Goal: Transaction & Acquisition: Purchase product/service

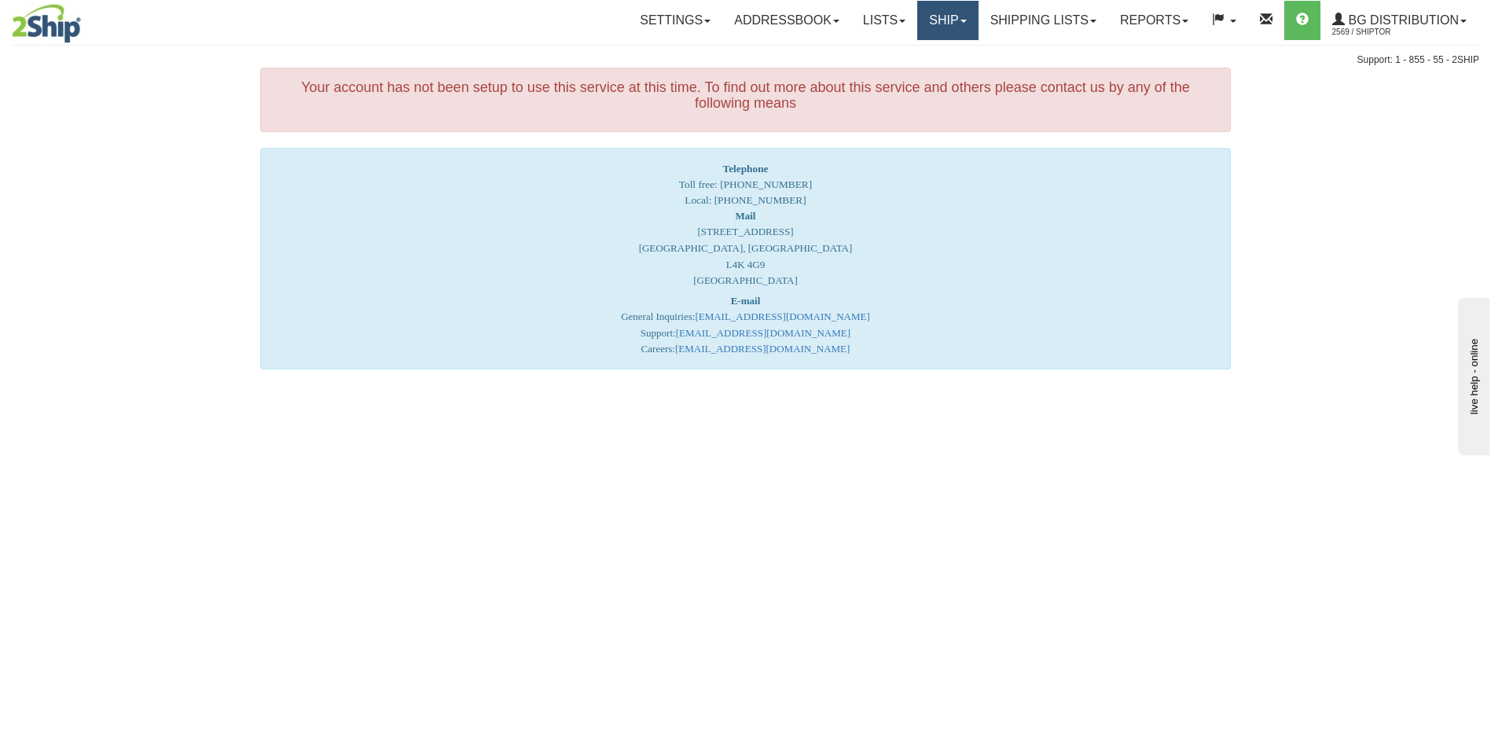
click at [947, 22] on link "Ship" at bounding box center [948, 20] width 61 height 39
click at [923, 60] on link "Ship Screen" at bounding box center [916, 55] width 124 height 20
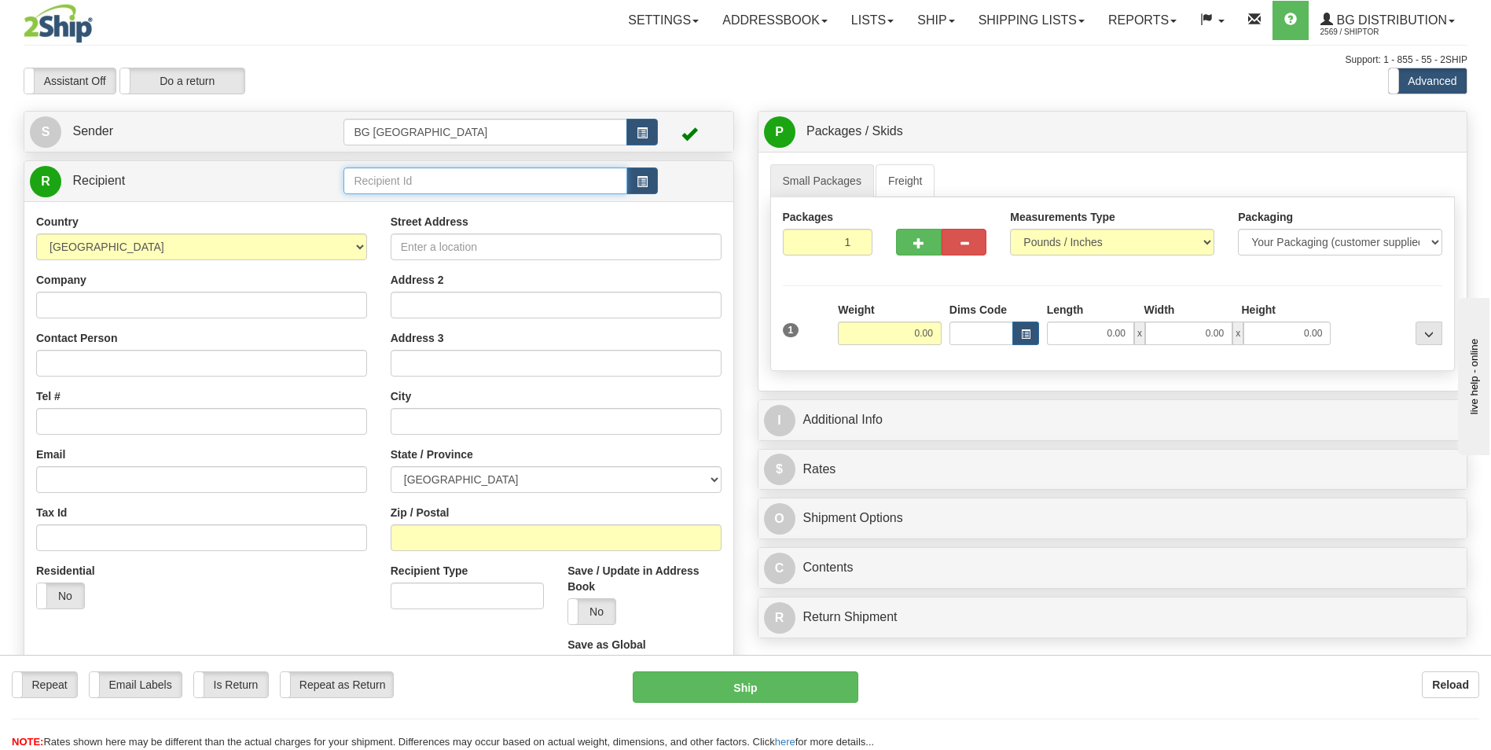
click at [454, 182] on input "text" at bounding box center [485, 180] width 283 height 27
type input "60220"
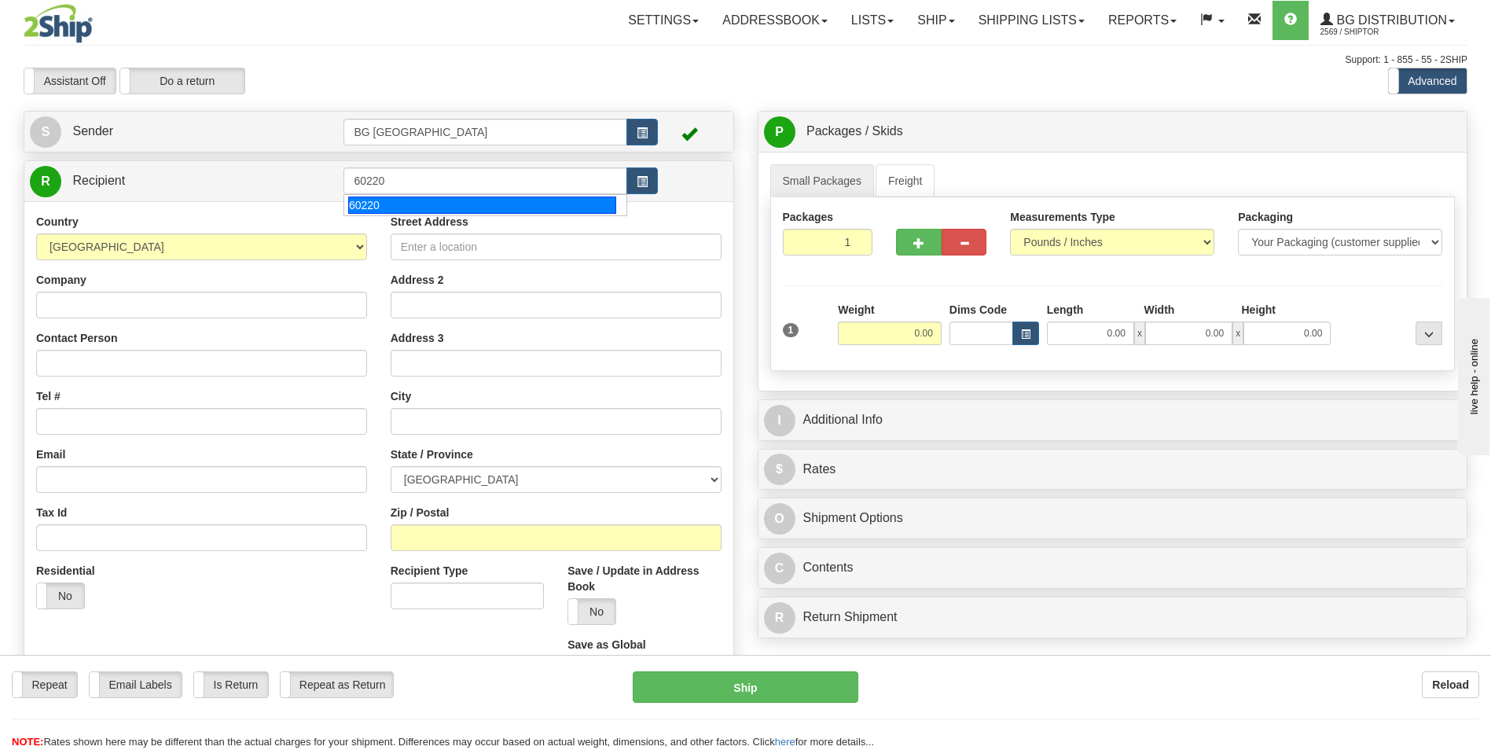
click at [432, 221] on div "Country AFGHANISTAN ALAND ISLANDS ALBANIA ALGERIA AMERICAN SAMOA ANDORRA ANGOLA…" at bounding box center [378, 454] width 709 height 506
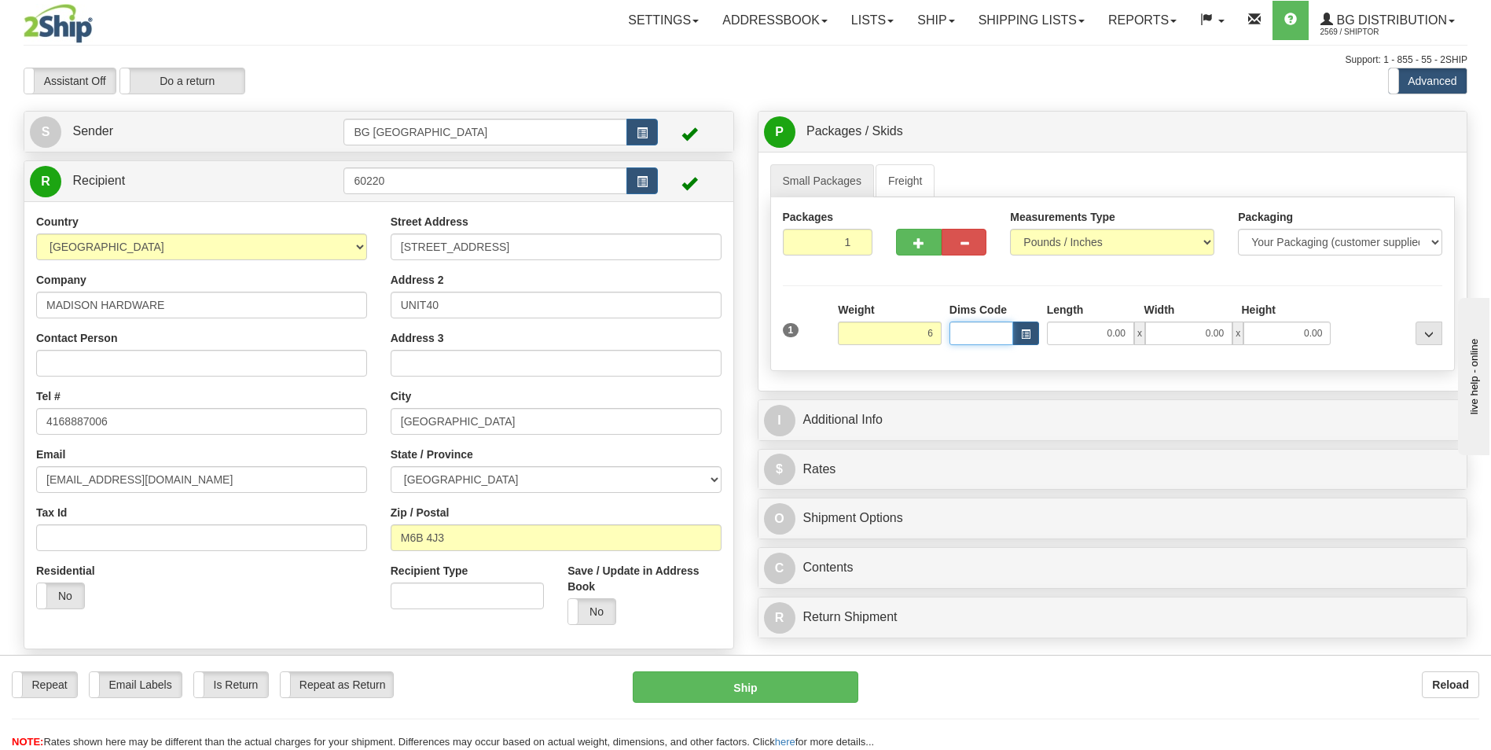
type input "6.00"
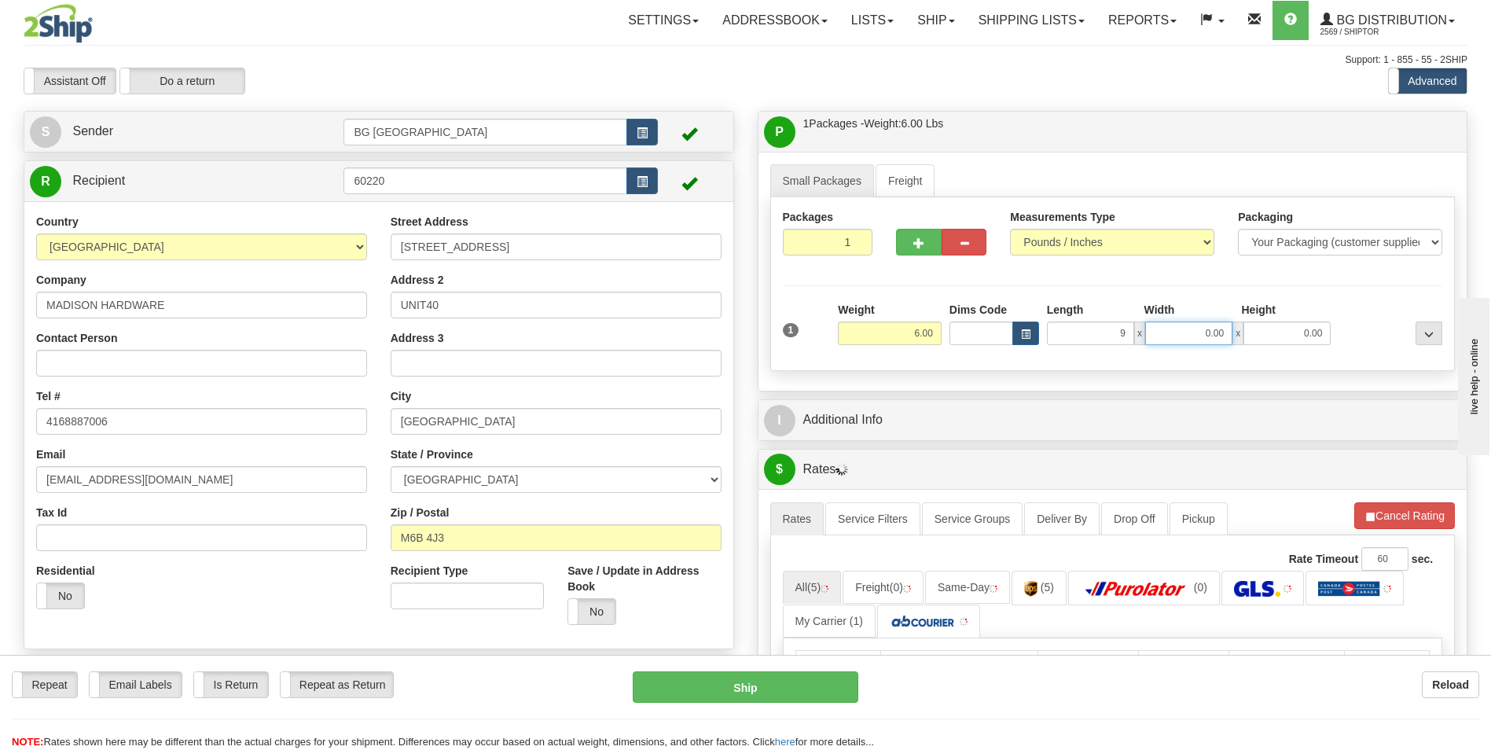
type input "9.00"
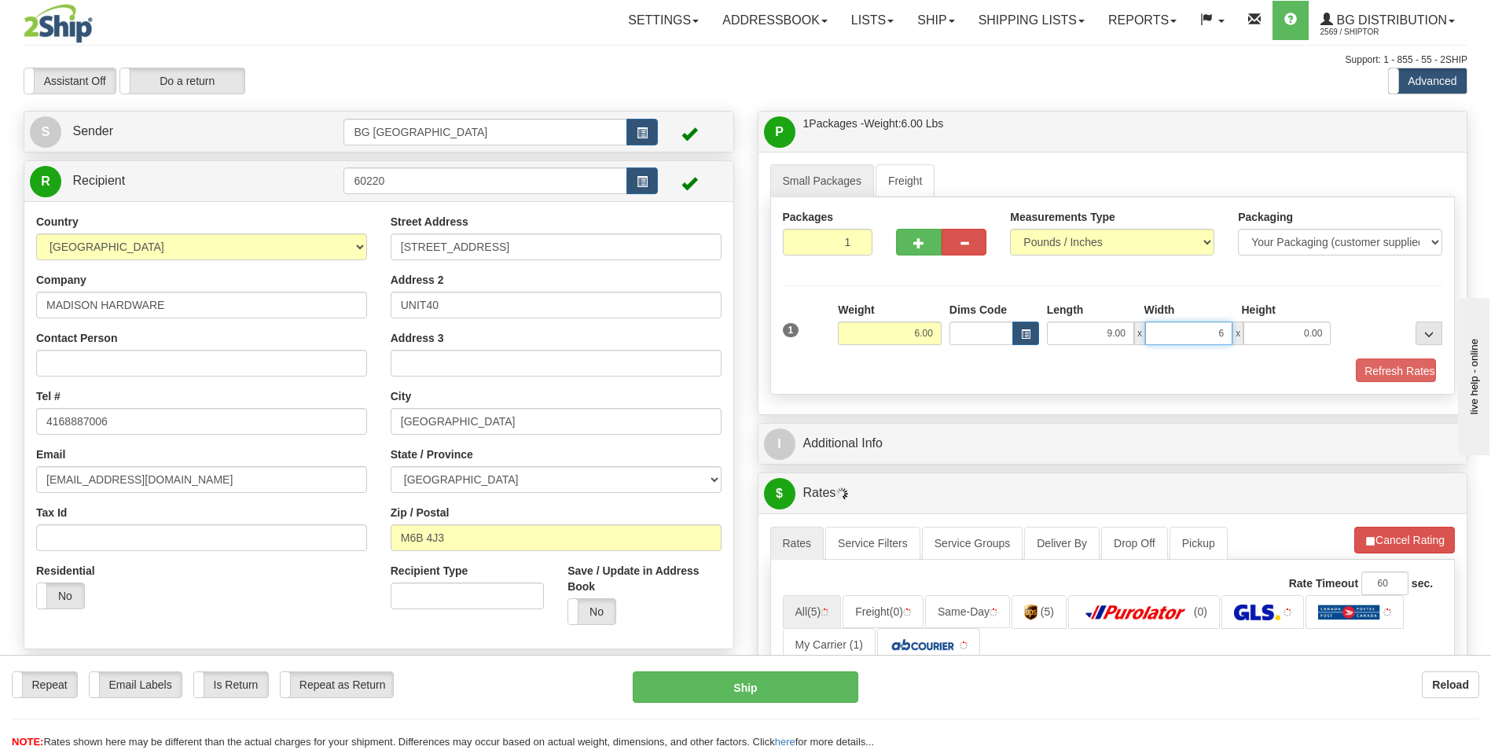
type input "6.00"
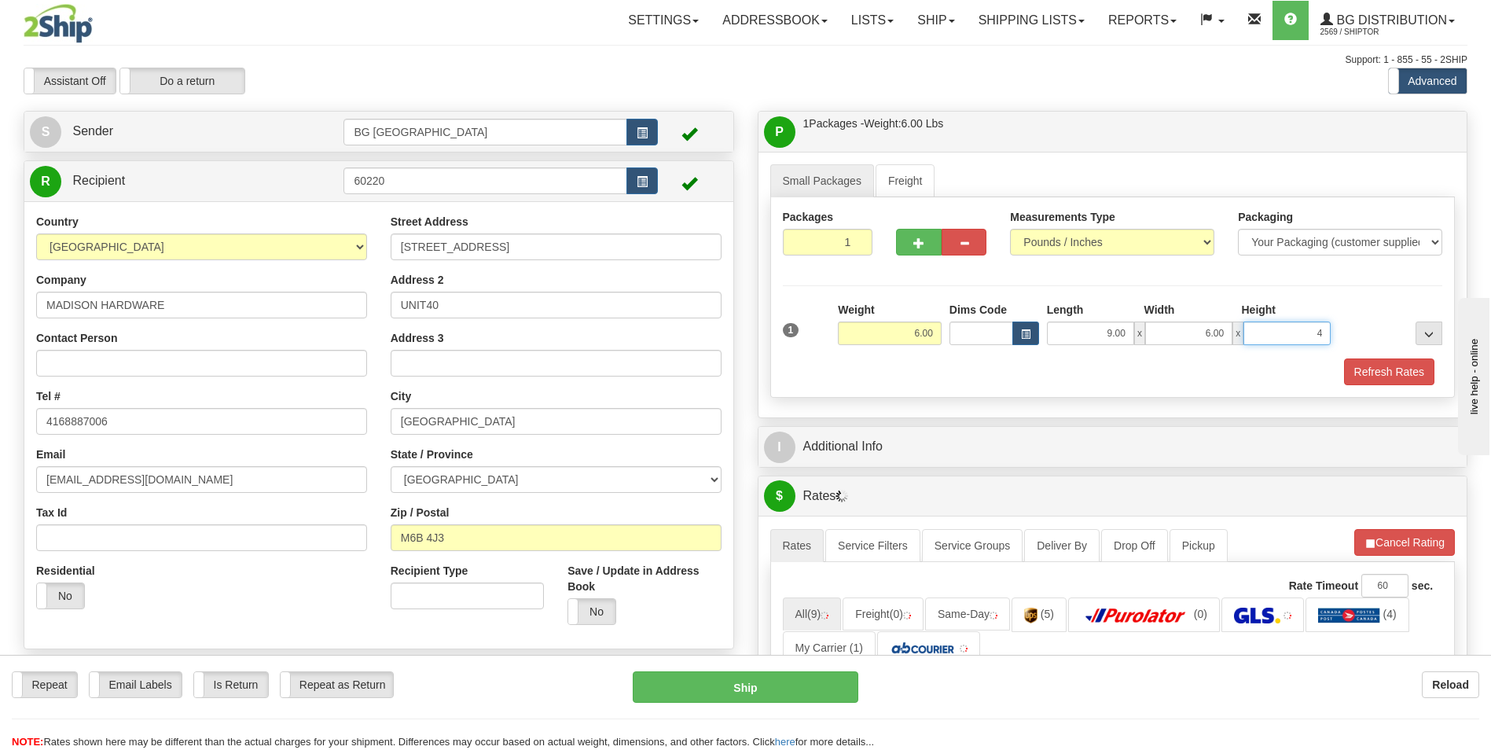
type input "4.00"
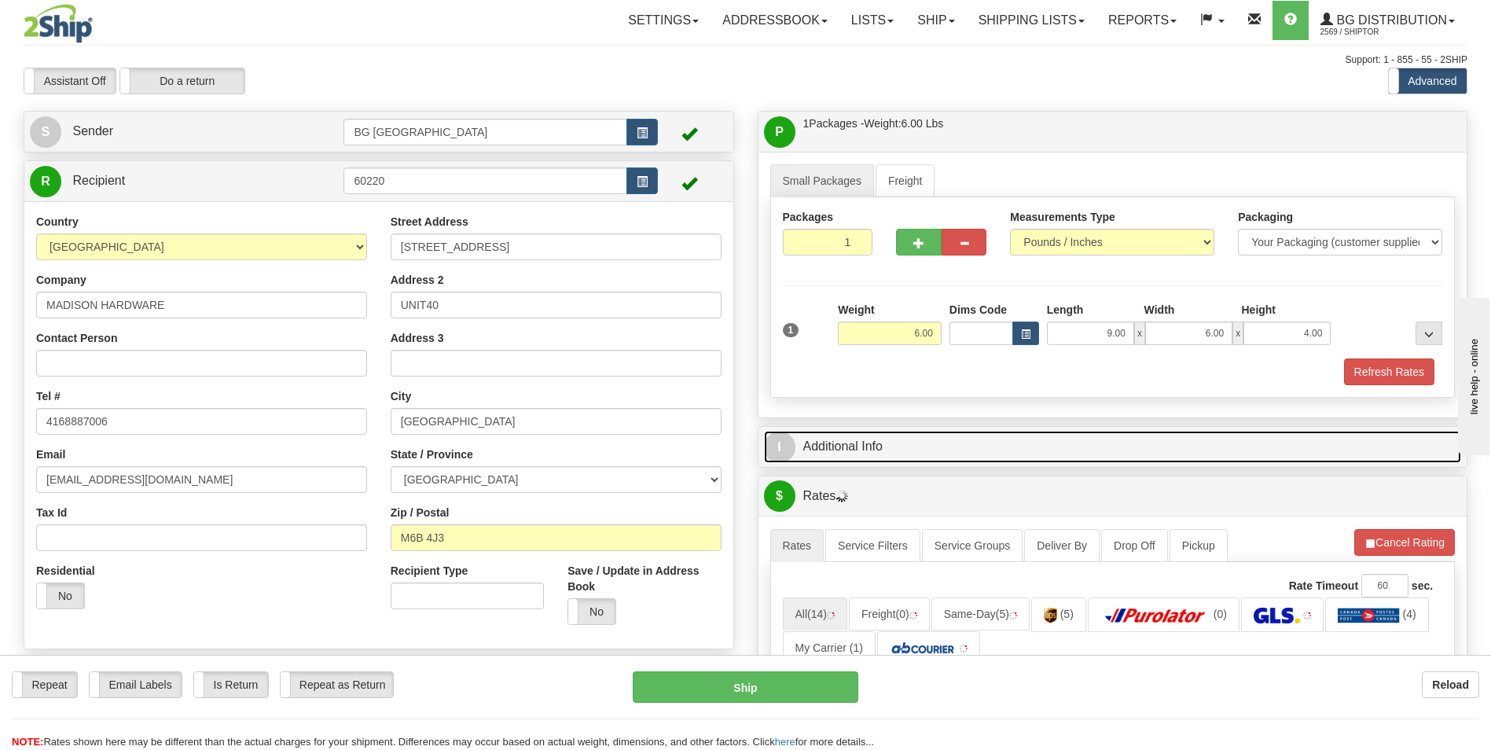
click at [857, 440] on link "I Additional Info" at bounding box center [1113, 447] width 698 height 32
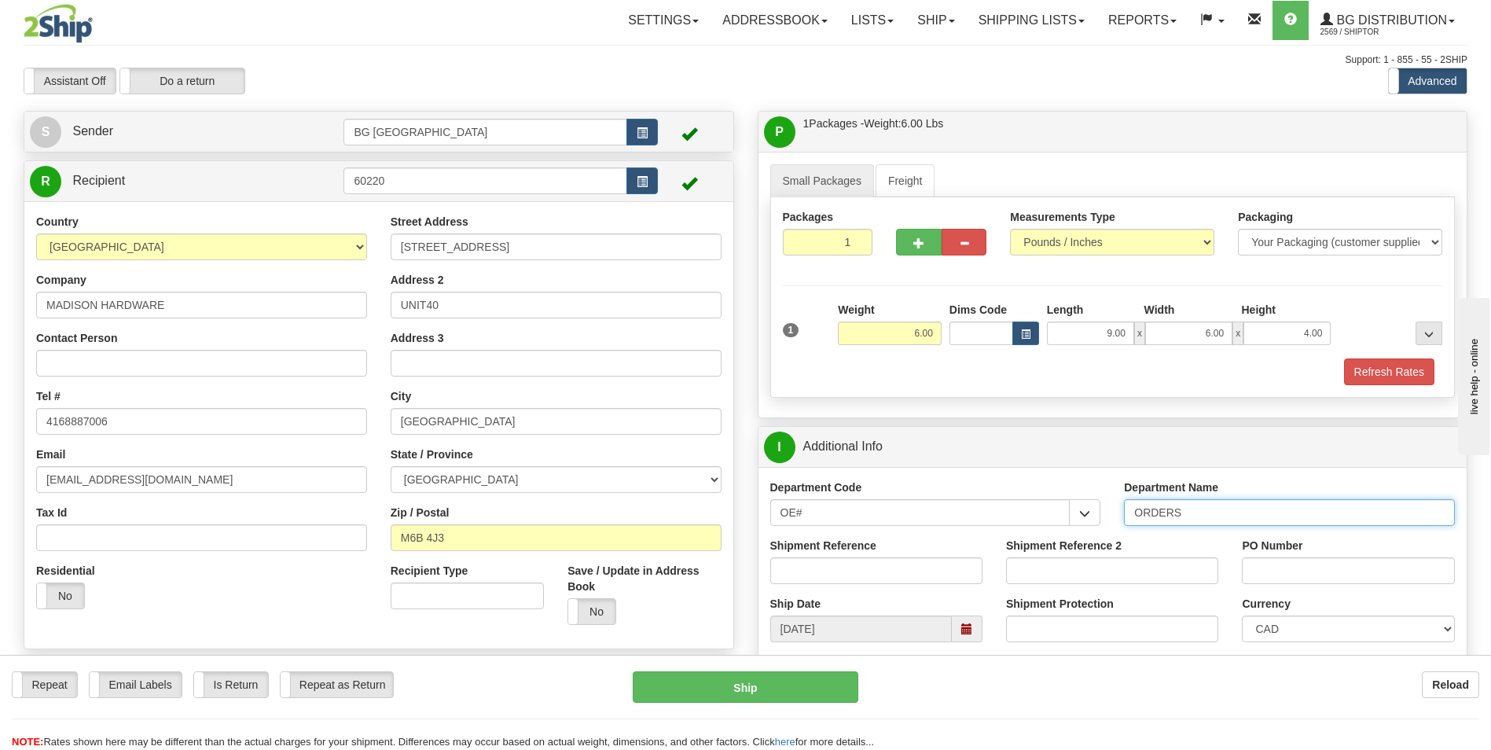
click at [1215, 515] on input "ORDERS" at bounding box center [1289, 512] width 331 height 27
type input "70182683-00"
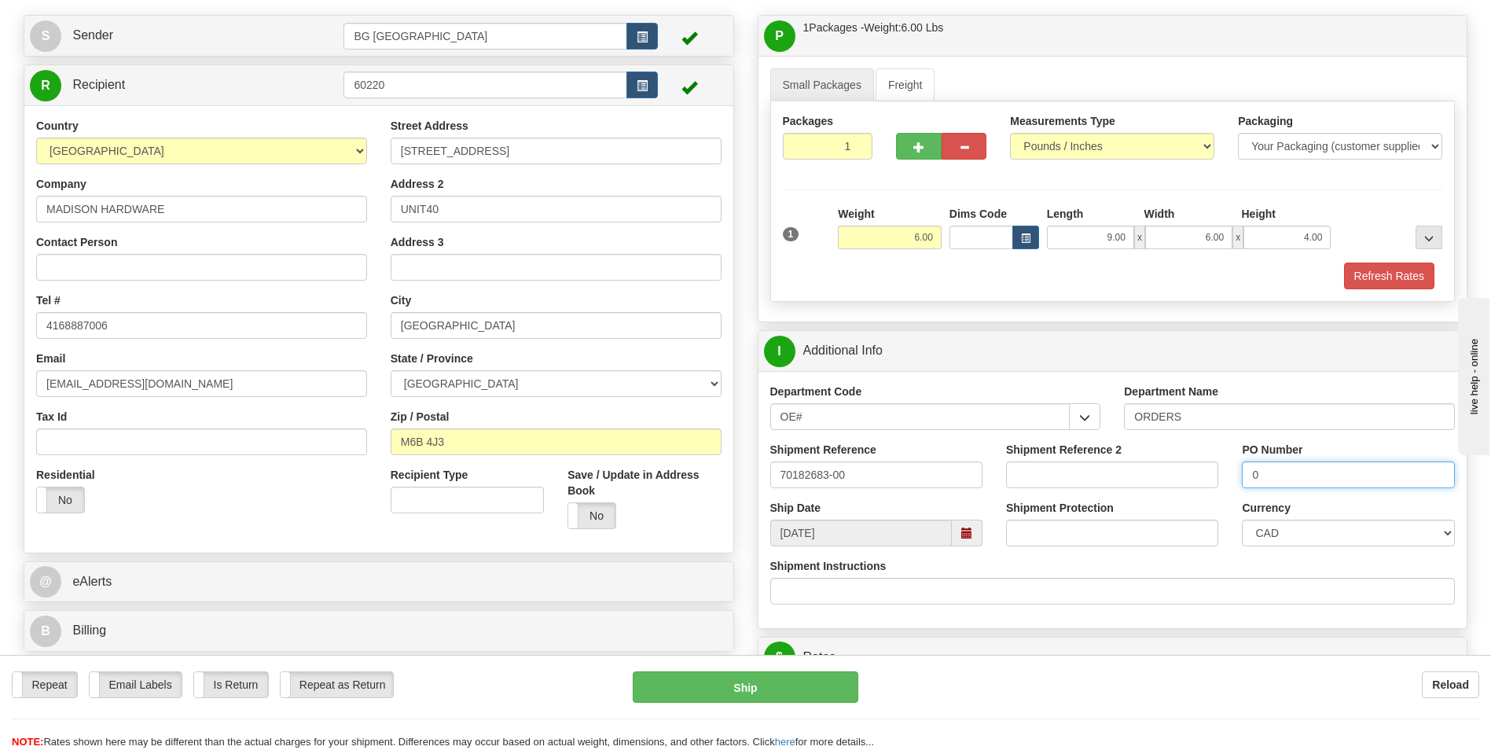
scroll to position [236, 0]
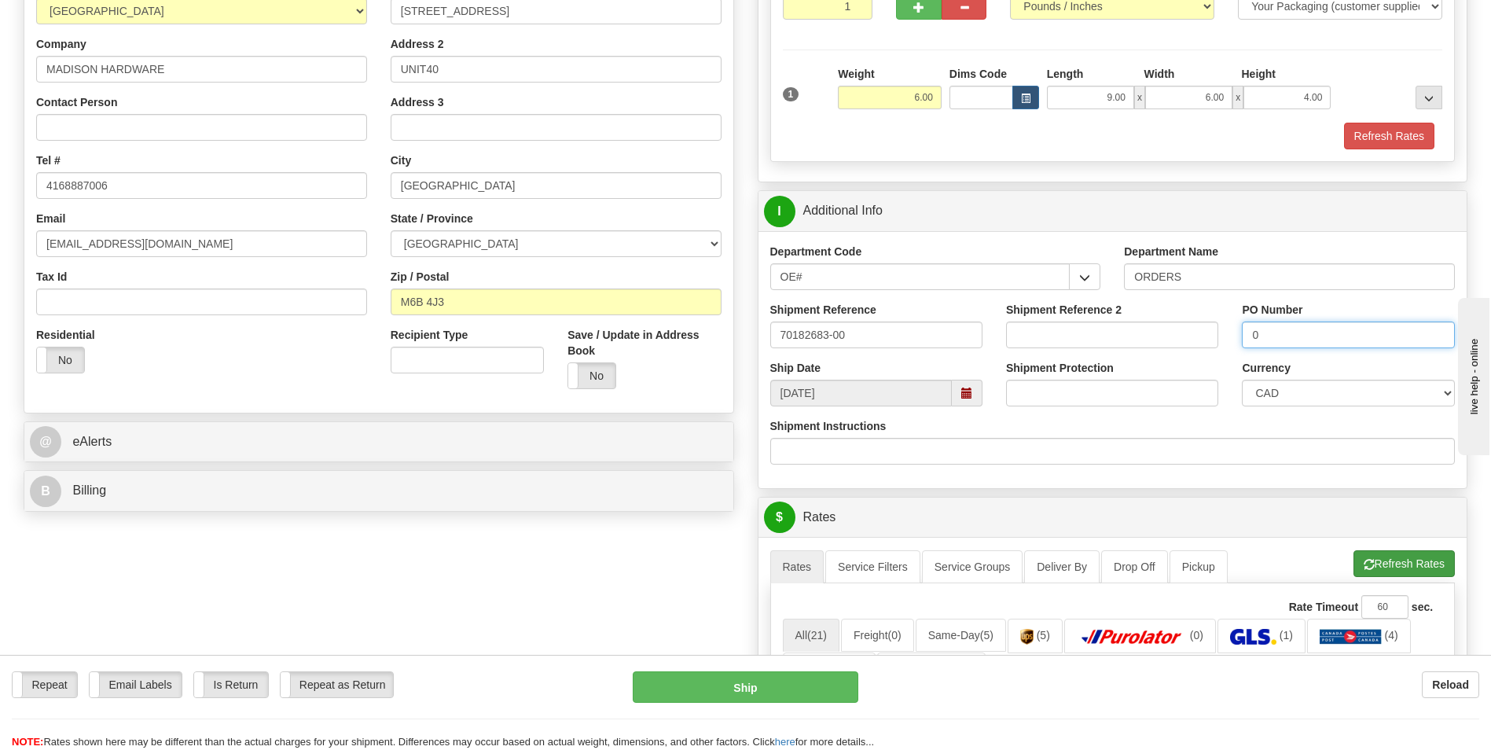
type input "0"
click at [1370, 568] on span "button" at bounding box center [1369, 565] width 11 height 10
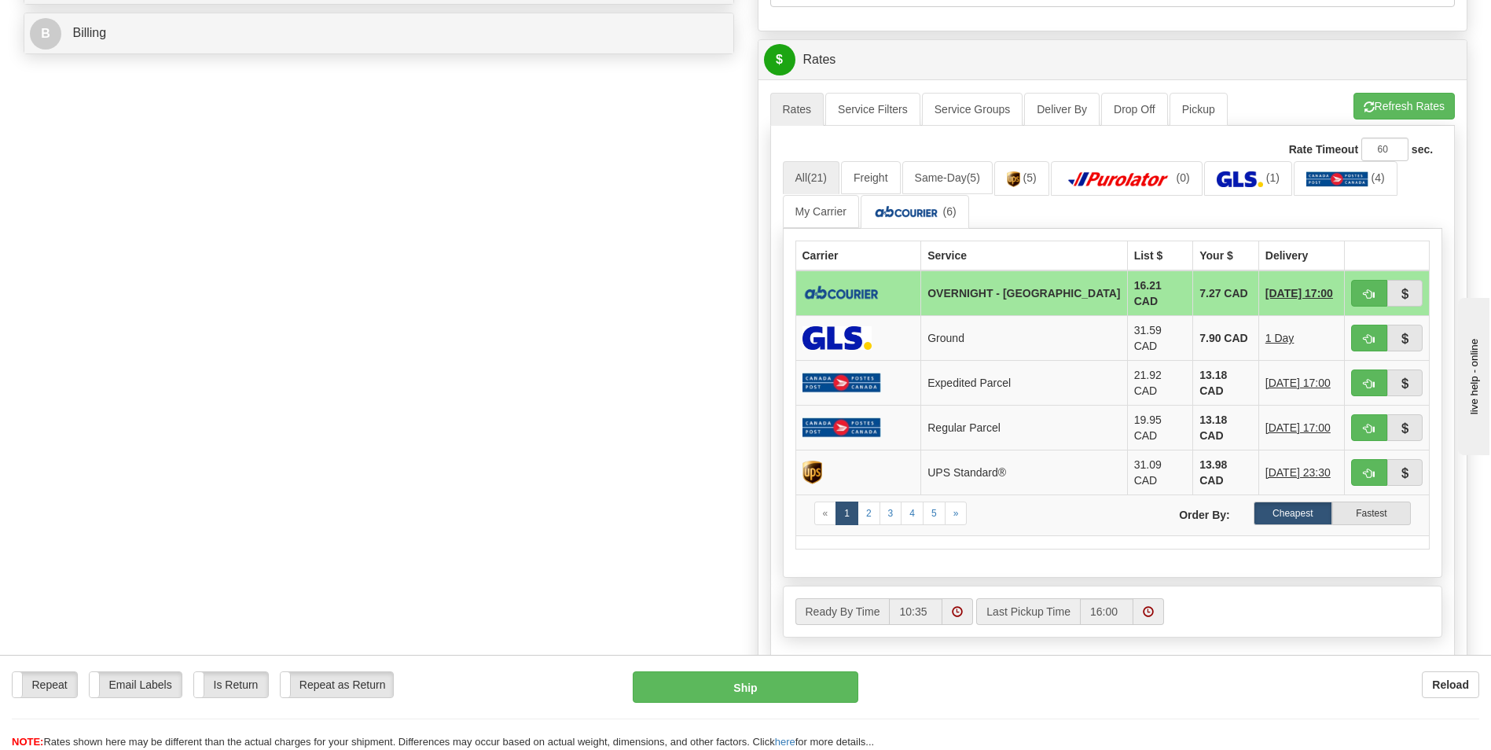
scroll to position [708, 0]
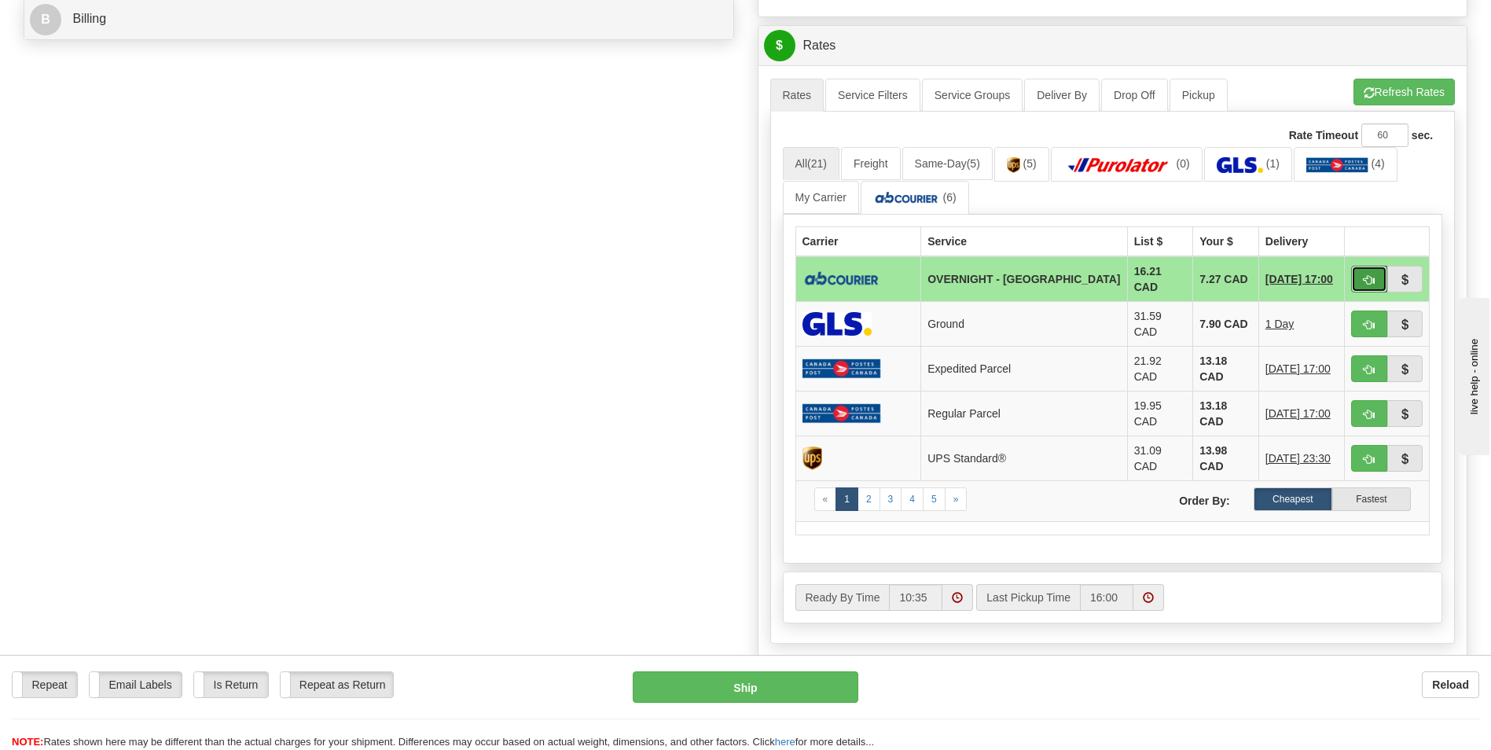
click at [1354, 272] on button "button" at bounding box center [1369, 279] width 36 height 27
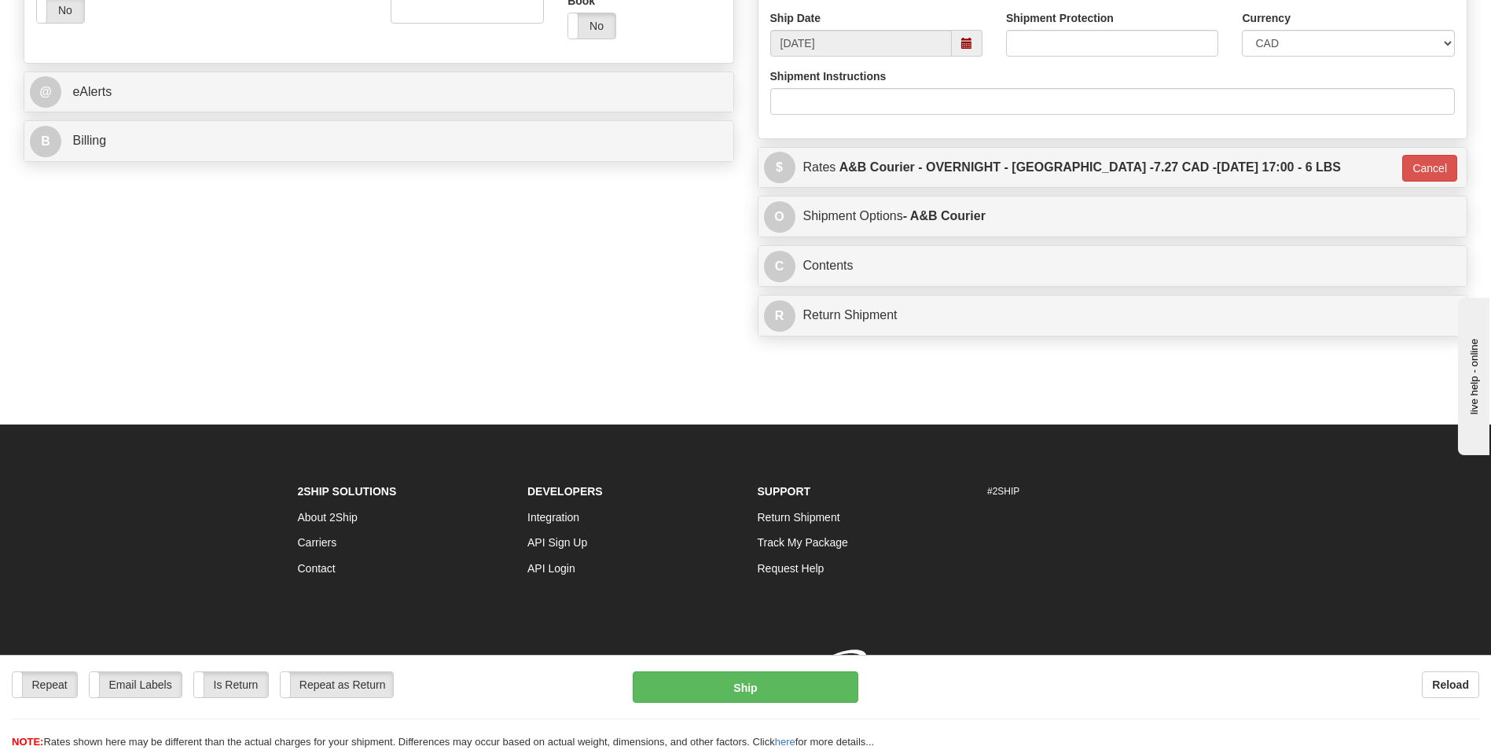
type input "4"
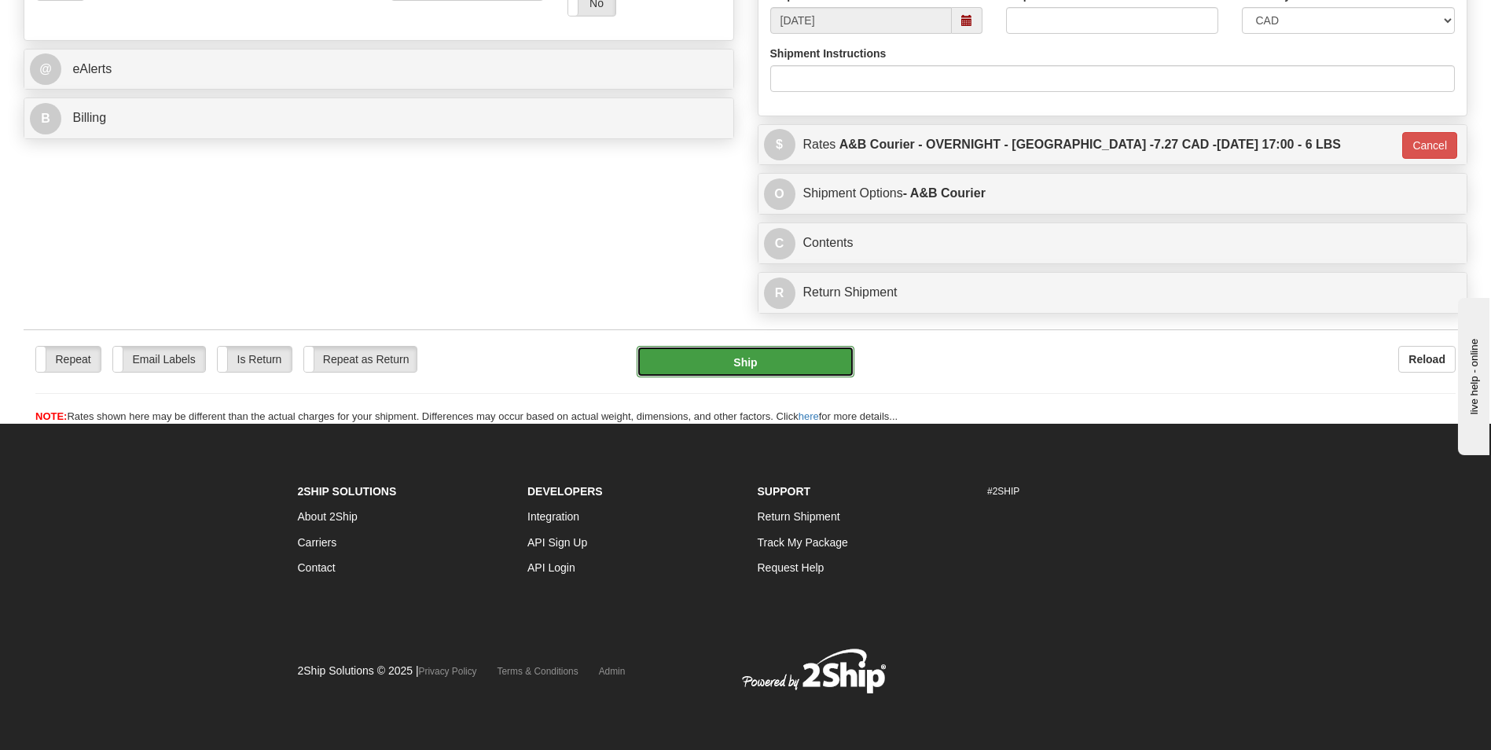
click at [752, 370] on button "Ship" at bounding box center [745, 361] width 217 height 31
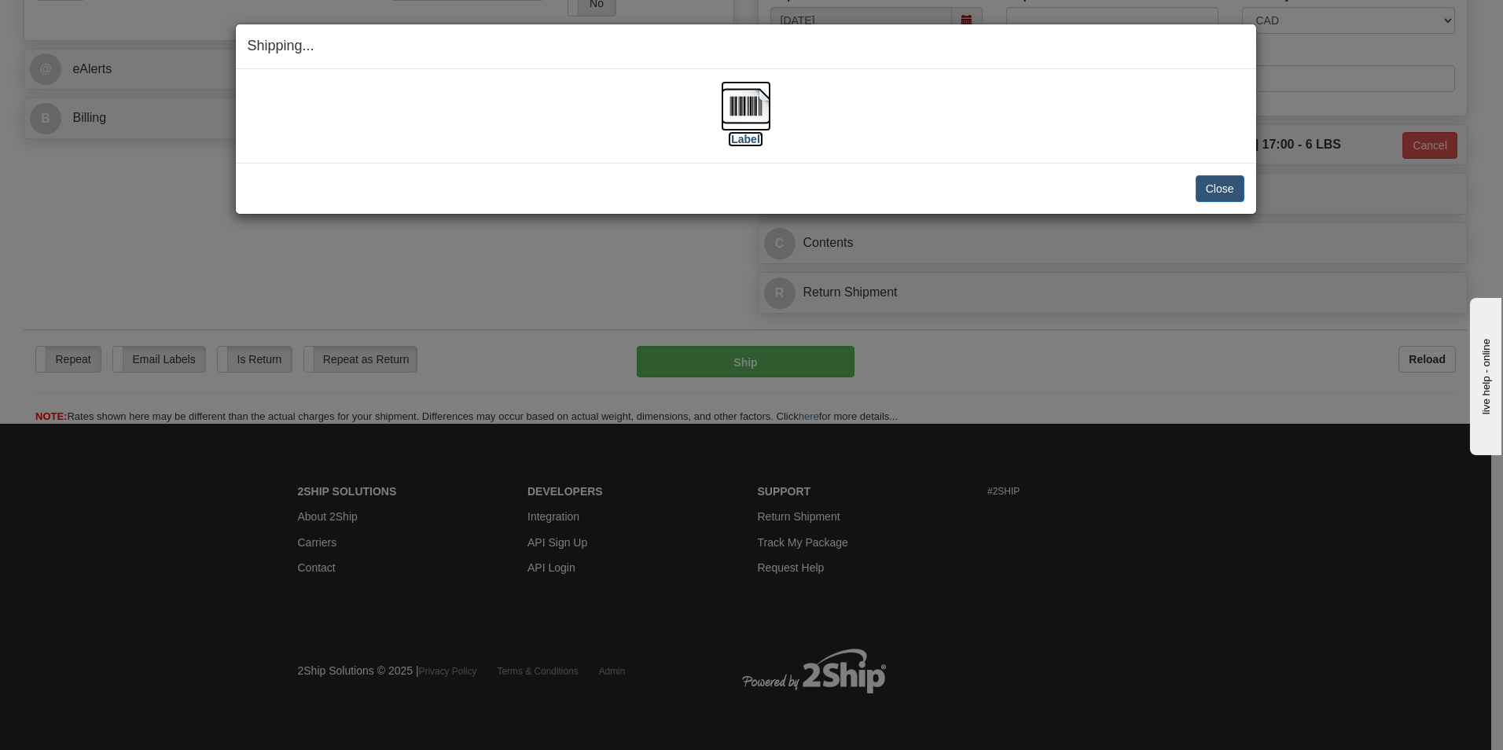
click at [733, 95] on img at bounding box center [746, 106] width 50 height 50
click at [1215, 185] on button "Close" at bounding box center [1220, 188] width 49 height 27
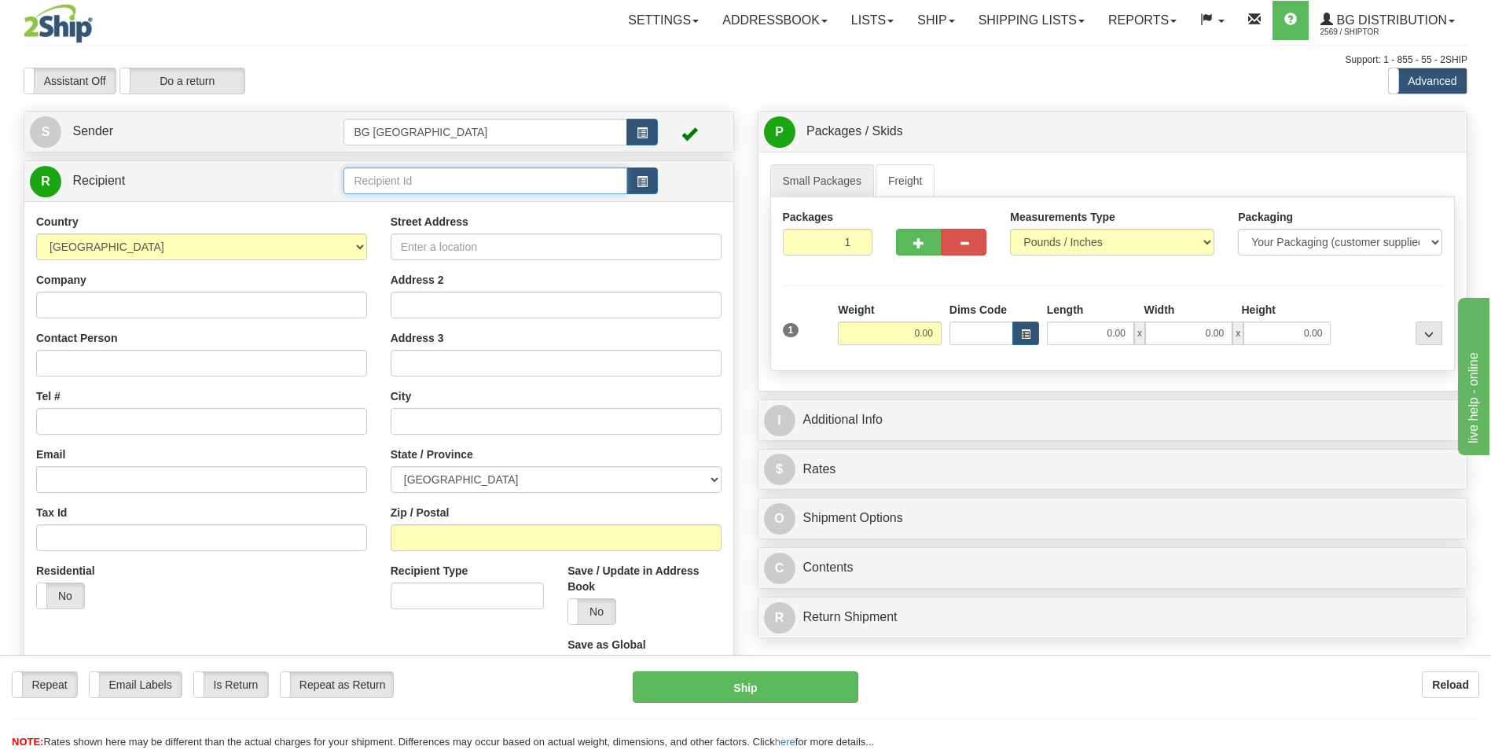
click at [530, 170] on input "text" at bounding box center [485, 180] width 283 height 27
click at [505, 205] on div "60163" at bounding box center [482, 205] width 268 height 17
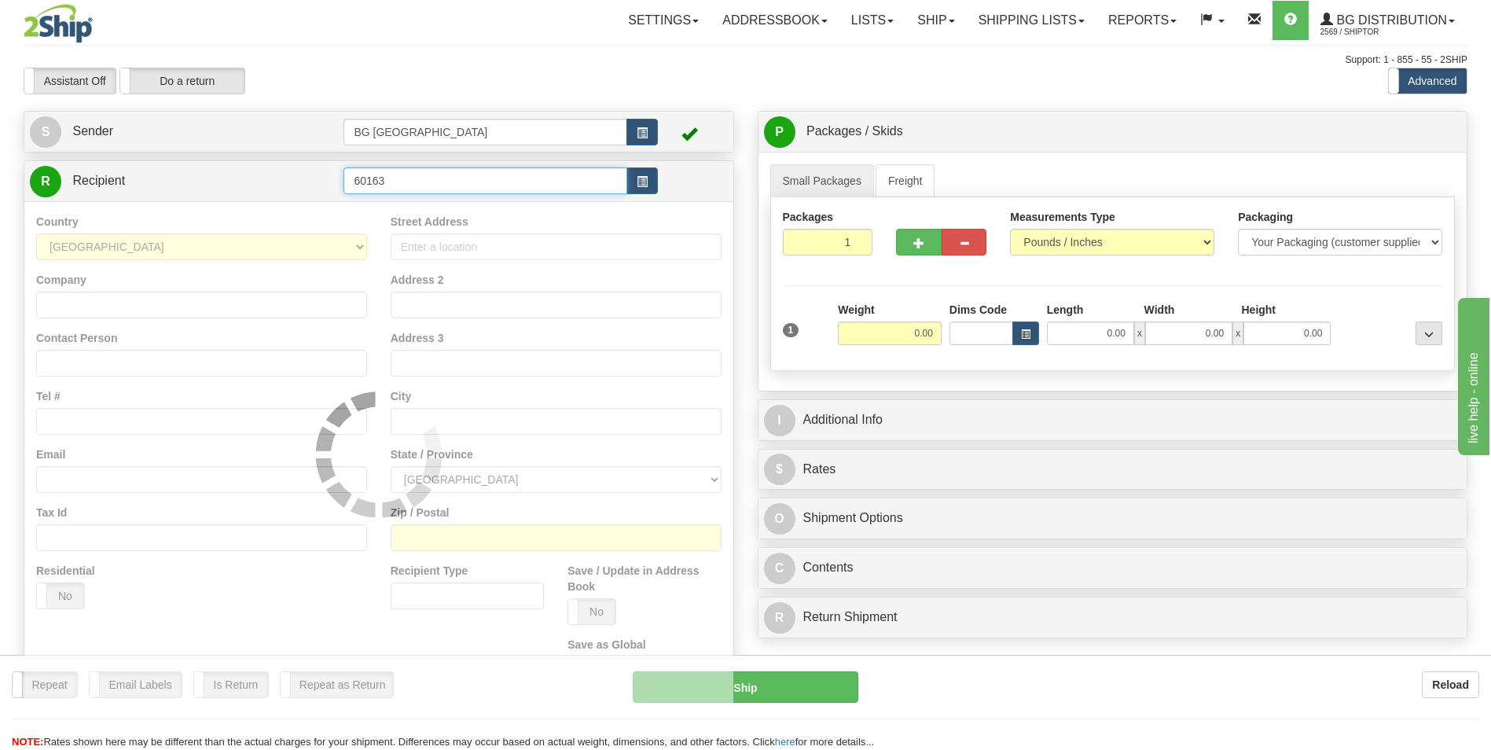
type input "60163"
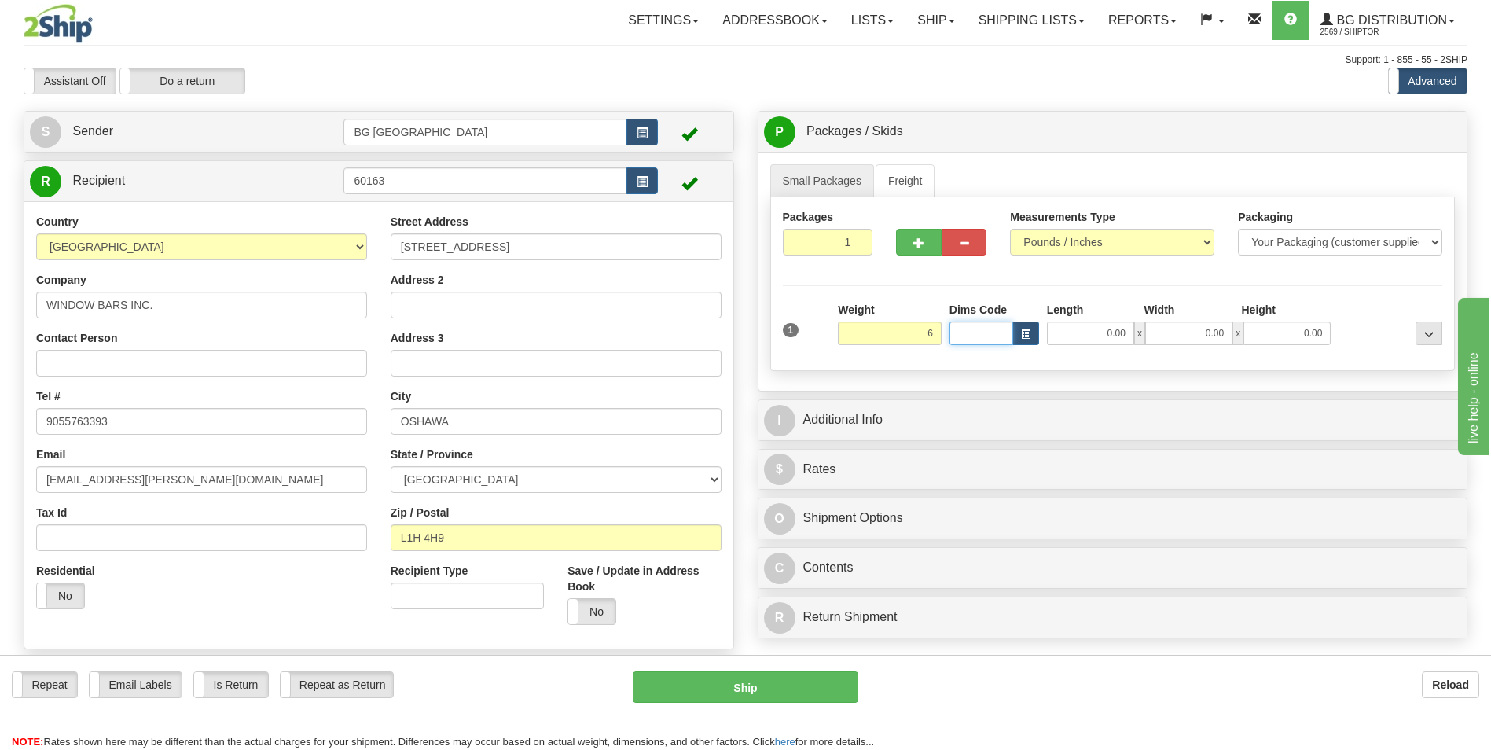
type input "6.00"
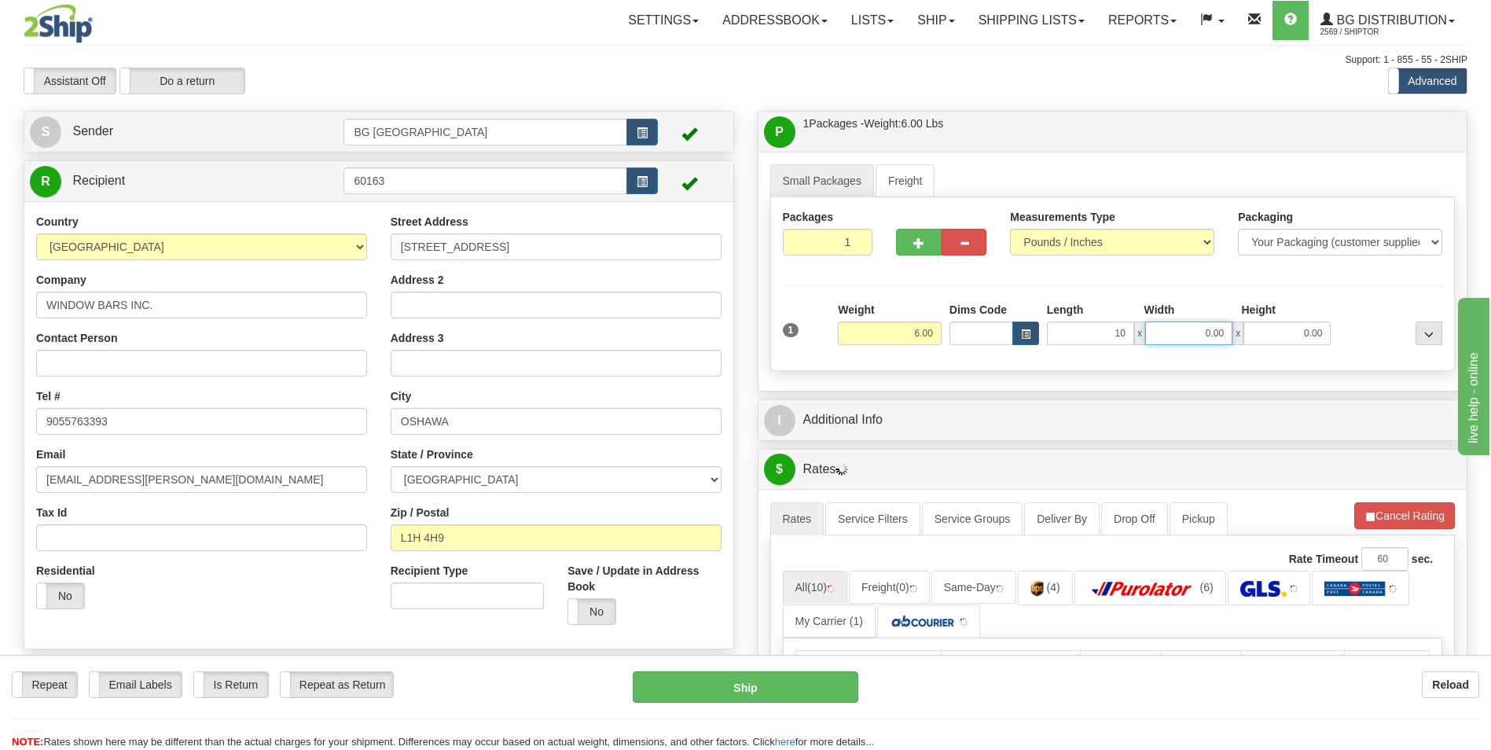
type input "10.00"
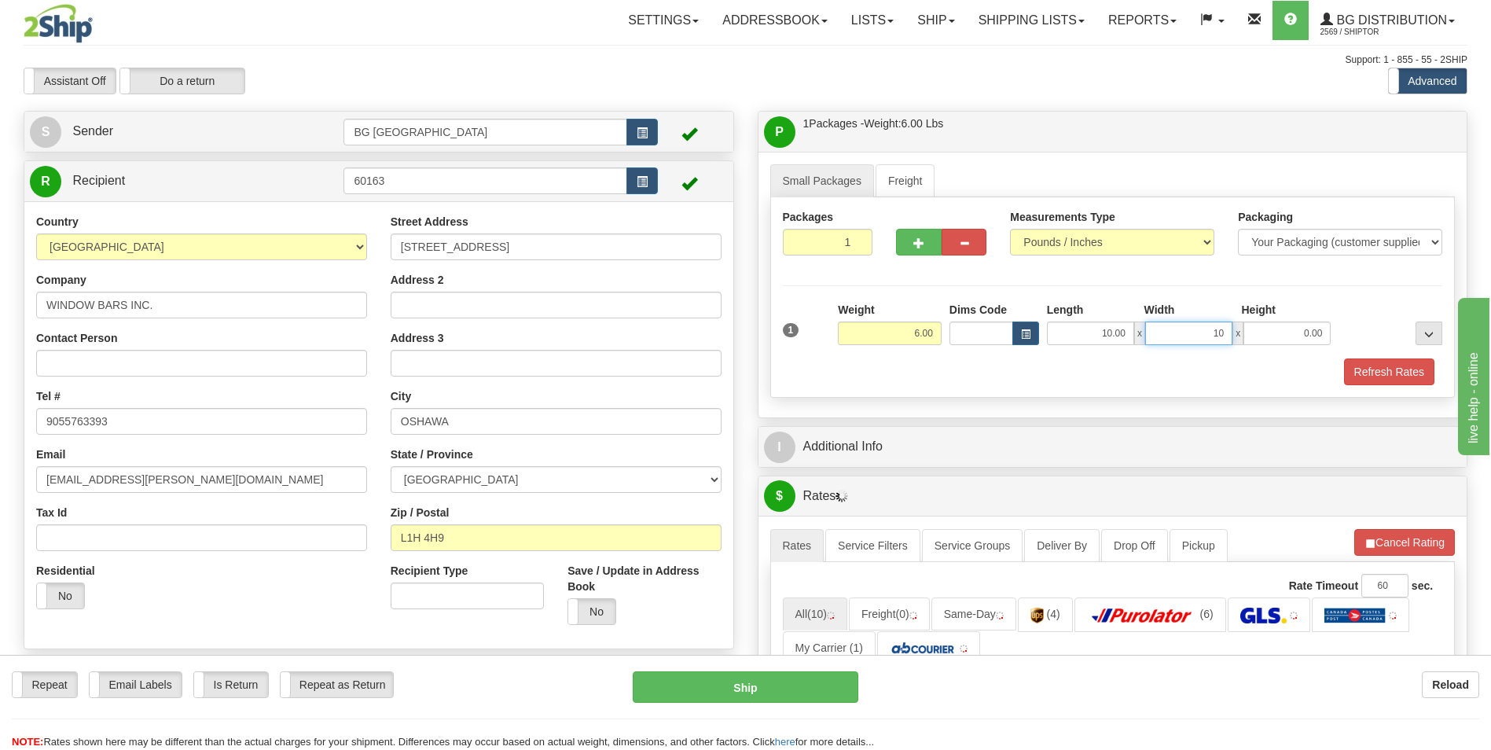
type input "10.00"
type input "8.00"
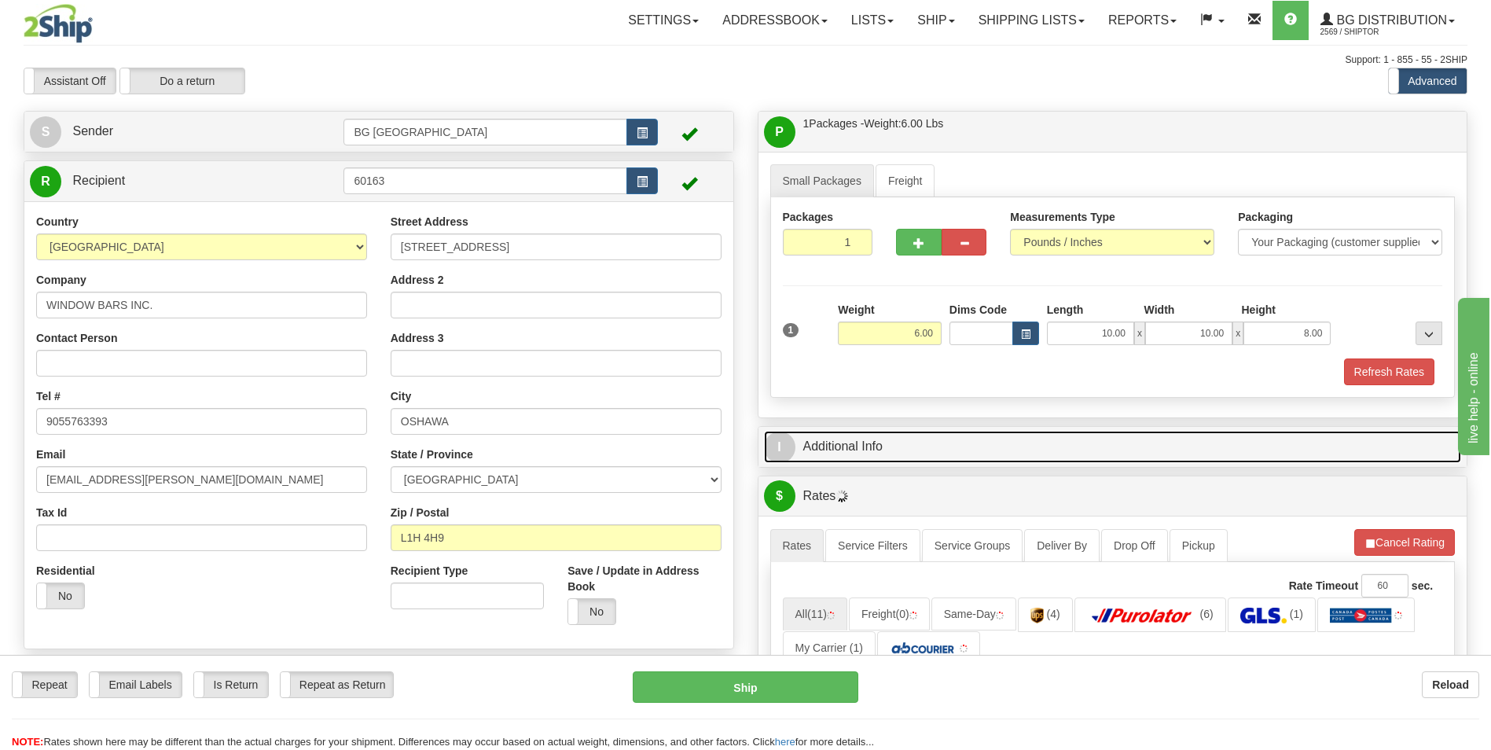
click at [884, 440] on link "I Additional Info" at bounding box center [1113, 447] width 698 height 32
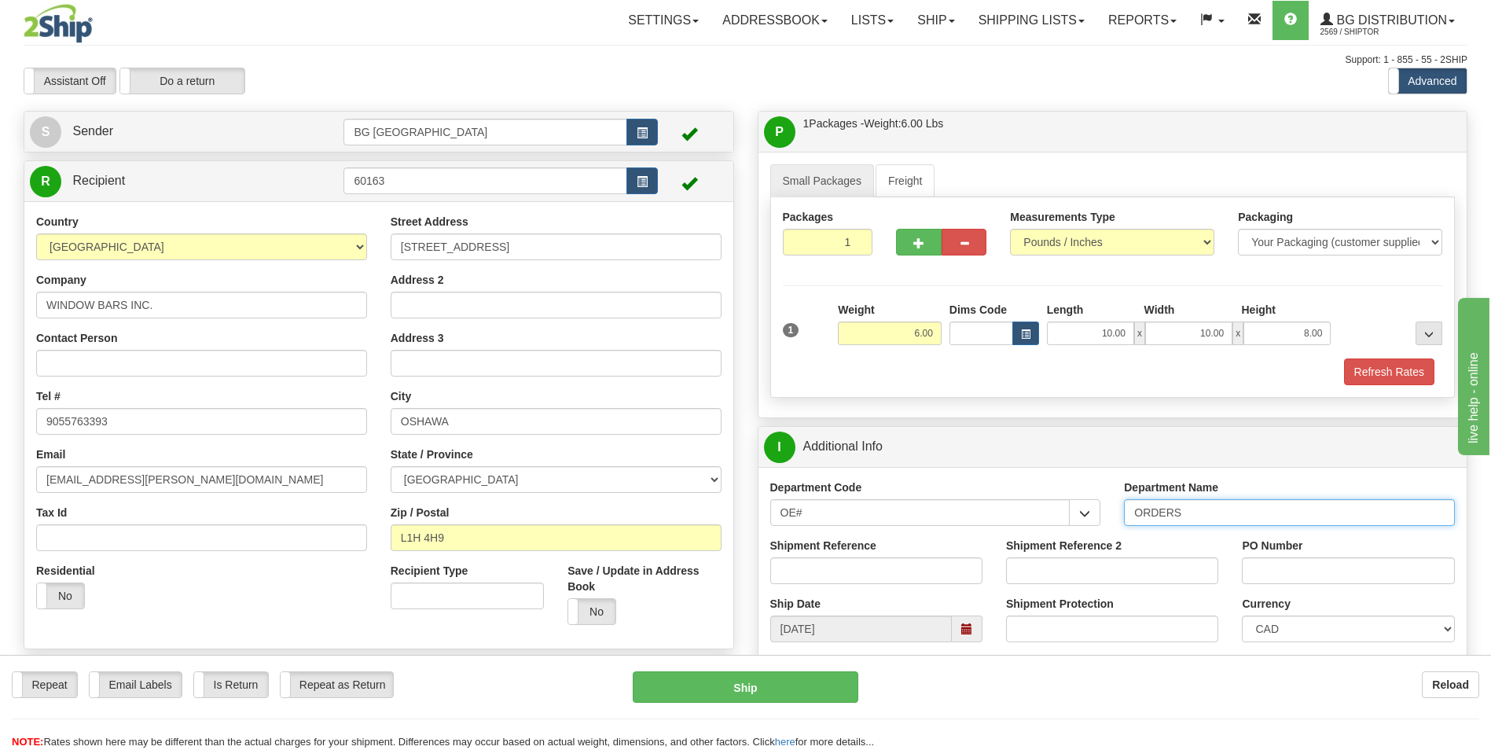
click at [1226, 512] on input "ORDERS" at bounding box center [1289, 512] width 331 height 27
type input "70182698-00"
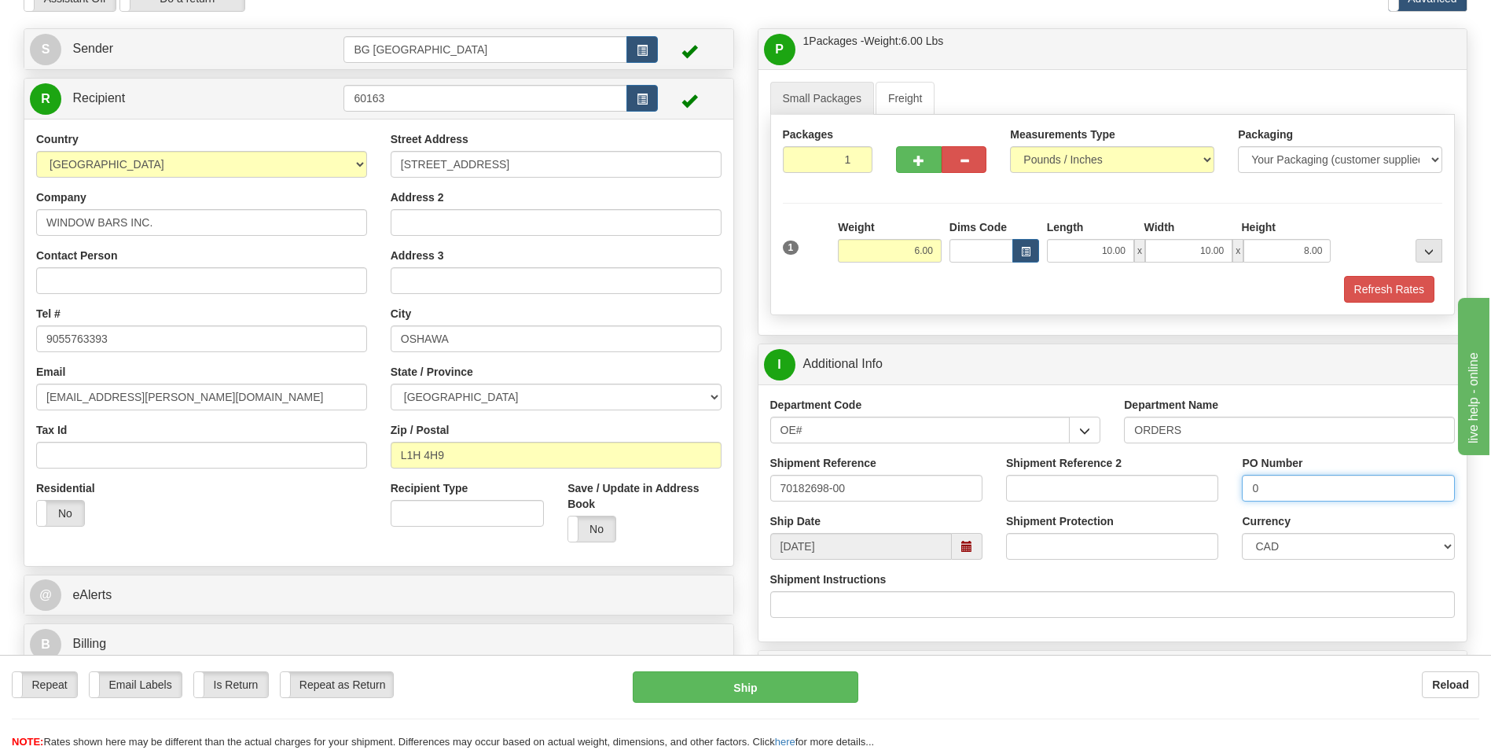
scroll to position [393, 0]
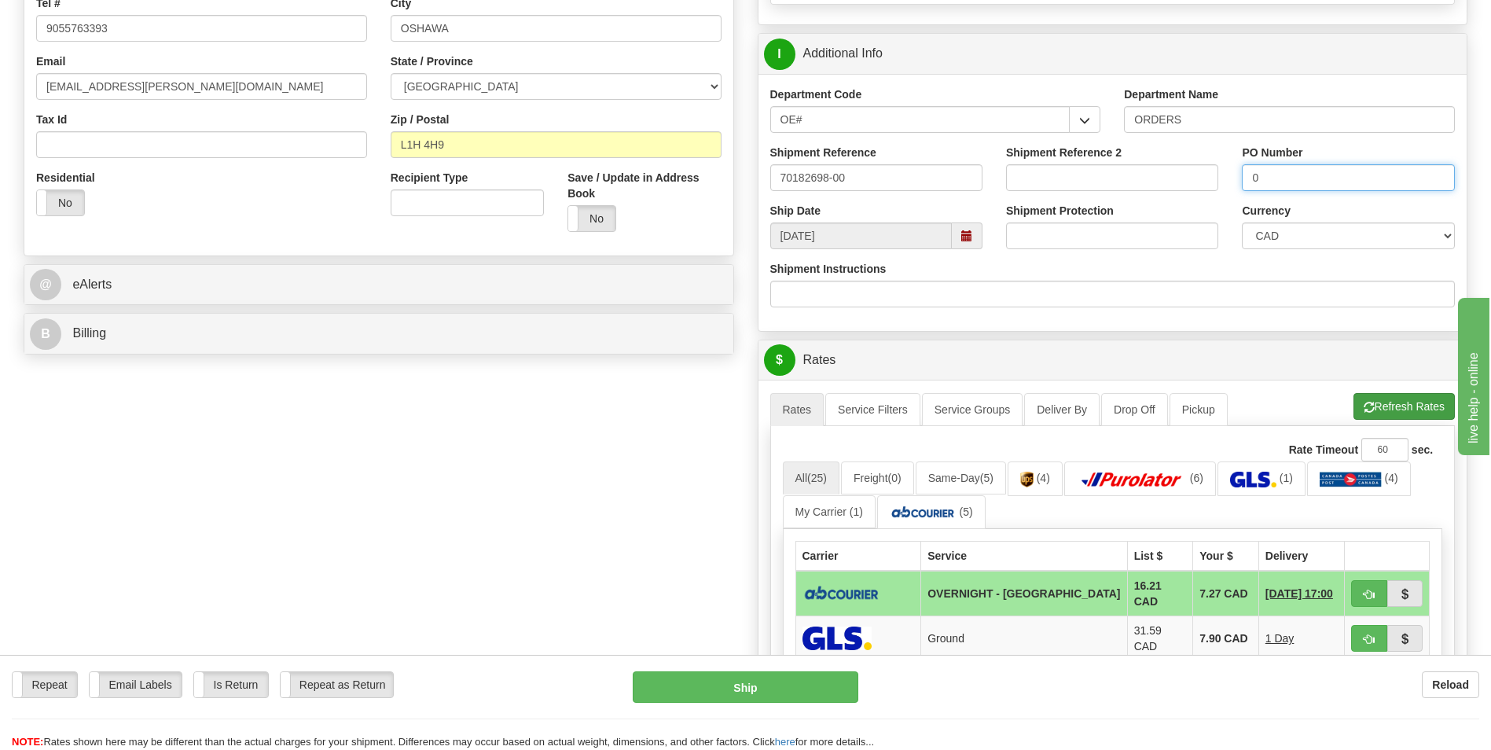
type input "0"
click at [1368, 413] on span "button" at bounding box center [1369, 408] width 11 height 10
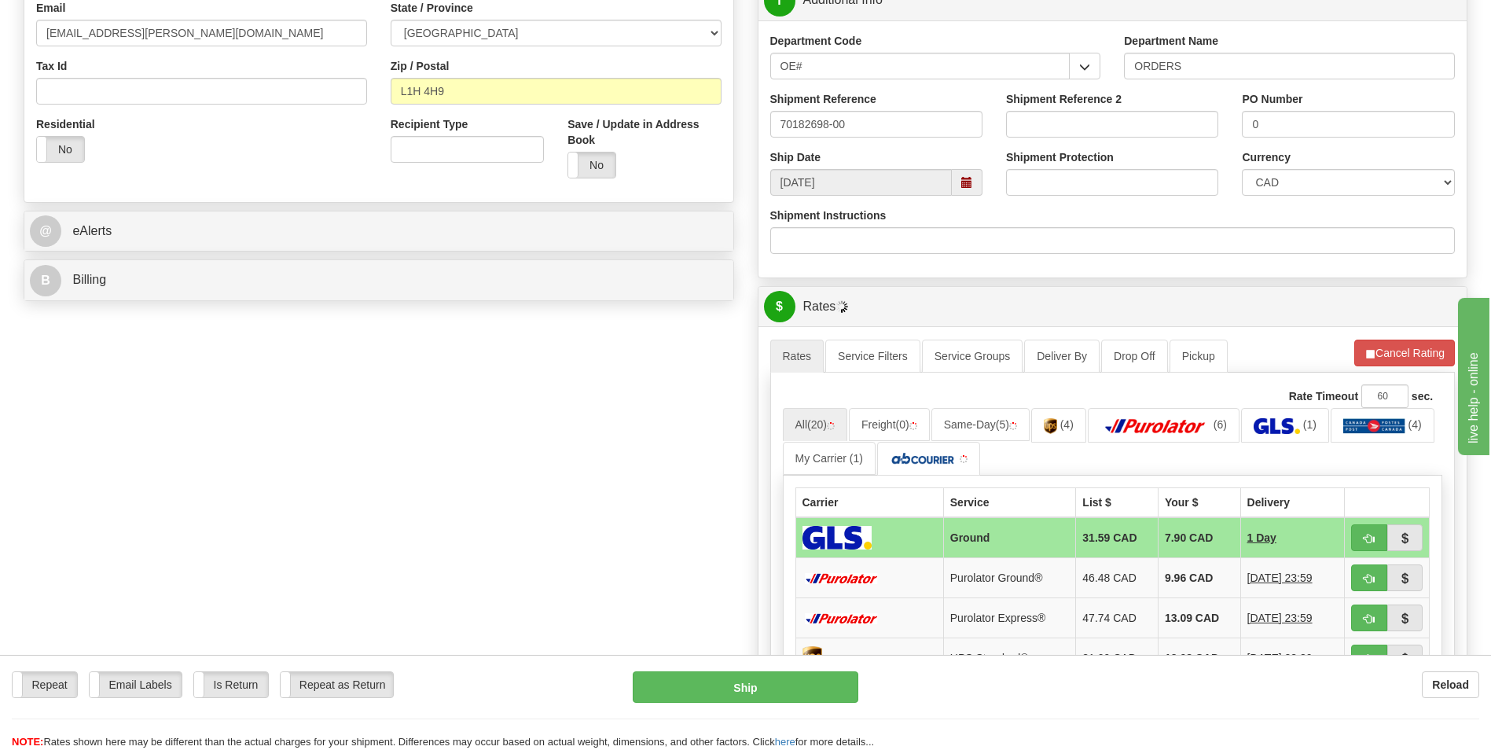
scroll to position [629, 0]
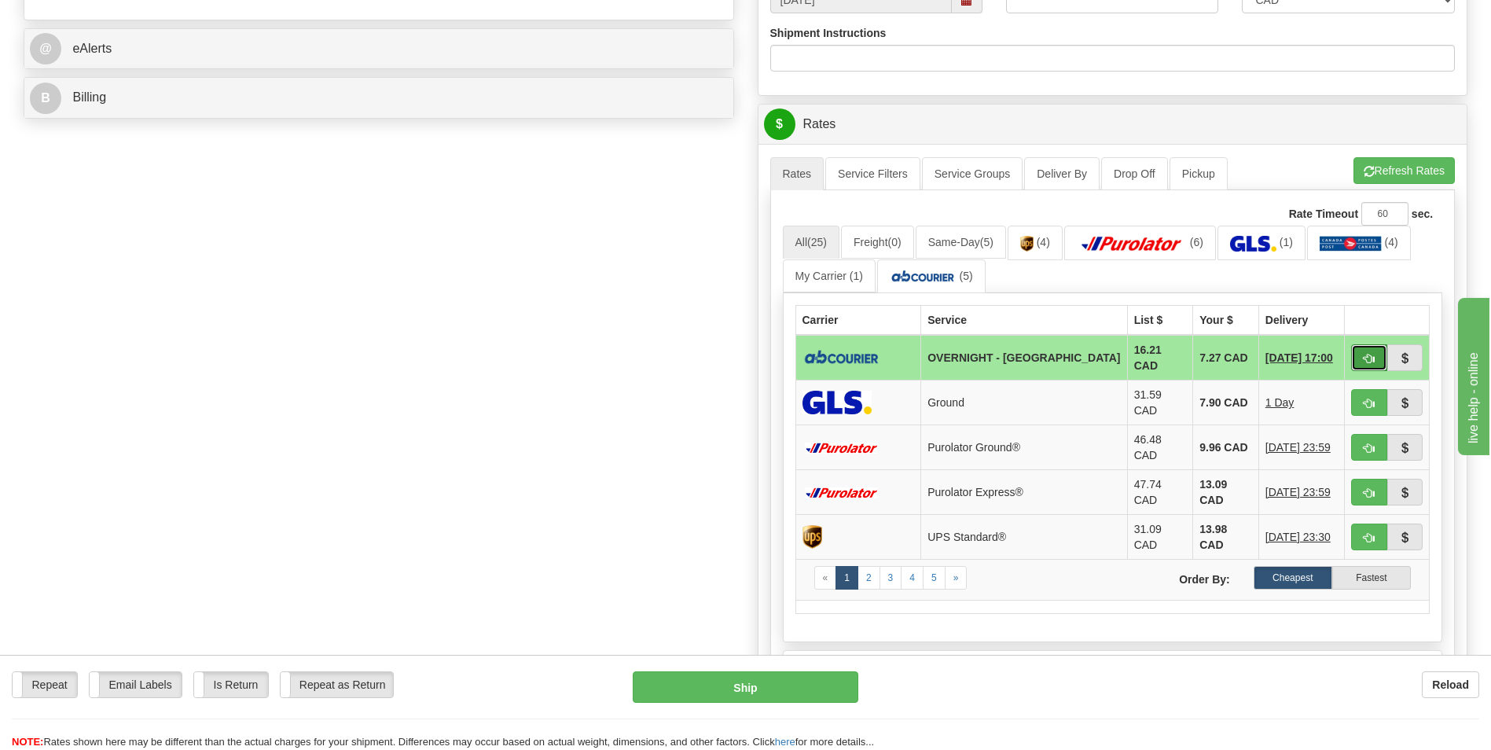
click at [1377, 358] on button "button" at bounding box center [1369, 357] width 36 height 27
type input "4"
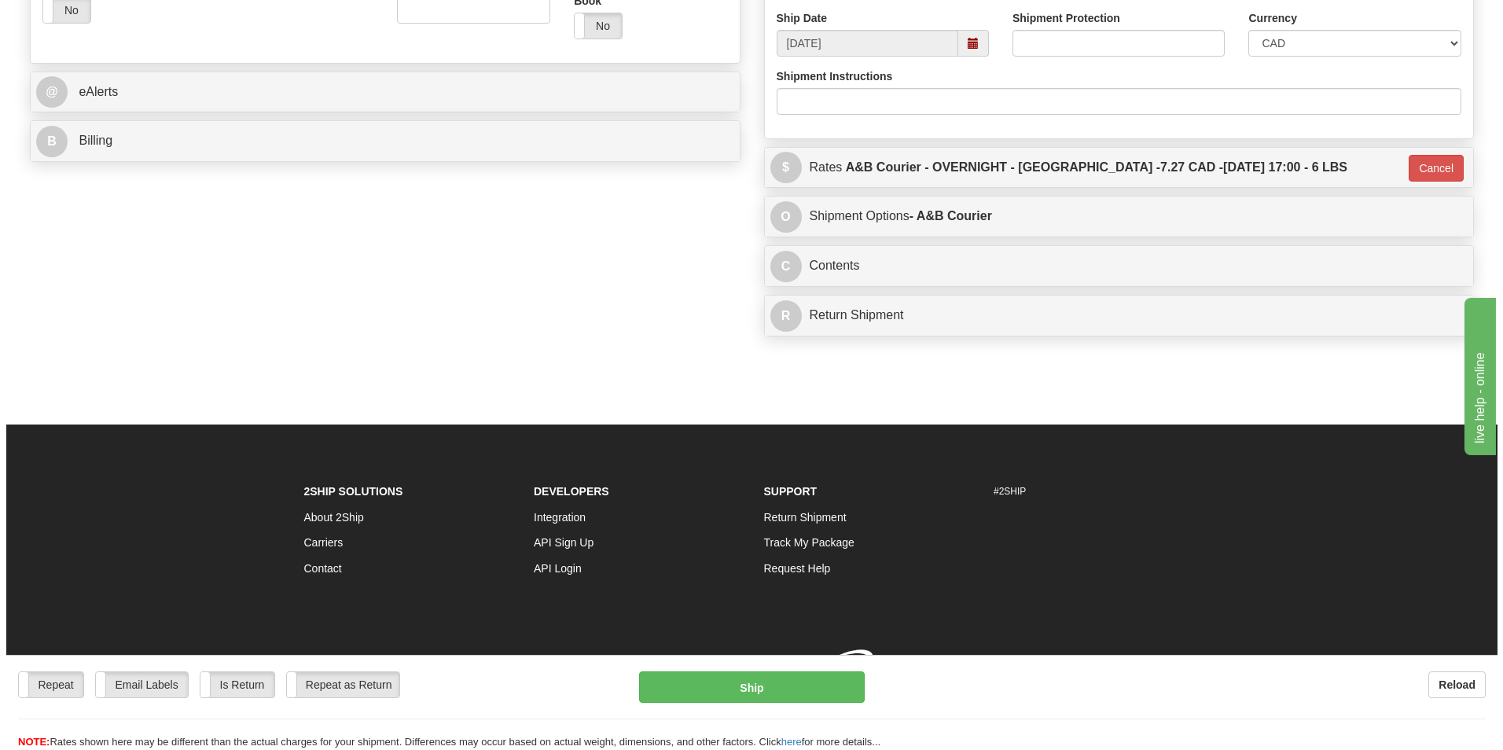
scroll to position [609, 0]
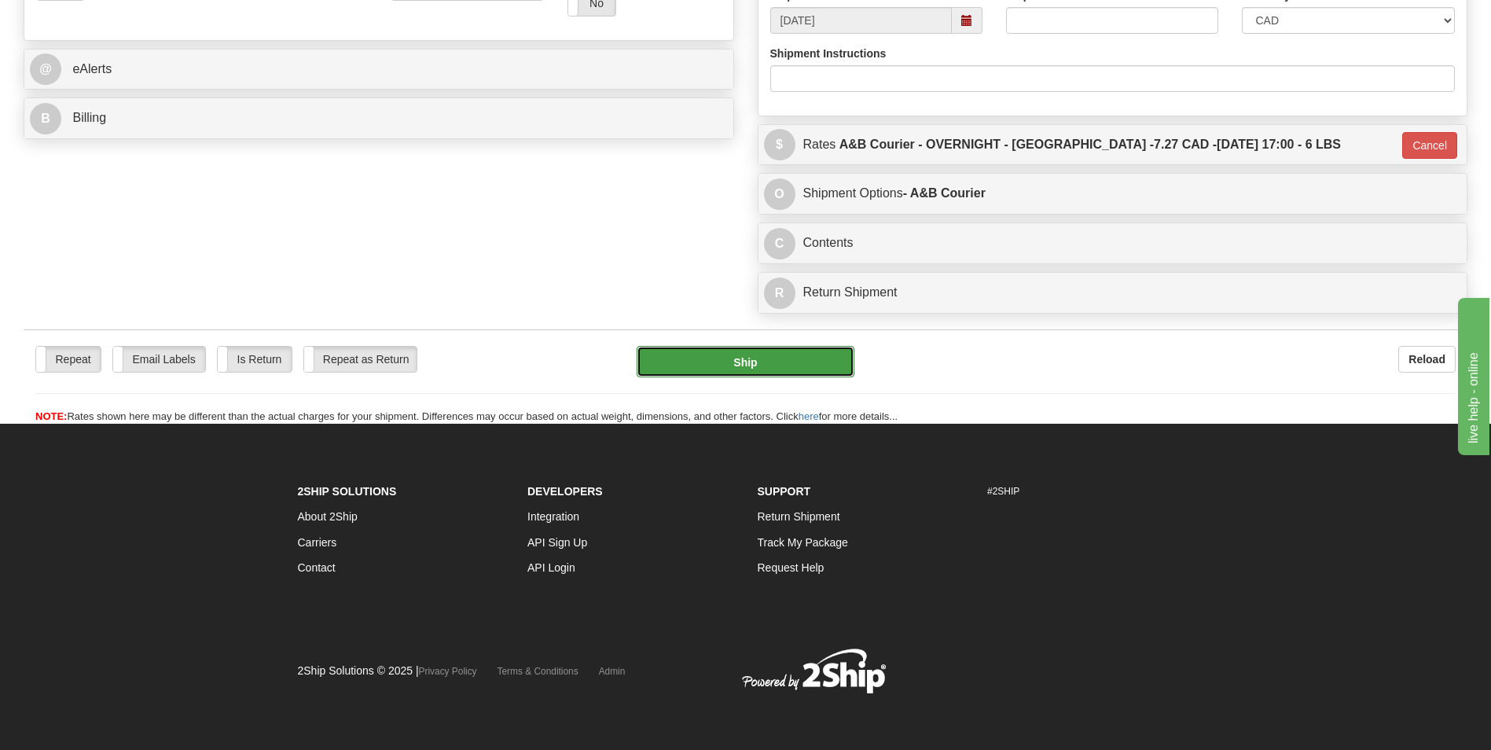
click at [715, 360] on button "Ship" at bounding box center [745, 361] width 217 height 31
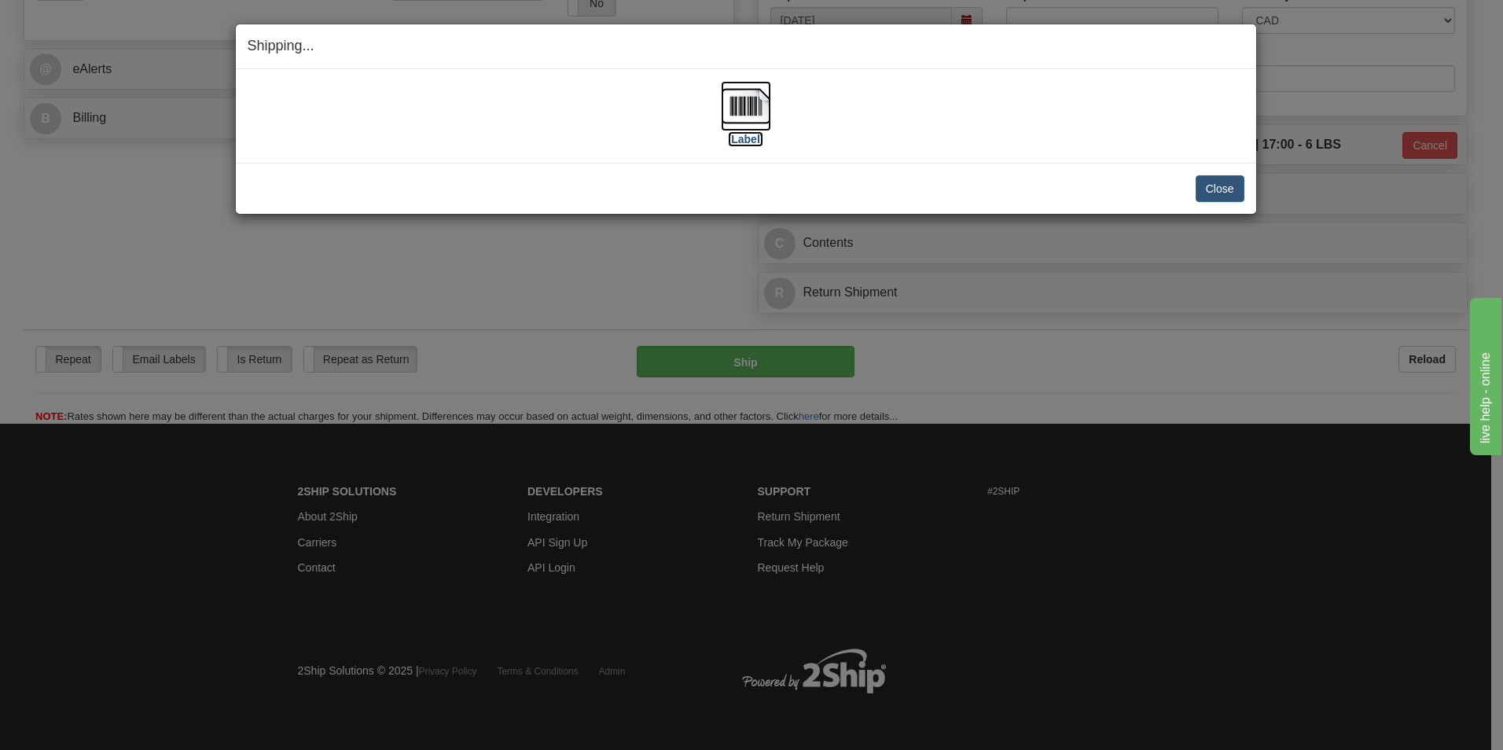
click at [727, 90] on img at bounding box center [746, 106] width 50 height 50
click at [1219, 189] on button "Close" at bounding box center [1220, 188] width 49 height 27
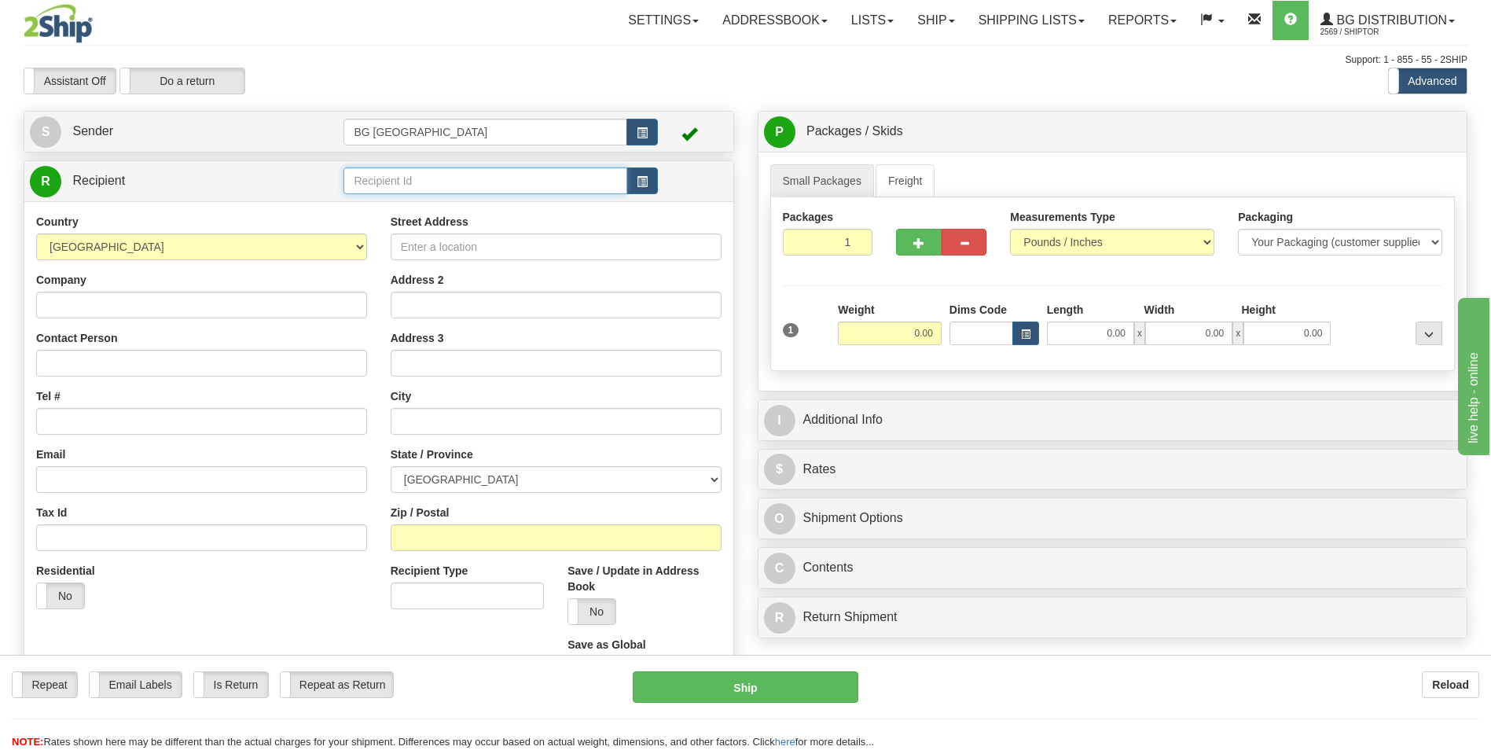
click at [532, 181] on input "text" at bounding box center [485, 180] width 283 height 27
click at [445, 211] on div "60453" at bounding box center [482, 205] width 268 height 17
type input "60453"
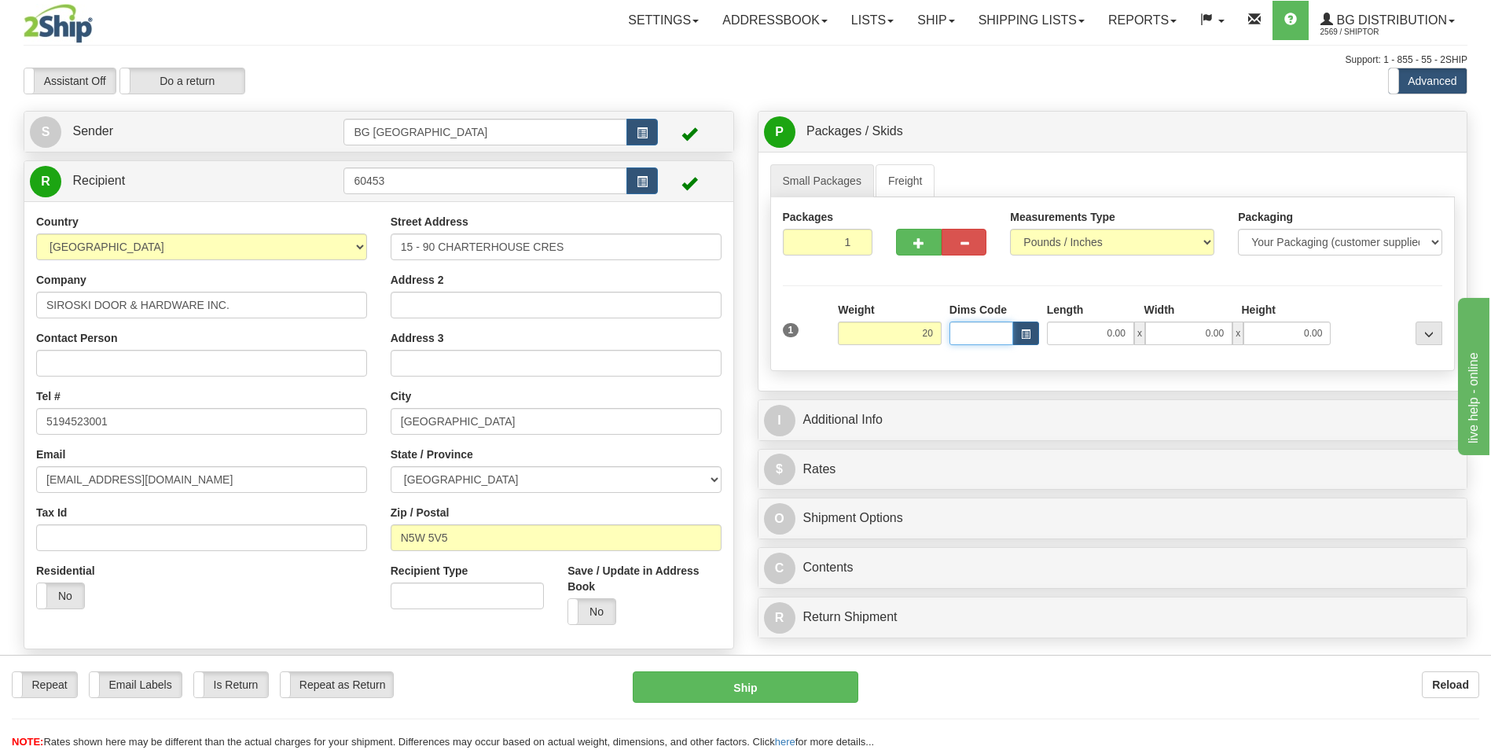
type input "20.00"
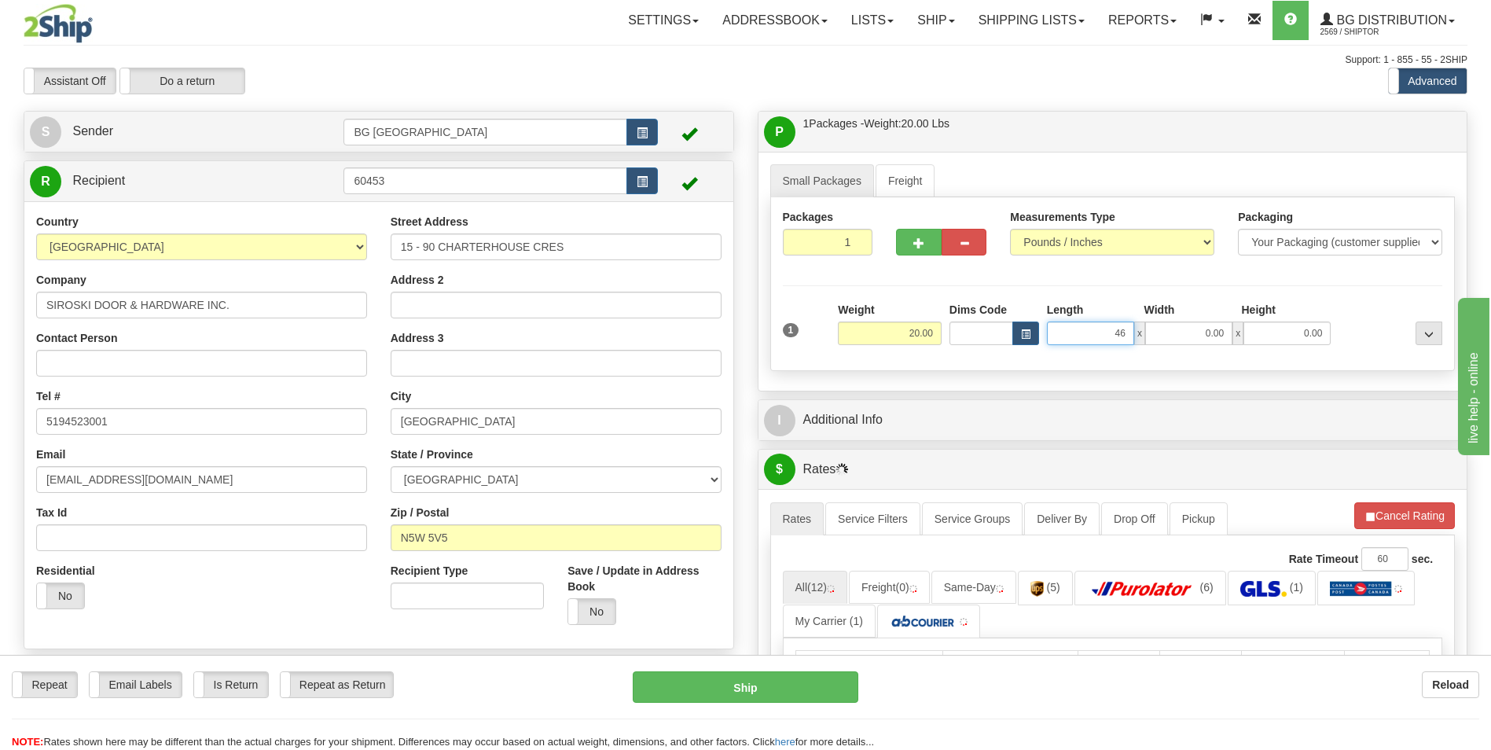
type input "46.00"
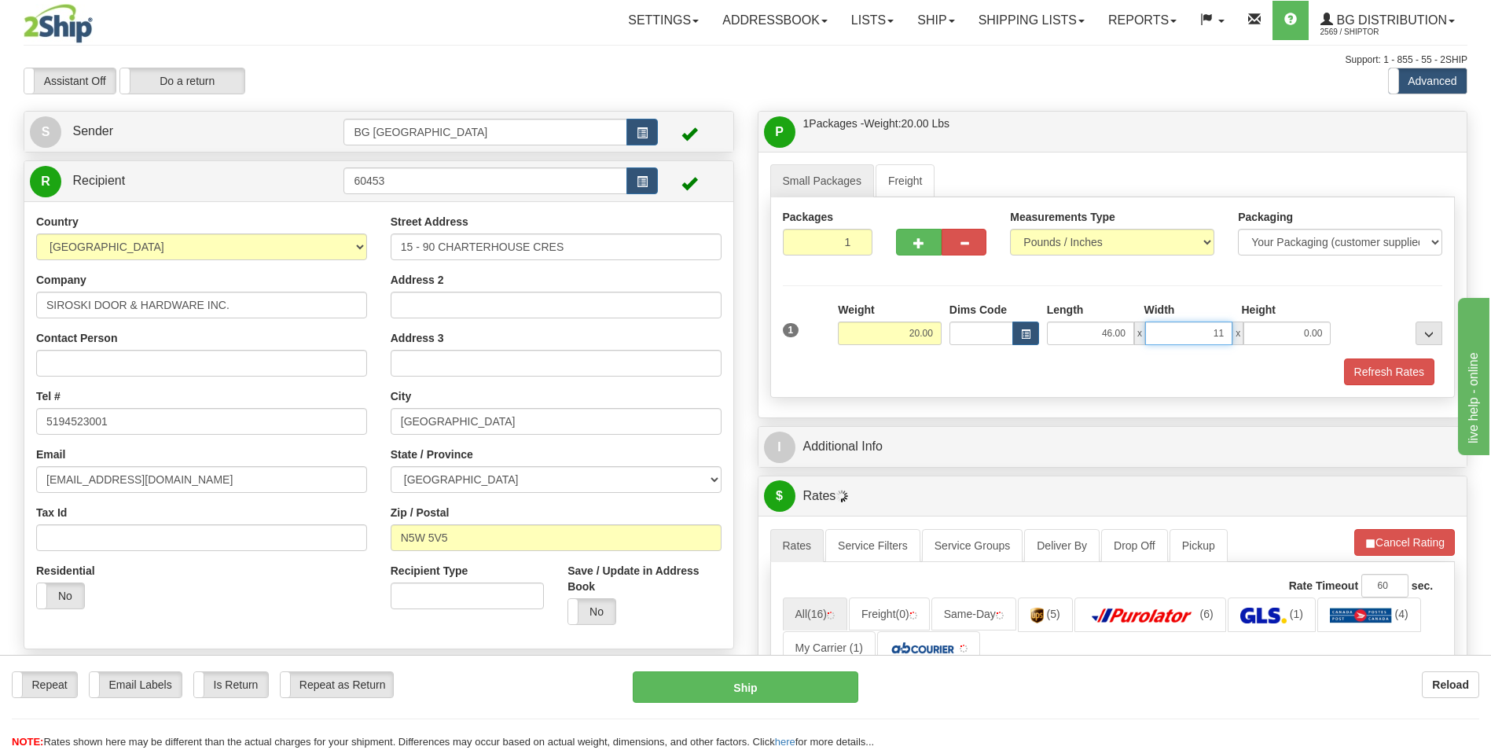
type input "11.00"
type input "6.00"
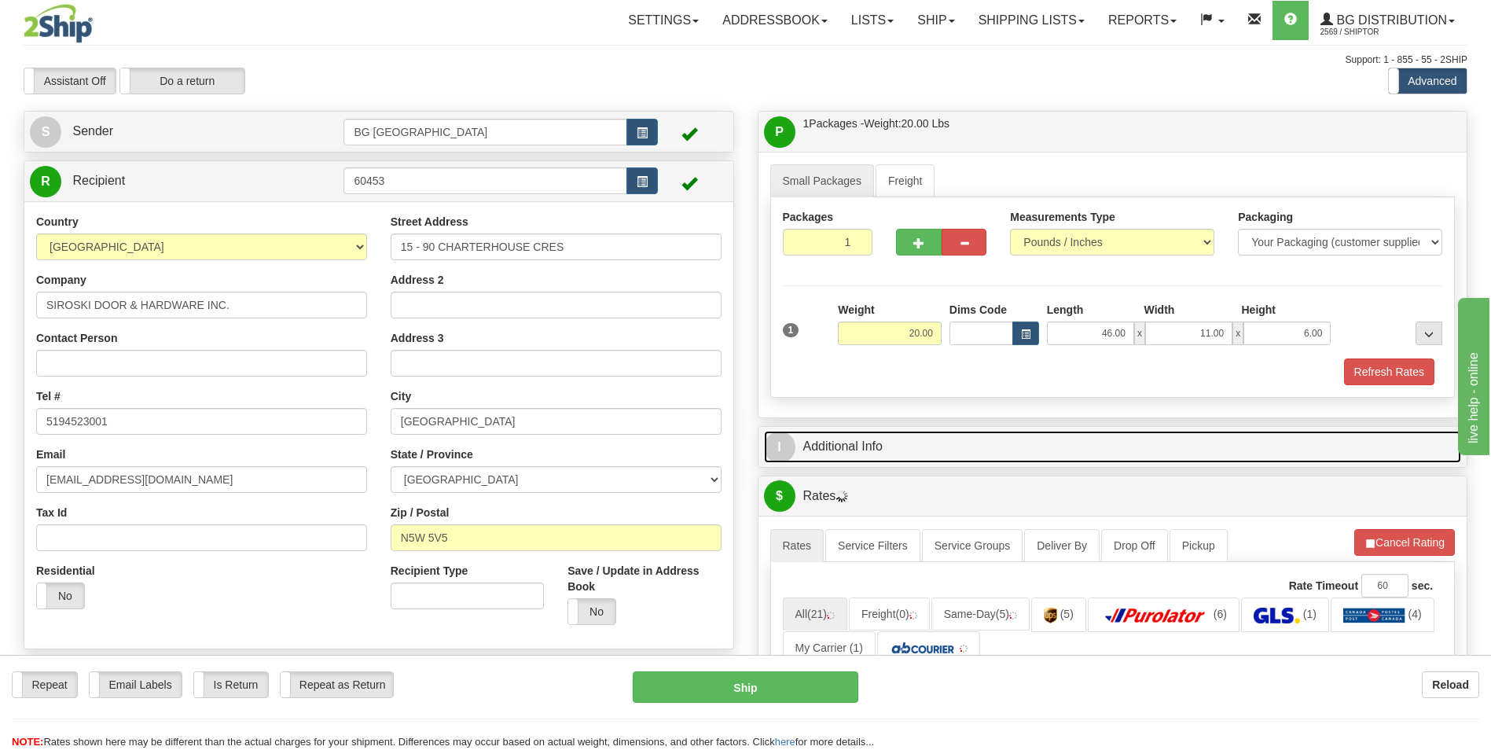
click at [899, 444] on link "I Additional Info" at bounding box center [1113, 447] width 698 height 32
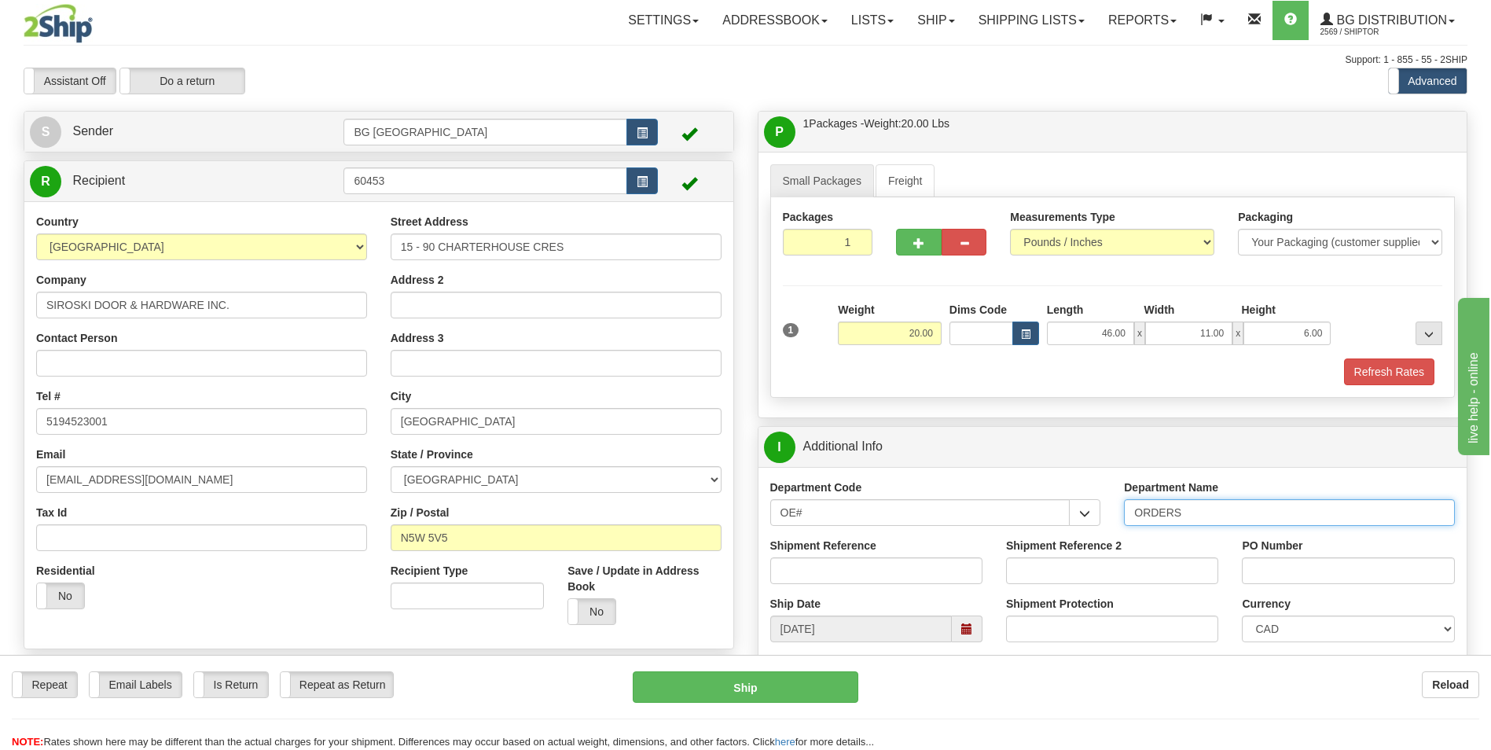
click at [1208, 513] on input "ORDERS" at bounding box center [1289, 512] width 331 height 27
type input "70177050-00"
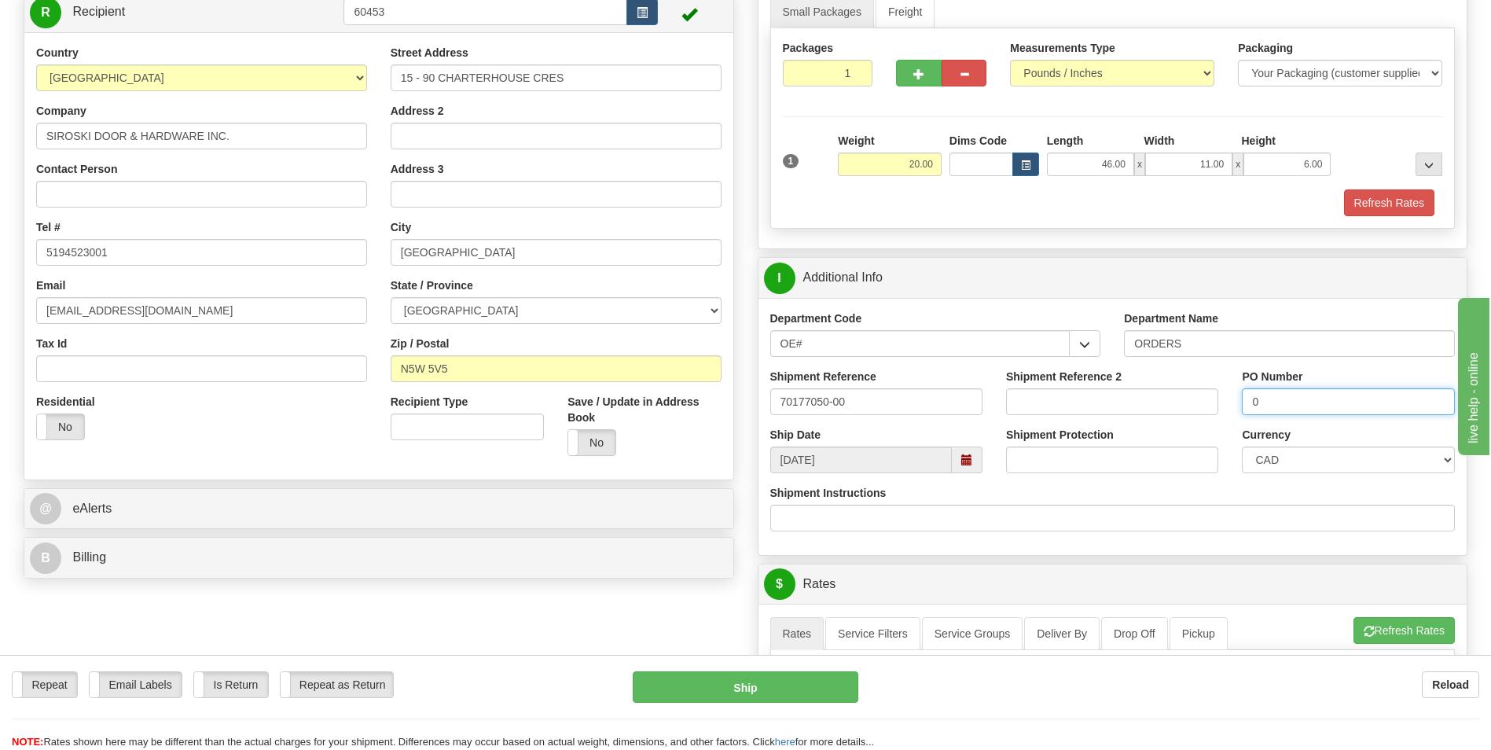
scroll to position [393, 0]
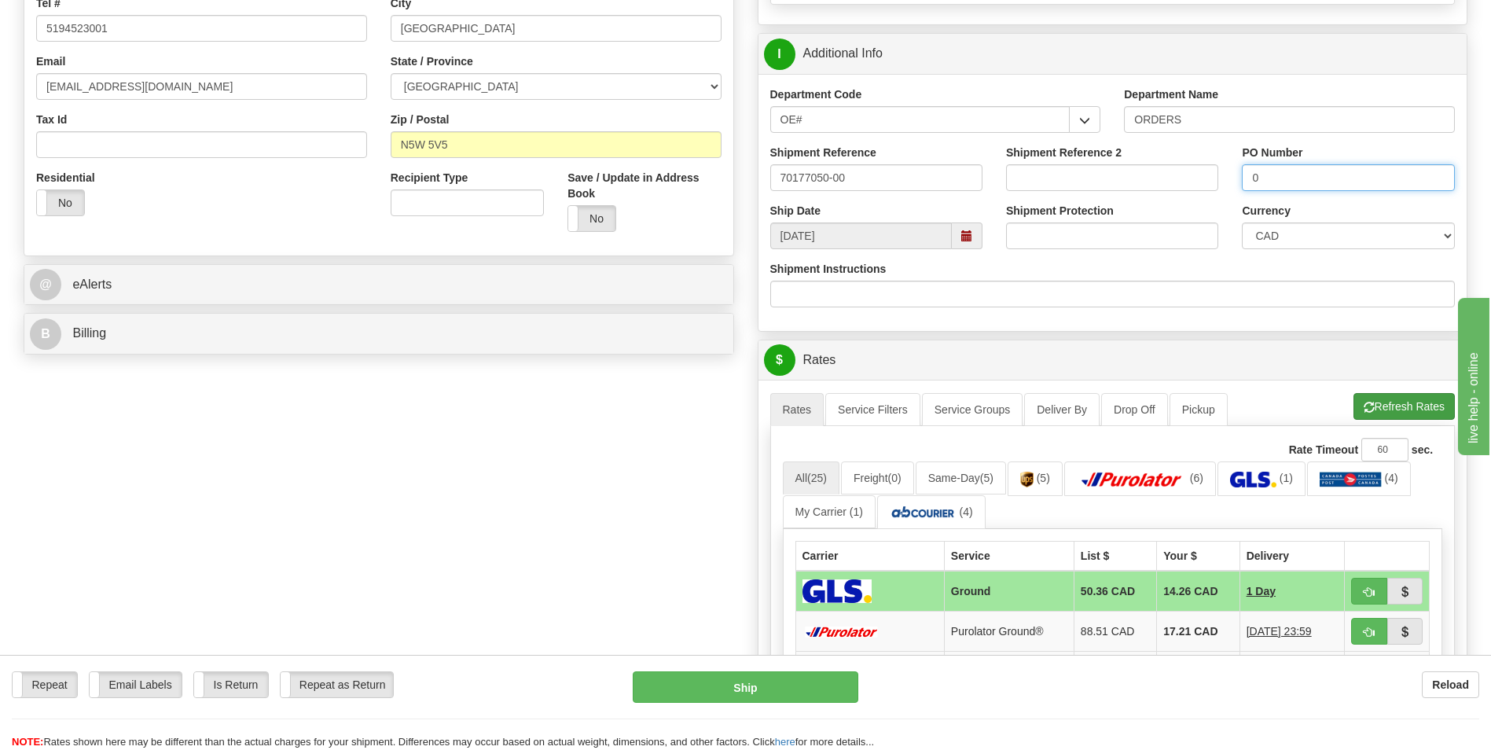
type input "0"
click at [1397, 406] on button "Refresh Rates" at bounding box center [1404, 406] width 101 height 27
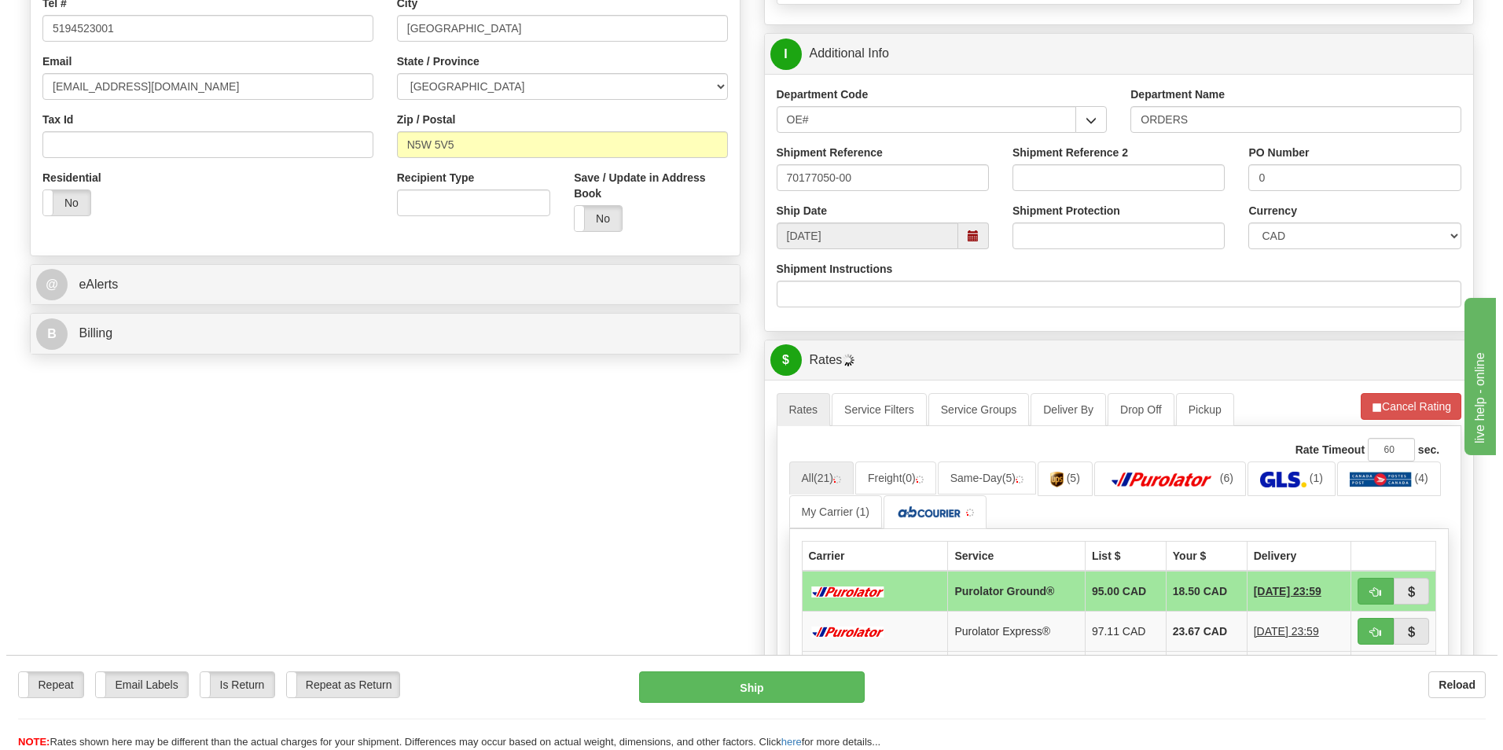
scroll to position [550, 0]
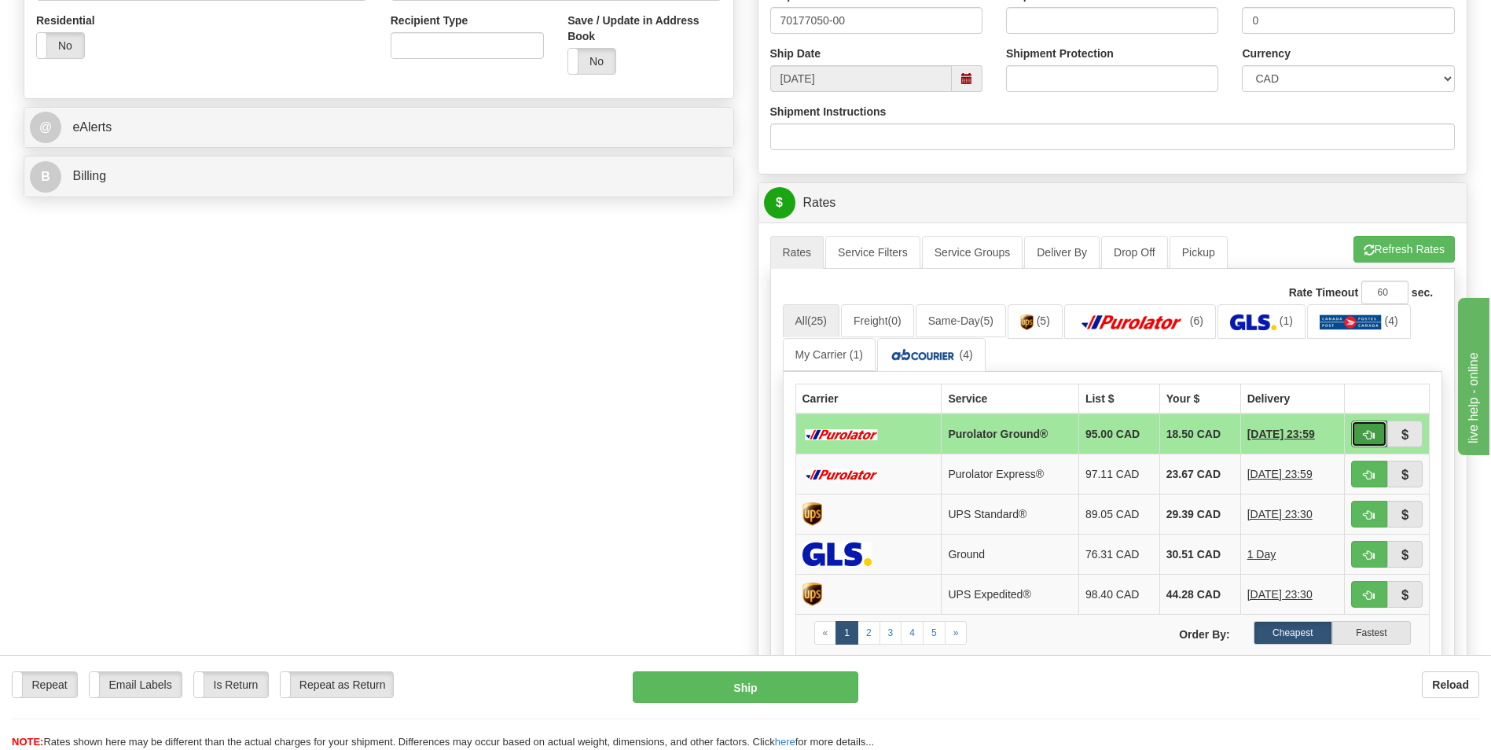
click at [1360, 429] on button "button" at bounding box center [1369, 434] width 36 height 27
type input "260"
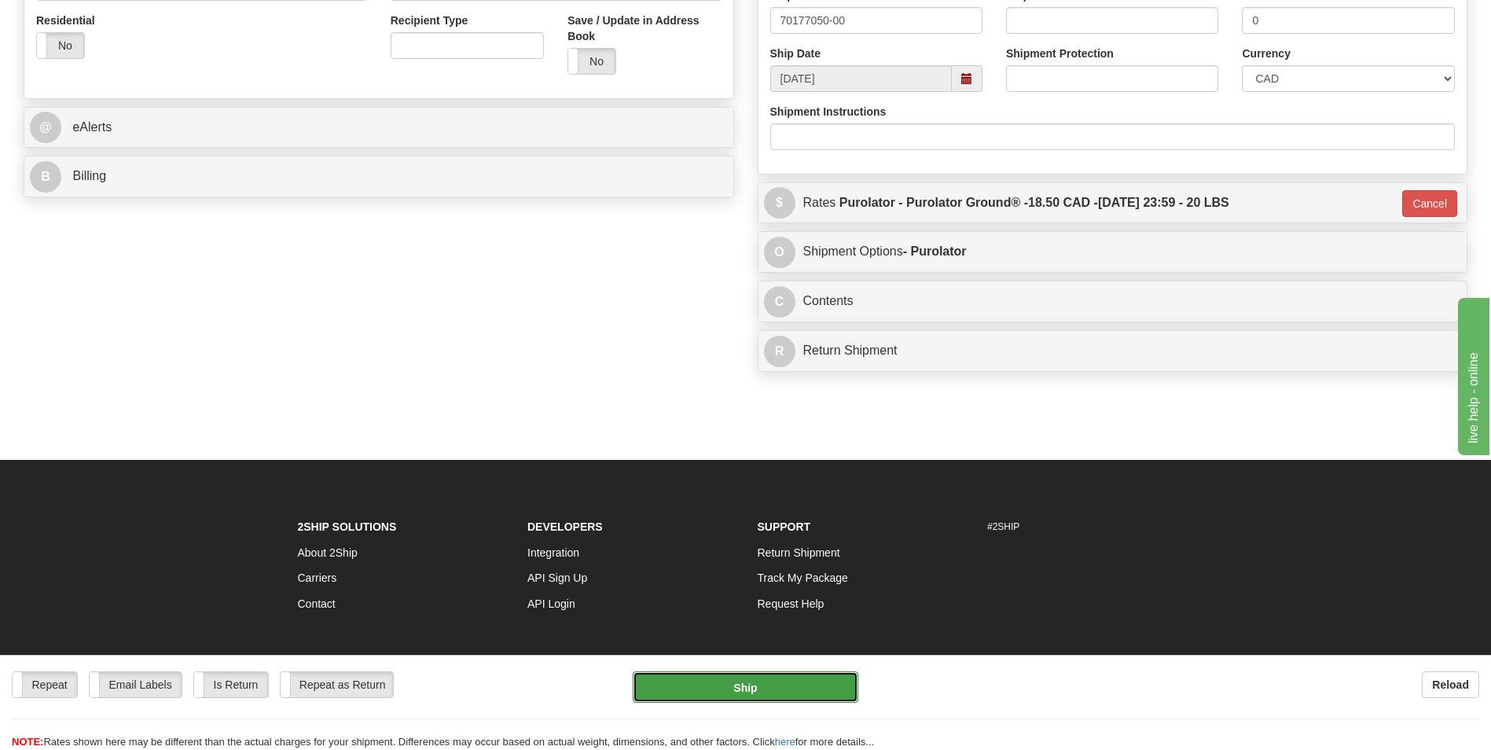
click at [818, 677] on button "Ship" at bounding box center [745, 686] width 225 height 31
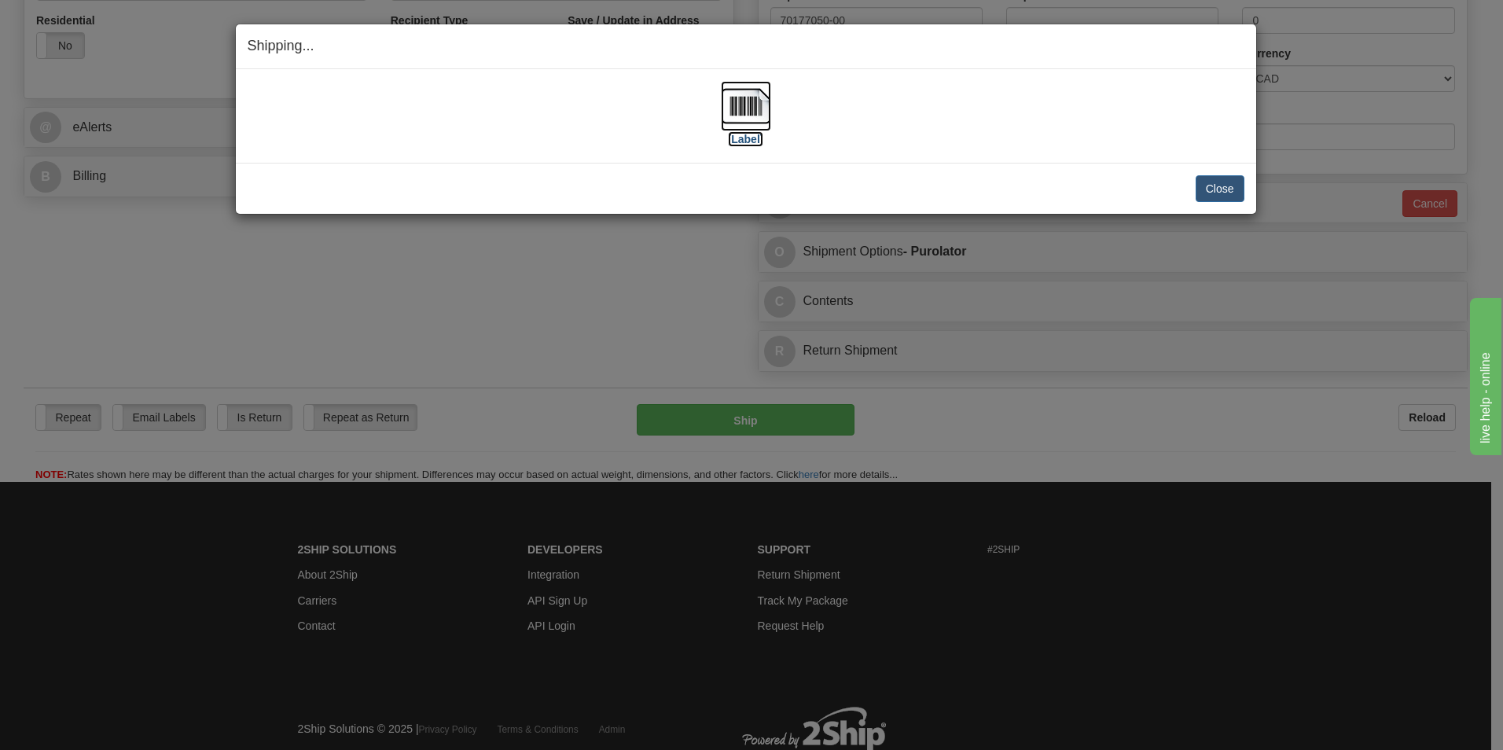
click at [747, 106] on img at bounding box center [746, 106] width 50 height 50
click at [1204, 192] on button "Close" at bounding box center [1220, 188] width 49 height 27
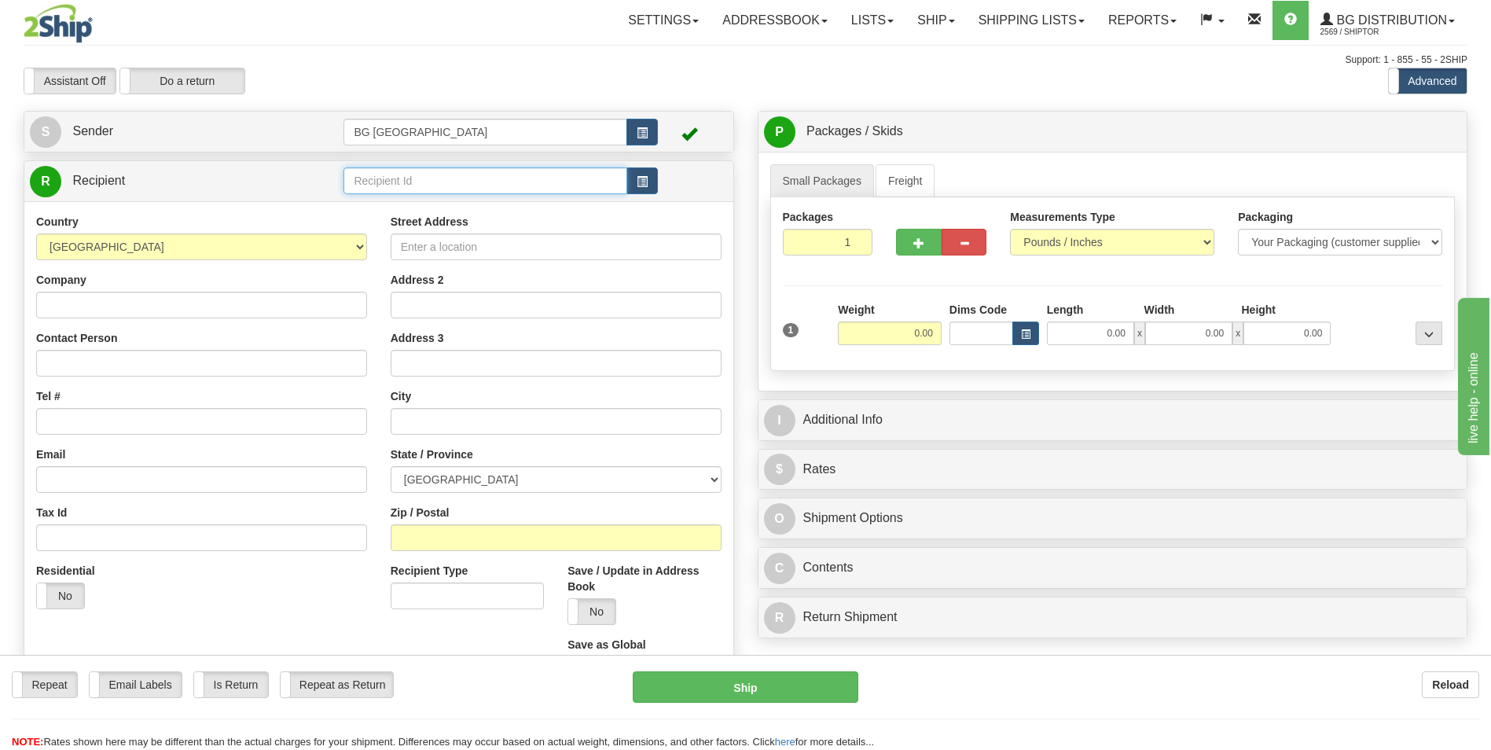
click at [349, 183] on input "text" at bounding box center [485, 180] width 283 height 27
click at [351, 197] on div "60482" at bounding box center [482, 205] width 268 height 17
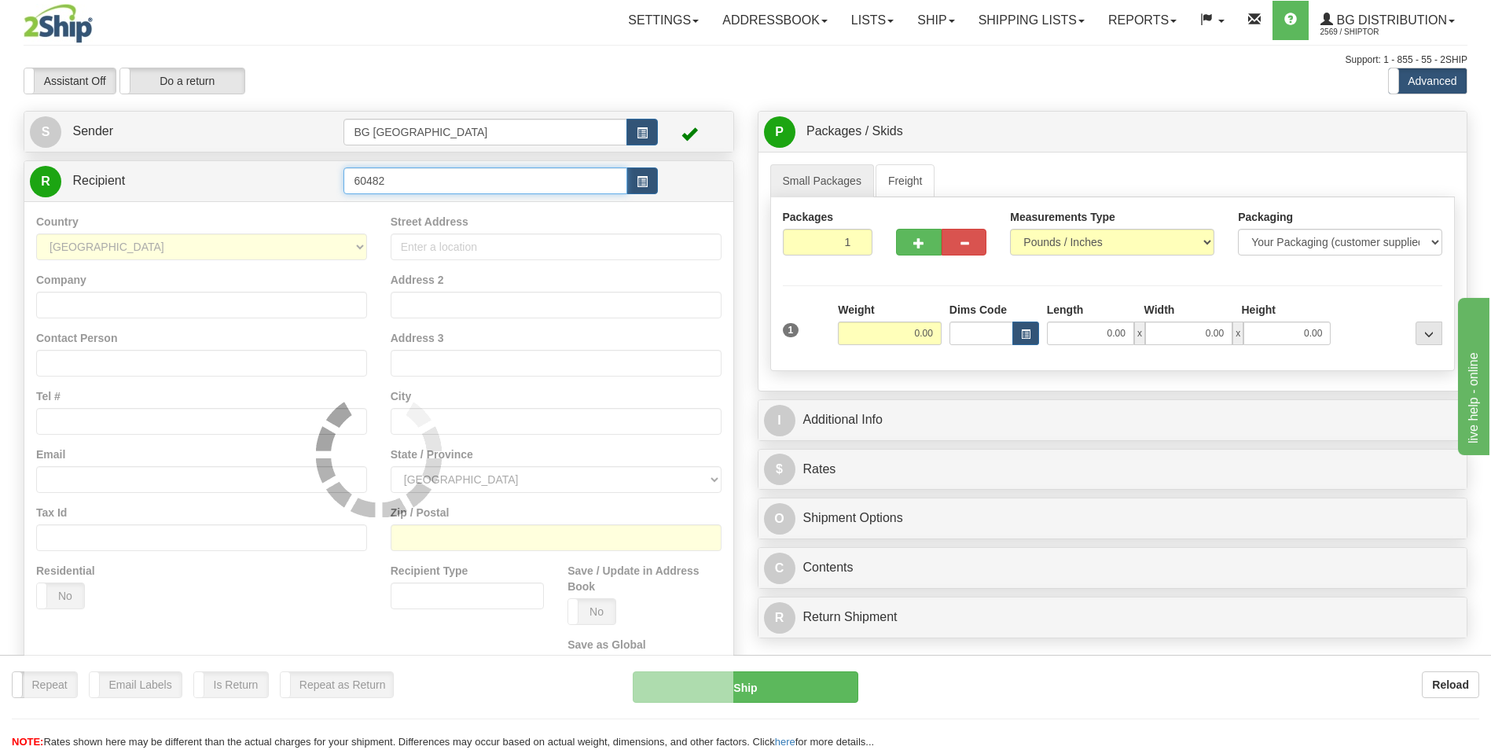
type input "60482"
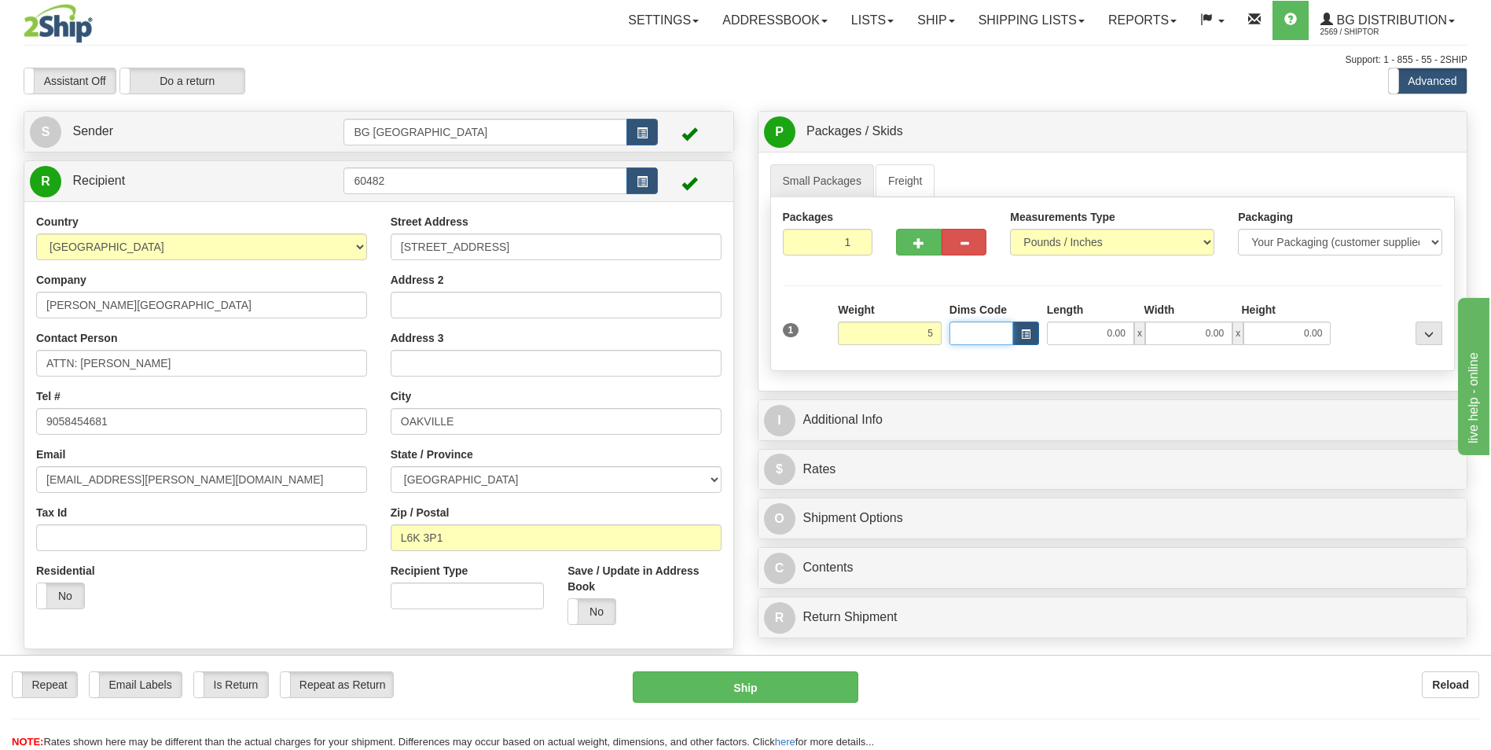
type input "5.00"
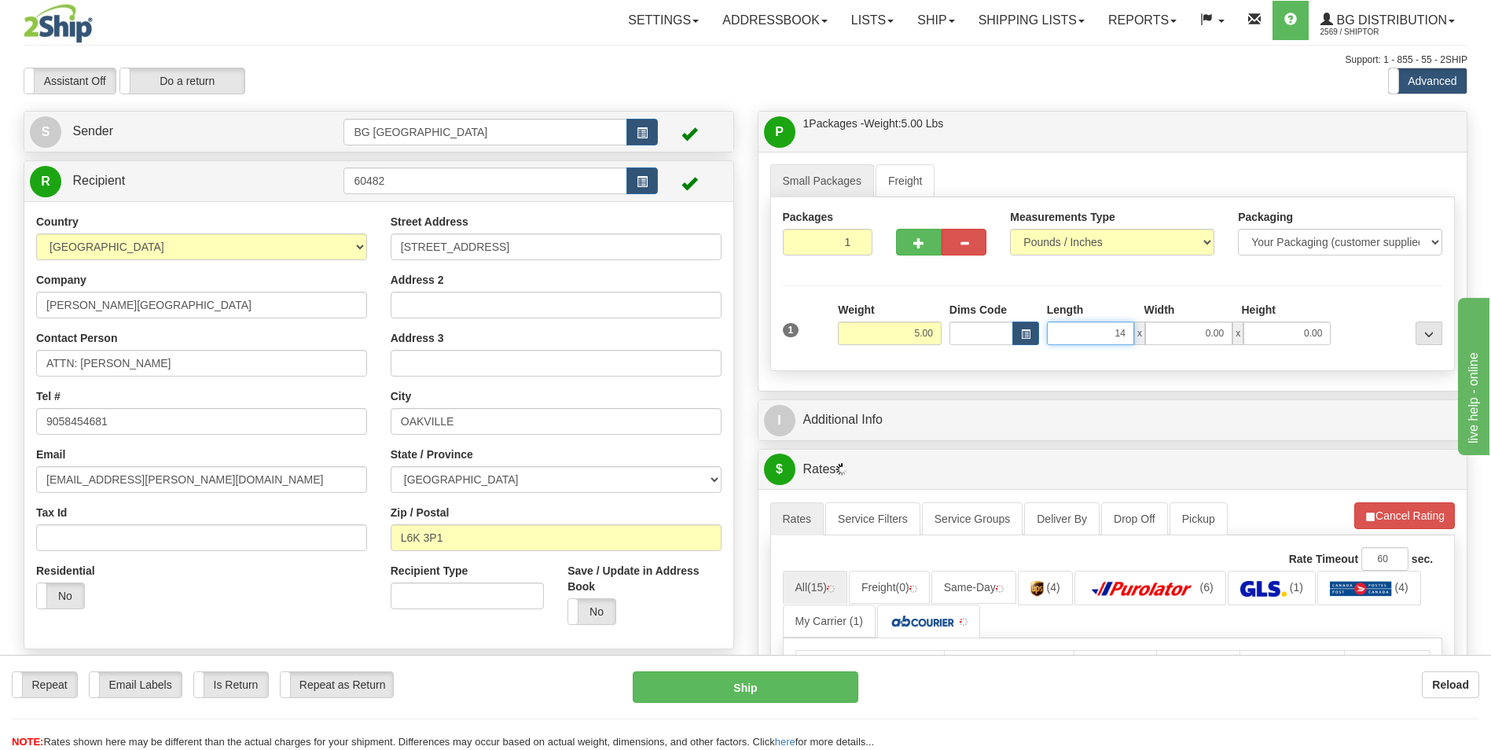
type input "14.00"
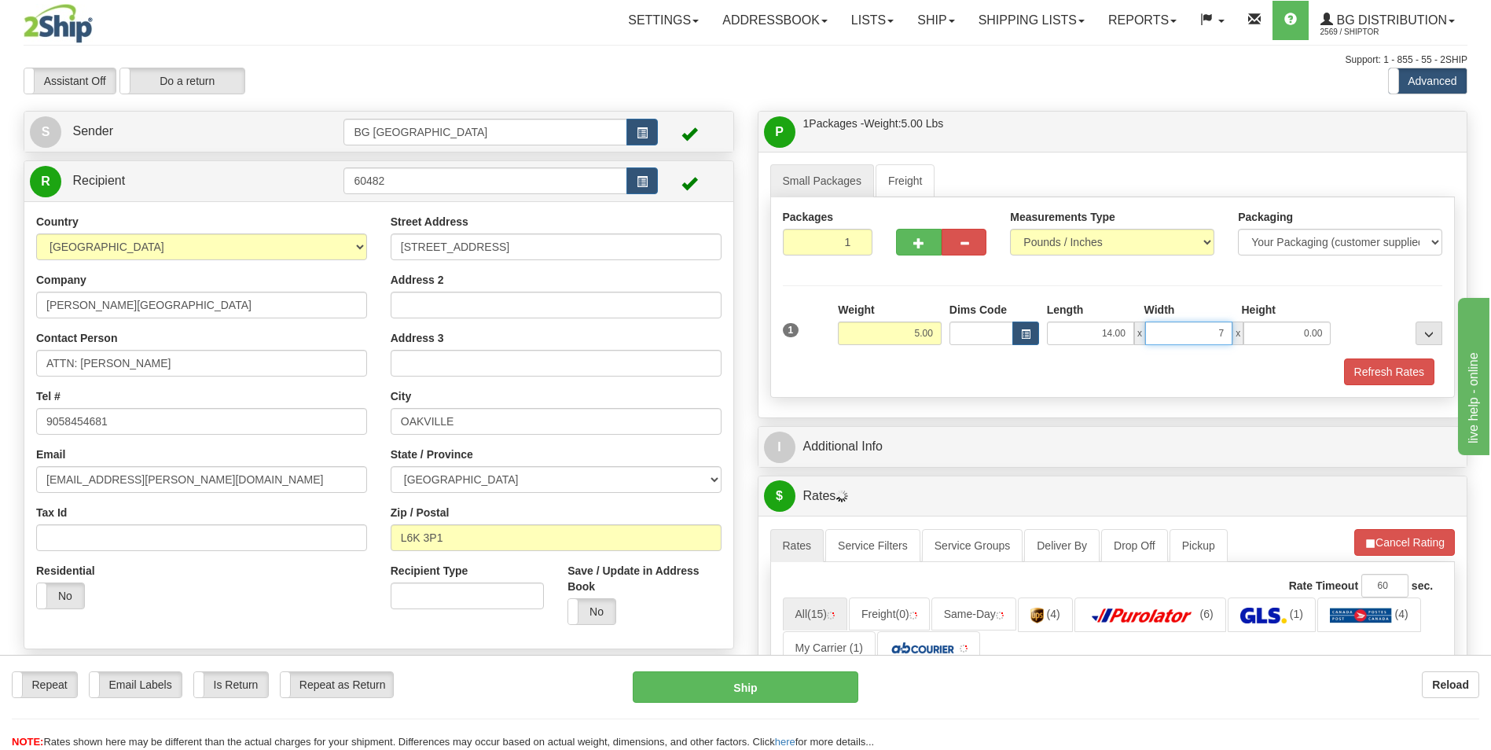
type input "7.00"
type input "6.00"
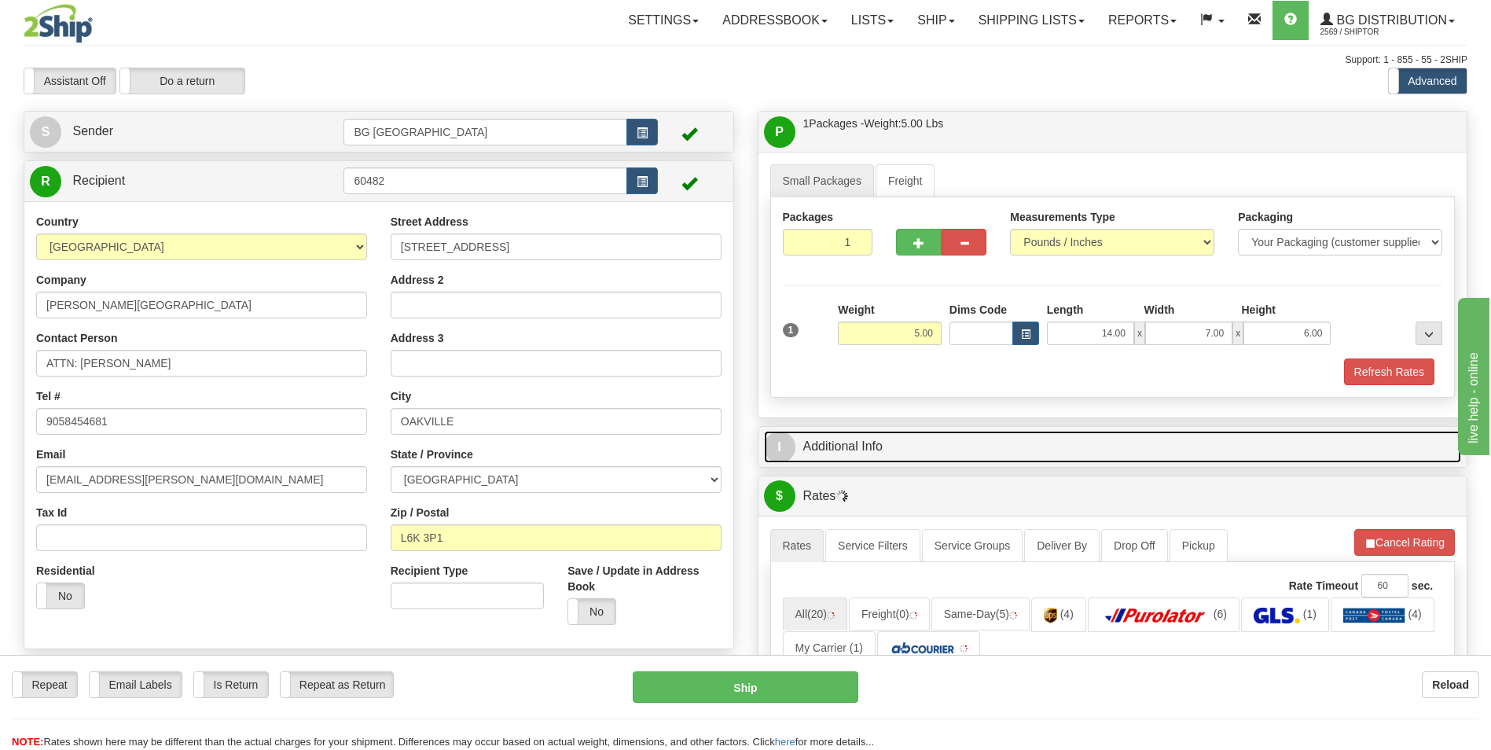
click at [855, 442] on link "I Additional Info" at bounding box center [1113, 447] width 698 height 32
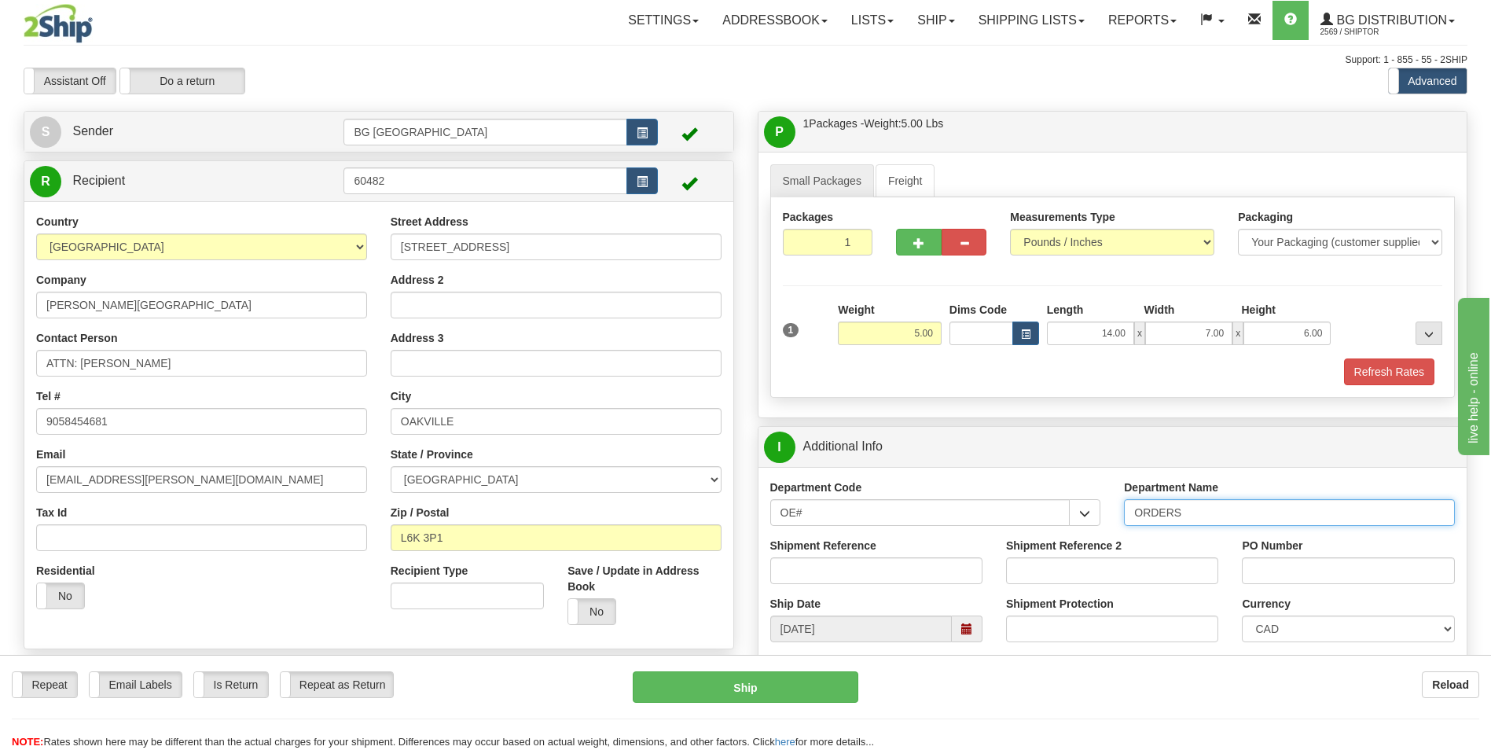
click at [1205, 516] on input "ORDERS" at bounding box center [1289, 512] width 331 height 27
type input "70172702-00"
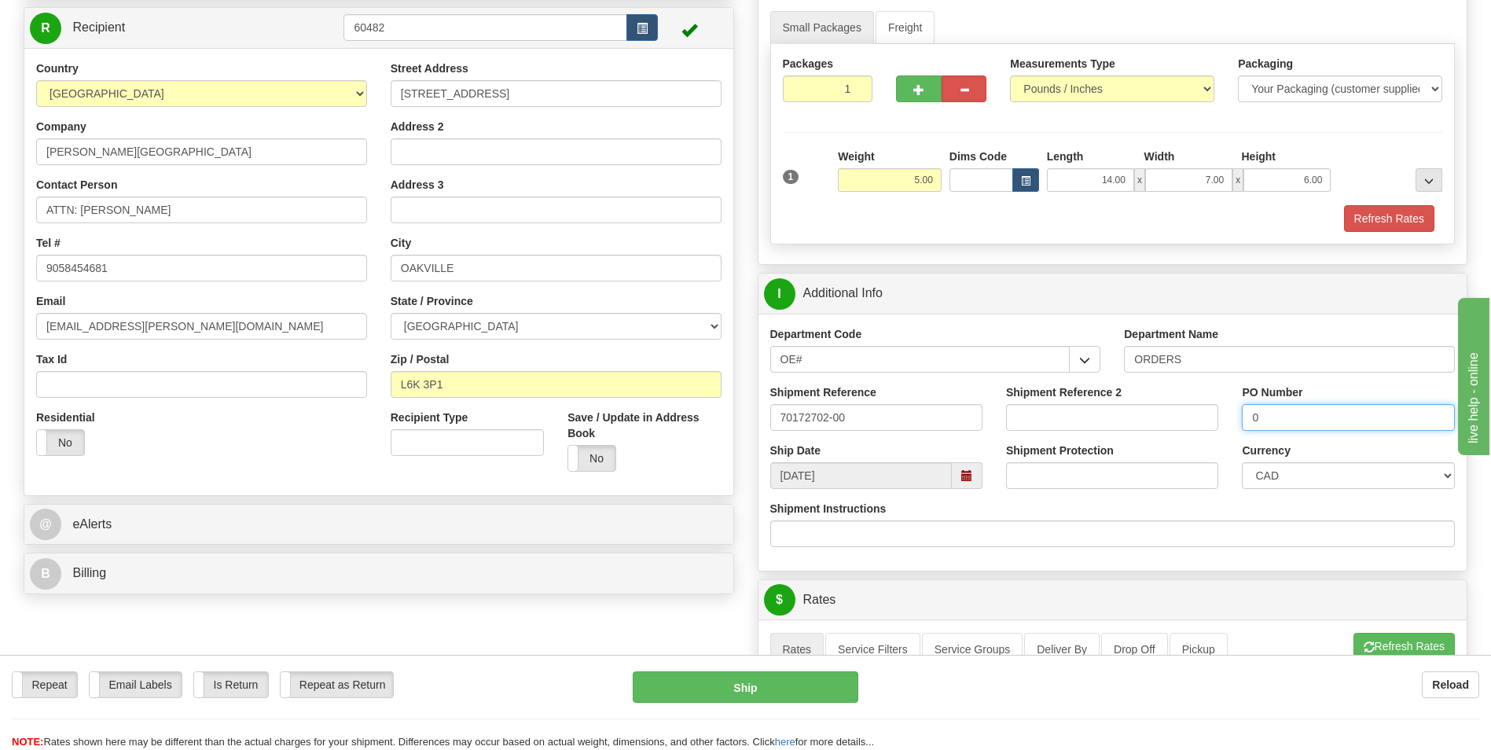
scroll to position [393, 0]
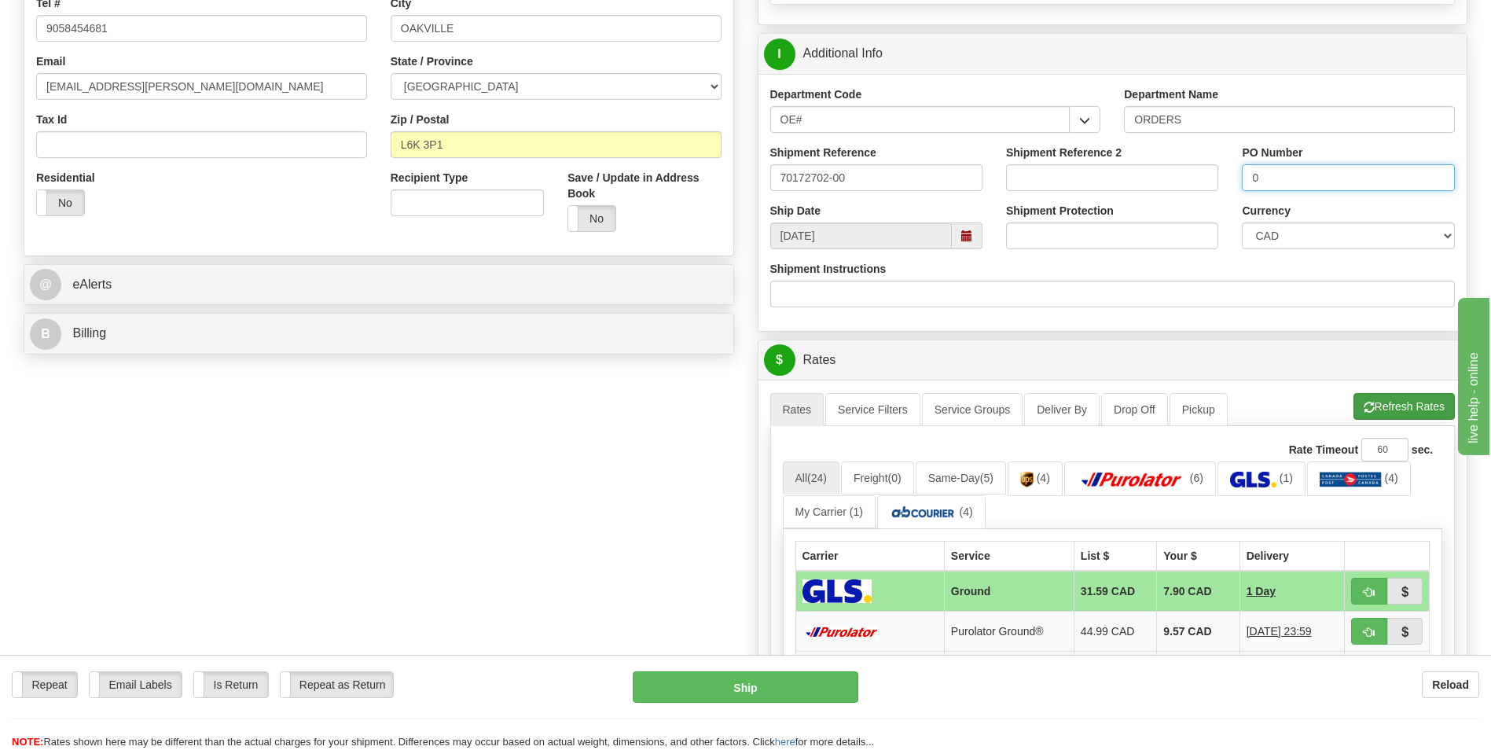
type input "0"
click at [1370, 408] on span "button" at bounding box center [1369, 408] width 11 height 10
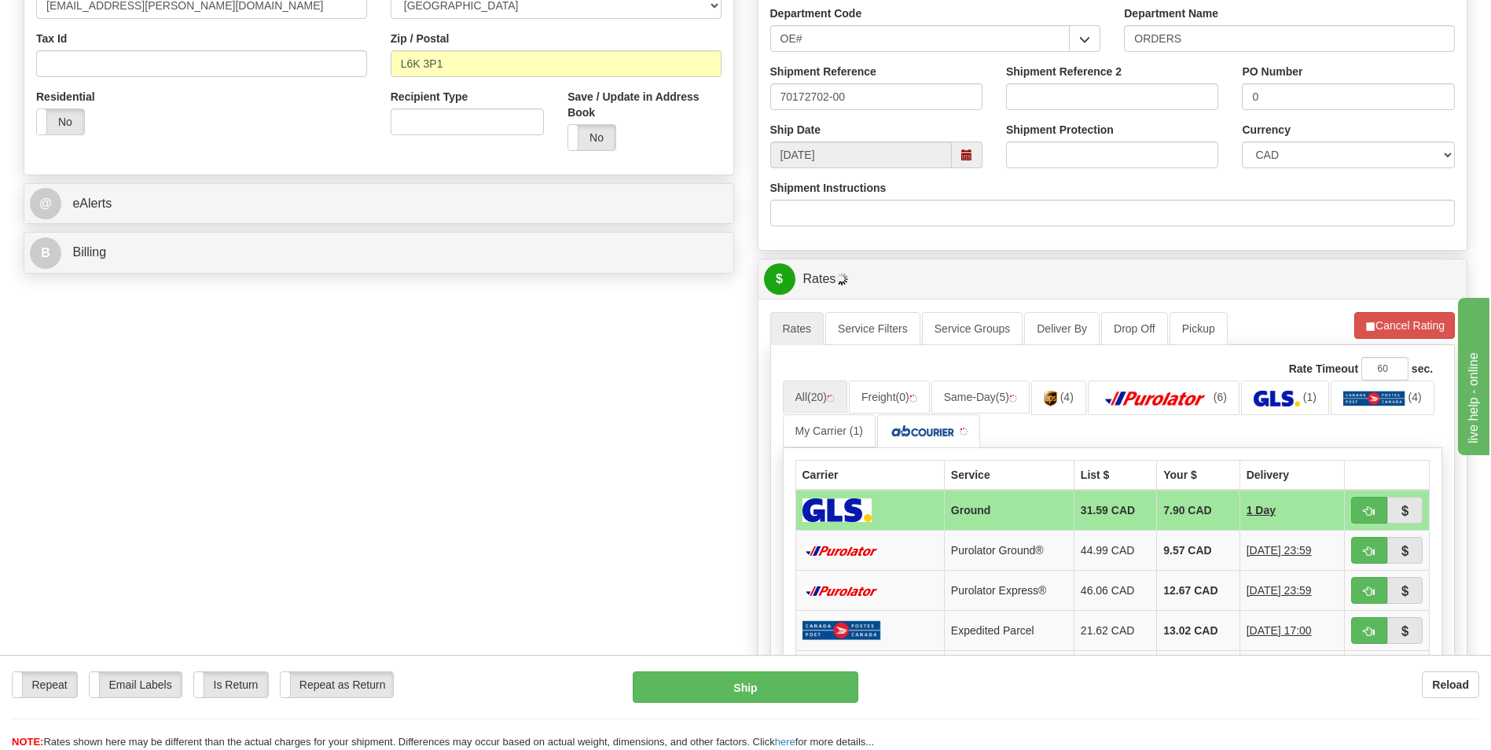
scroll to position [708, 0]
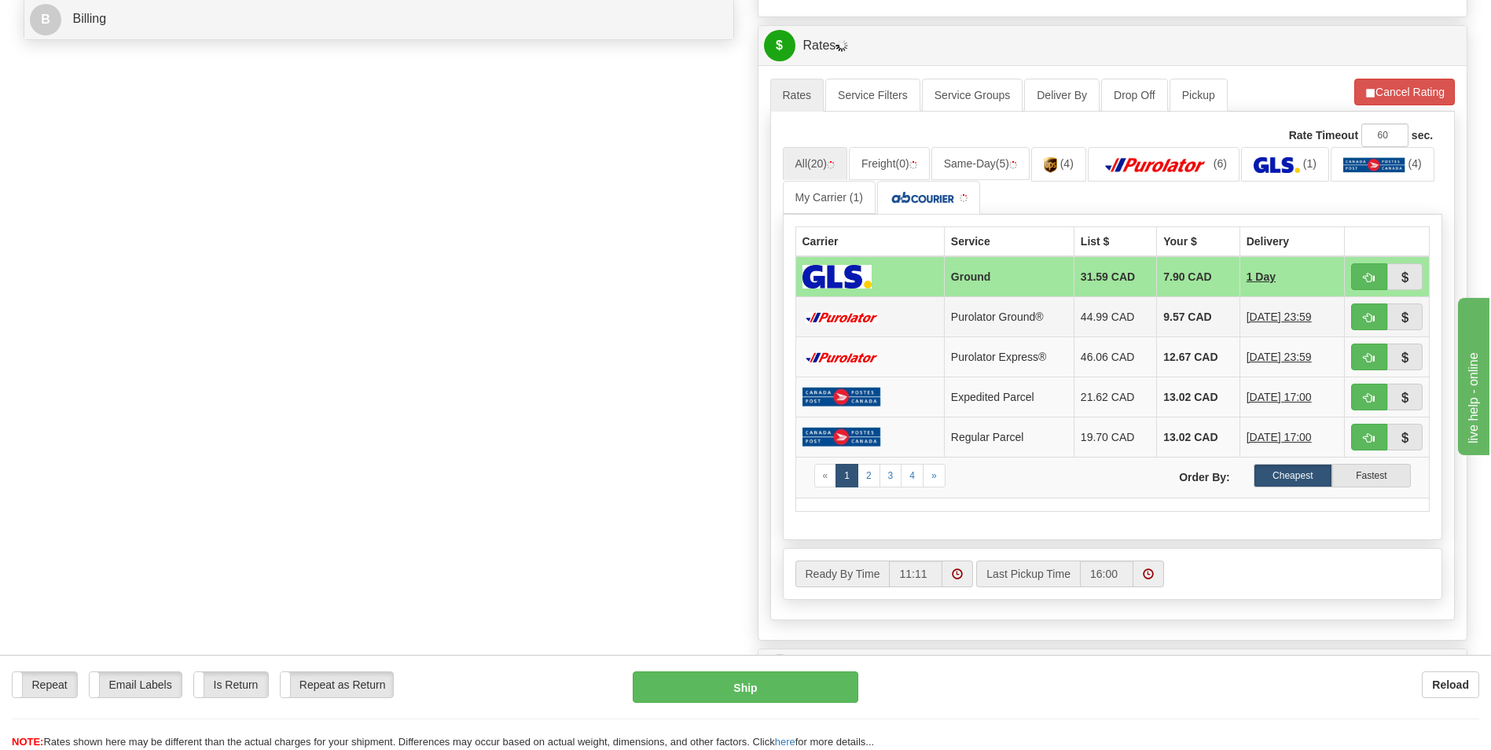
click at [1207, 311] on td "9.57 CAD" at bounding box center [1198, 317] width 83 height 40
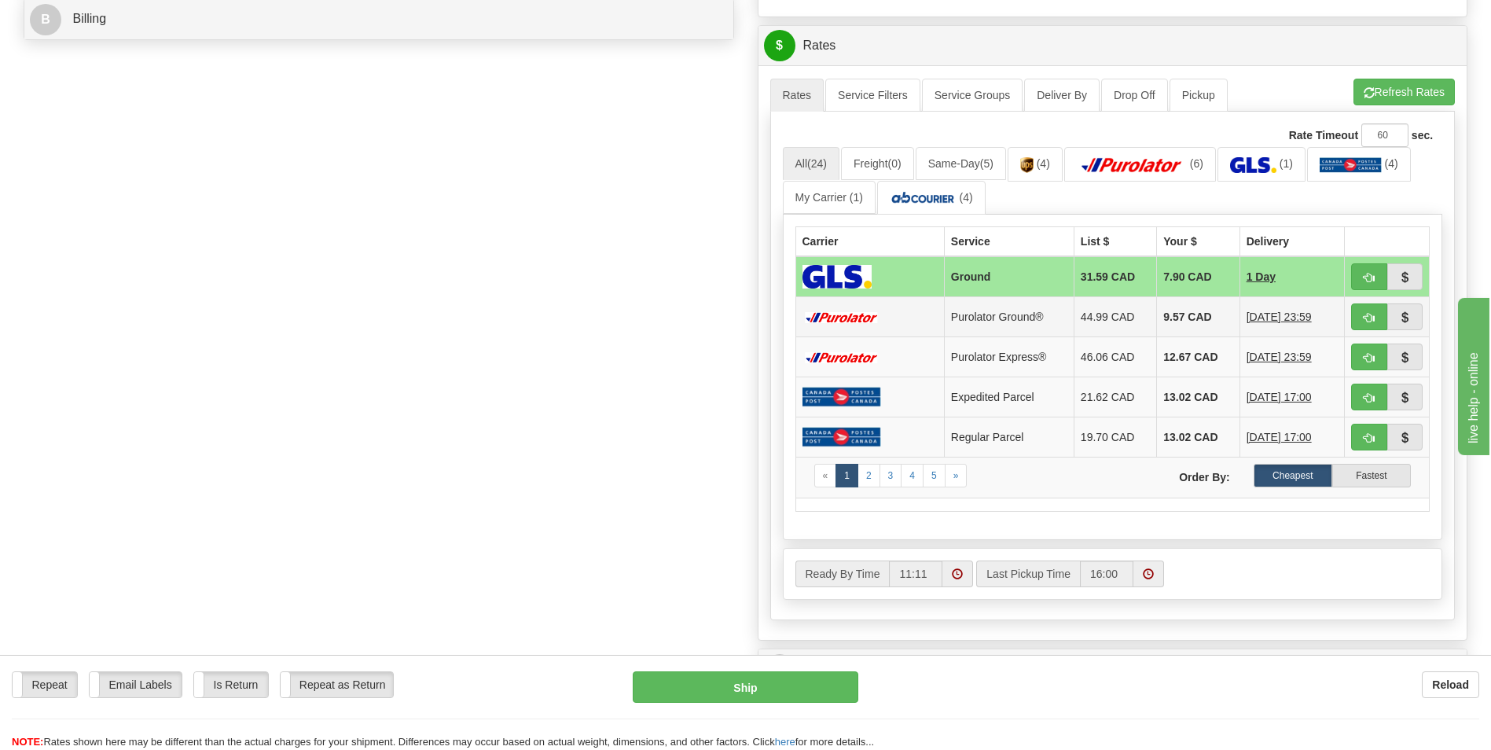
click at [1204, 316] on td "9.57 CAD" at bounding box center [1198, 317] width 83 height 40
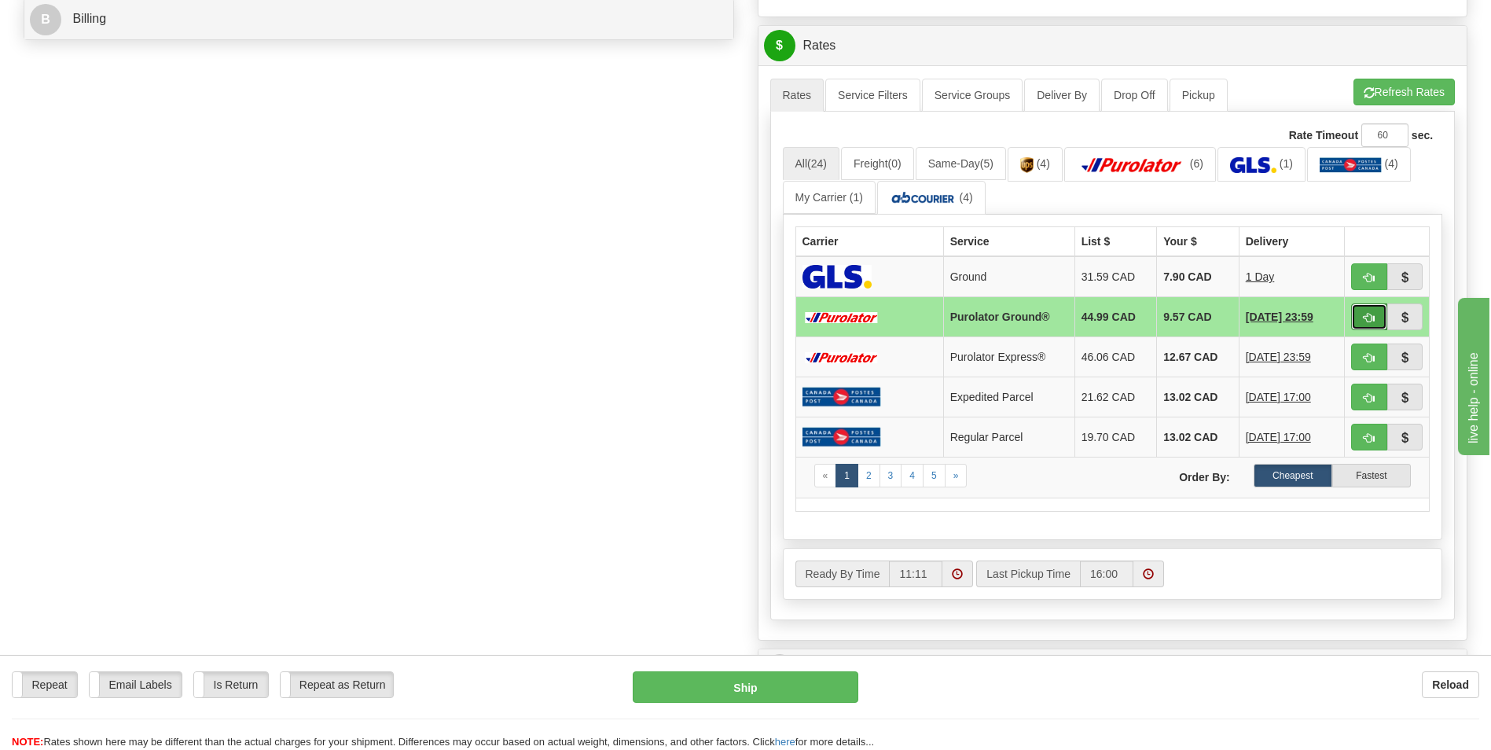
click at [1362, 319] on button "button" at bounding box center [1369, 316] width 36 height 27
type input "260"
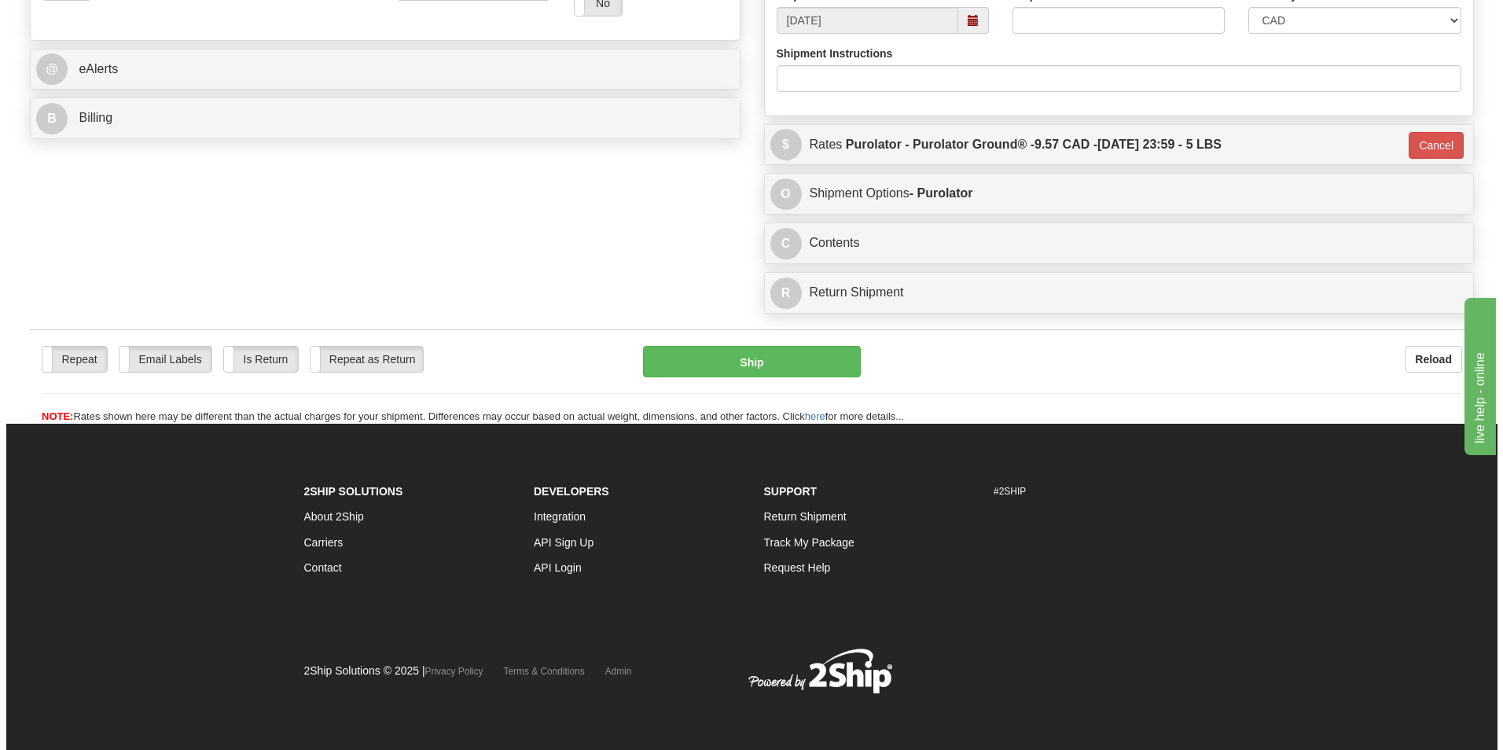
scroll to position [609, 0]
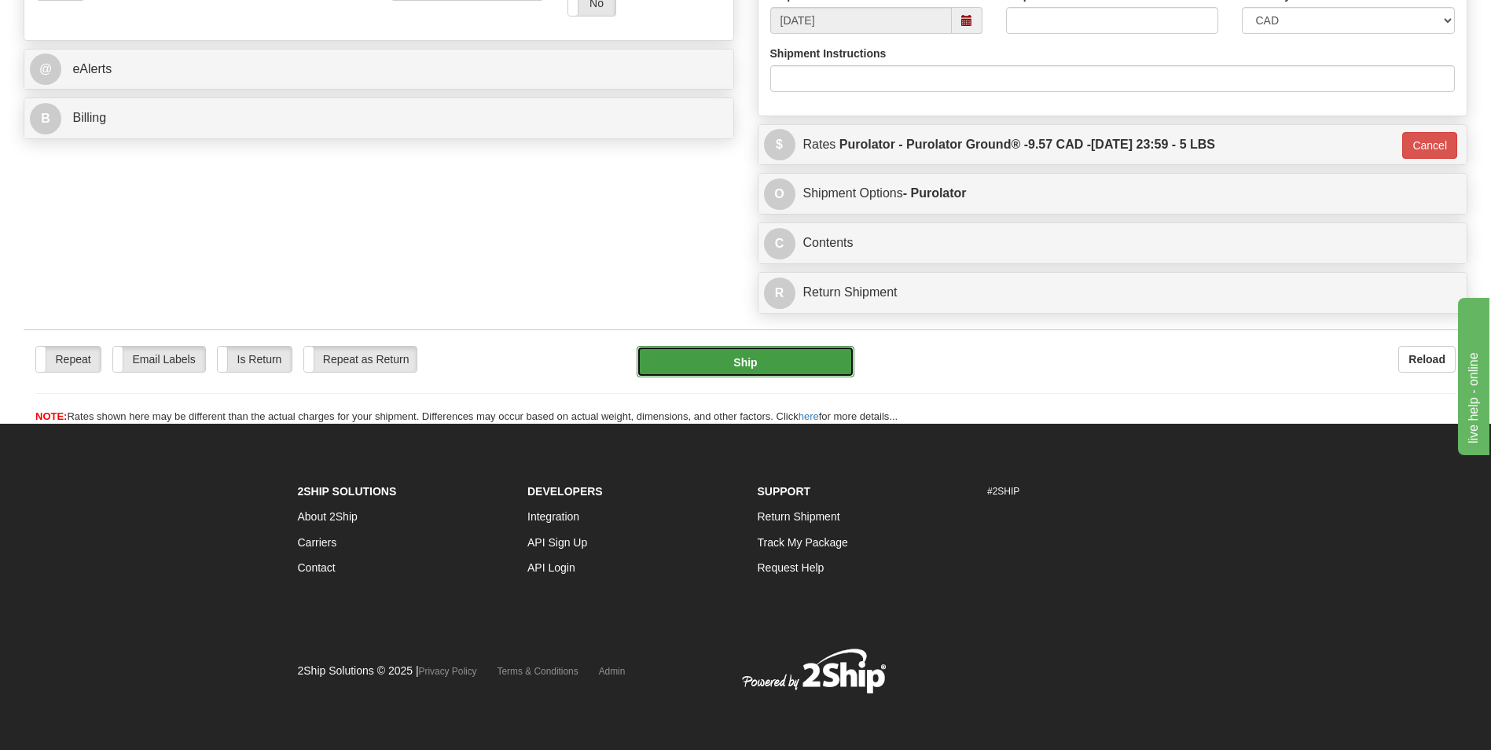
click at [829, 347] on button "Ship" at bounding box center [745, 361] width 217 height 31
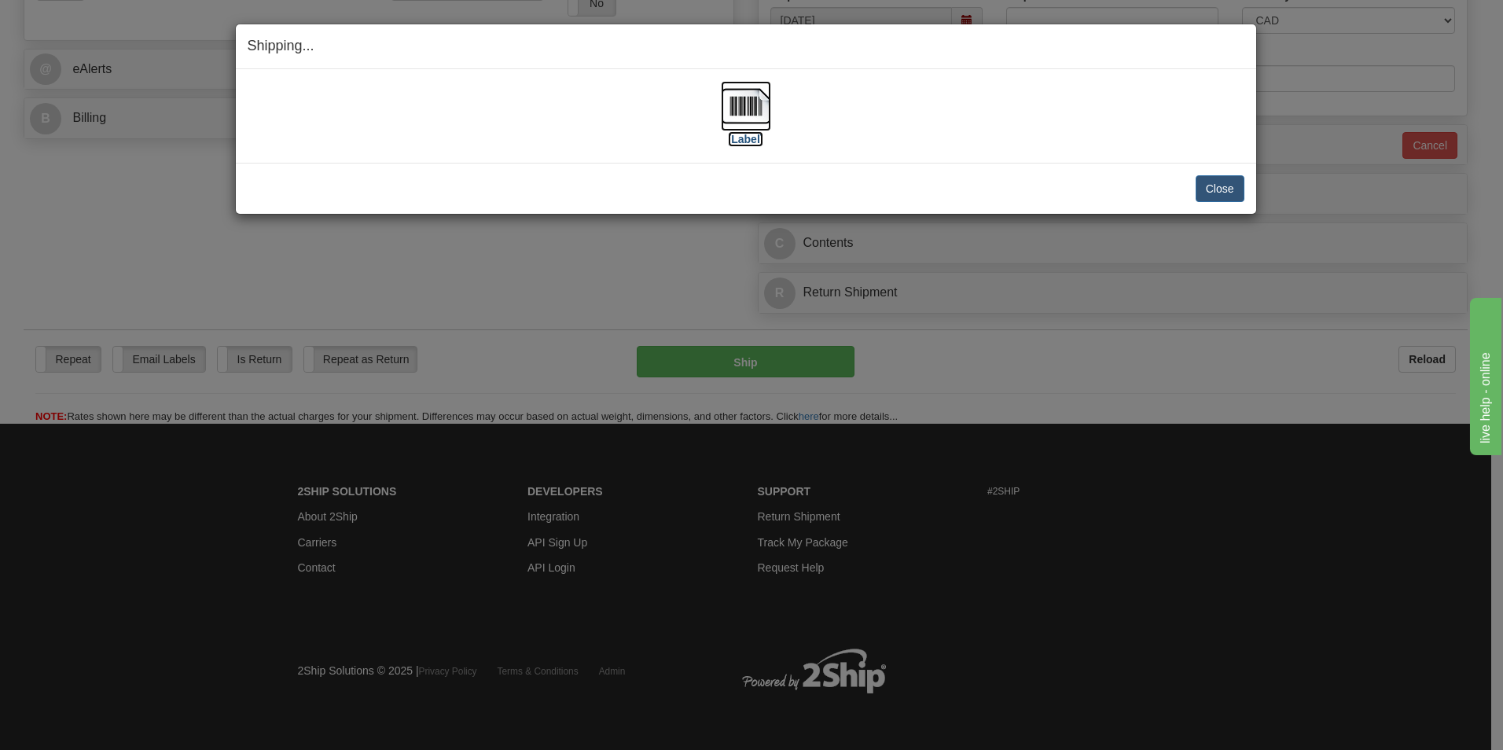
click at [723, 113] on img at bounding box center [746, 106] width 50 height 50
click at [1223, 196] on button "Close" at bounding box center [1220, 188] width 49 height 27
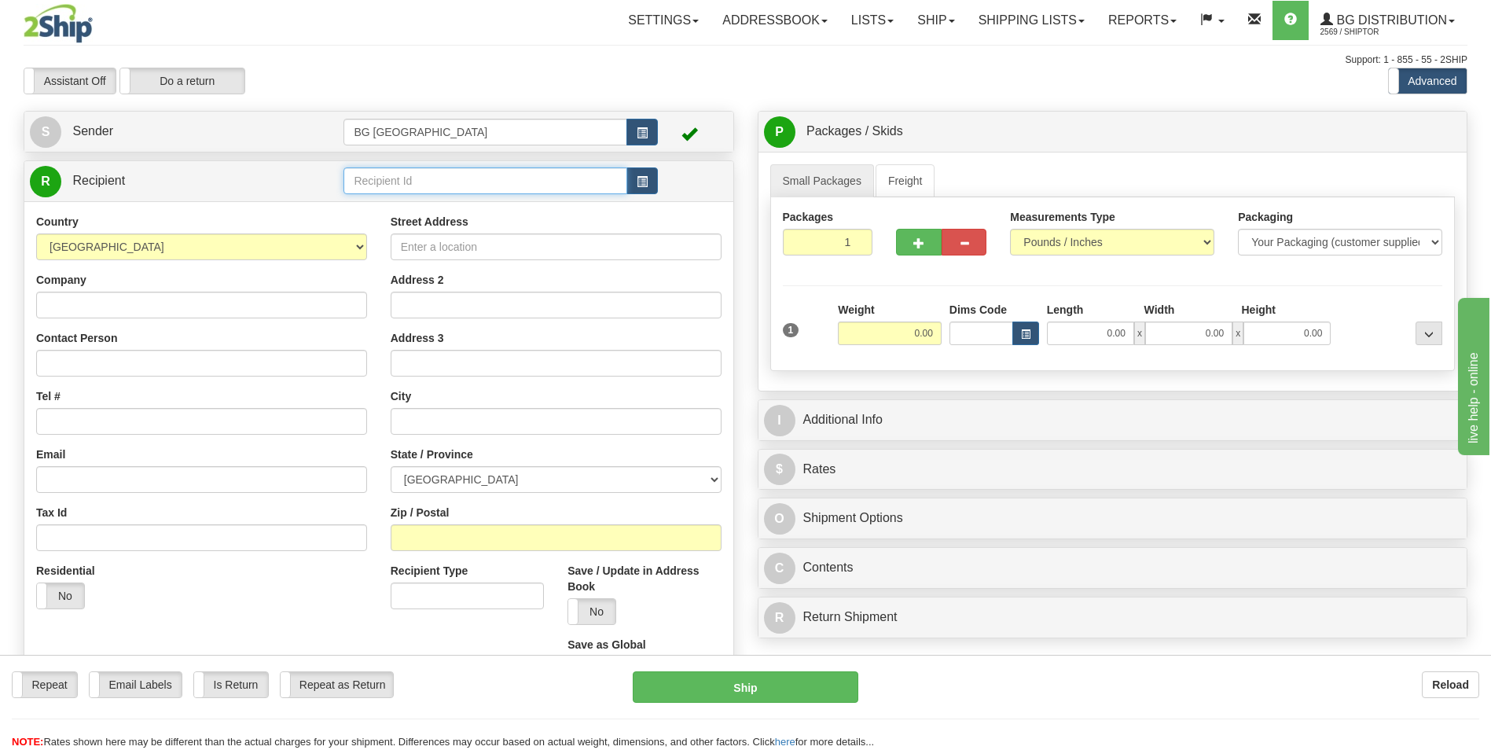
click at [443, 178] on input "text" at bounding box center [485, 180] width 283 height 27
click at [412, 205] on div "910237" at bounding box center [482, 205] width 268 height 17
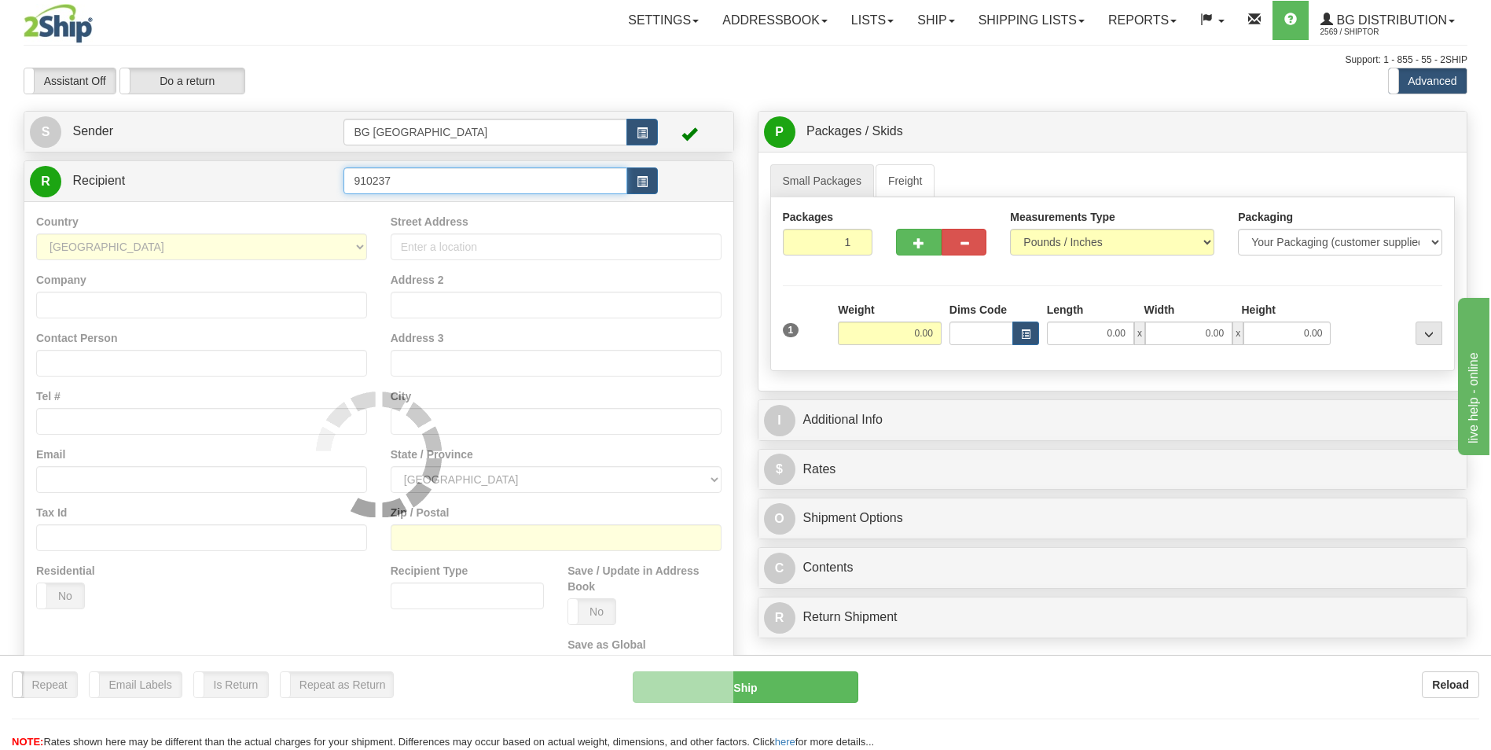
type input "910237"
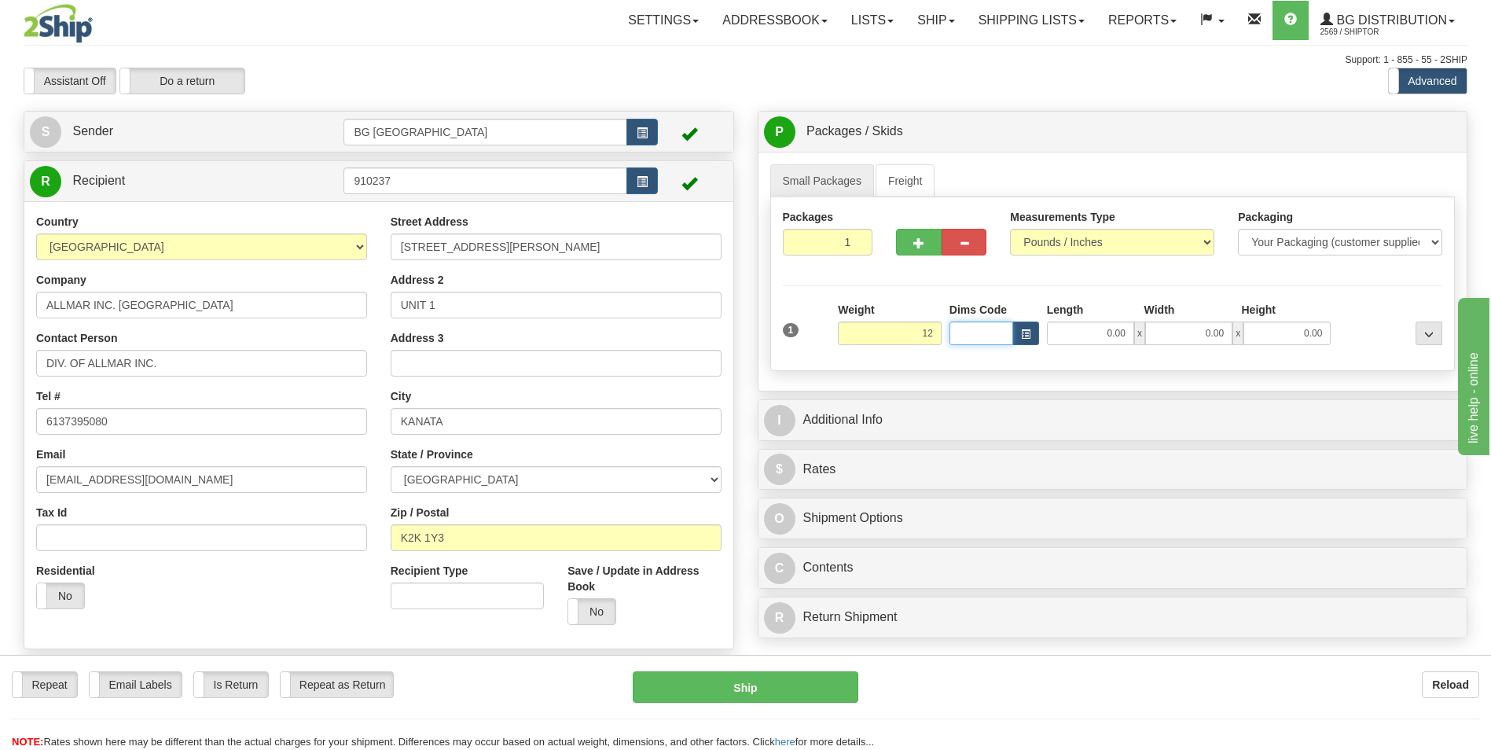
type input "12.00"
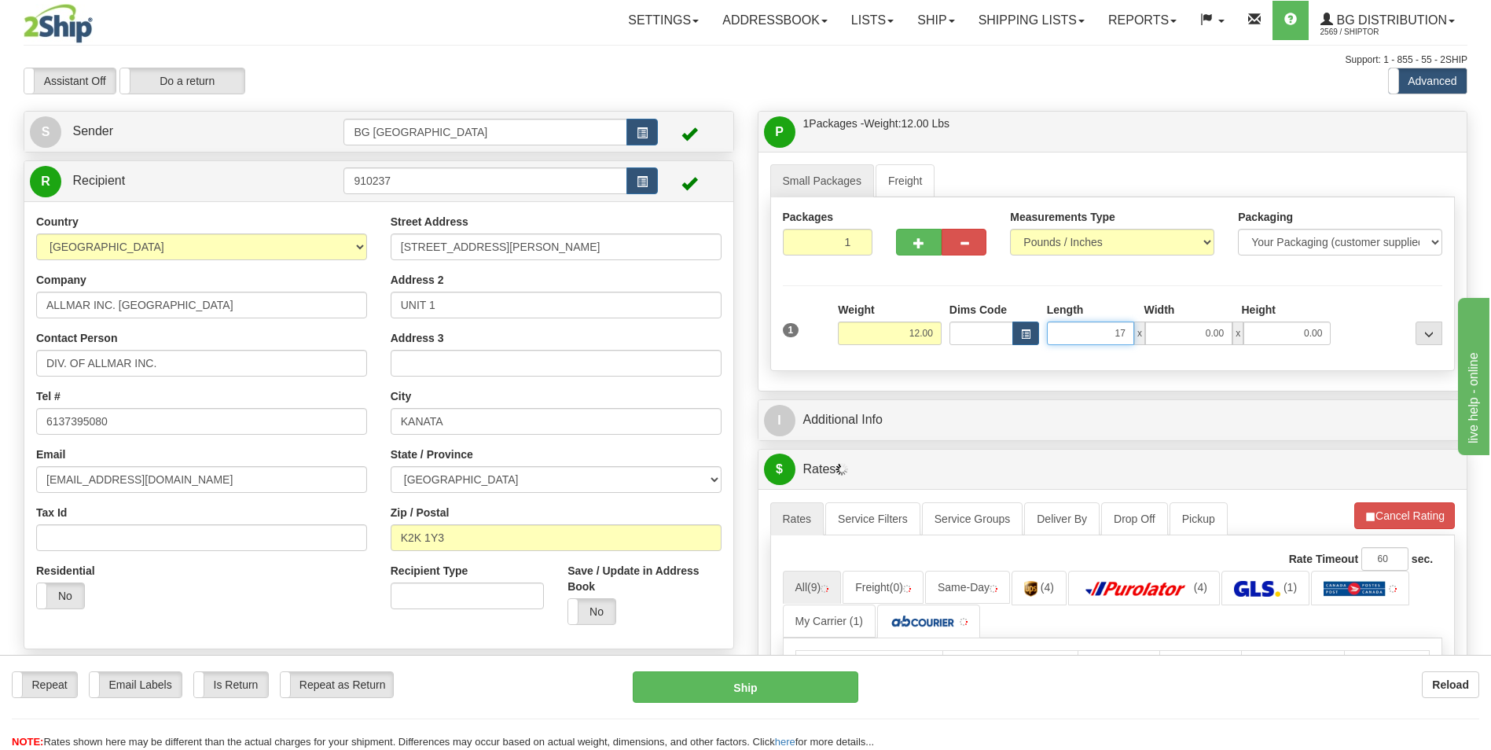
type input "17.00"
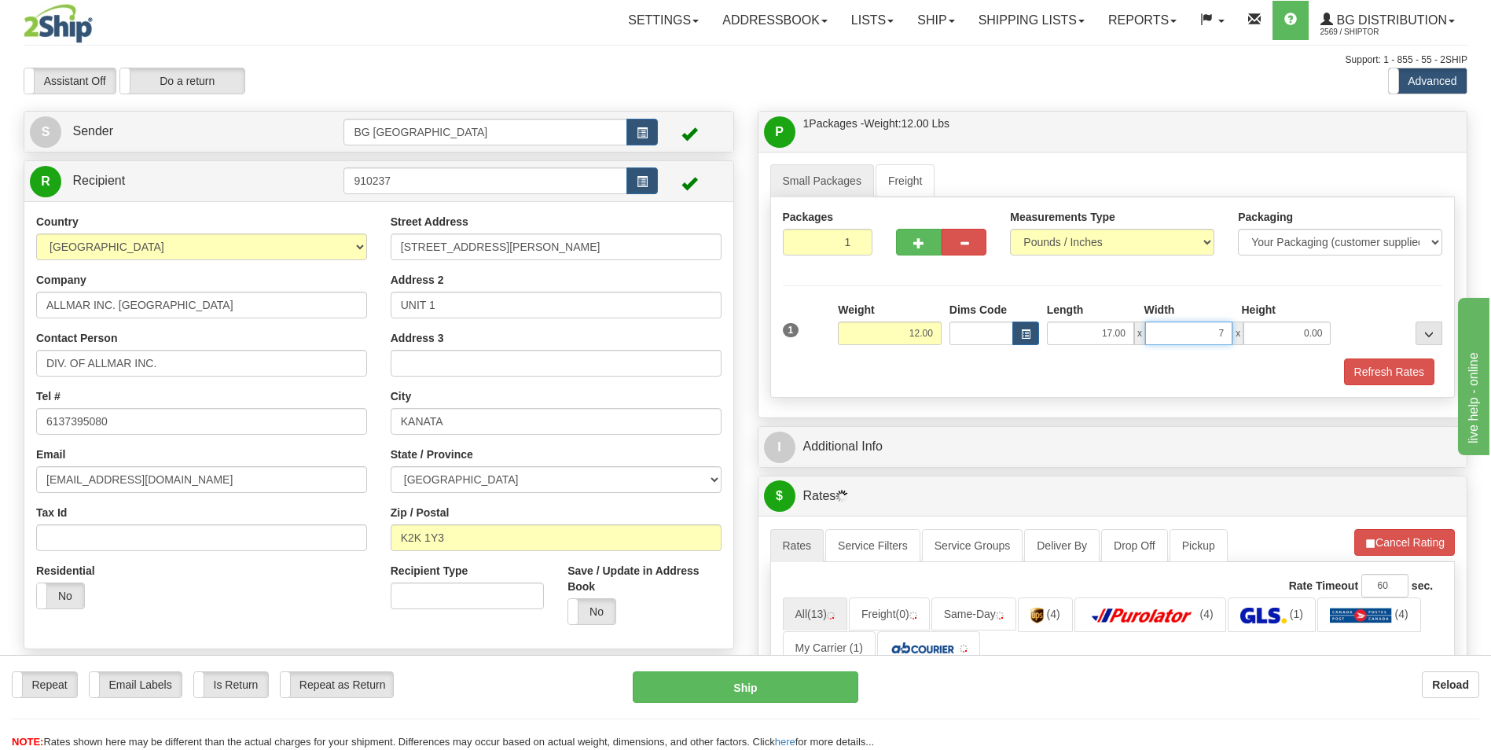
type input "7.00"
type input "6.00"
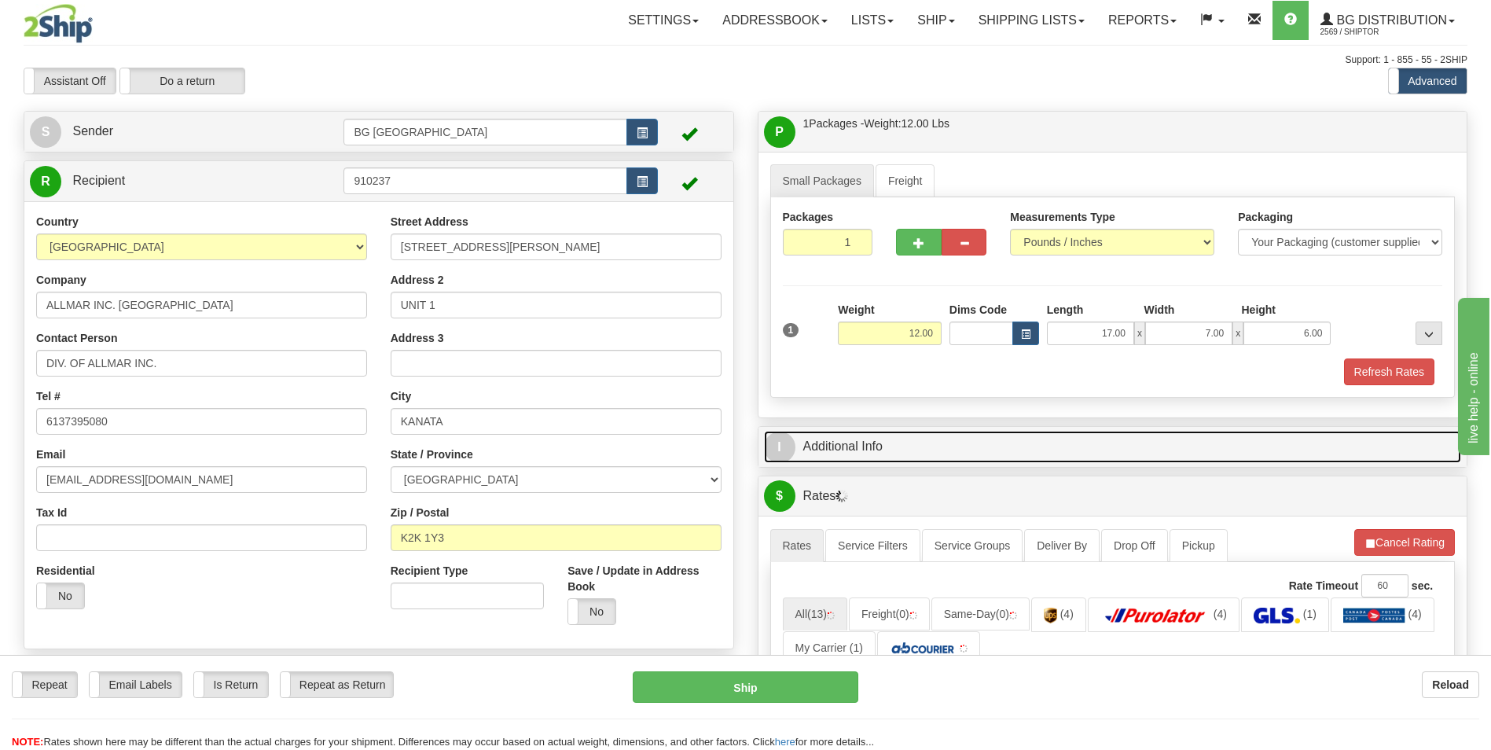
click at [879, 444] on link "I Additional Info" at bounding box center [1113, 447] width 698 height 32
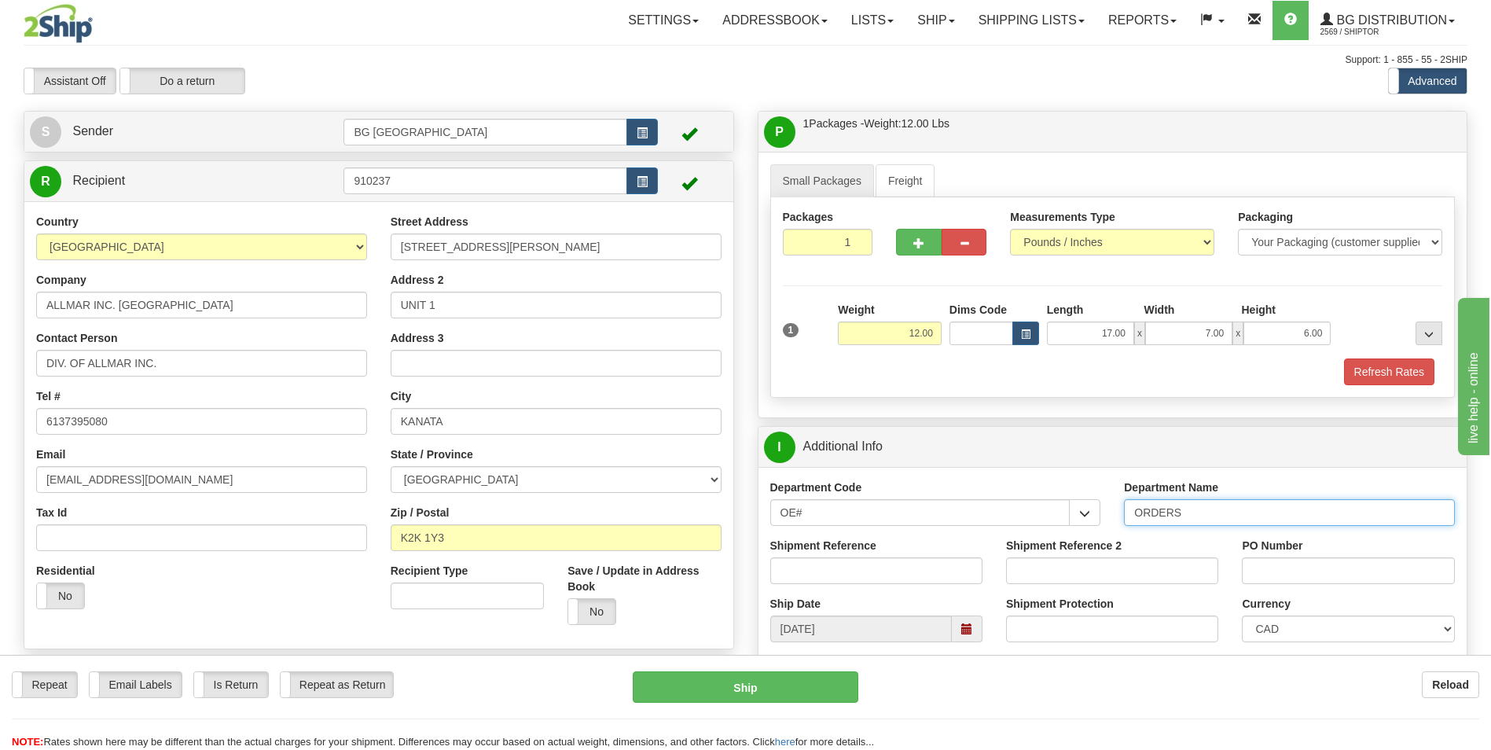
click at [1212, 514] on input "ORDERS" at bounding box center [1289, 512] width 331 height 27
type input "70182722-00"
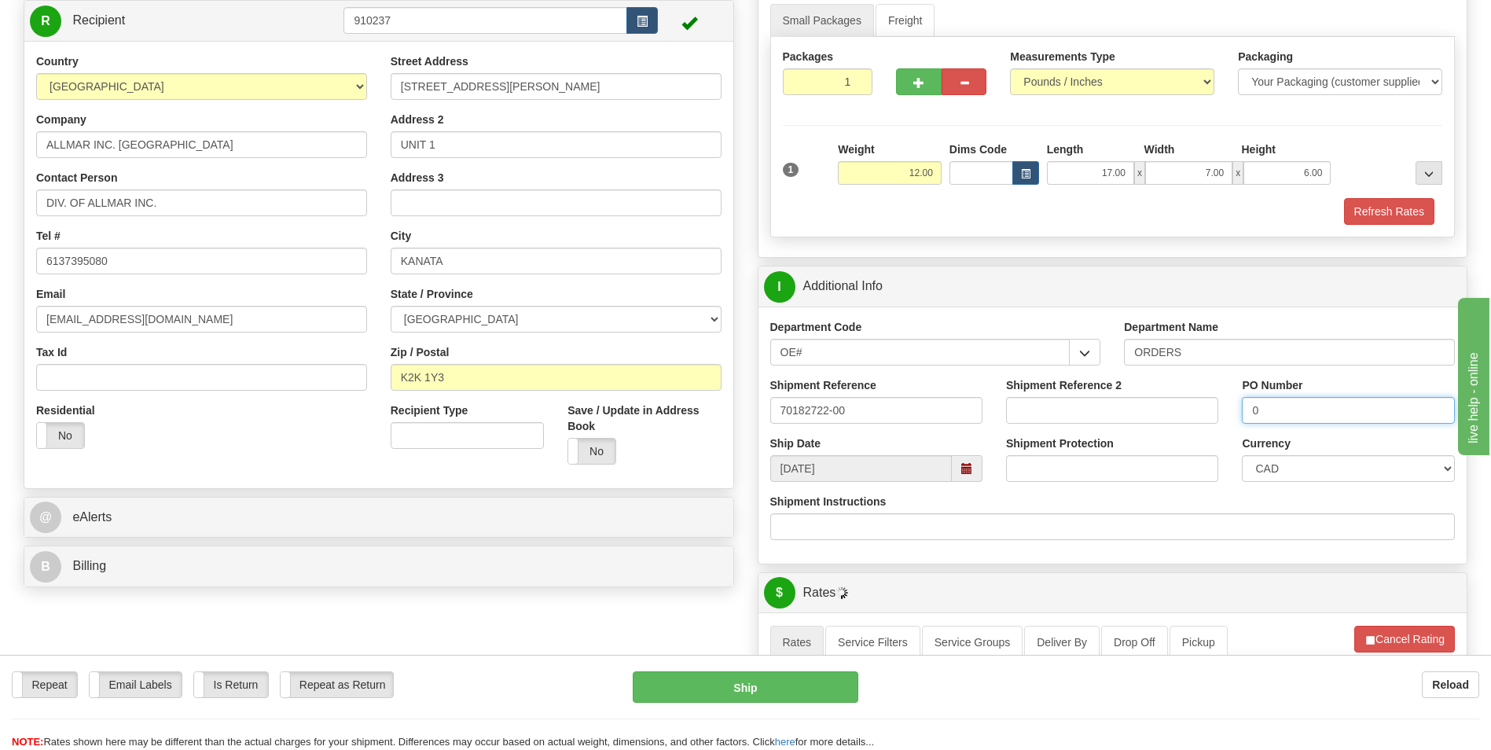
scroll to position [314, 0]
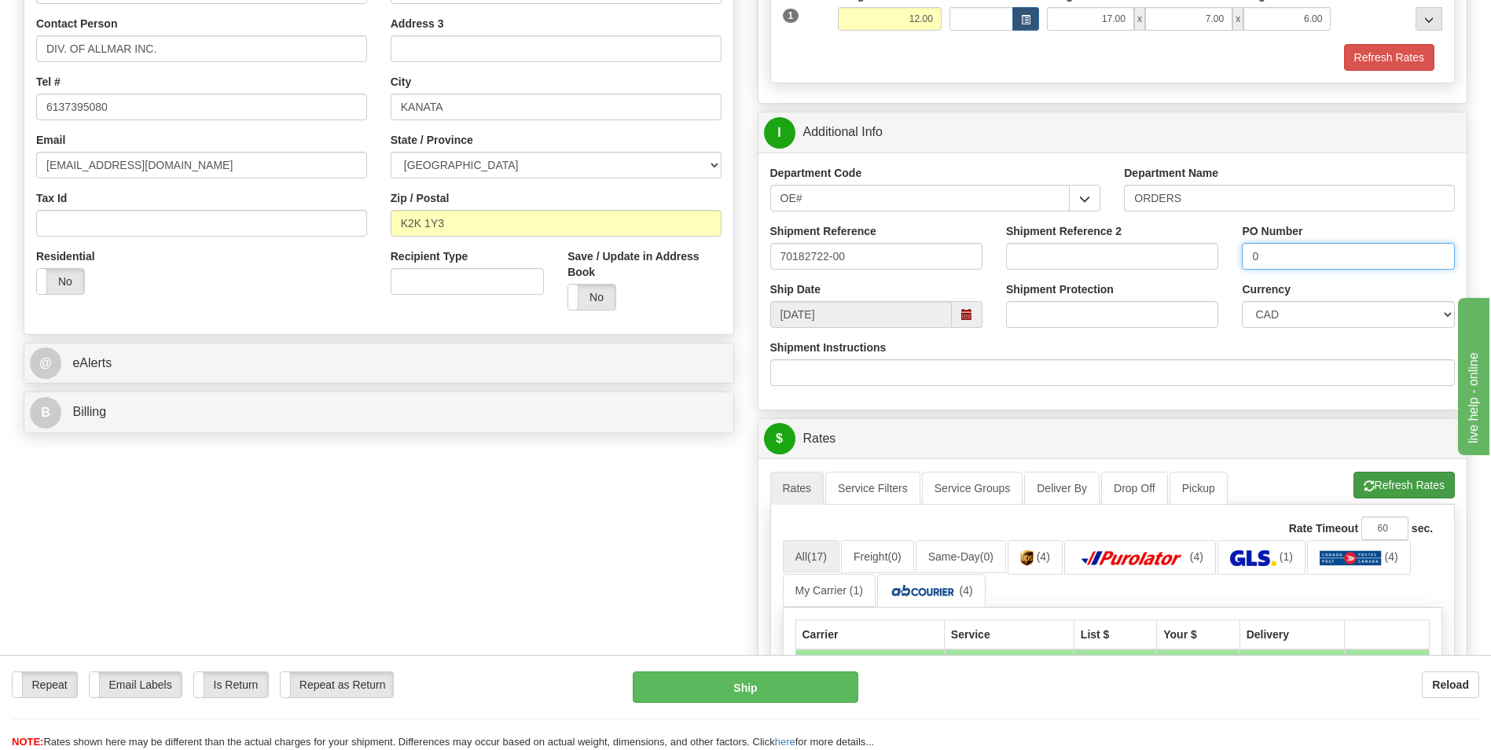
type input "0"
click at [1420, 479] on button "Refresh Rates" at bounding box center [1404, 485] width 101 height 27
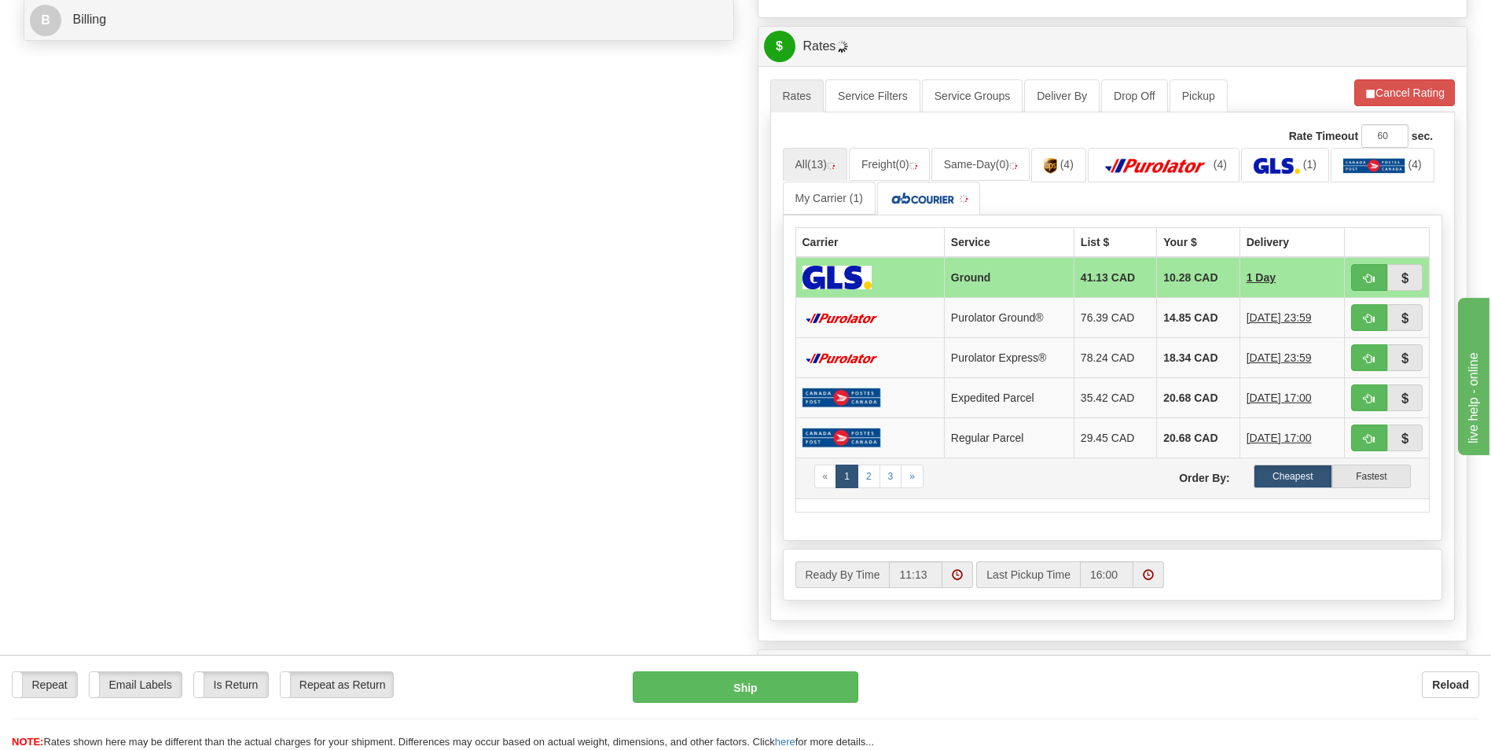
scroll to position [708, 0]
click at [1170, 314] on td "14.85 CAD" at bounding box center [1198, 317] width 83 height 40
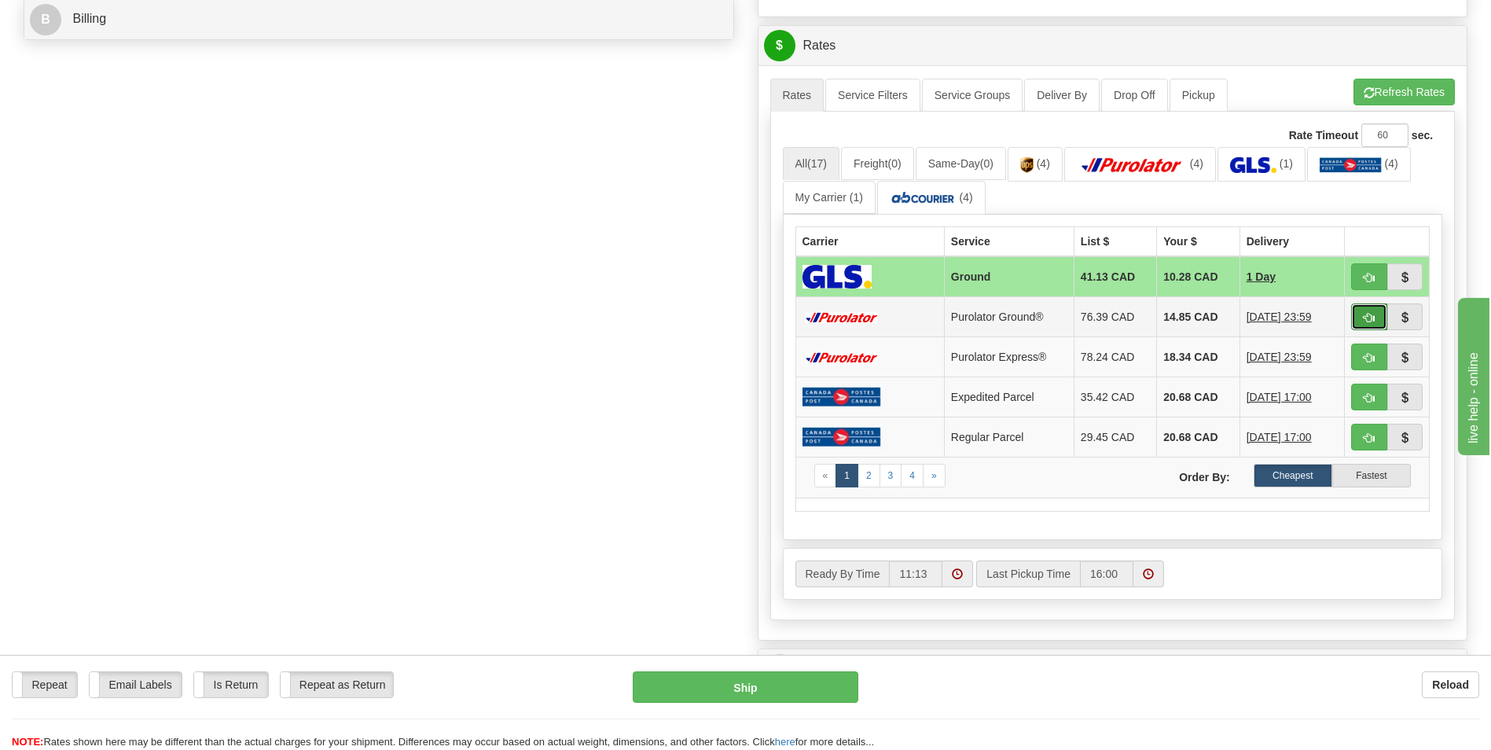
click at [1359, 314] on button "button" at bounding box center [1369, 316] width 36 height 27
type input "260"
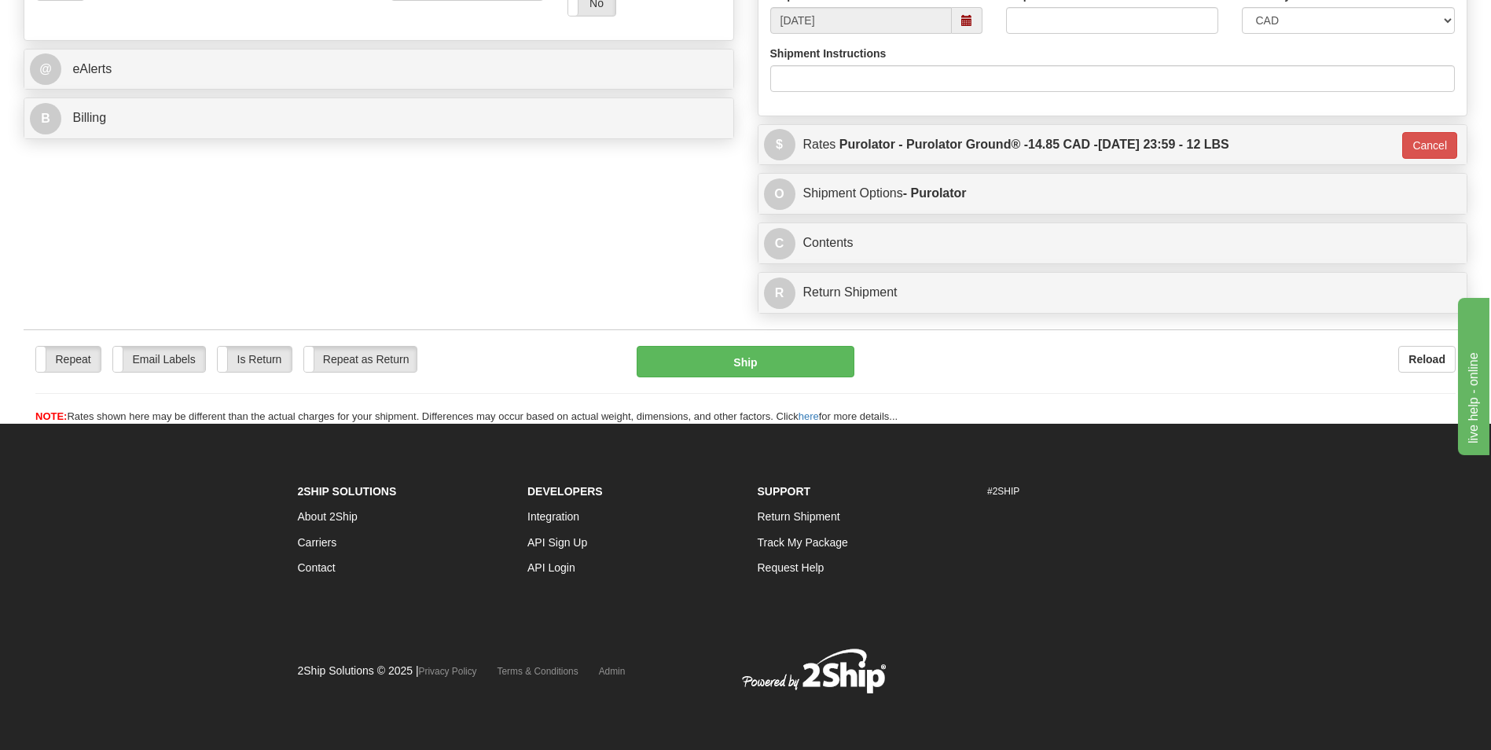
scroll to position [609, 0]
click at [1414, 145] on button "Cancel" at bounding box center [1430, 145] width 55 height 27
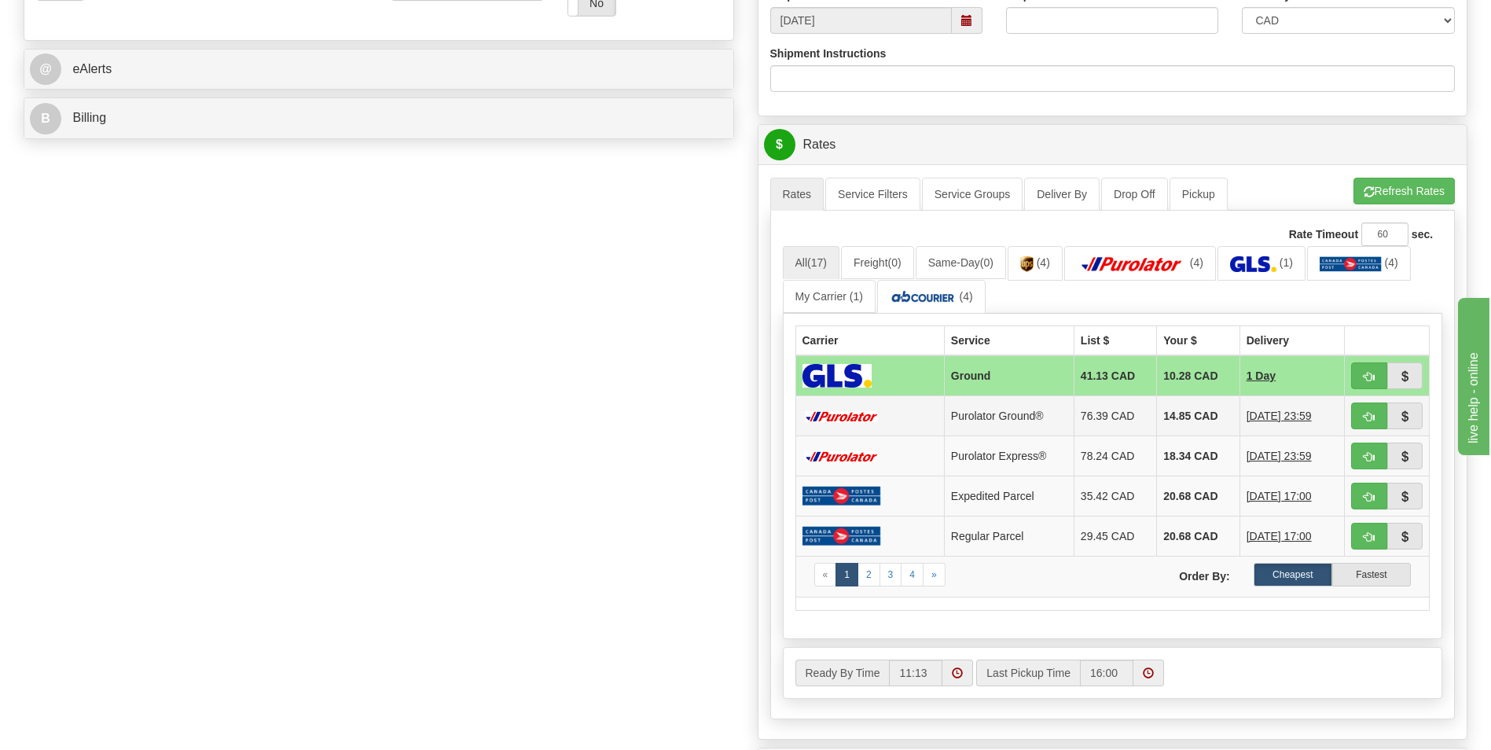
click at [1157, 420] on td "14.85 CAD" at bounding box center [1198, 416] width 83 height 40
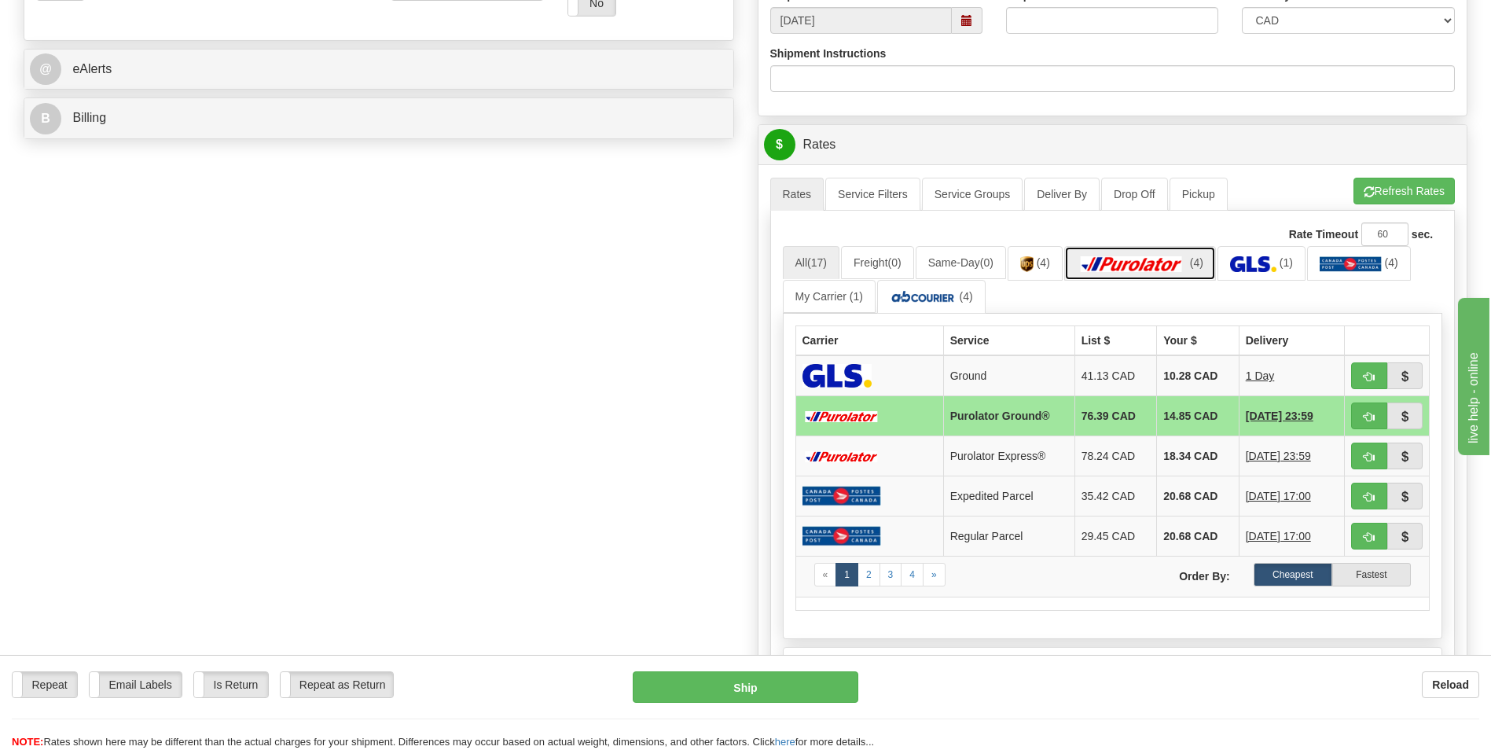
click at [1143, 260] on img at bounding box center [1132, 264] width 110 height 16
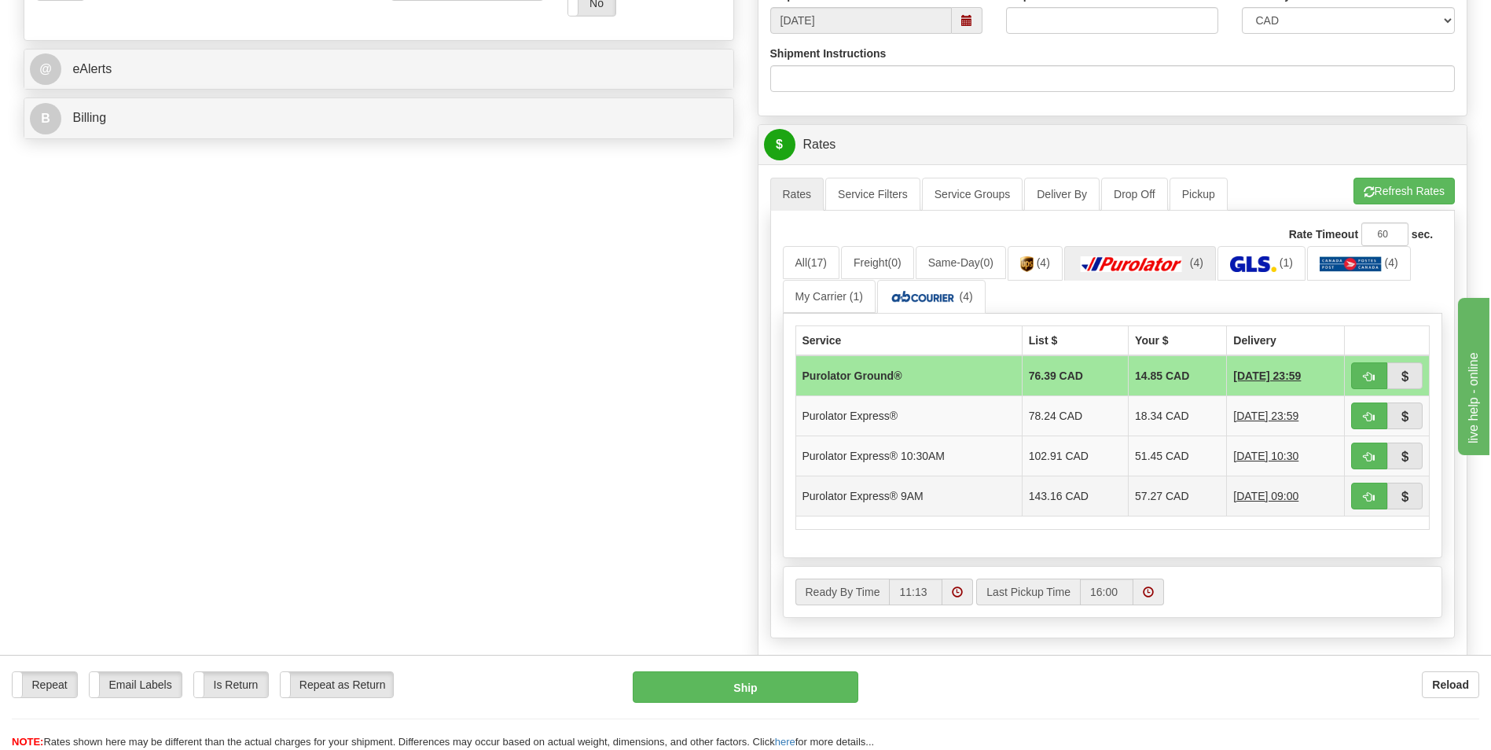
click at [1134, 496] on td "57.27 CAD" at bounding box center [1178, 496] width 98 height 40
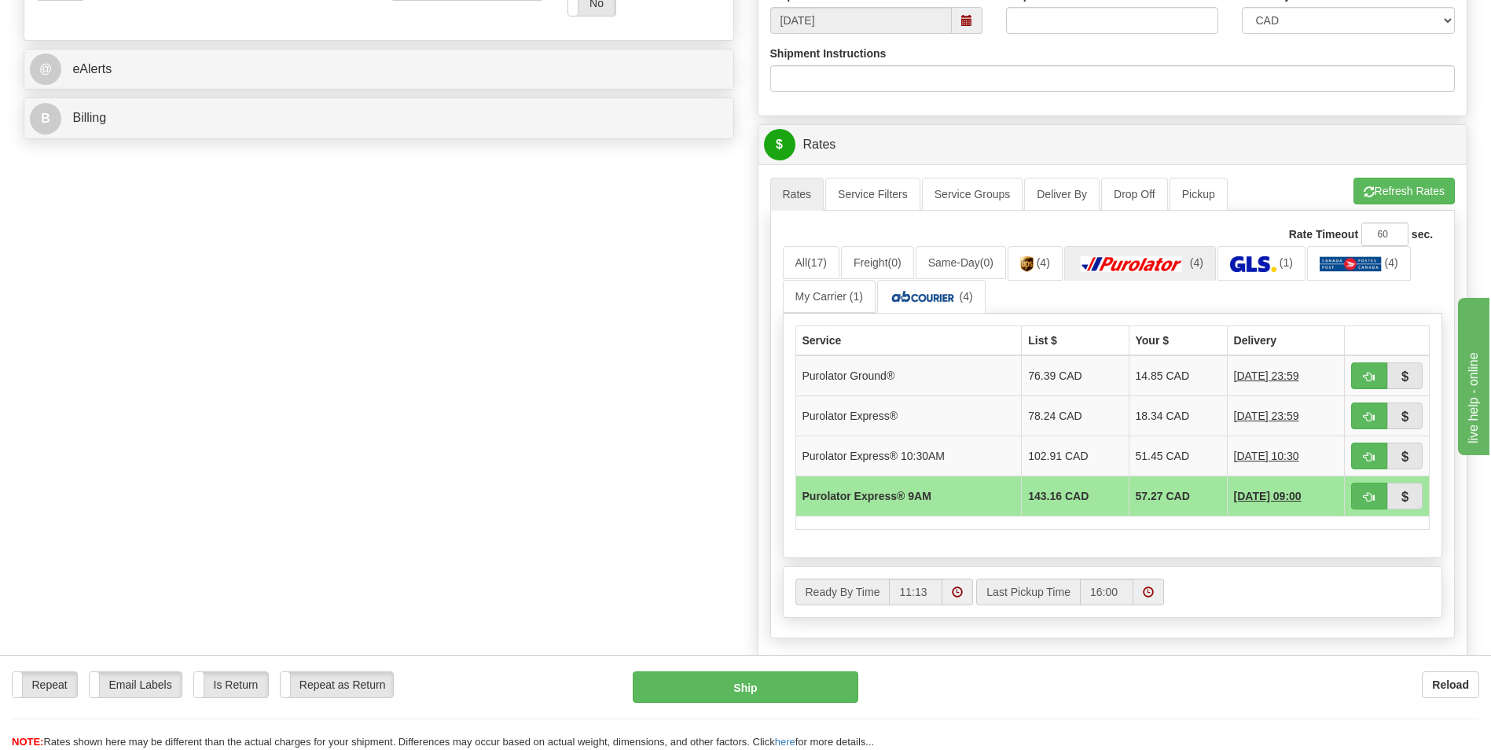
click at [1297, 564] on div "Rate Timeout 60 sec. All (17) Freight (0) Same-Day (0) (4) (4) (1) (4) (1)" at bounding box center [1113, 425] width 686 height 428
click at [1365, 494] on span "button" at bounding box center [1369, 497] width 11 height 10
type input "200"
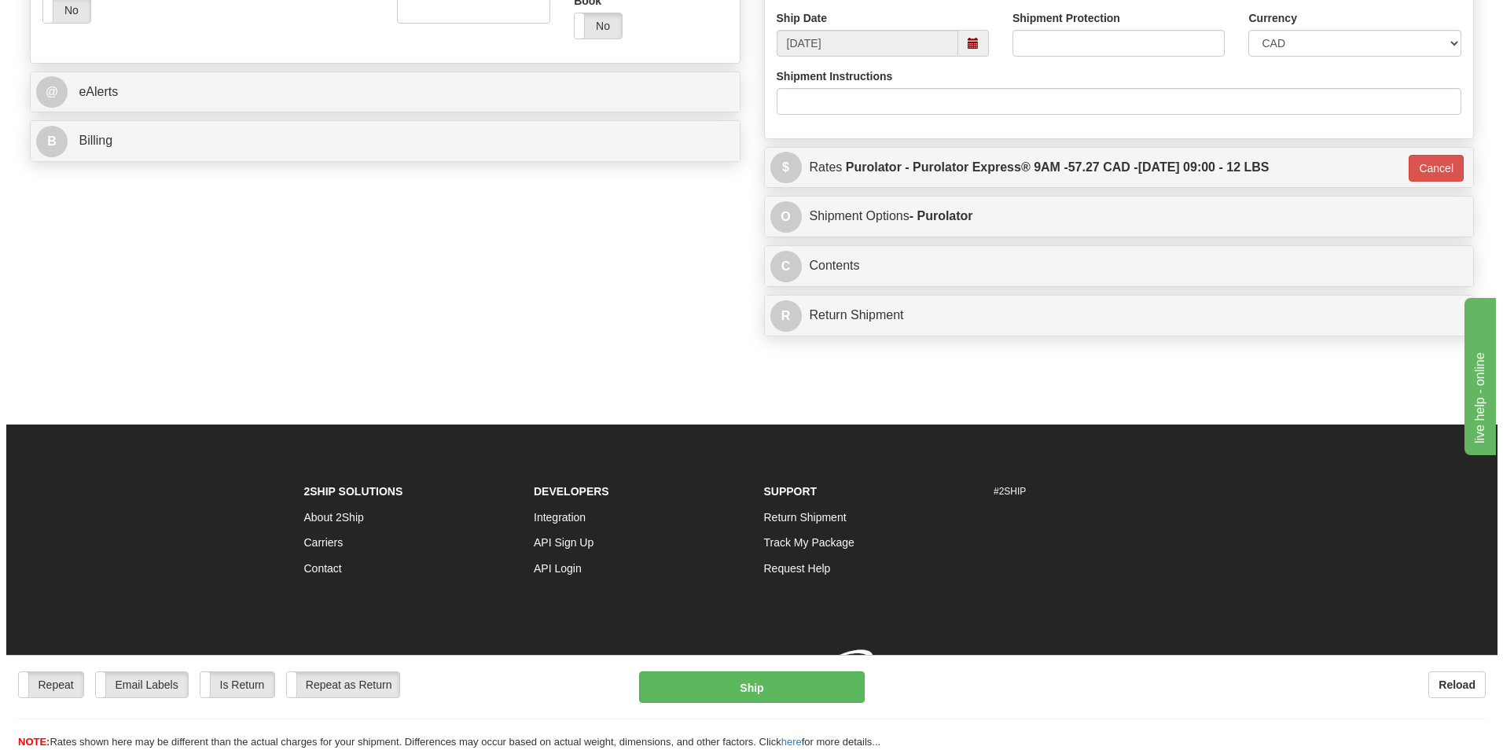
scroll to position [604, 0]
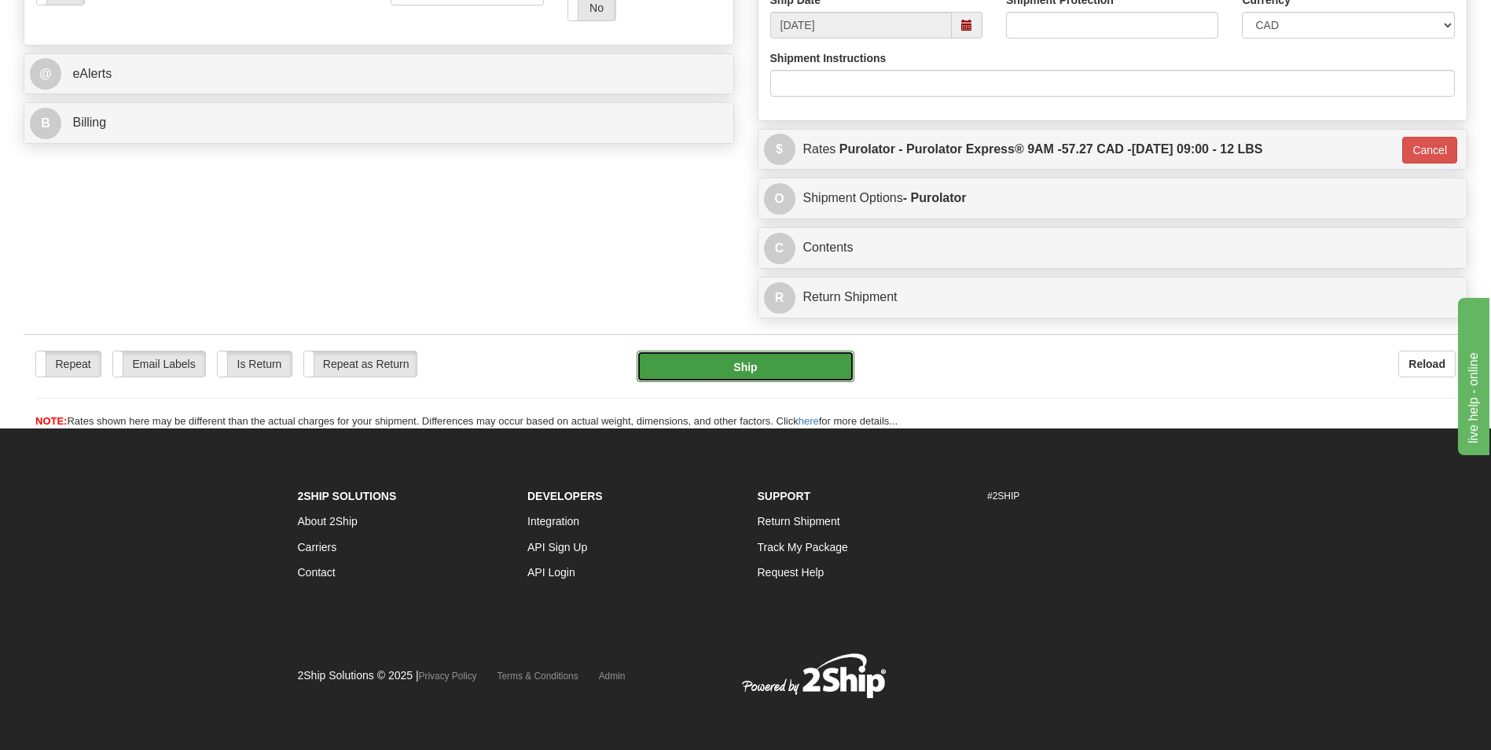
click at [734, 361] on button "Ship" at bounding box center [745, 366] width 217 height 31
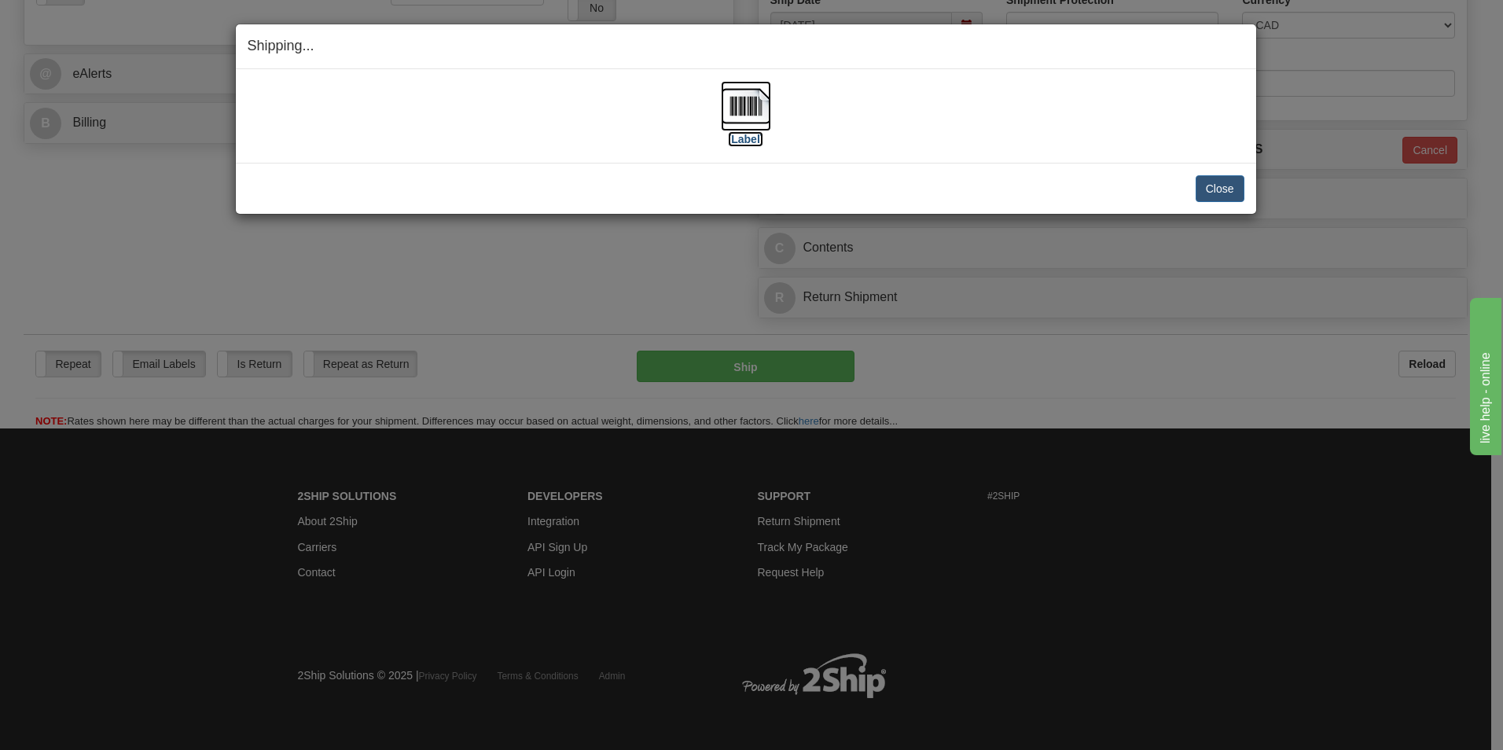
click at [748, 105] on img at bounding box center [746, 106] width 50 height 50
click at [1202, 175] on button "Close" at bounding box center [1220, 188] width 49 height 27
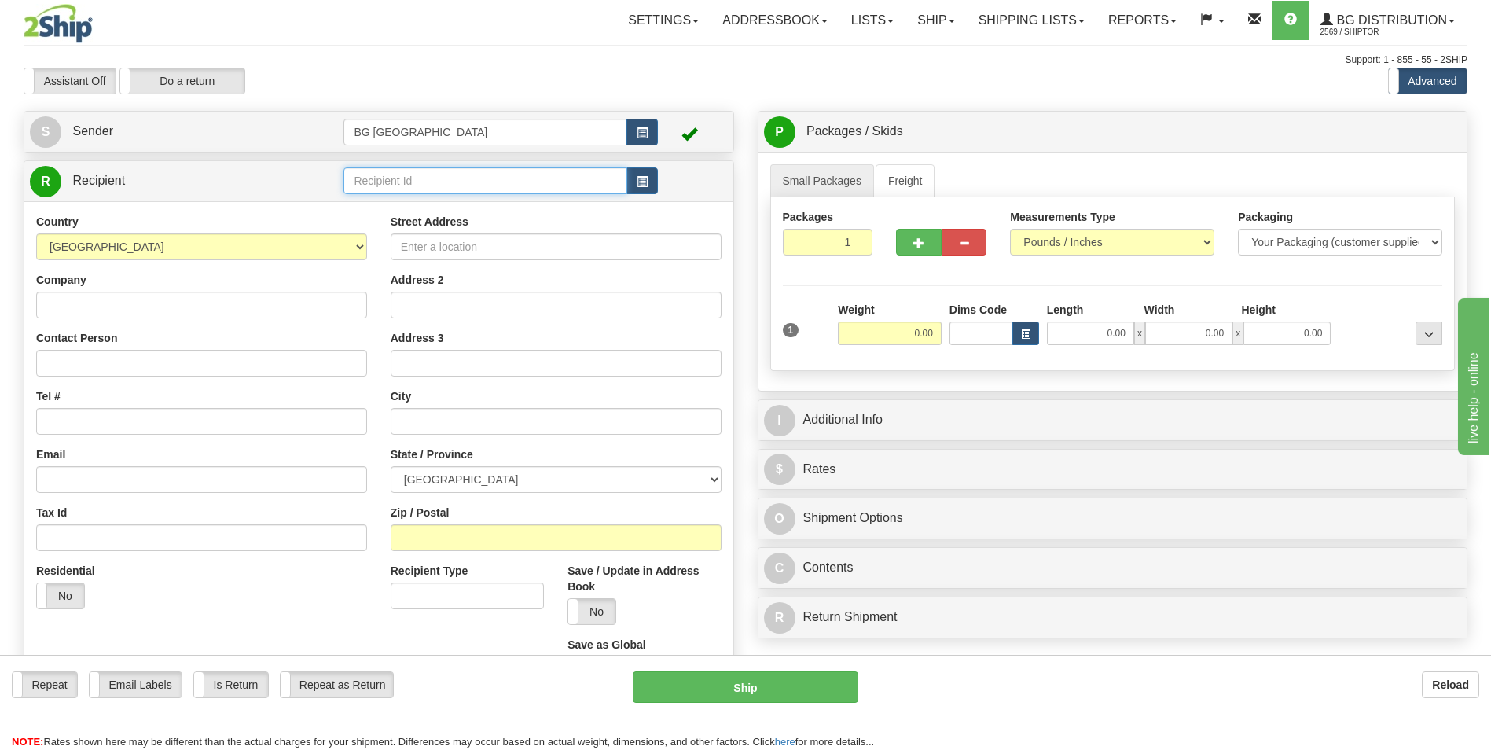
click at [456, 186] on input "text" at bounding box center [485, 180] width 283 height 27
click at [432, 196] on li "60020" at bounding box center [484, 205] width 281 height 20
type input "60020"
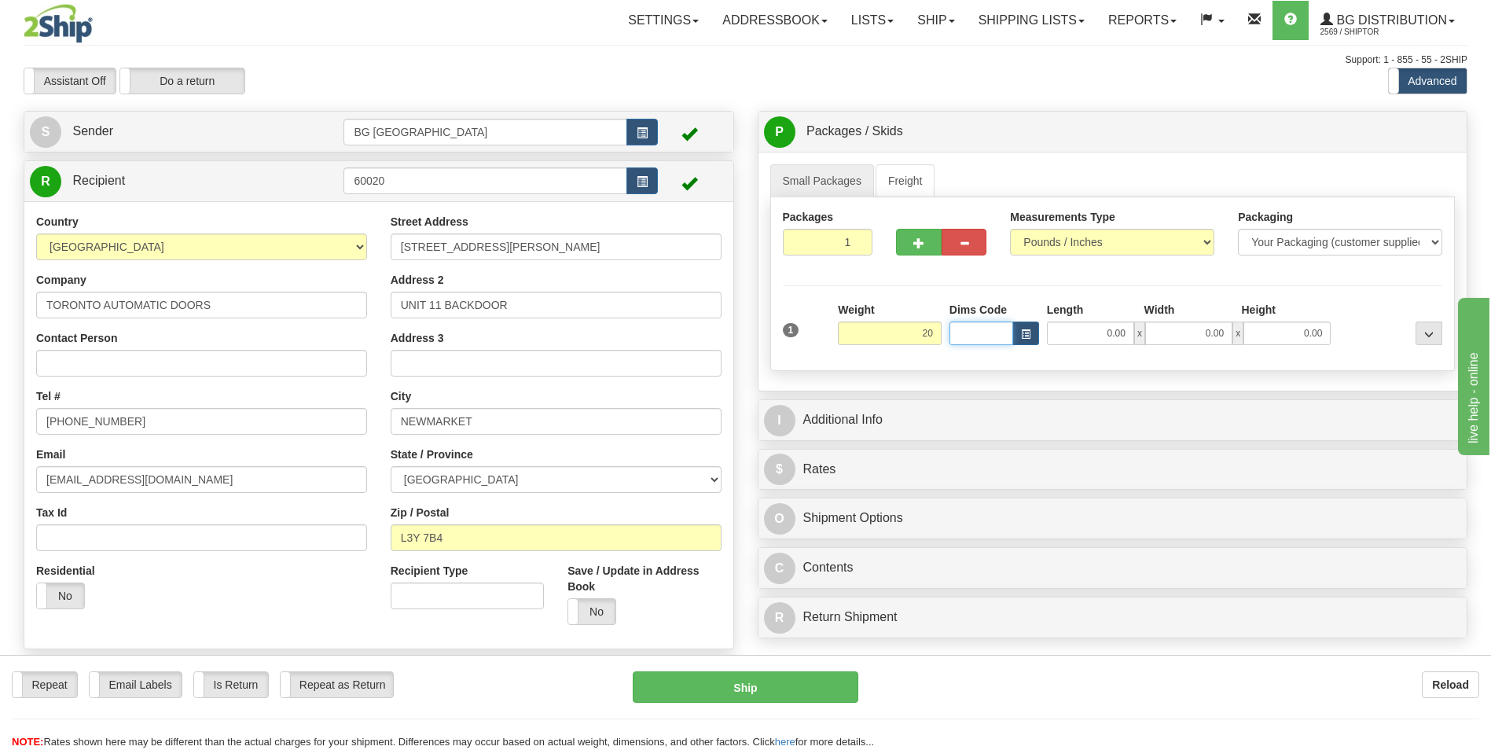
type input "20.00"
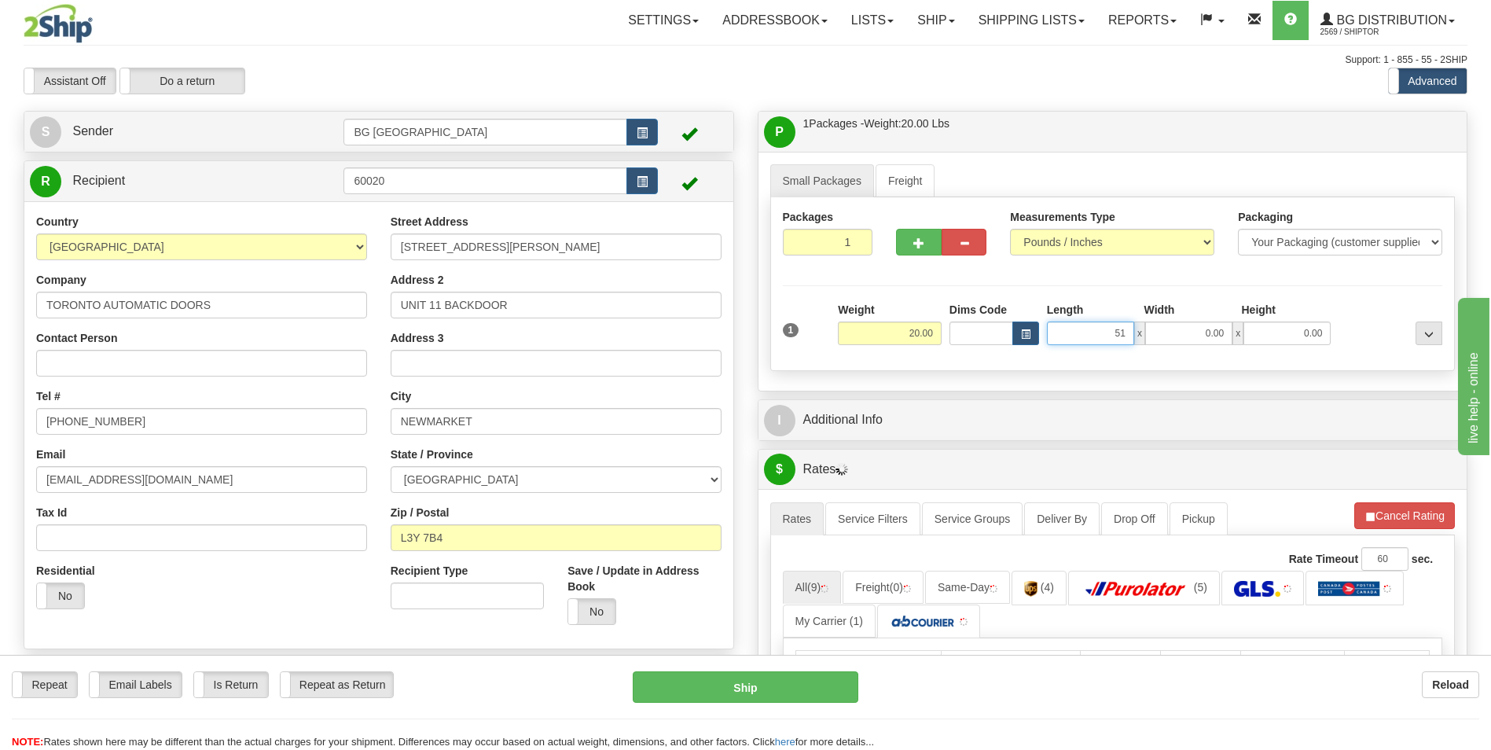
type input "51.00"
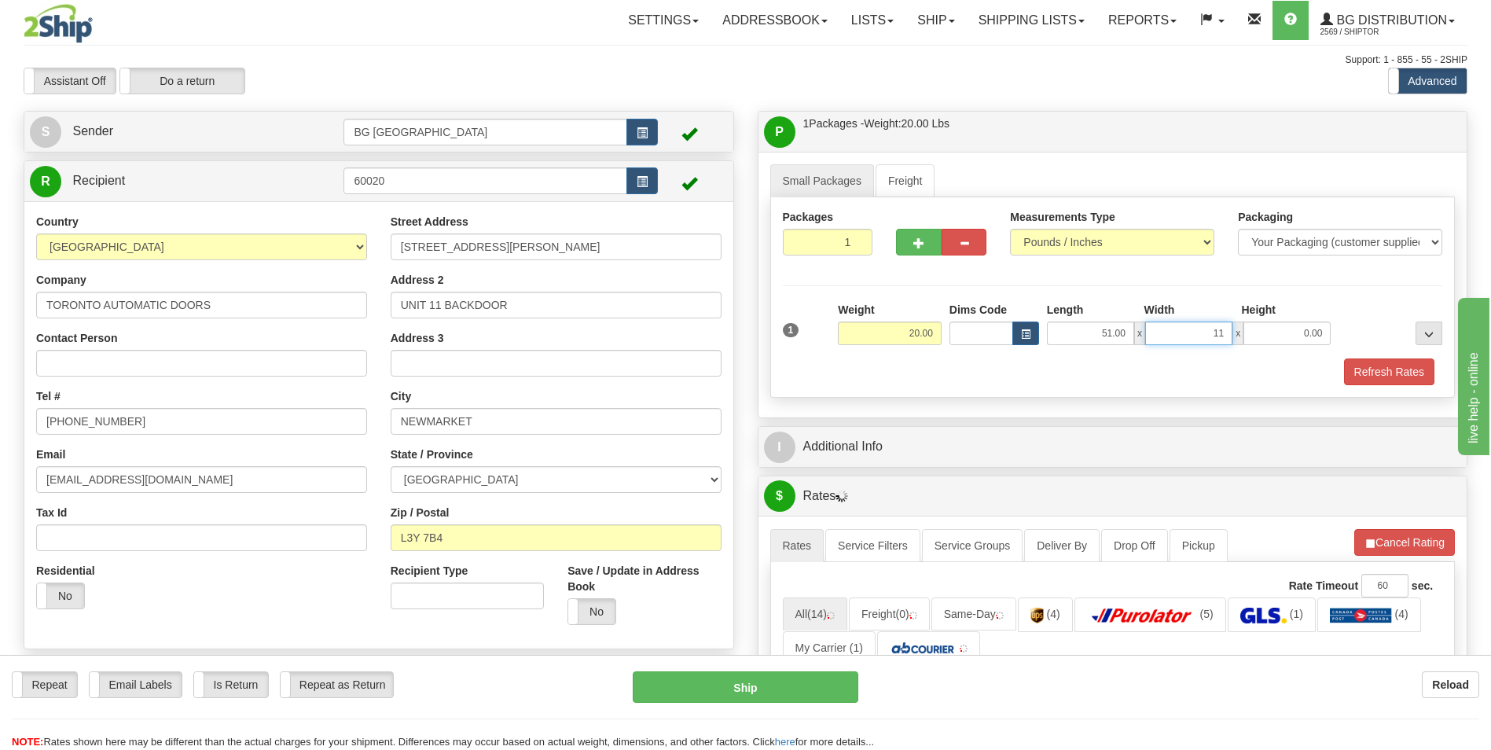
type input "11.00"
type input "6.00"
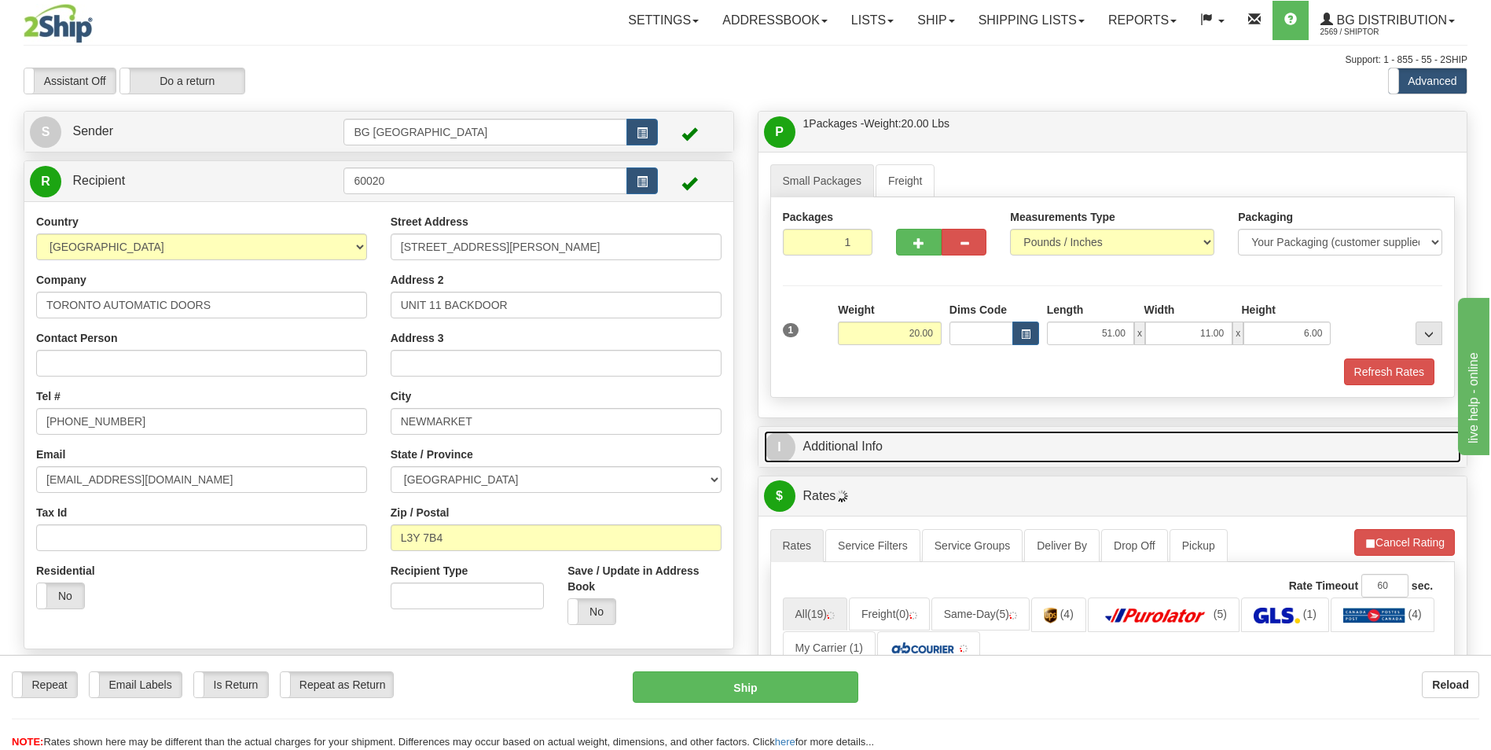
click at [860, 432] on link "I Additional Info" at bounding box center [1113, 447] width 698 height 32
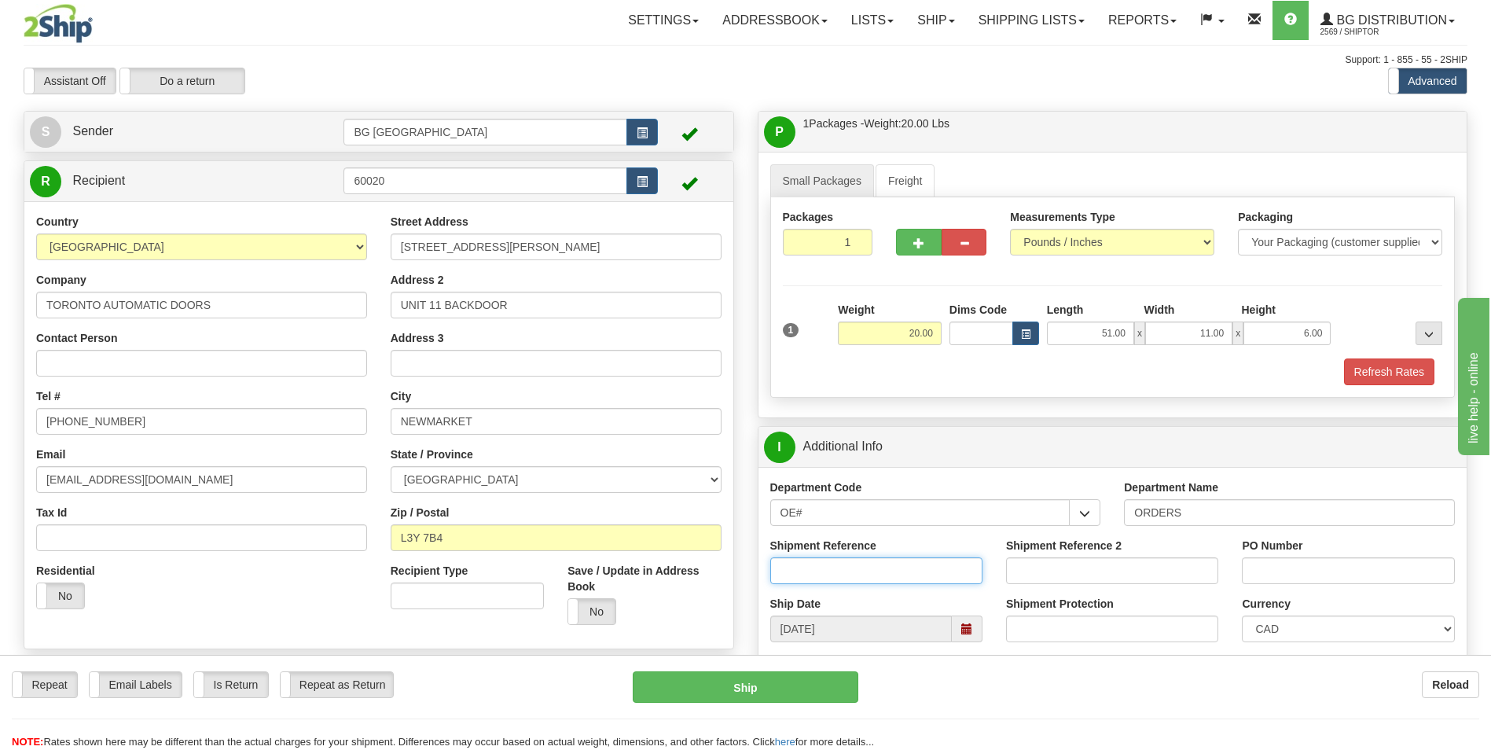
click at [815, 580] on input "Shipment Reference" at bounding box center [876, 570] width 212 height 27
type input "70182671-00"
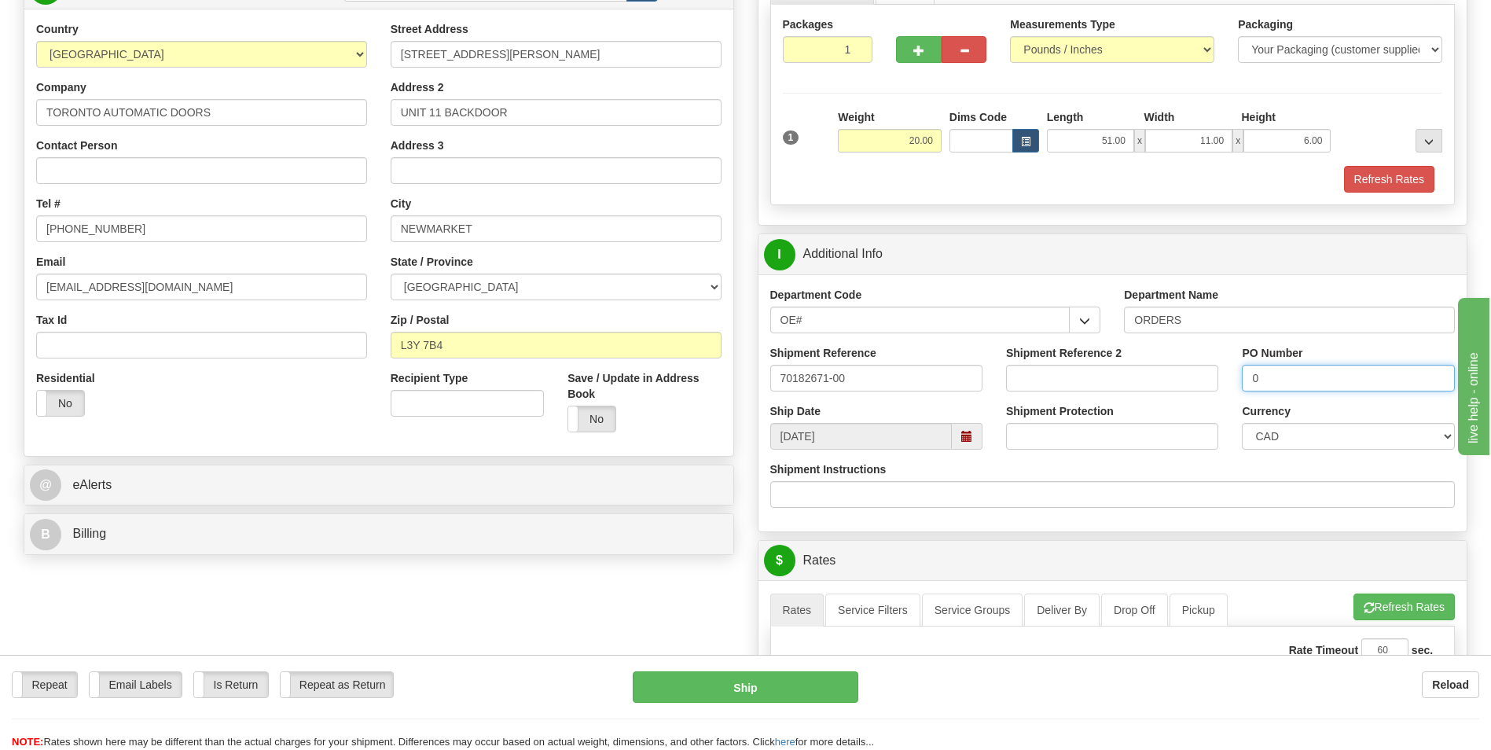
scroll to position [314, 0]
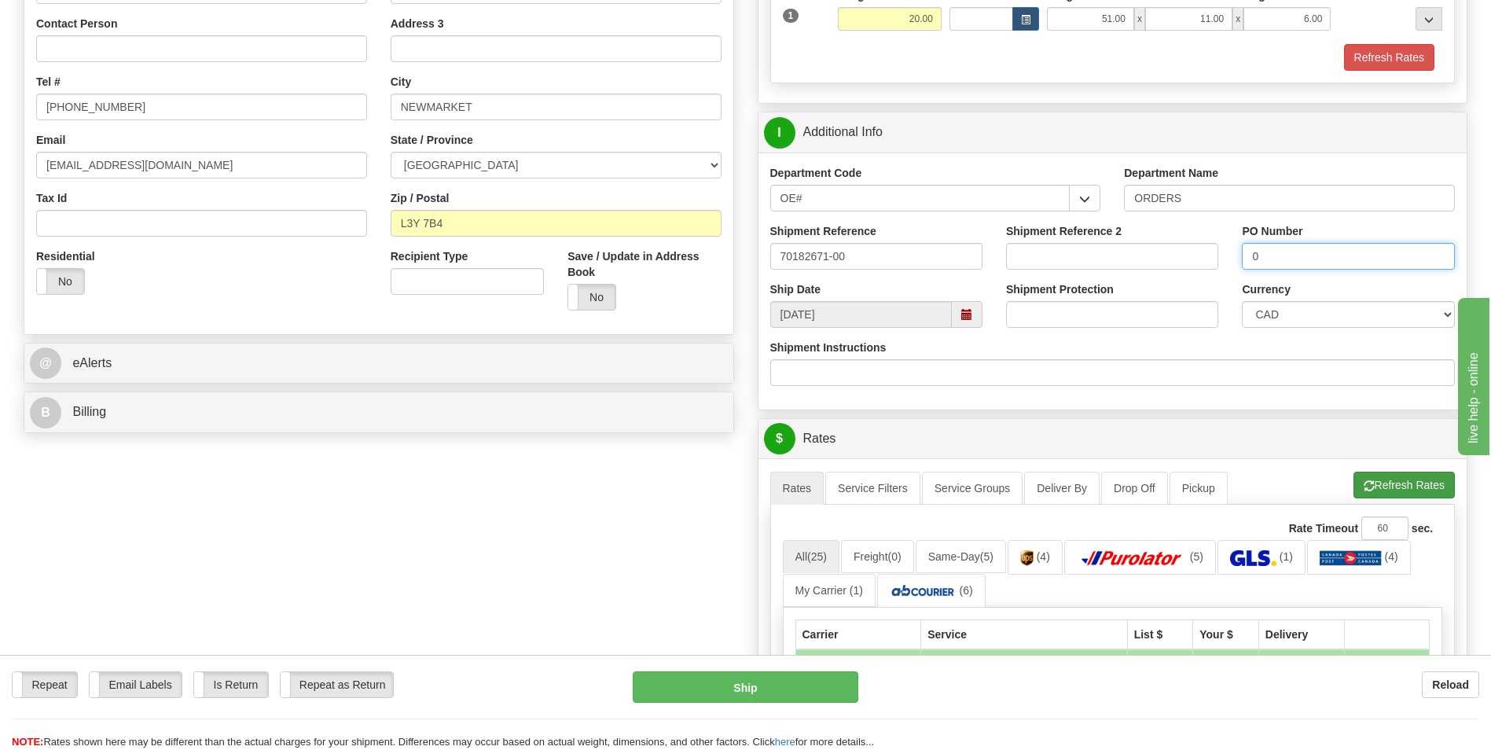
type input "0"
click at [1359, 481] on button "Refresh Rates" at bounding box center [1404, 485] width 101 height 27
click at [654, 490] on div "Create a label for the return Create Pickup Without Label S" at bounding box center [746, 504] width 1468 height 1417
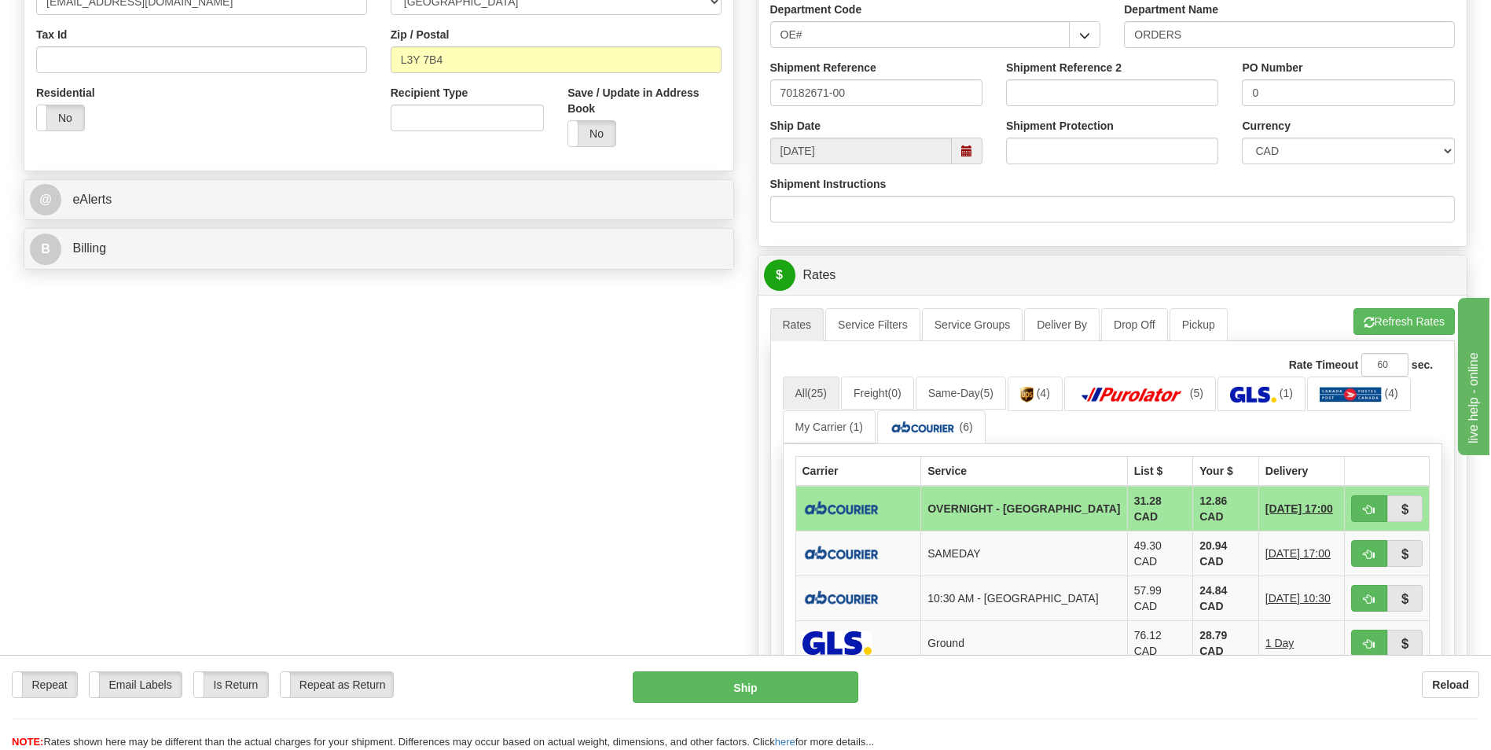
scroll to position [708, 0]
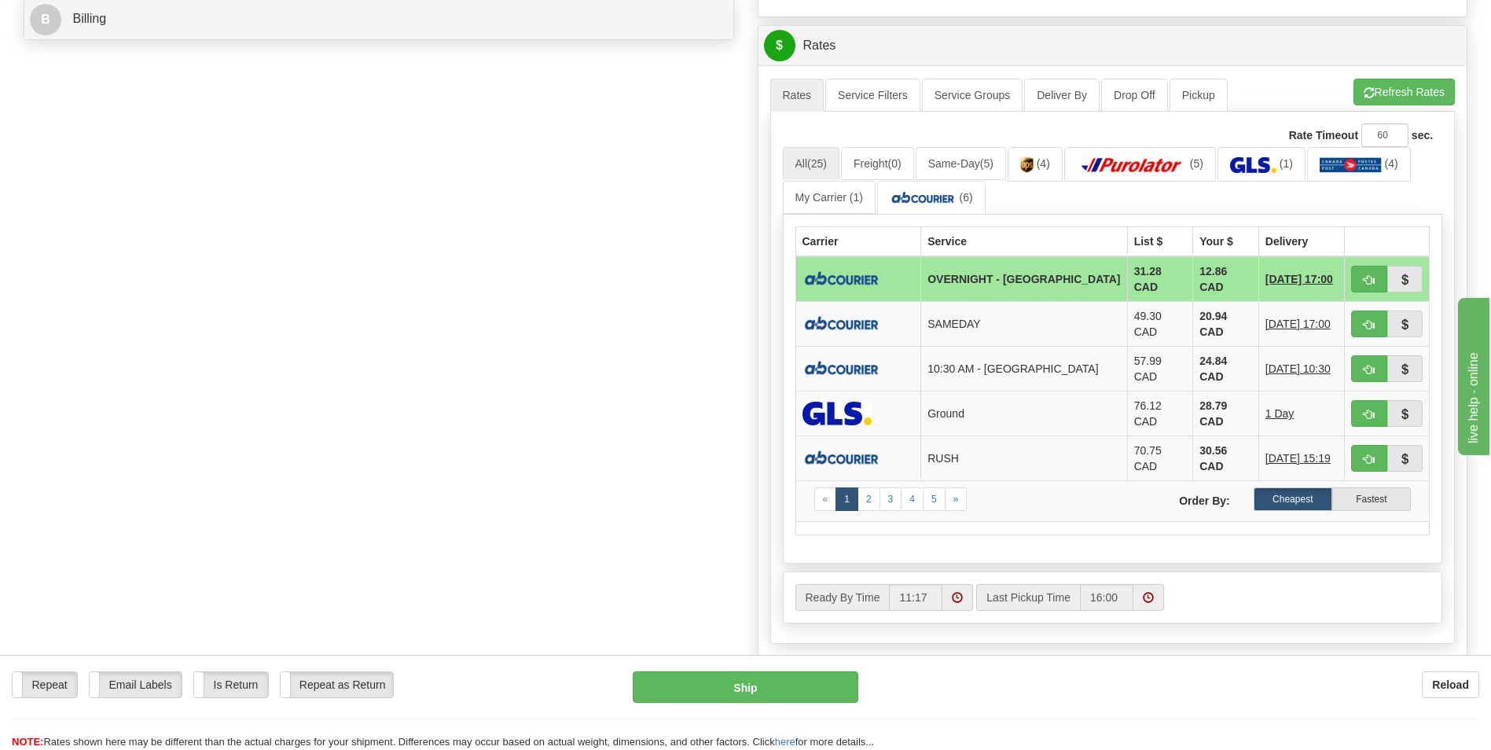
click at [1194, 277] on td "12.86 CAD" at bounding box center [1226, 279] width 66 height 46
click at [1359, 278] on button "button" at bounding box center [1369, 279] width 36 height 27
type input "4"
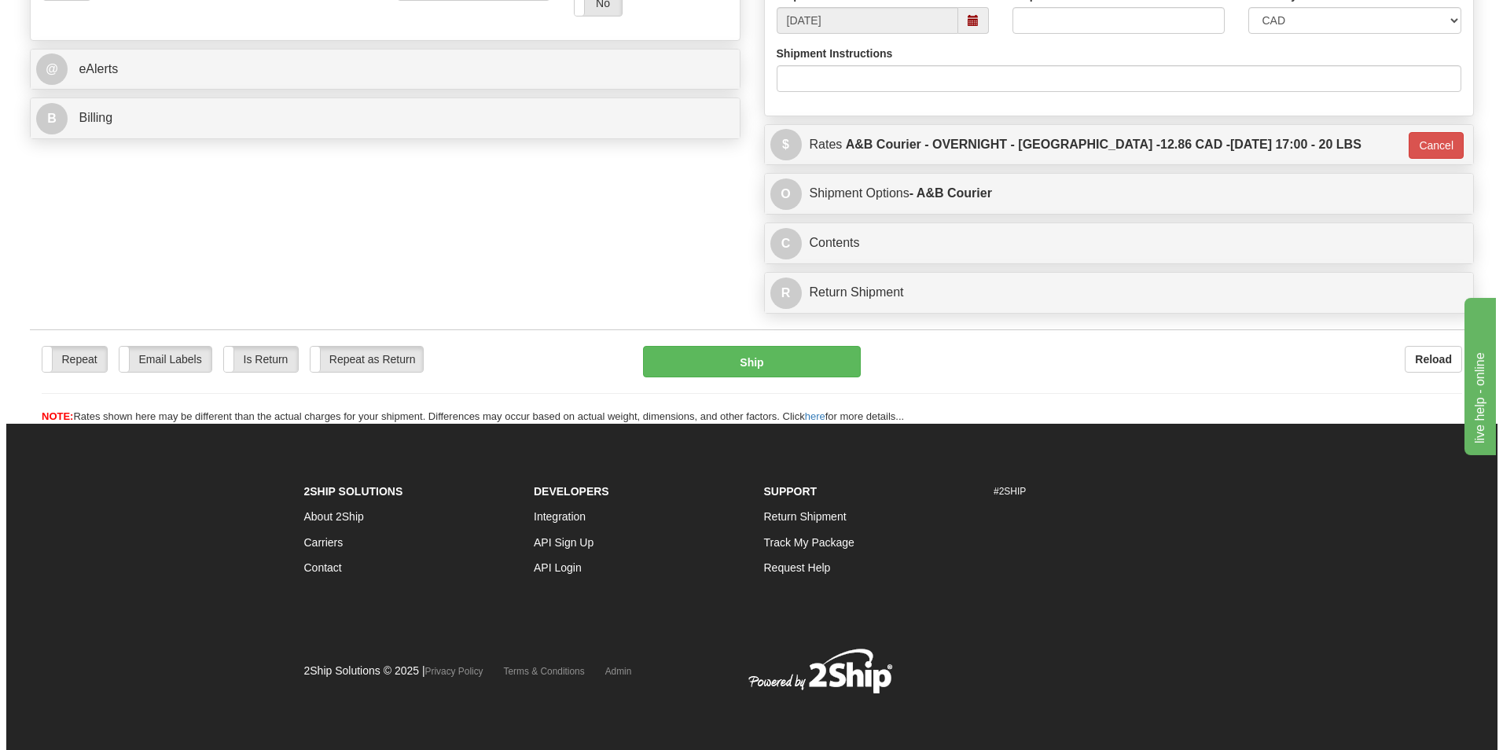
scroll to position [609, 0]
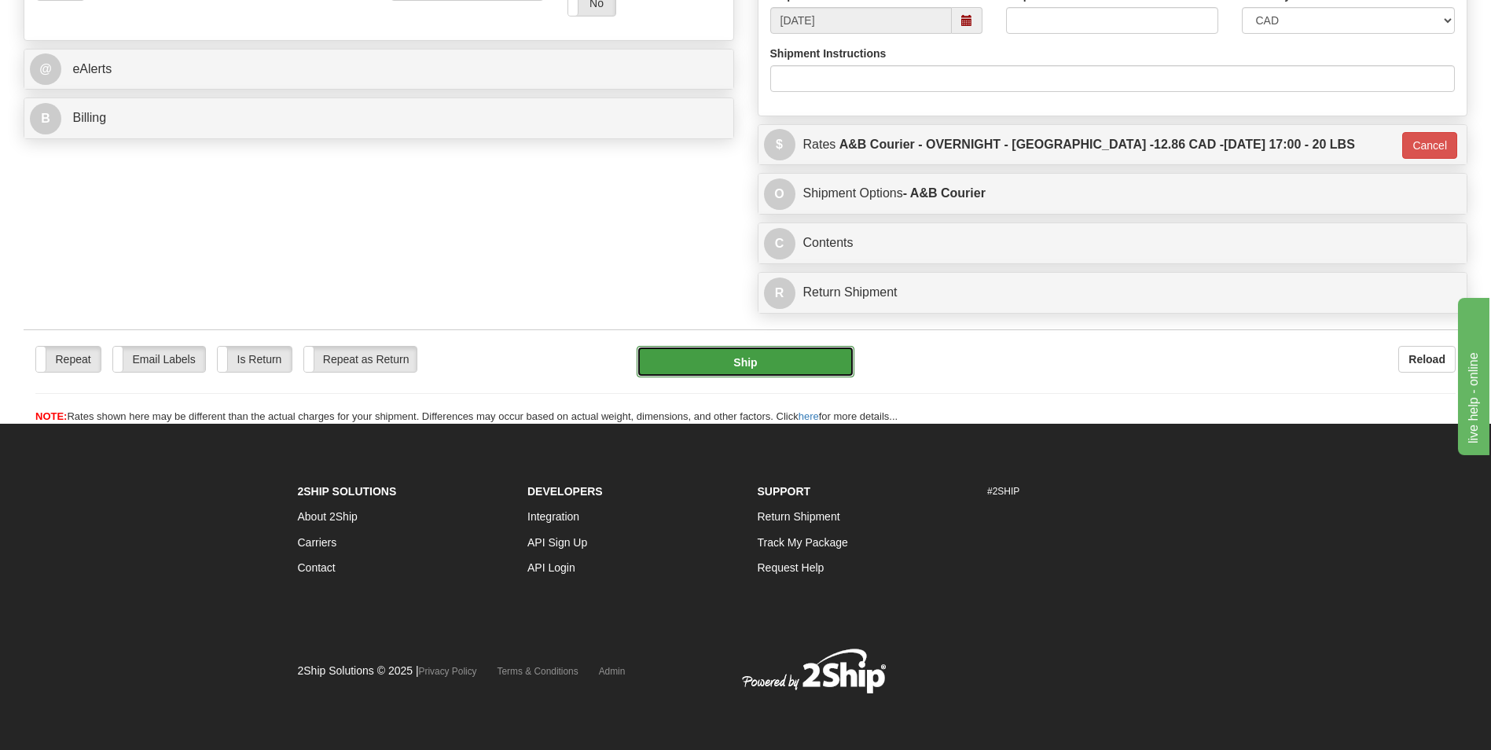
click at [757, 359] on button "Ship" at bounding box center [745, 361] width 217 height 31
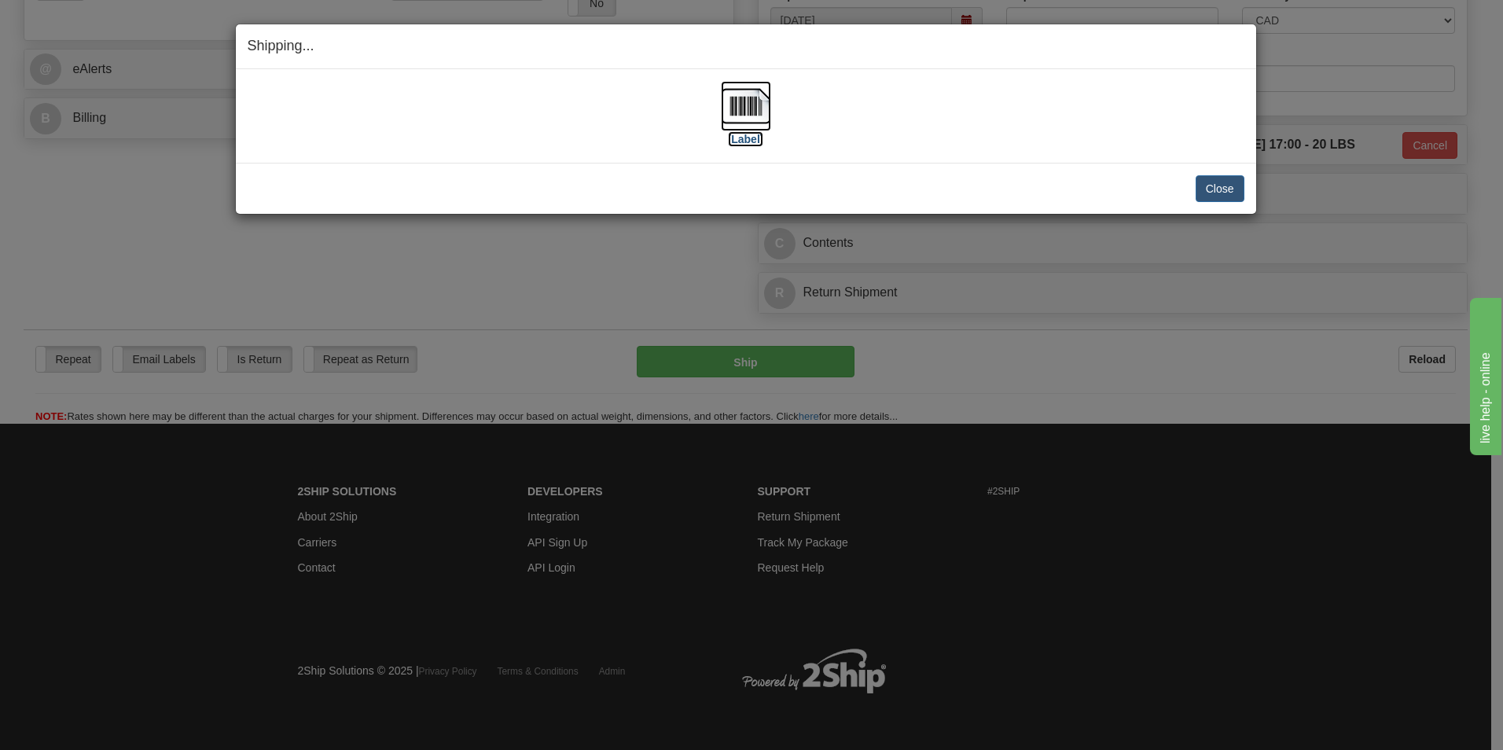
click at [736, 102] on img at bounding box center [746, 106] width 50 height 50
click at [1239, 185] on button "Close" at bounding box center [1220, 188] width 49 height 27
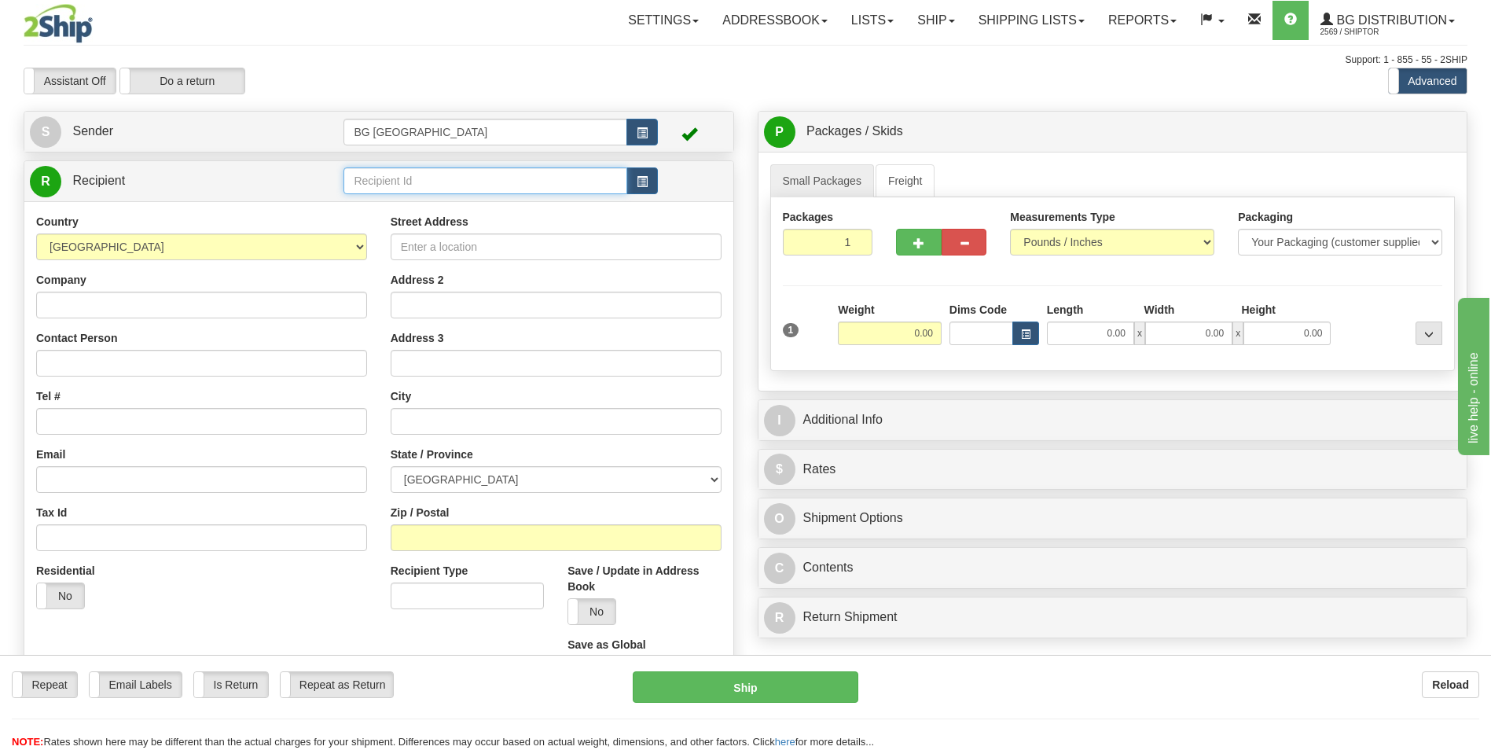
click at [480, 172] on input "text" at bounding box center [485, 180] width 283 height 27
click at [405, 196] on li "60751" at bounding box center [484, 205] width 281 height 20
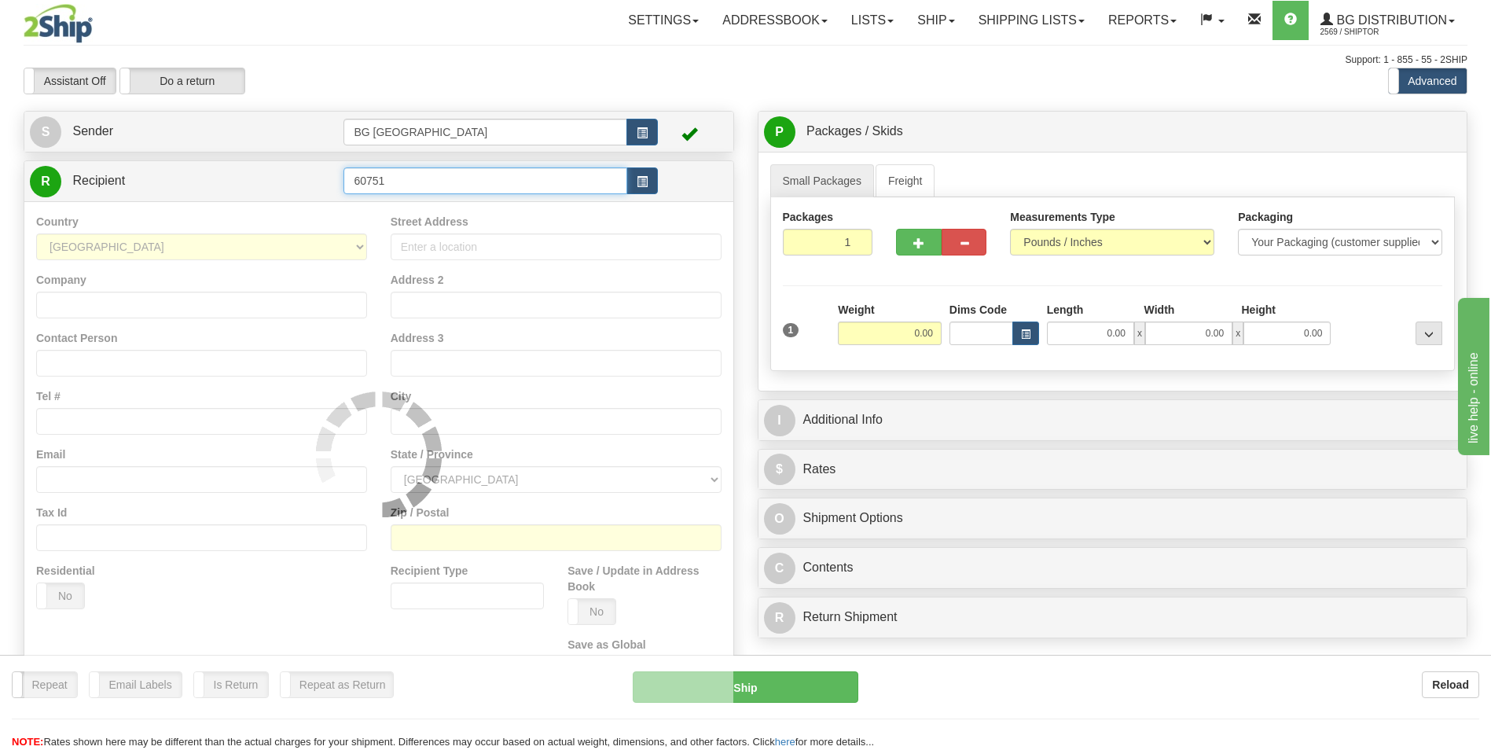
type input "60751"
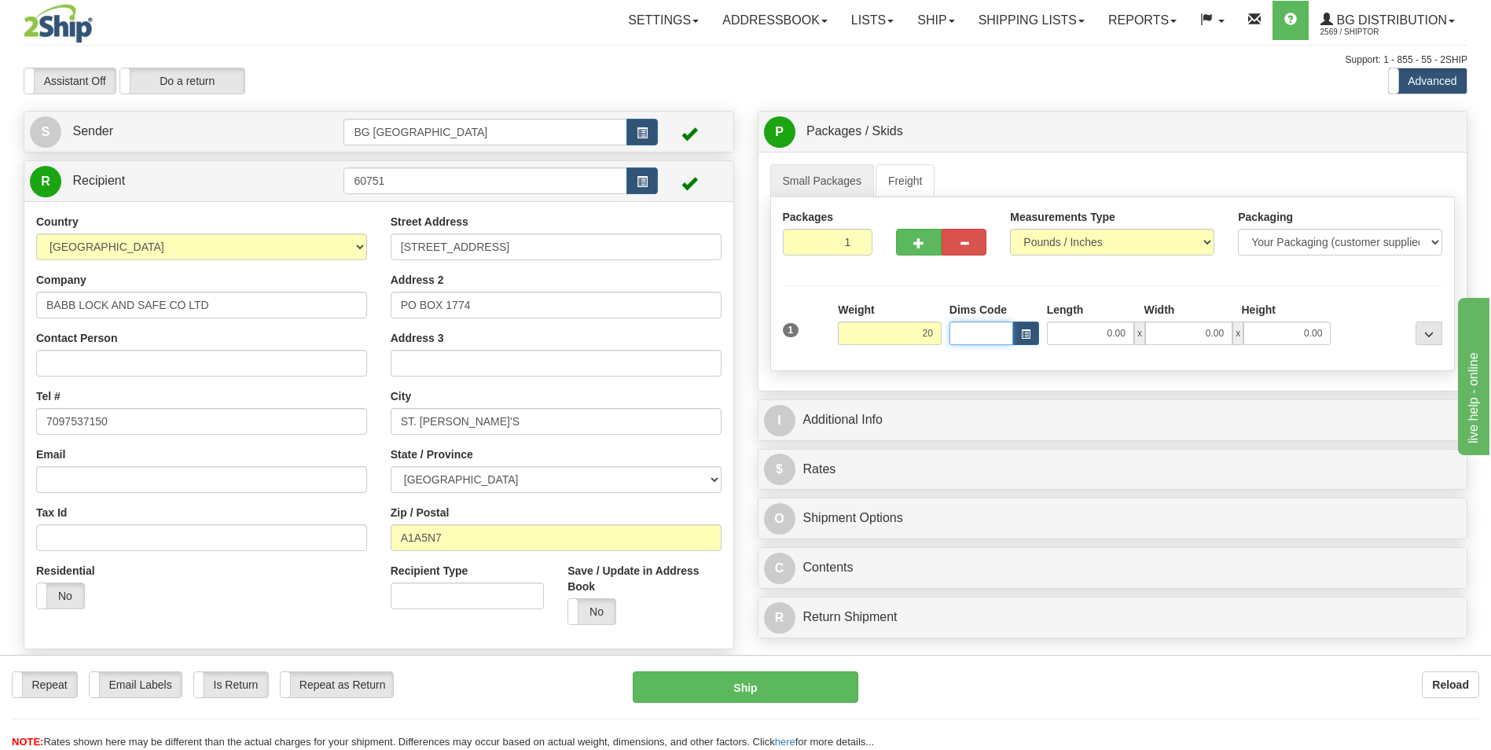
type input "20.00"
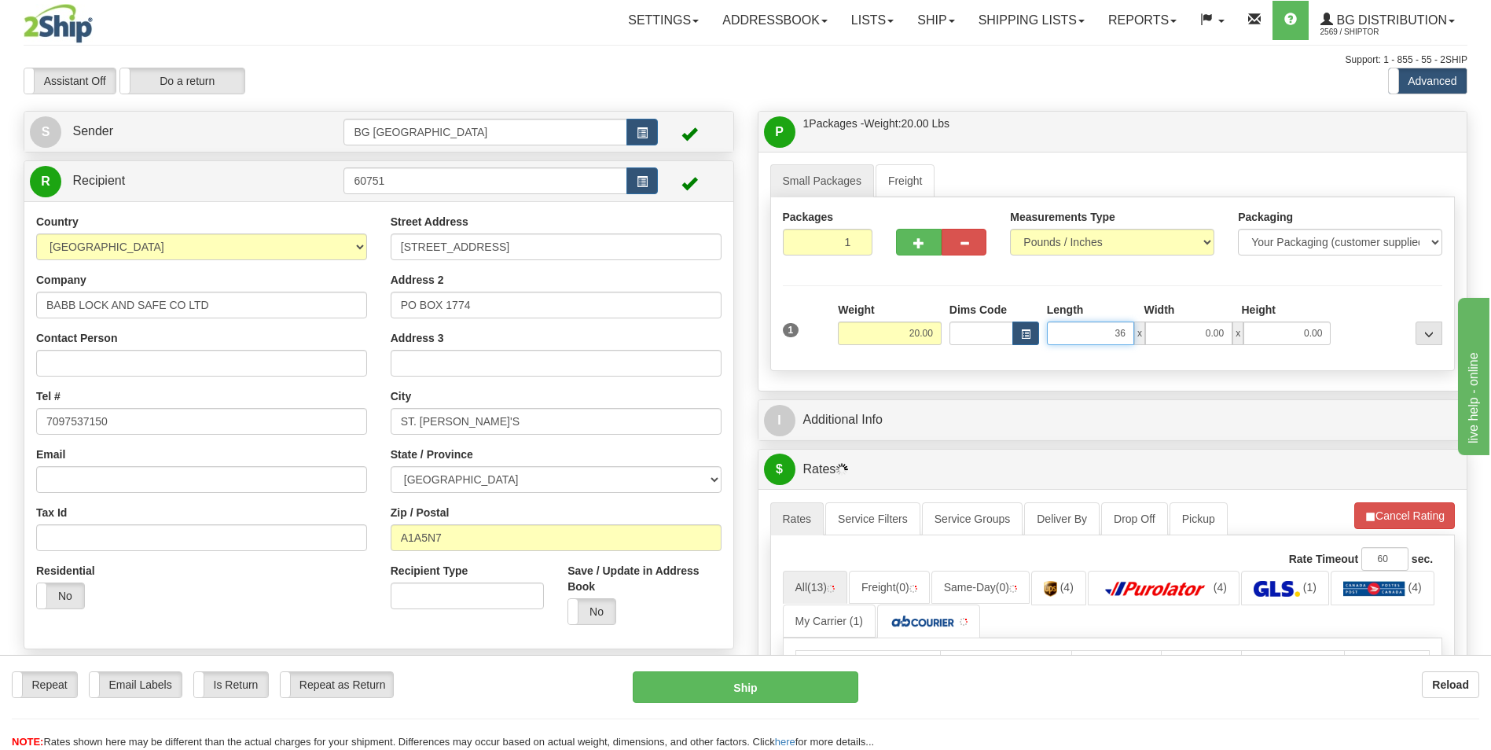
type input "36.00"
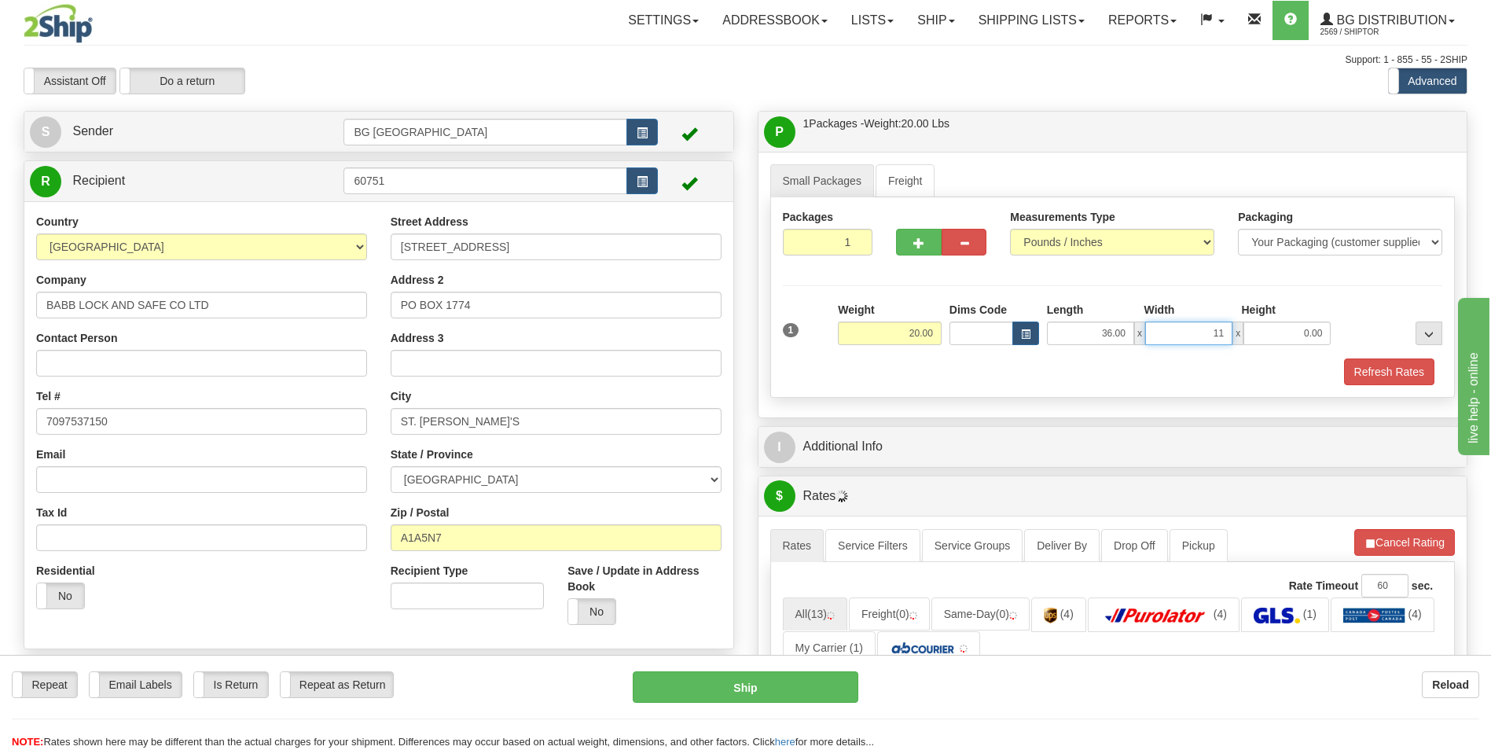
type input "11.00"
type input "6.00"
click at [914, 246] on span "button" at bounding box center [919, 243] width 11 height 10
type input "2"
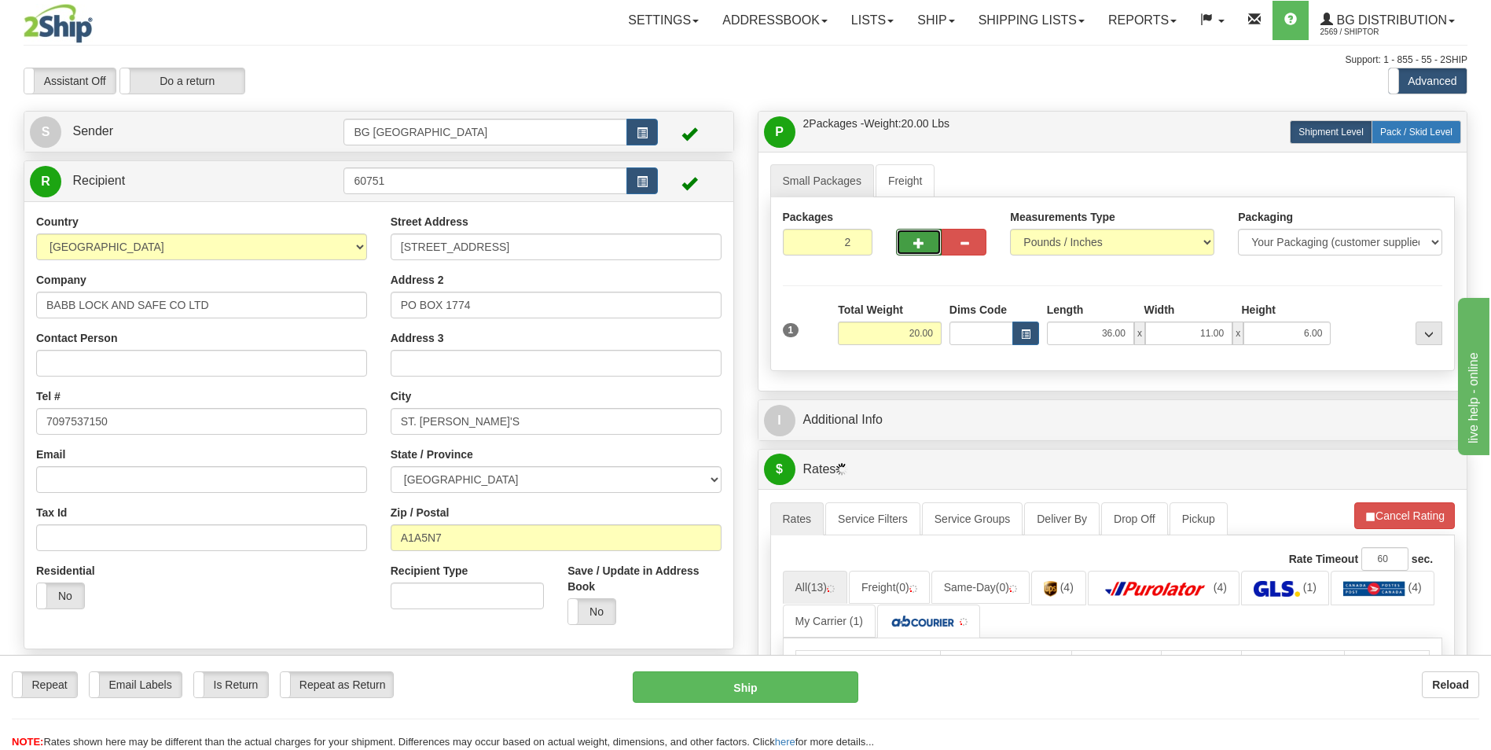
click at [1392, 134] on span "Pack / Skid Level" at bounding box center [1417, 132] width 72 height 11
radio input "true"
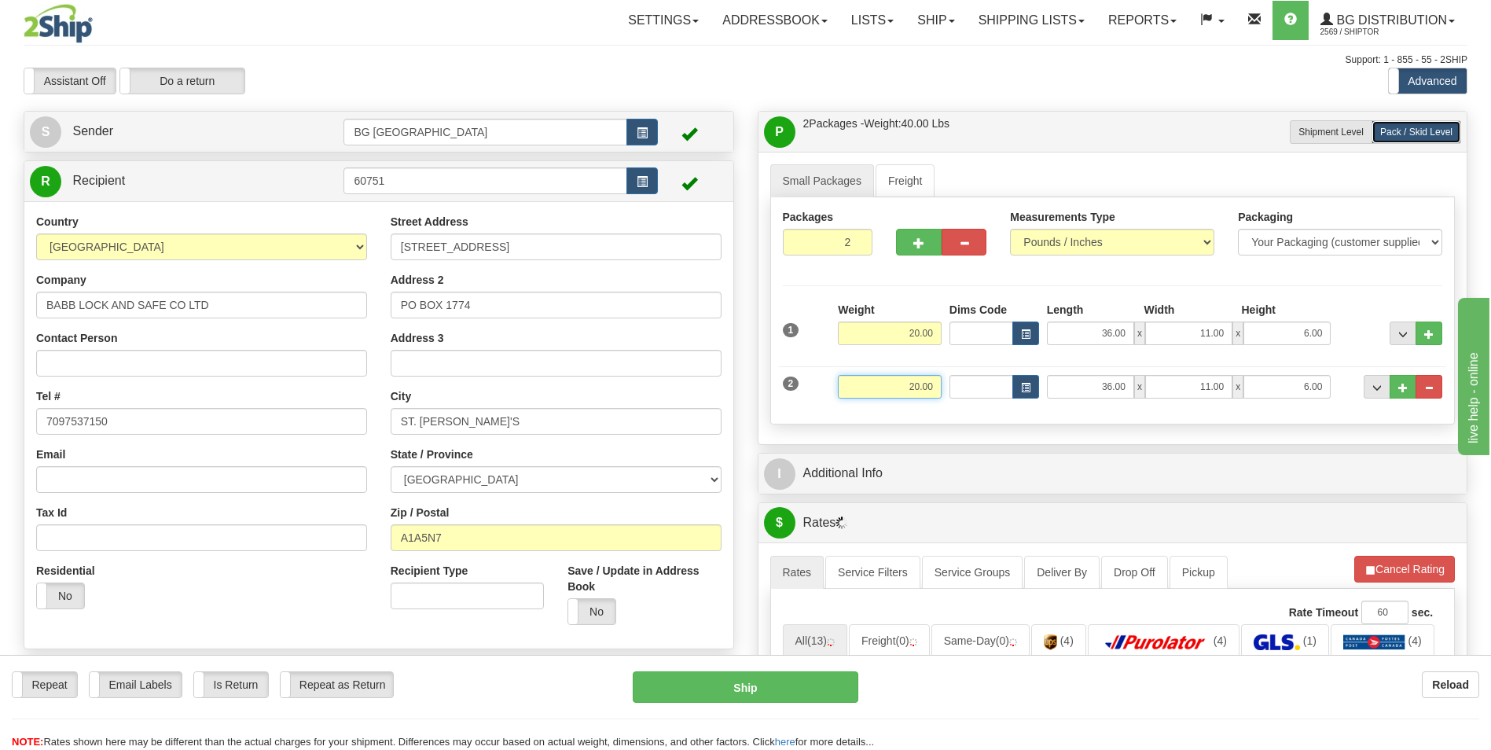
click at [907, 392] on input "20.00" at bounding box center [890, 387] width 104 height 24
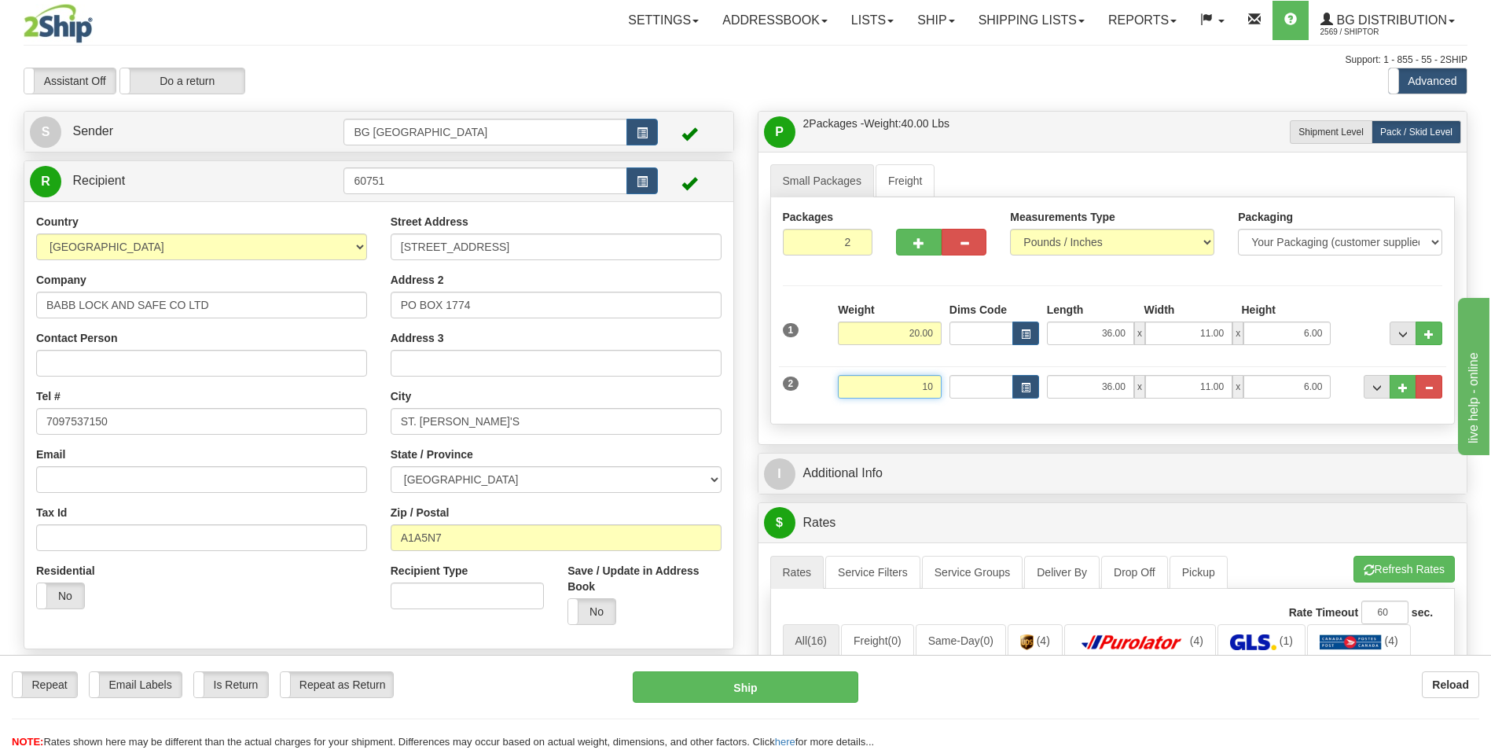
type input "10.00"
type input "11.00"
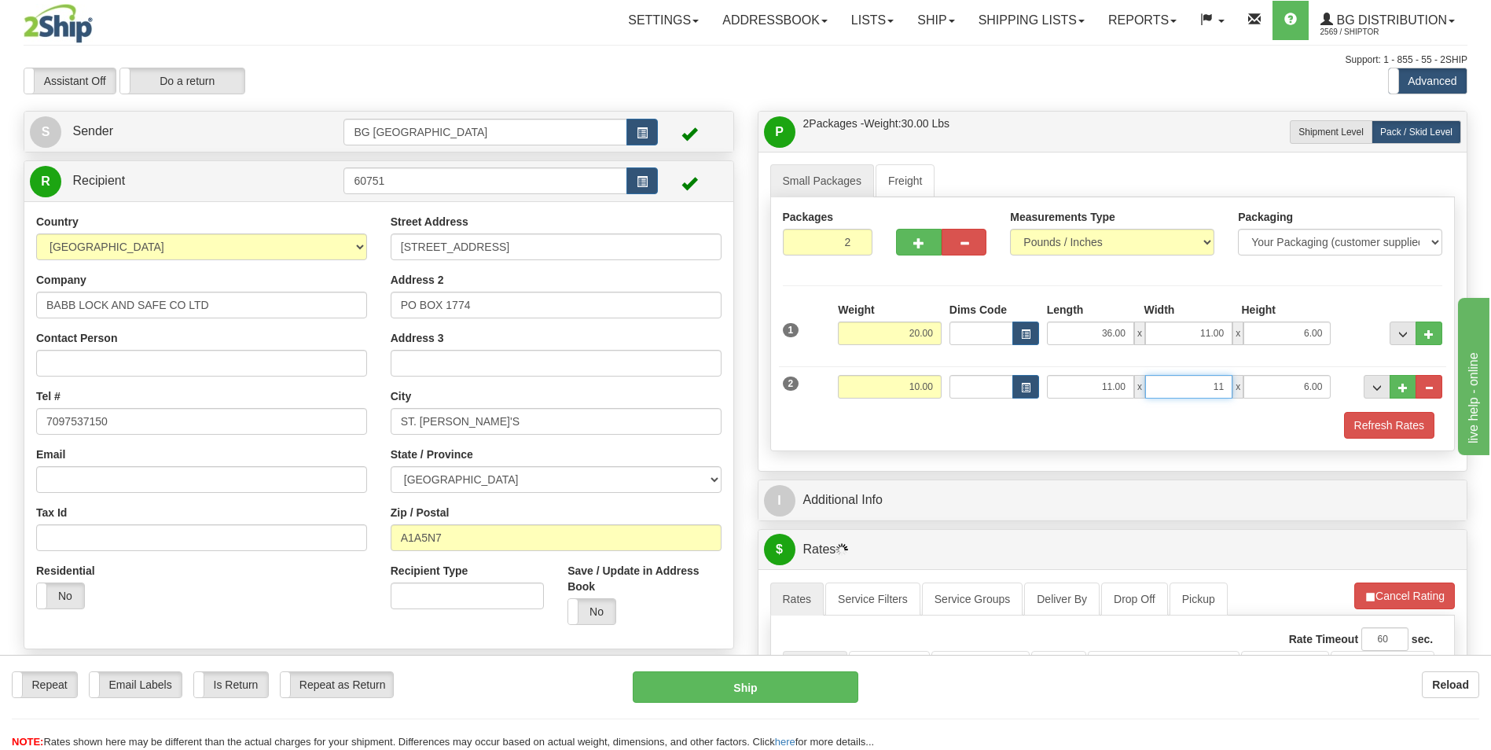
type input "11.00"
type input "5.00"
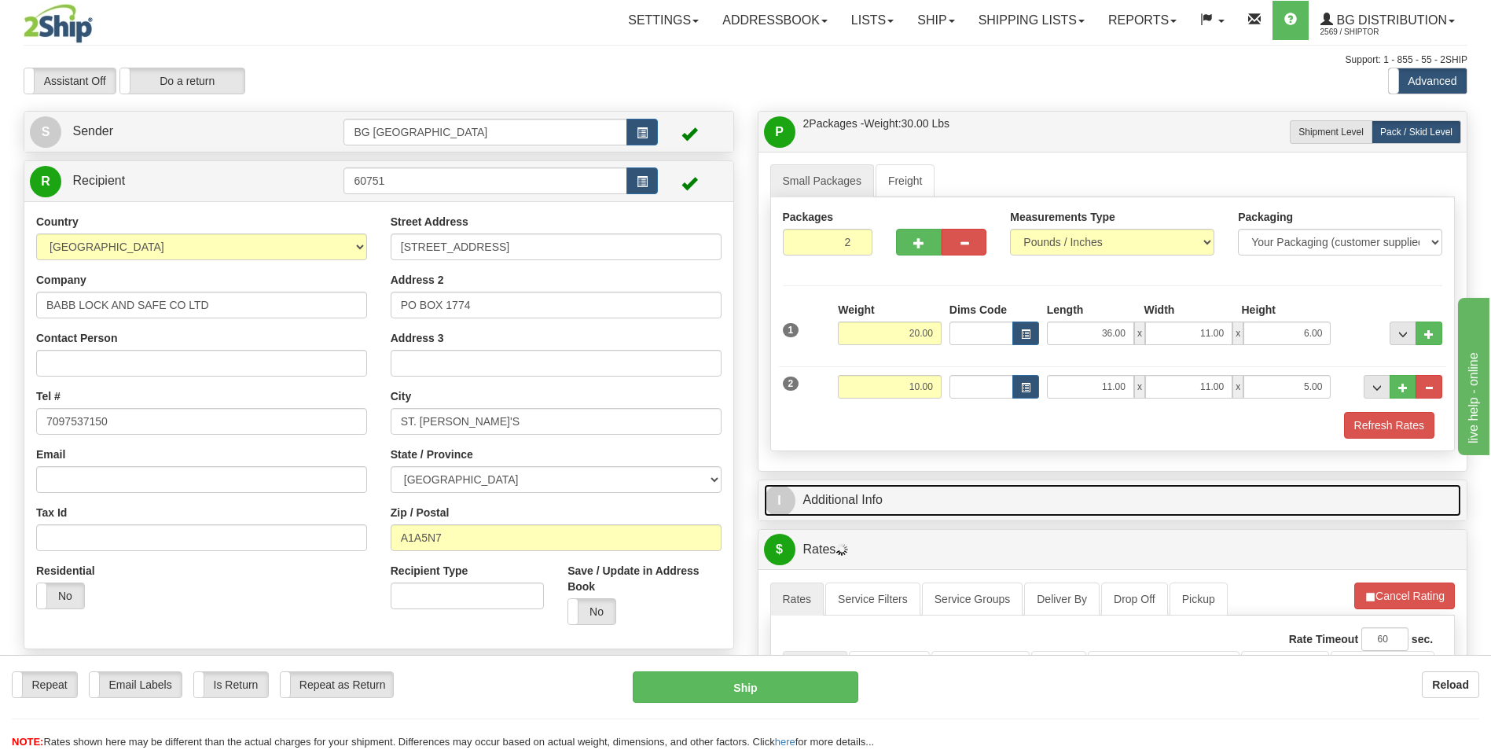
click at [872, 493] on link "I Additional Info" at bounding box center [1113, 500] width 698 height 32
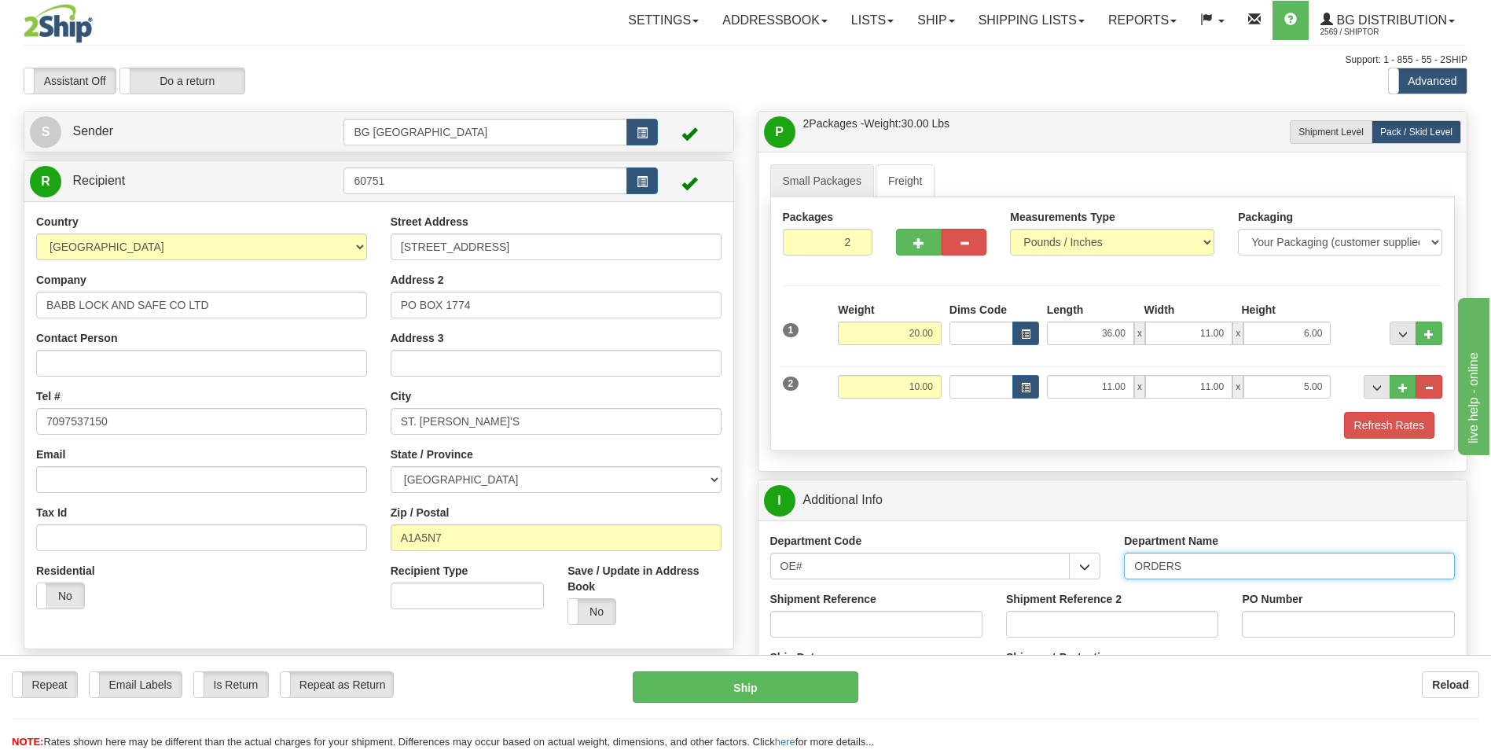
click at [1190, 564] on input "ORDERS" at bounding box center [1289, 566] width 331 height 27
type input "70167236-00"
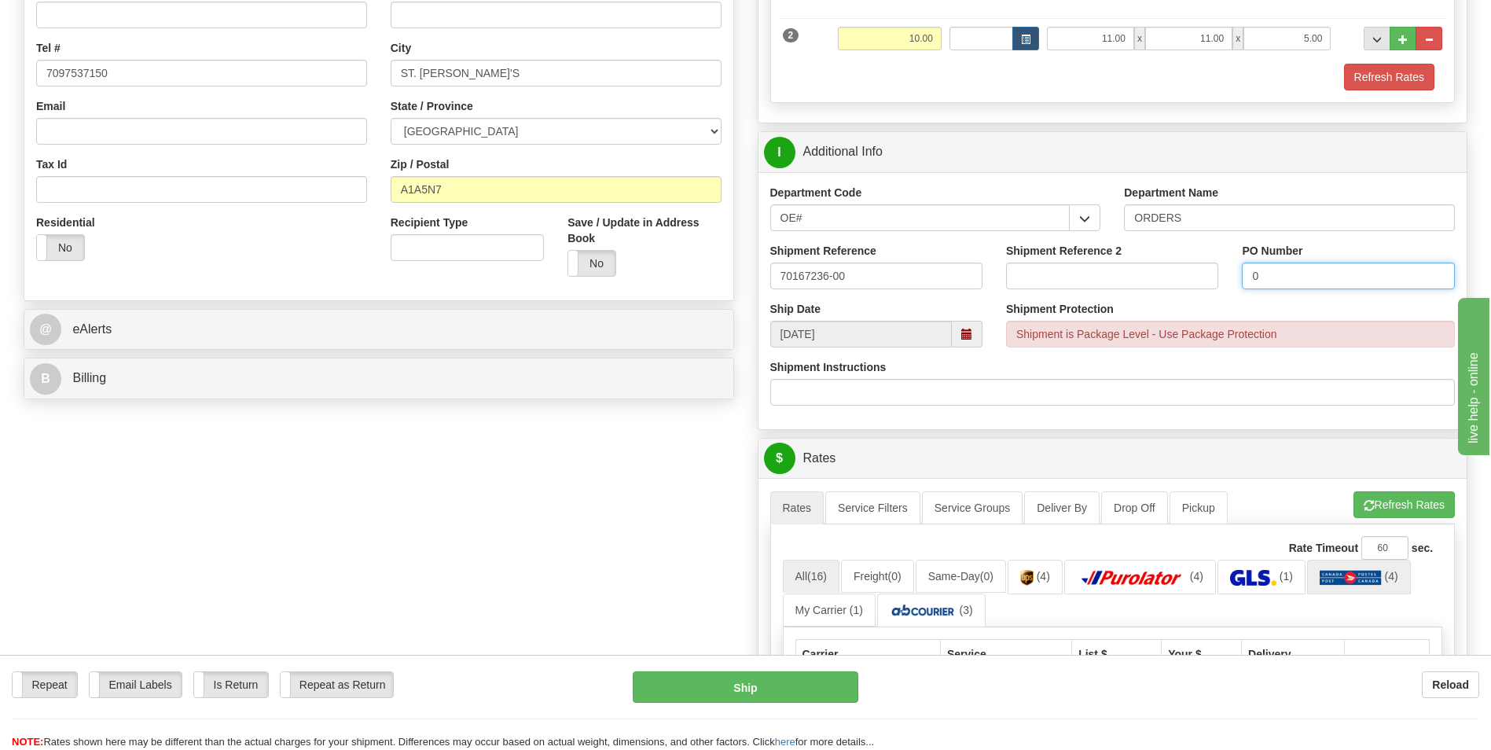
scroll to position [393, 0]
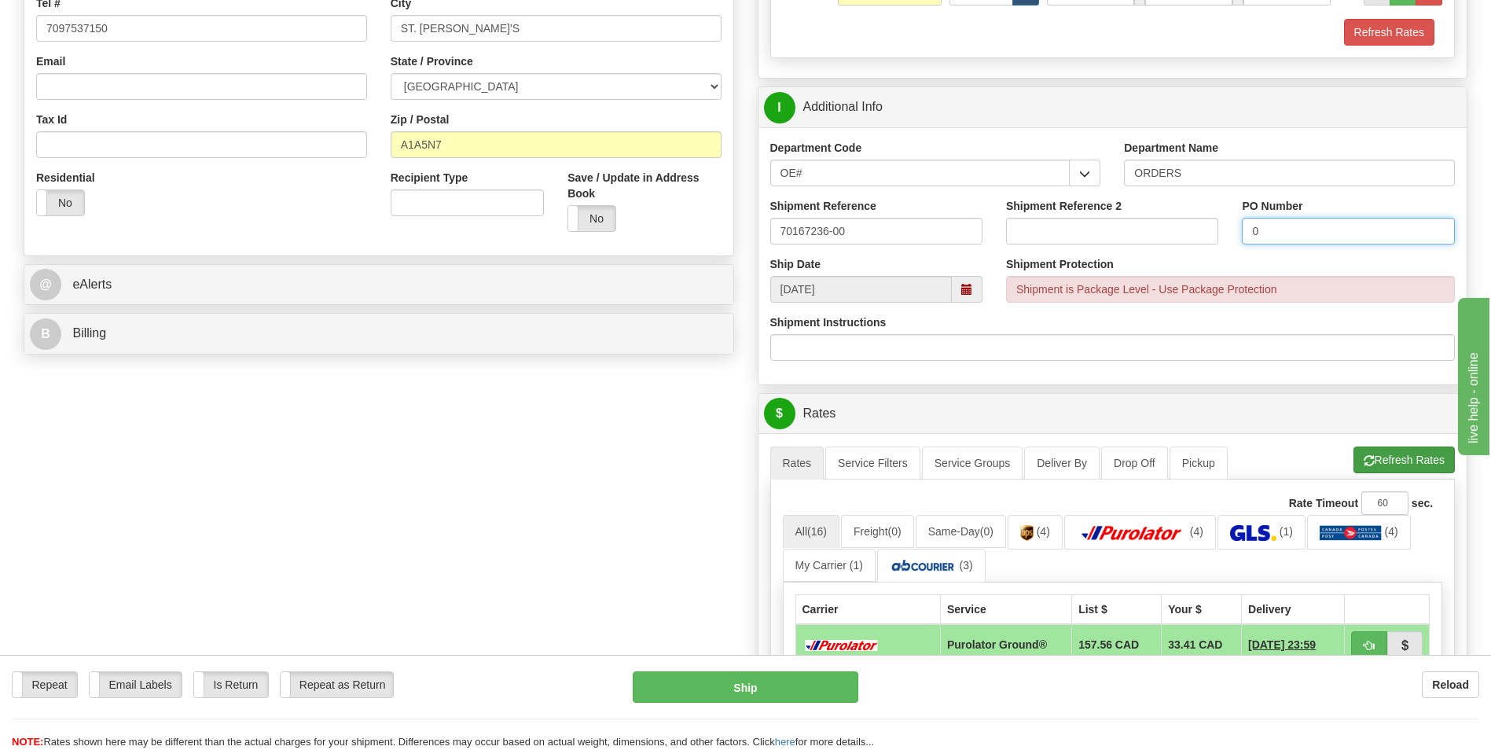
type input "0"
click at [1401, 469] on button "Refresh Rates" at bounding box center [1404, 460] width 101 height 27
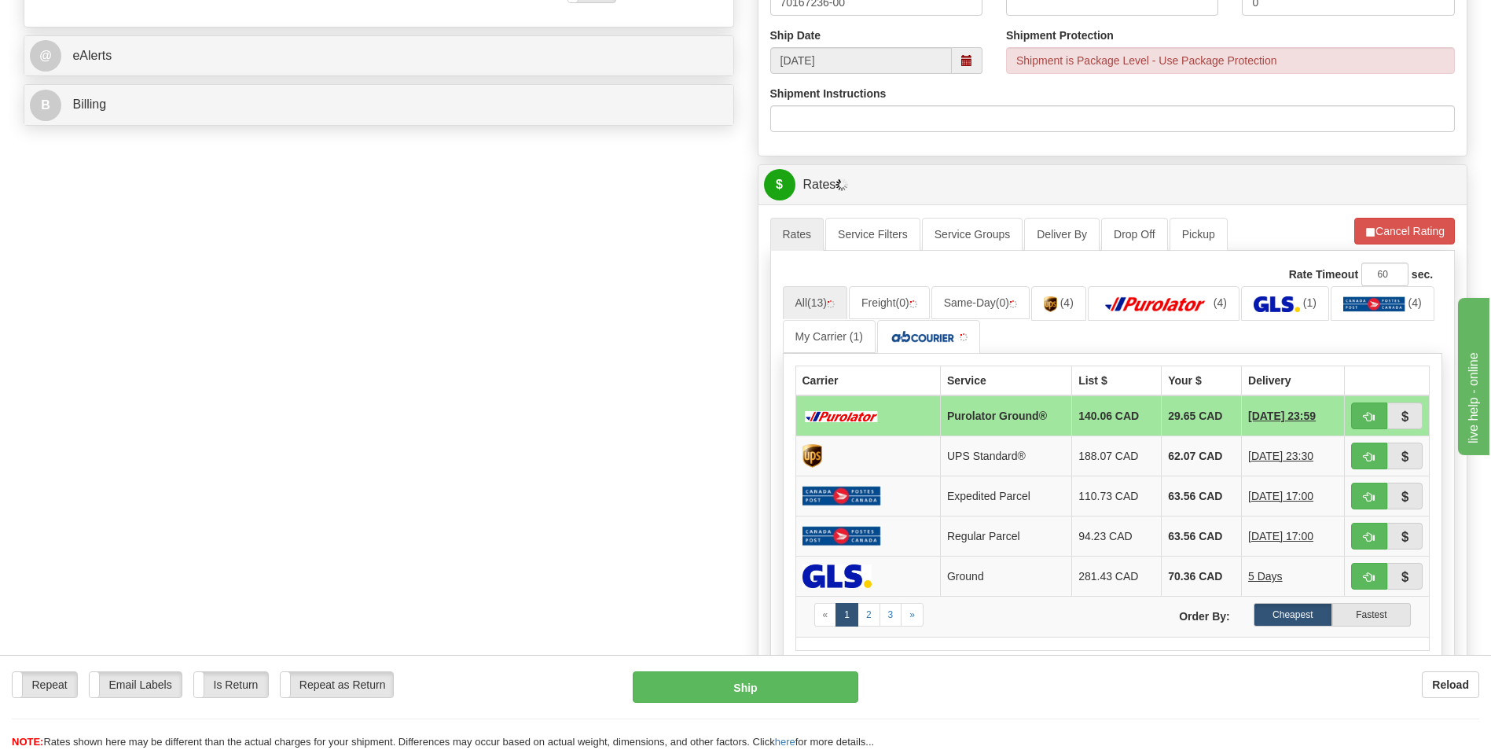
scroll to position [629, 0]
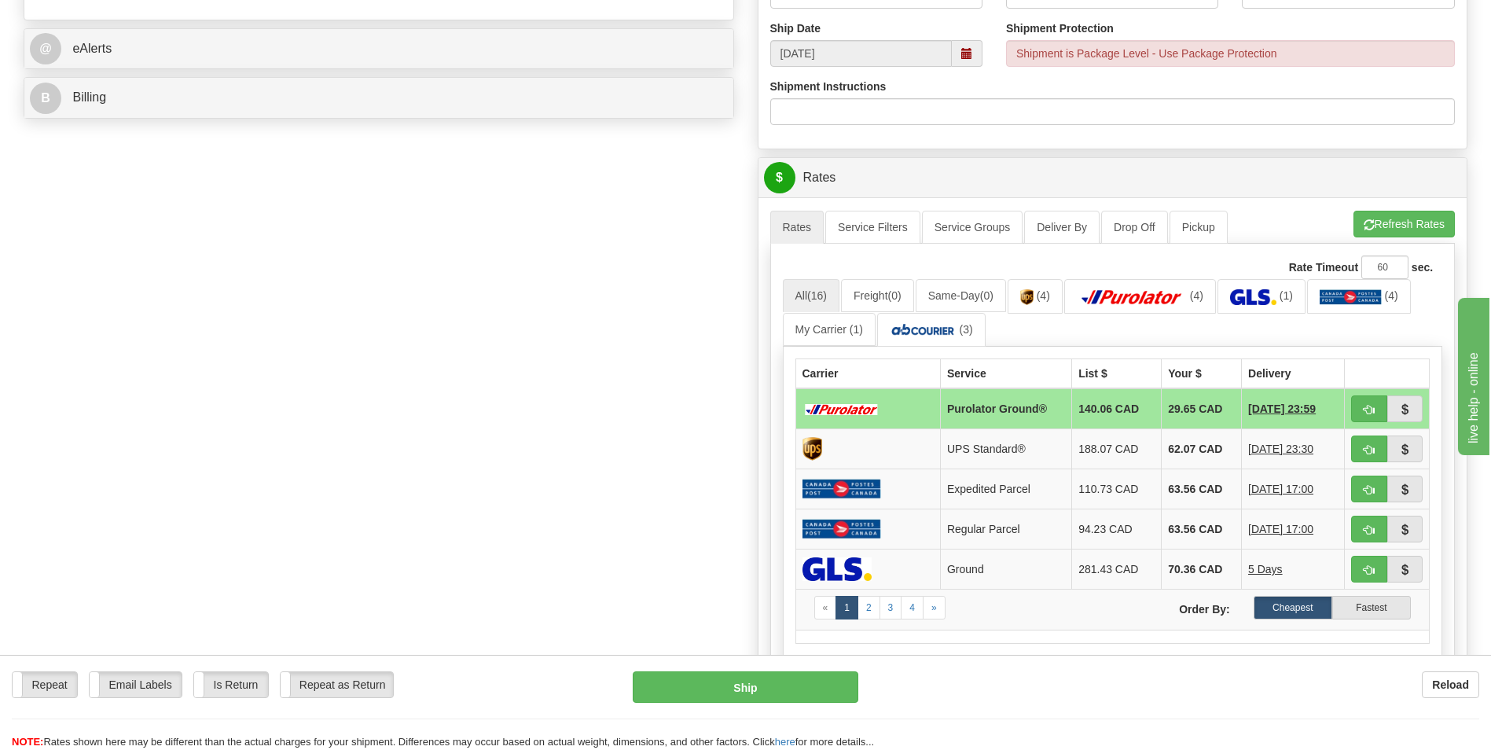
click at [1203, 413] on td "29.65 CAD" at bounding box center [1202, 408] width 80 height 41
click at [1368, 225] on span "button" at bounding box center [1369, 225] width 11 height 10
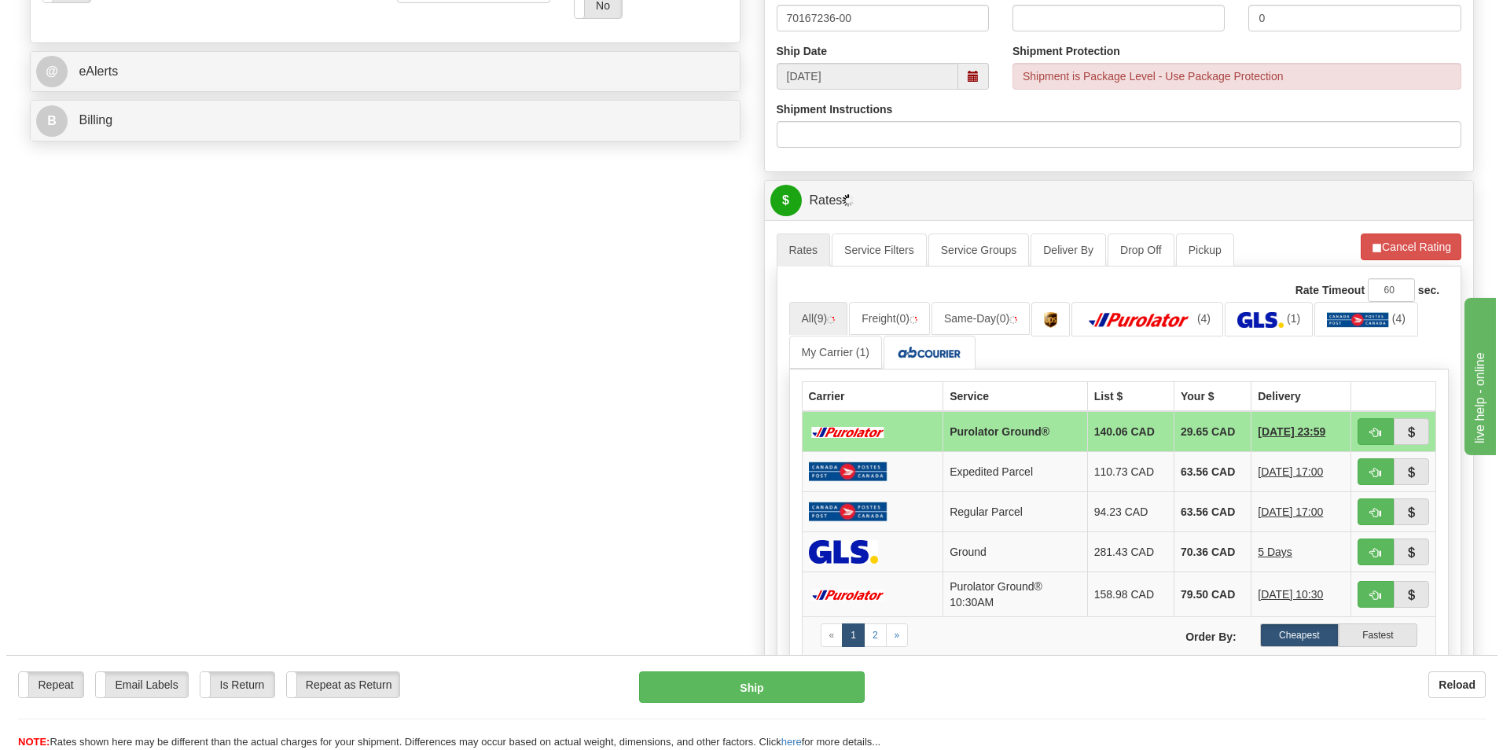
scroll to position [786, 0]
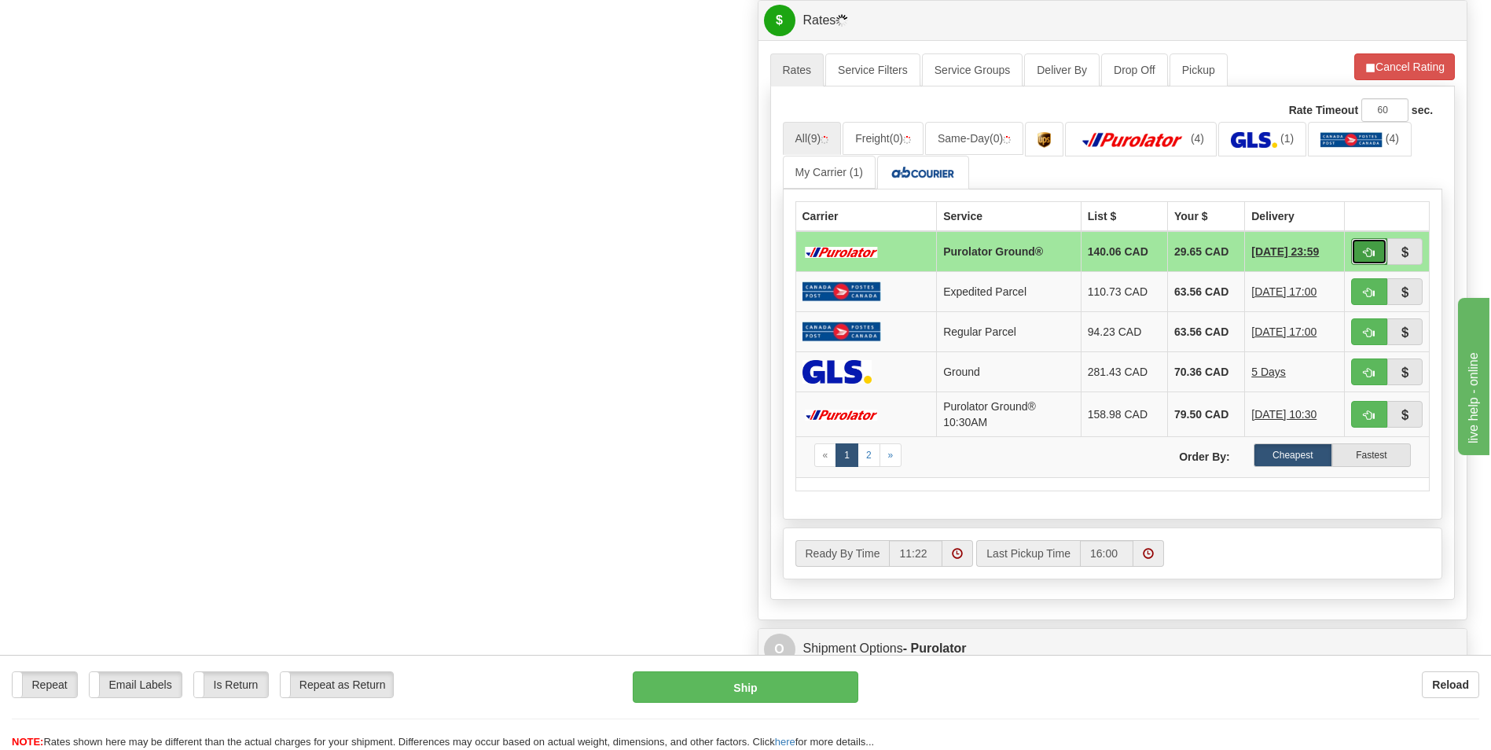
click at [1367, 243] on button "button" at bounding box center [1369, 251] width 36 height 27
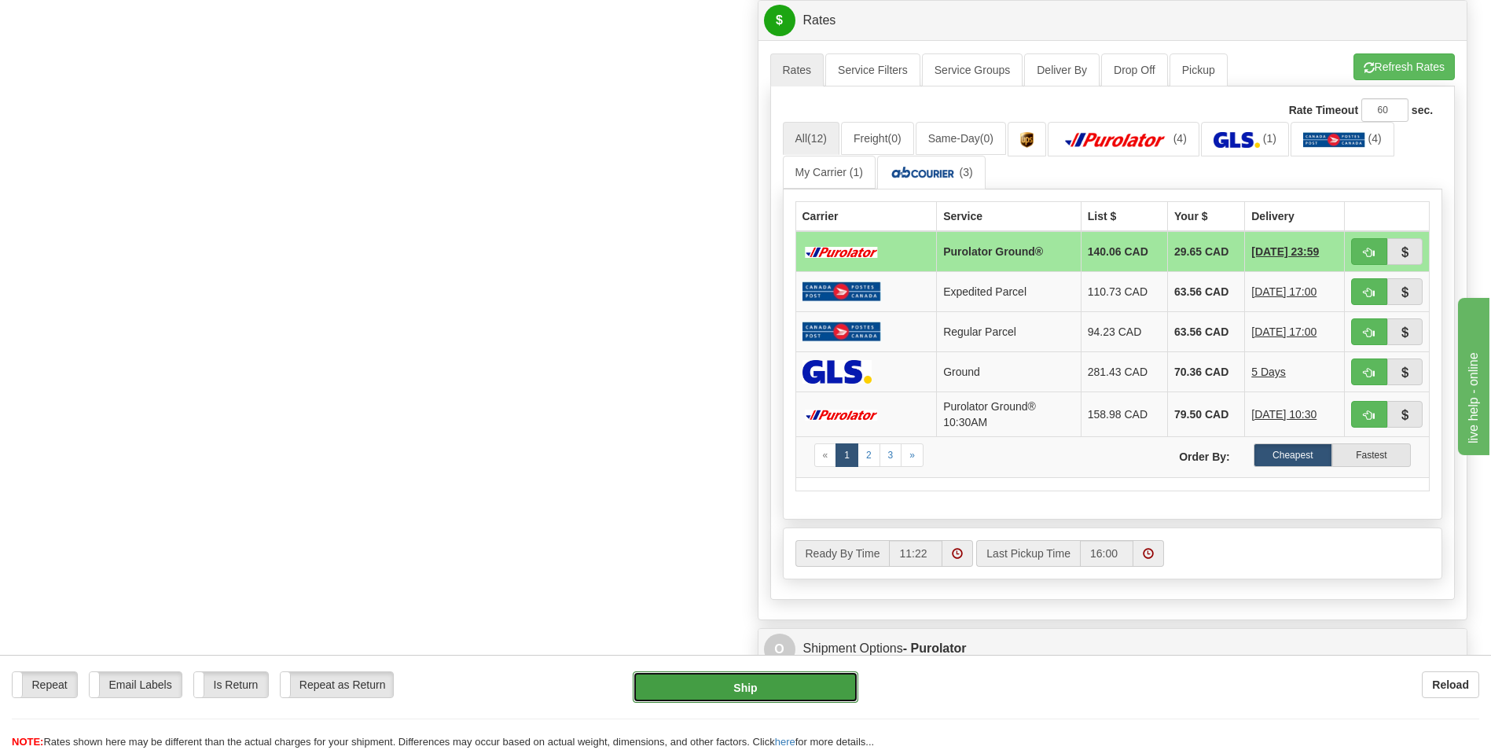
click at [674, 675] on button "Ship" at bounding box center [745, 686] width 225 height 31
type input "260"
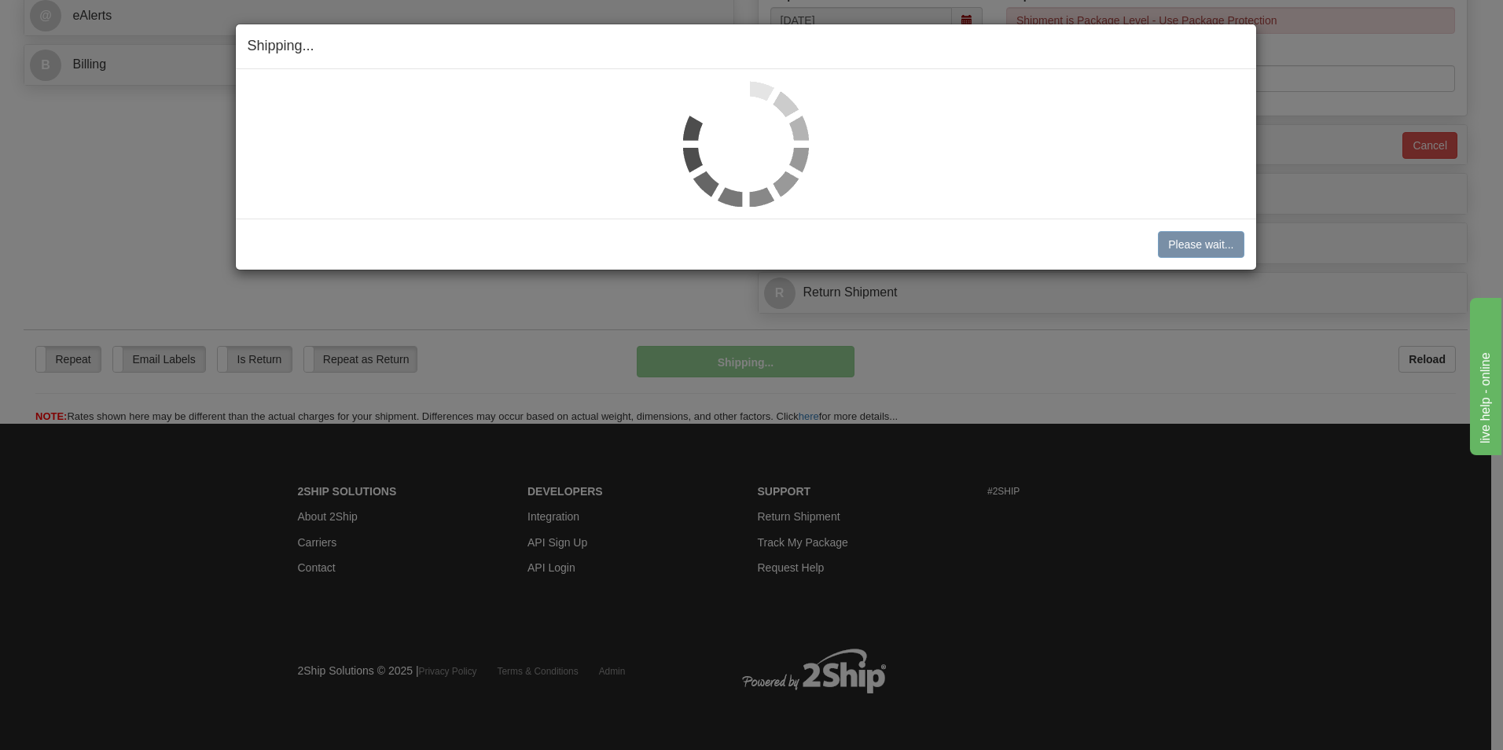
scroll to position [662, 0]
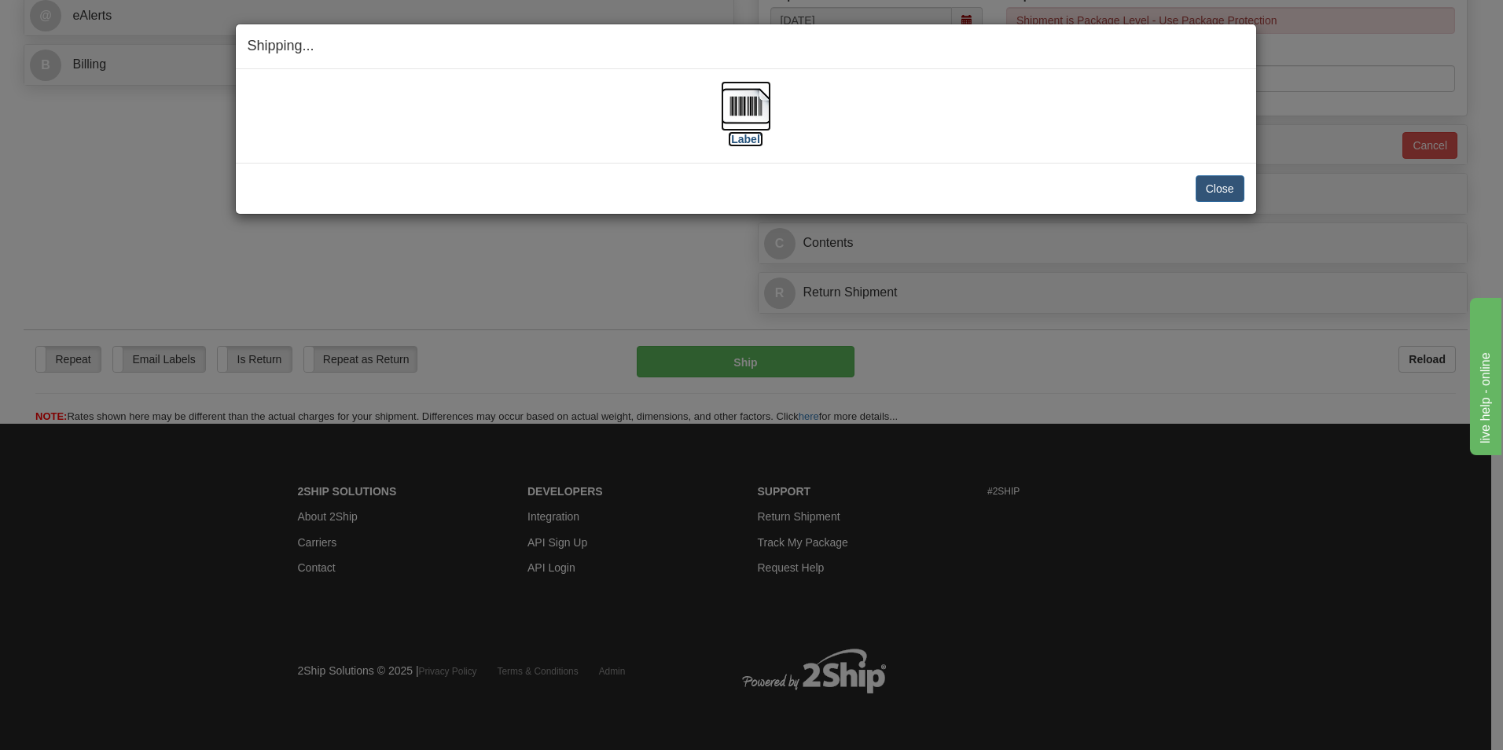
click at [751, 103] on img at bounding box center [746, 106] width 50 height 50
click at [1225, 182] on button "Close" at bounding box center [1220, 188] width 49 height 27
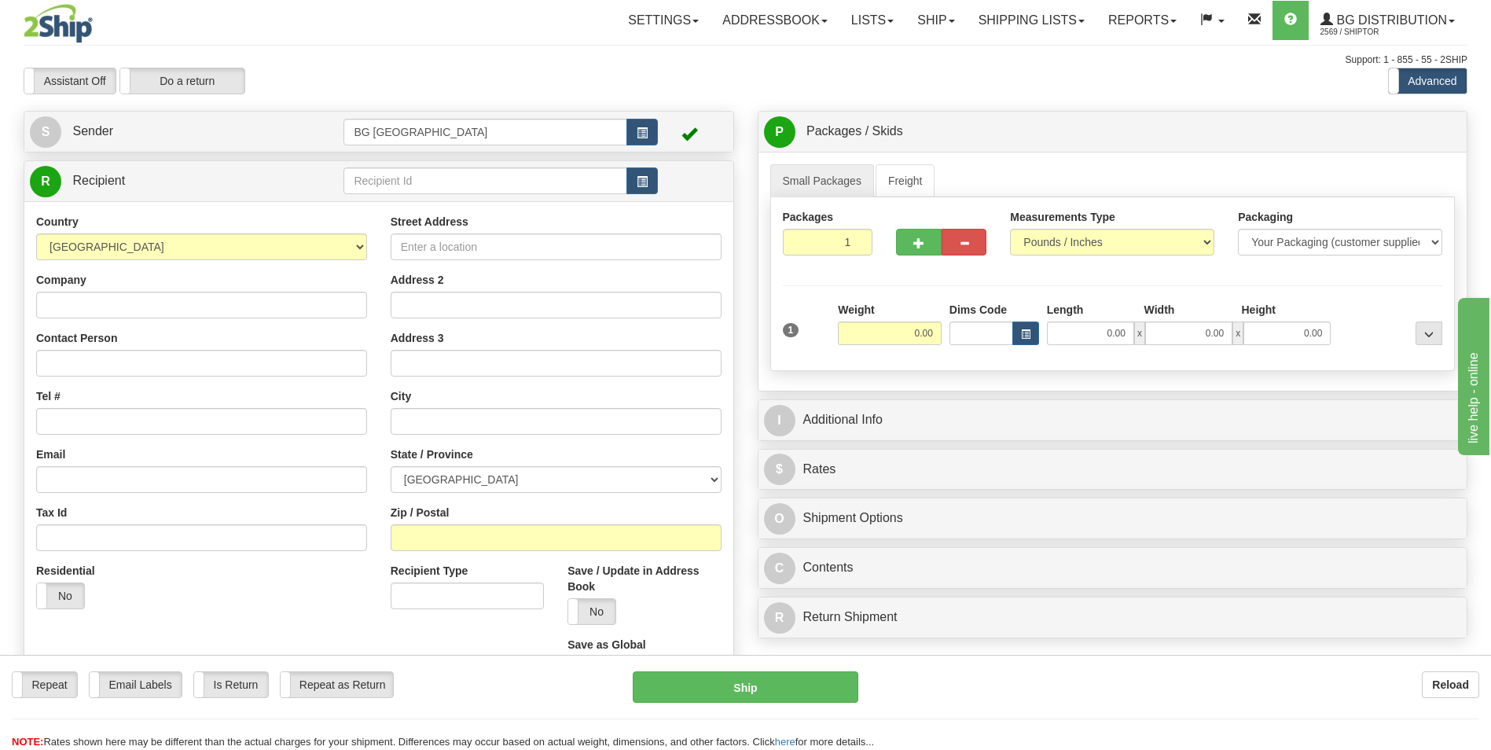
click at [487, 199] on div "R Recipient" at bounding box center [378, 181] width 709 height 40
click at [481, 176] on input "text" at bounding box center [485, 180] width 283 height 27
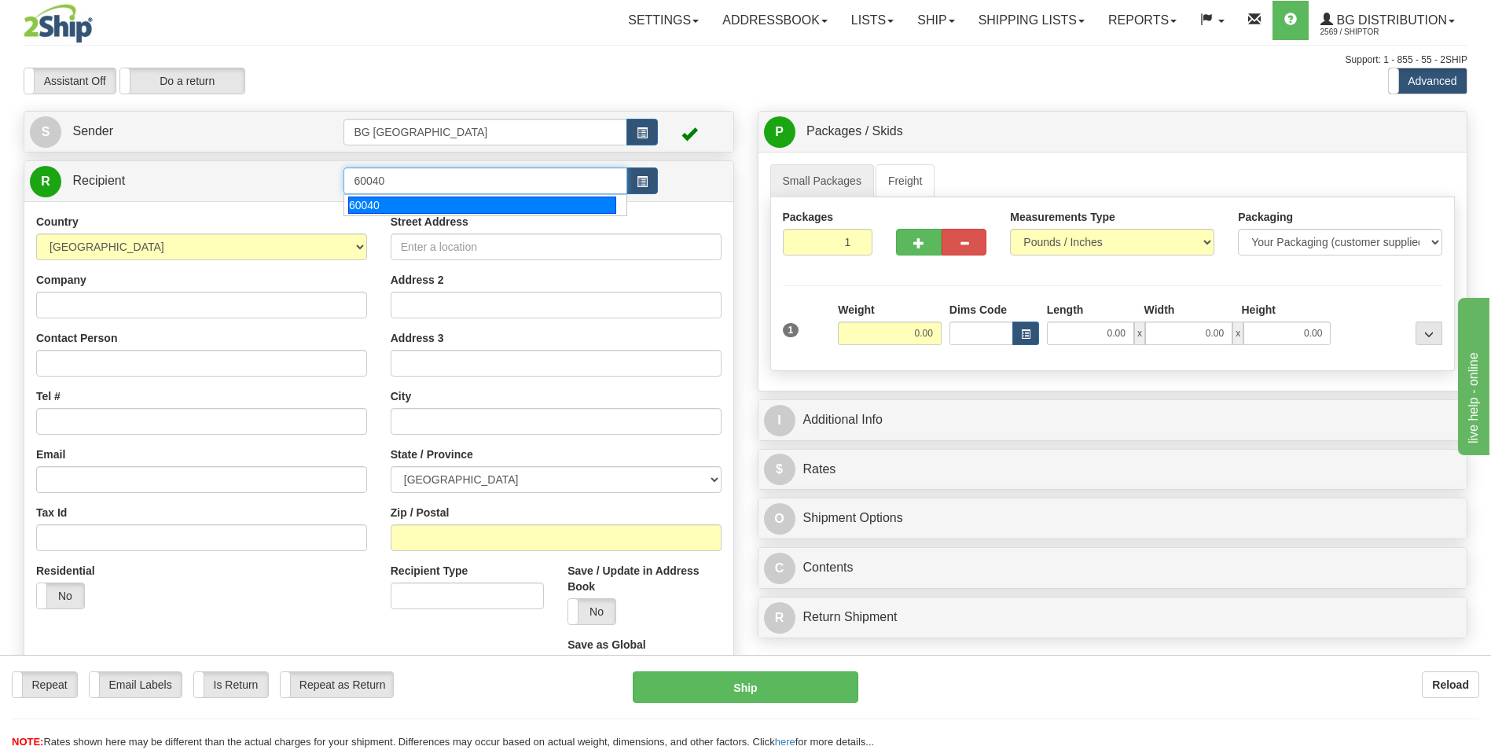
click at [396, 215] on li "60040" at bounding box center [484, 205] width 281 height 20
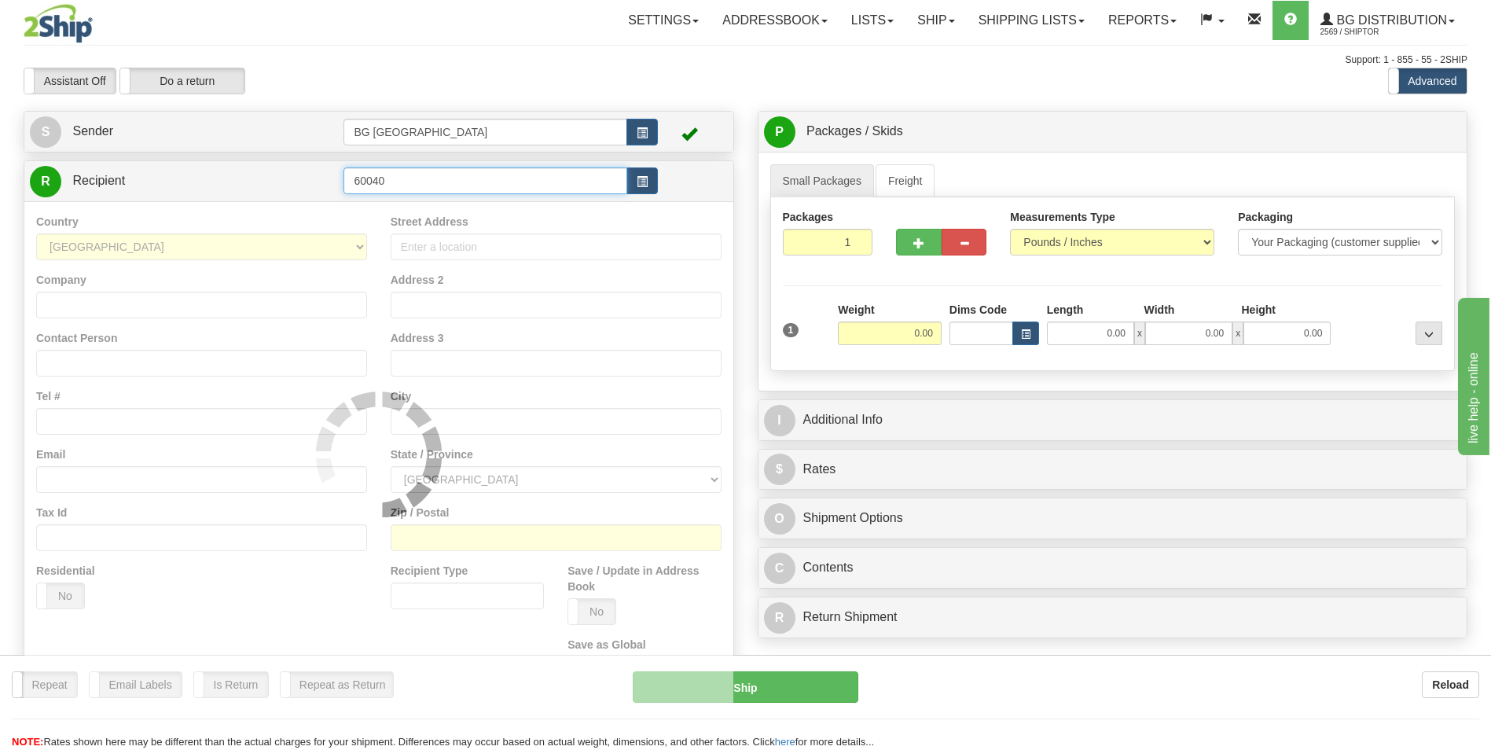
type input "60040"
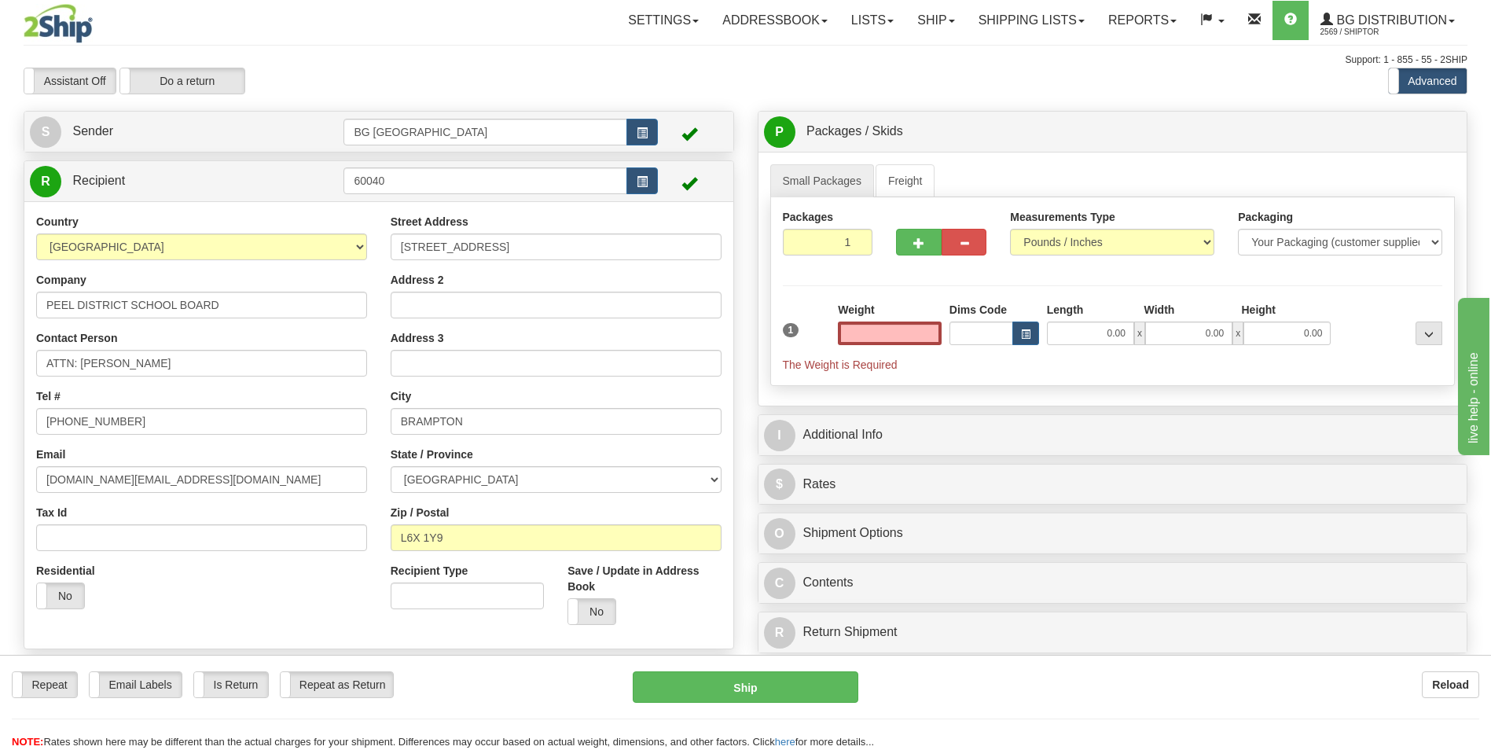
type input "0.00"
click at [219, 365] on input "ATTN: [PERSON_NAME]" at bounding box center [201, 363] width 331 height 27
paste input "520016327501"
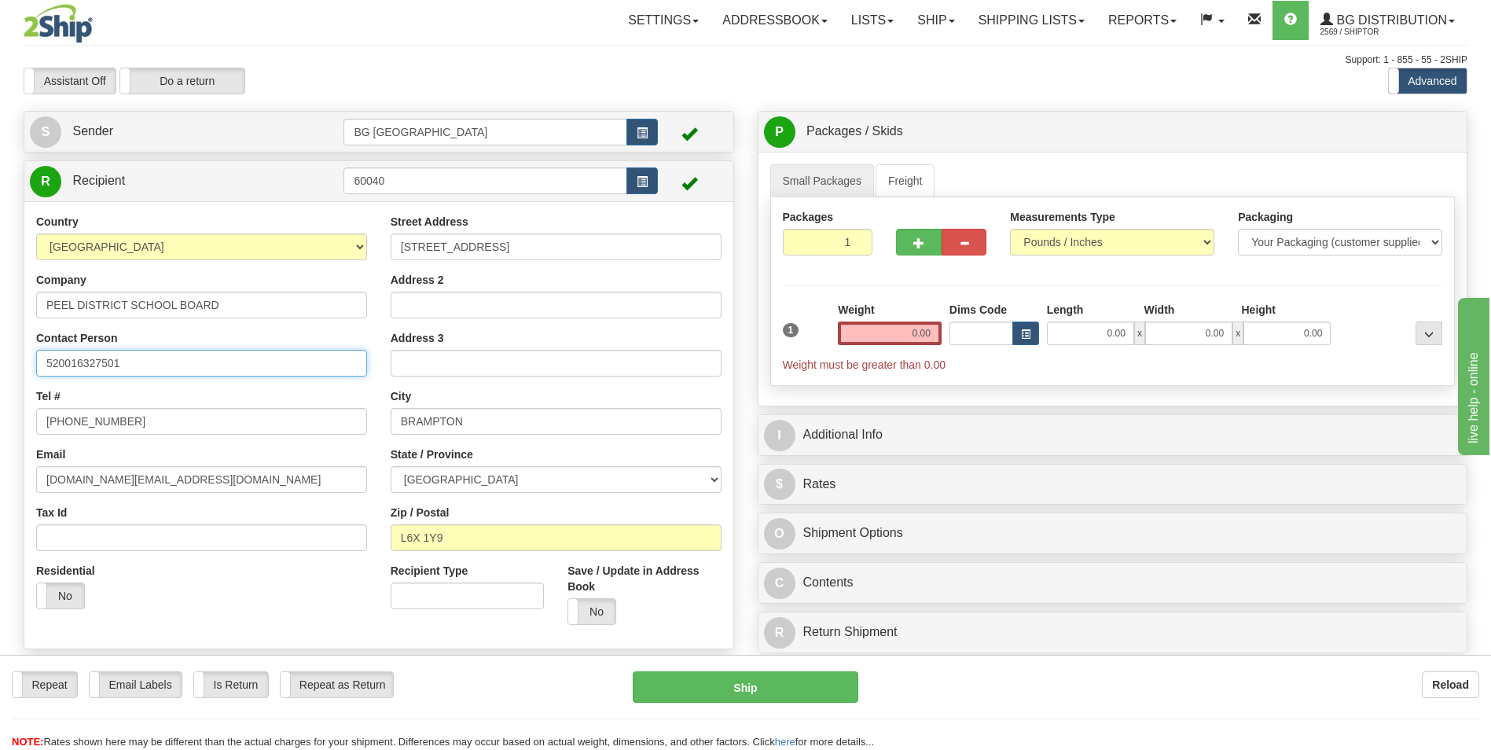
click at [192, 366] on input "520016327501" at bounding box center [201, 363] width 331 height 27
paste input "ATTN: ROB RAGOGNA"
type input "ATTN: ROB RAGOGNA"
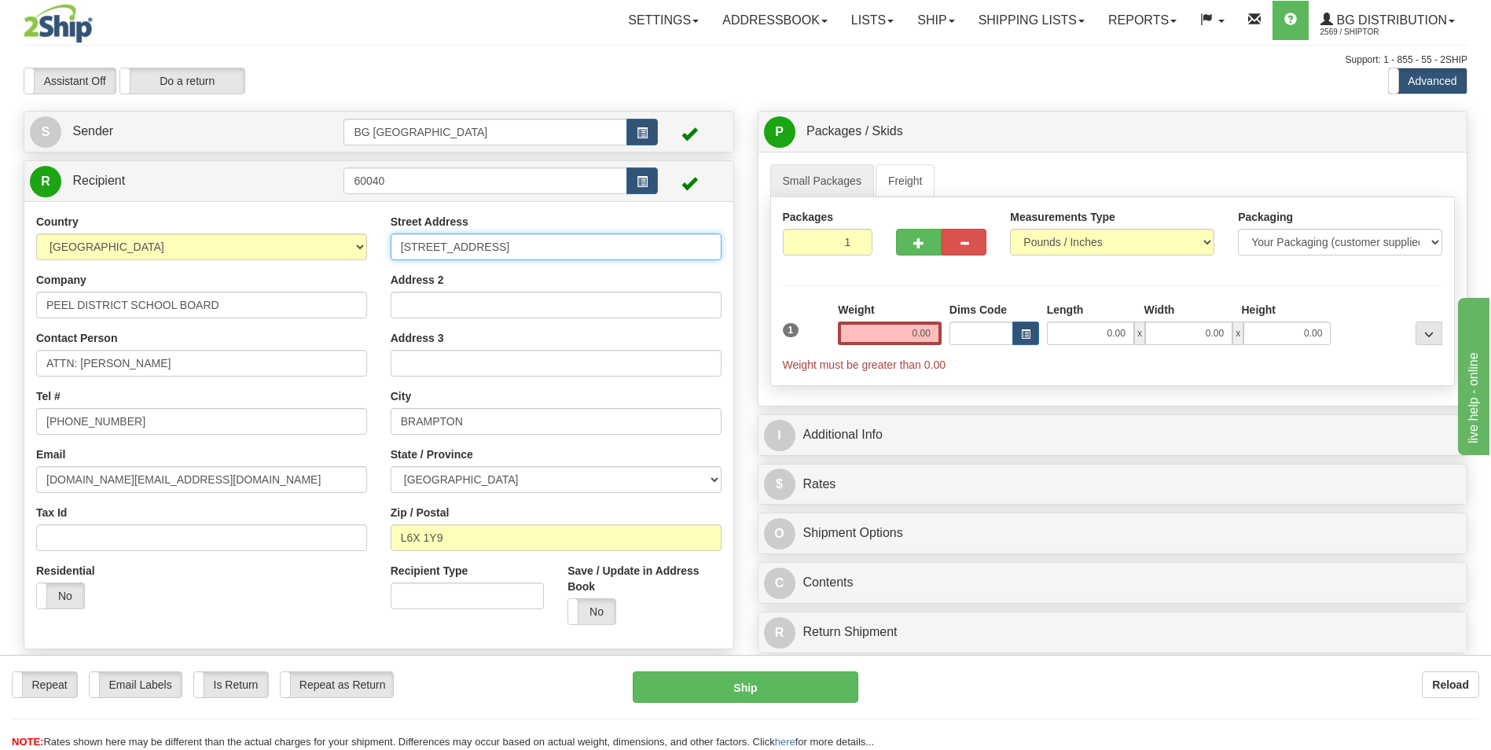
click at [523, 241] on input "24 HOLTBY AVENUE" at bounding box center [556, 247] width 331 height 27
paste input "933 CENTRAL PARKWAY"
type input "933 CENTRAL PARKWAY"
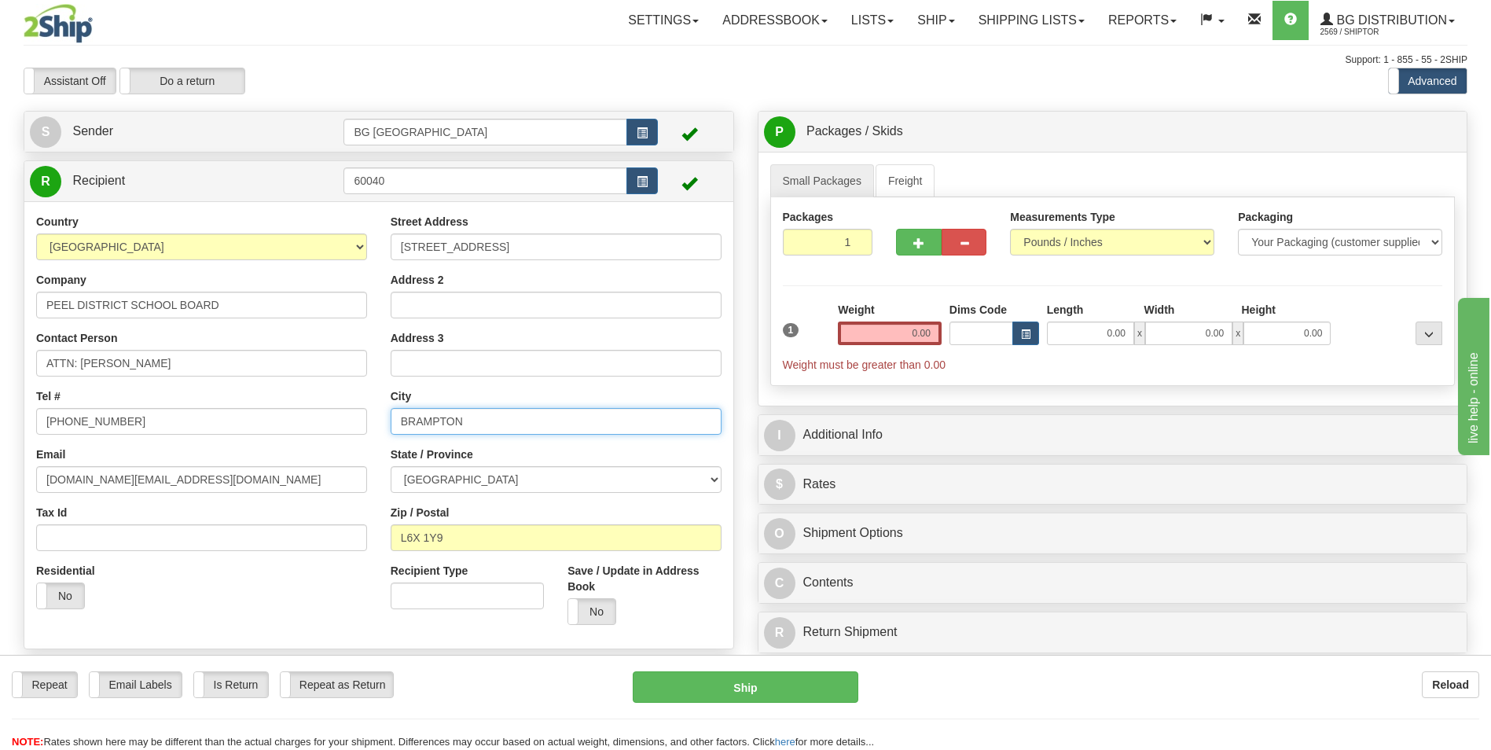
click at [399, 417] on input "BRAMPTON" at bounding box center [556, 421] width 331 height 27
click at [410, 417] on input "BRAMPTON" at bounding box center [556, 421] width 331 height 27
paste input "MISSISSAUGA"
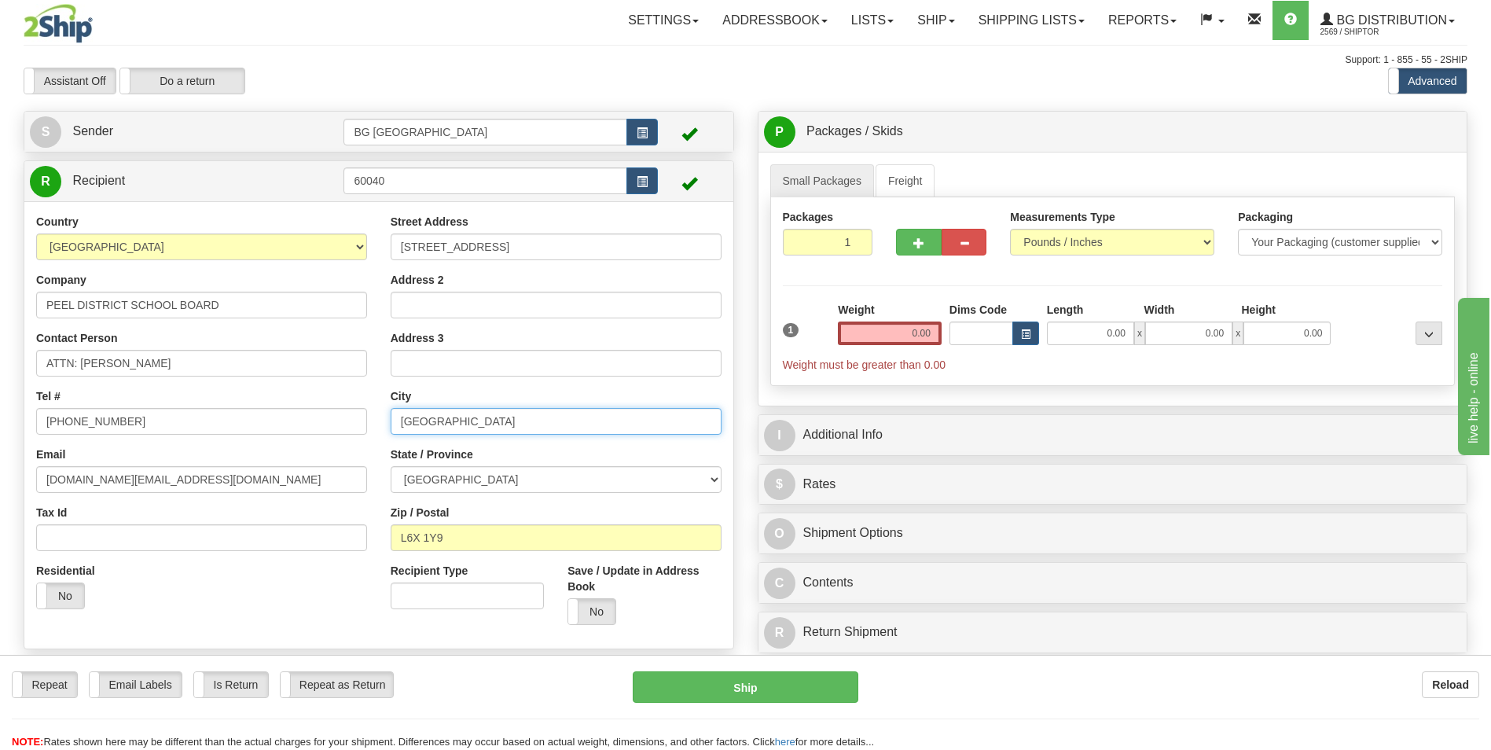
type input "MISSISSAUGA"
click at [436, 539] on input "L6X 1Y9" at bounding box center [556, 537] width 331 height 27
paste input "5C 2T"
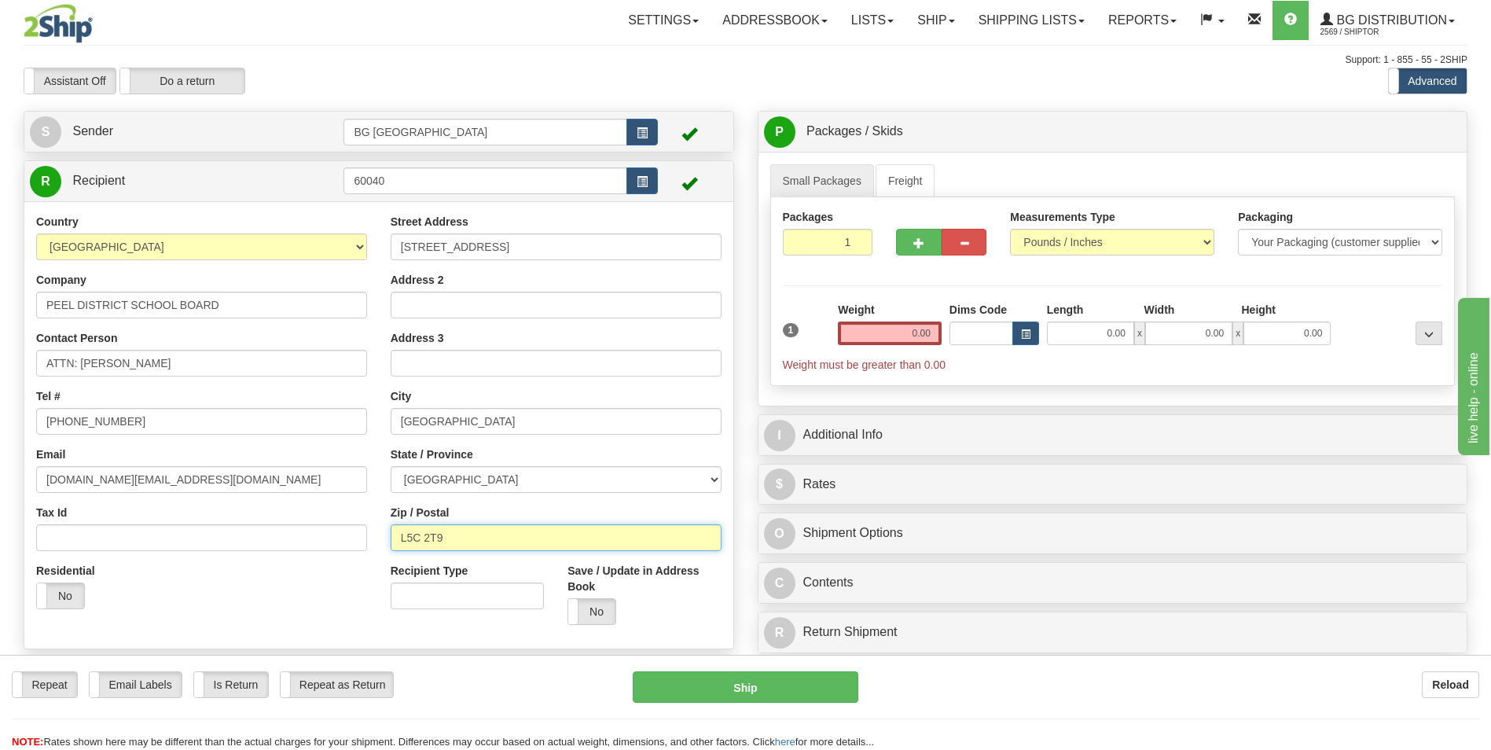
type input "L5C 2T9"
click at [873, 348] on div "Weight 0.00" at bounding box center [890, 329] width 112 height 55
click at [880, 337] on input "0.00" at bounding box center [890, 334] width 104 height 24
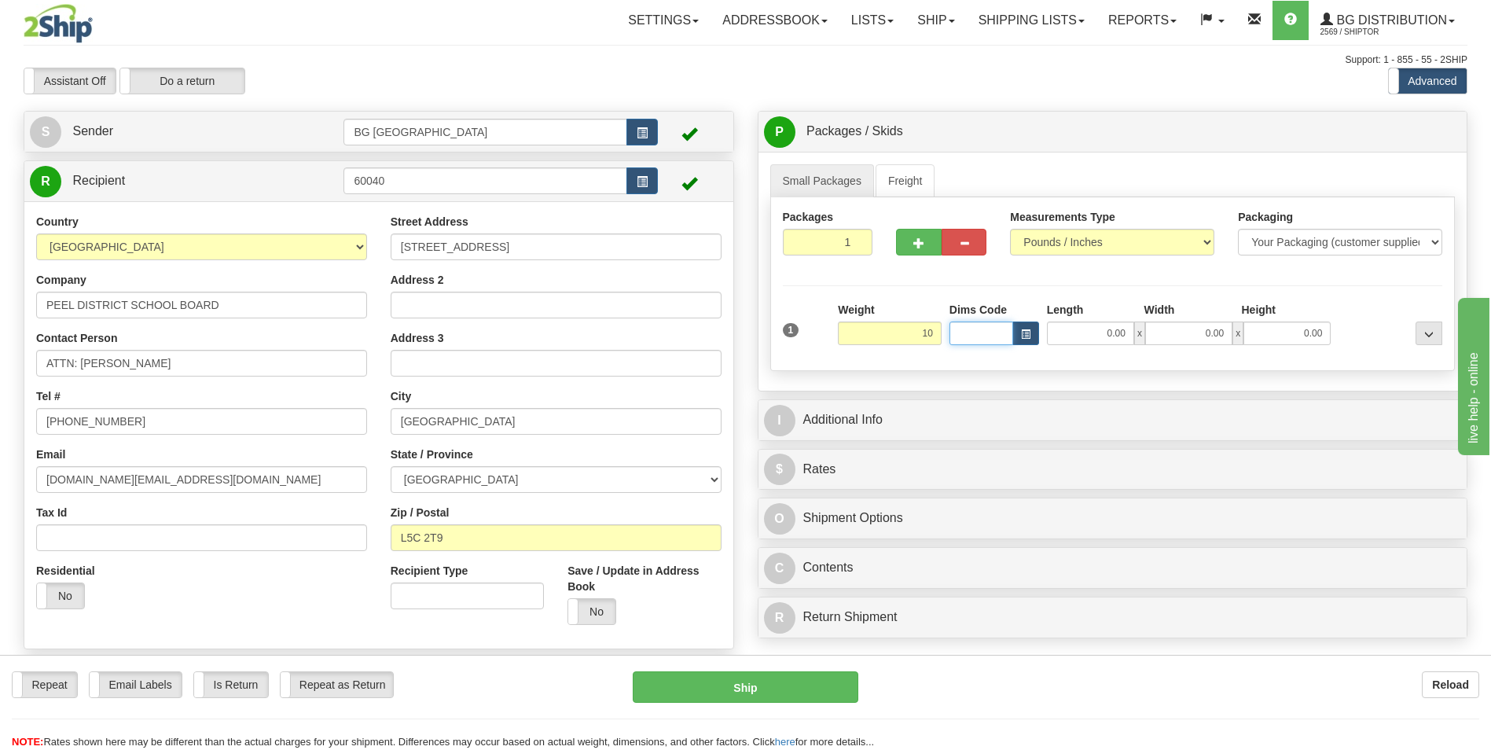
type input "10.00"
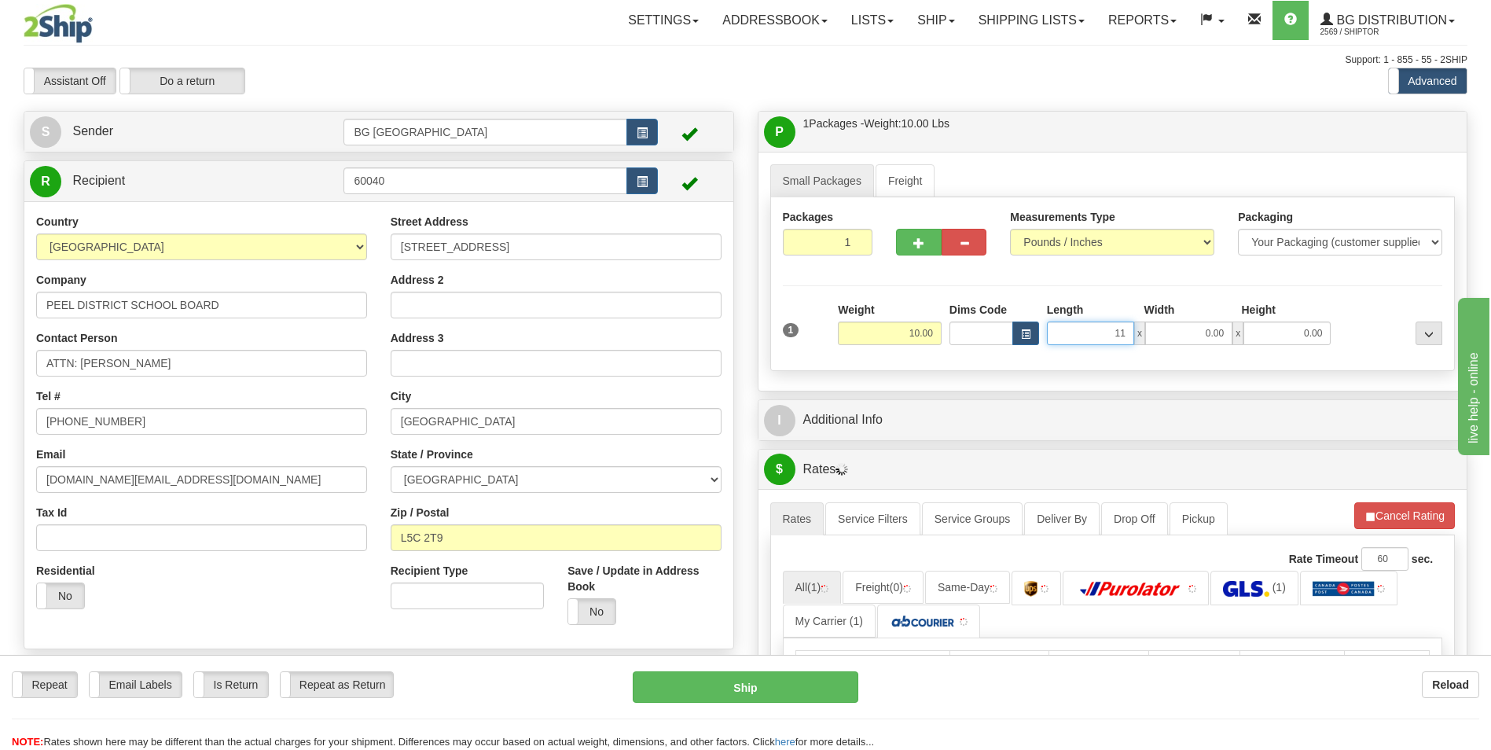
type input "11.00"
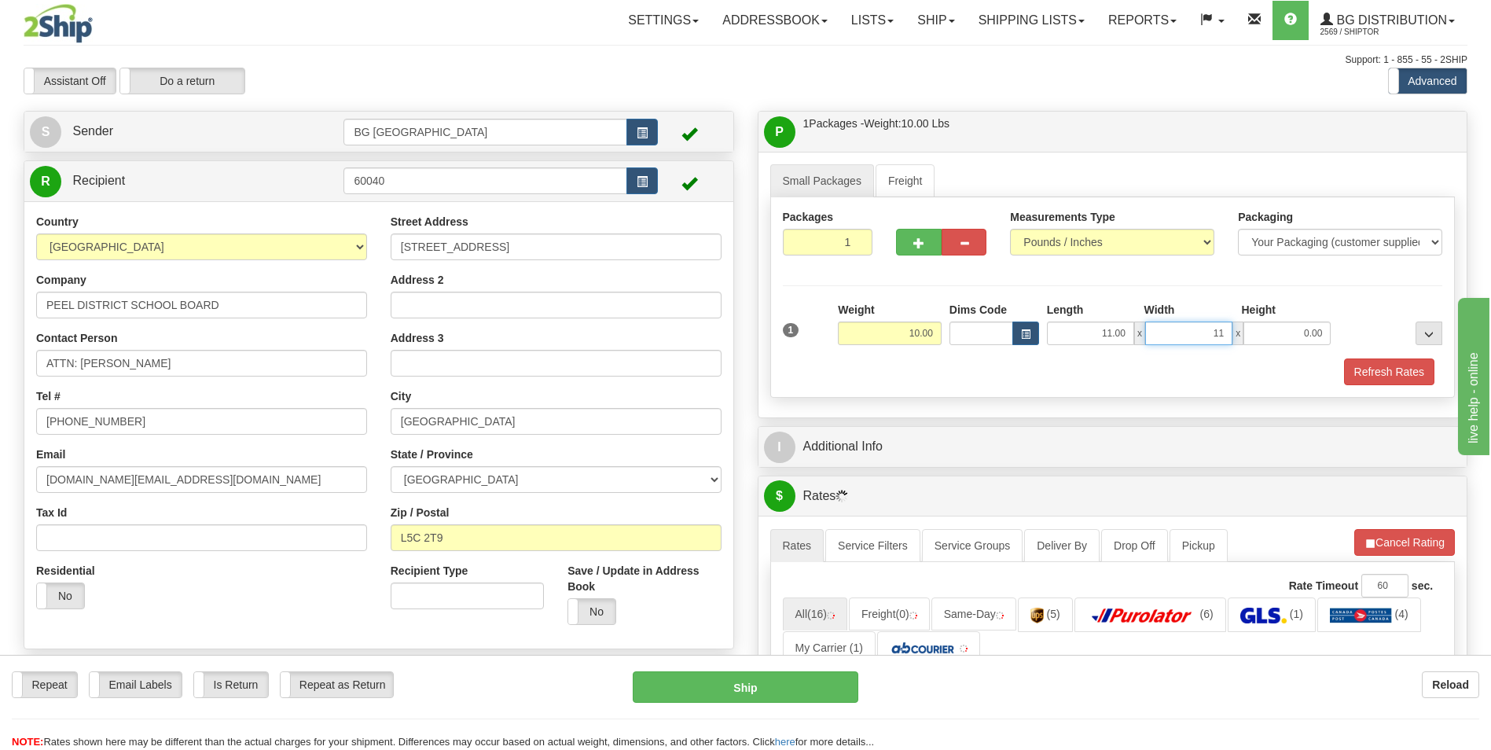
type input "11.00"
type input "8.00"
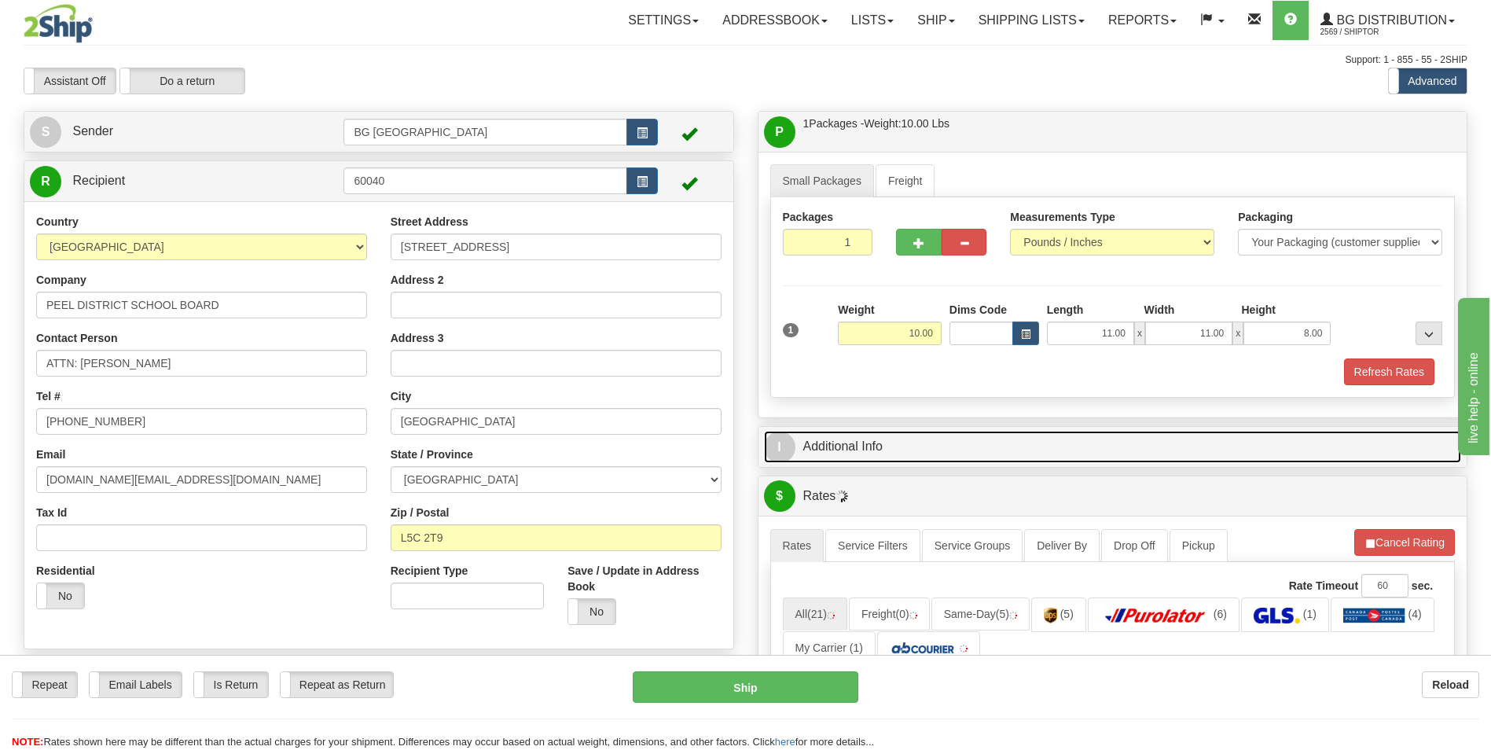
click at [871, 434] on link "I Additional Info" at bounding box center [1113, 447] width 698 height 32
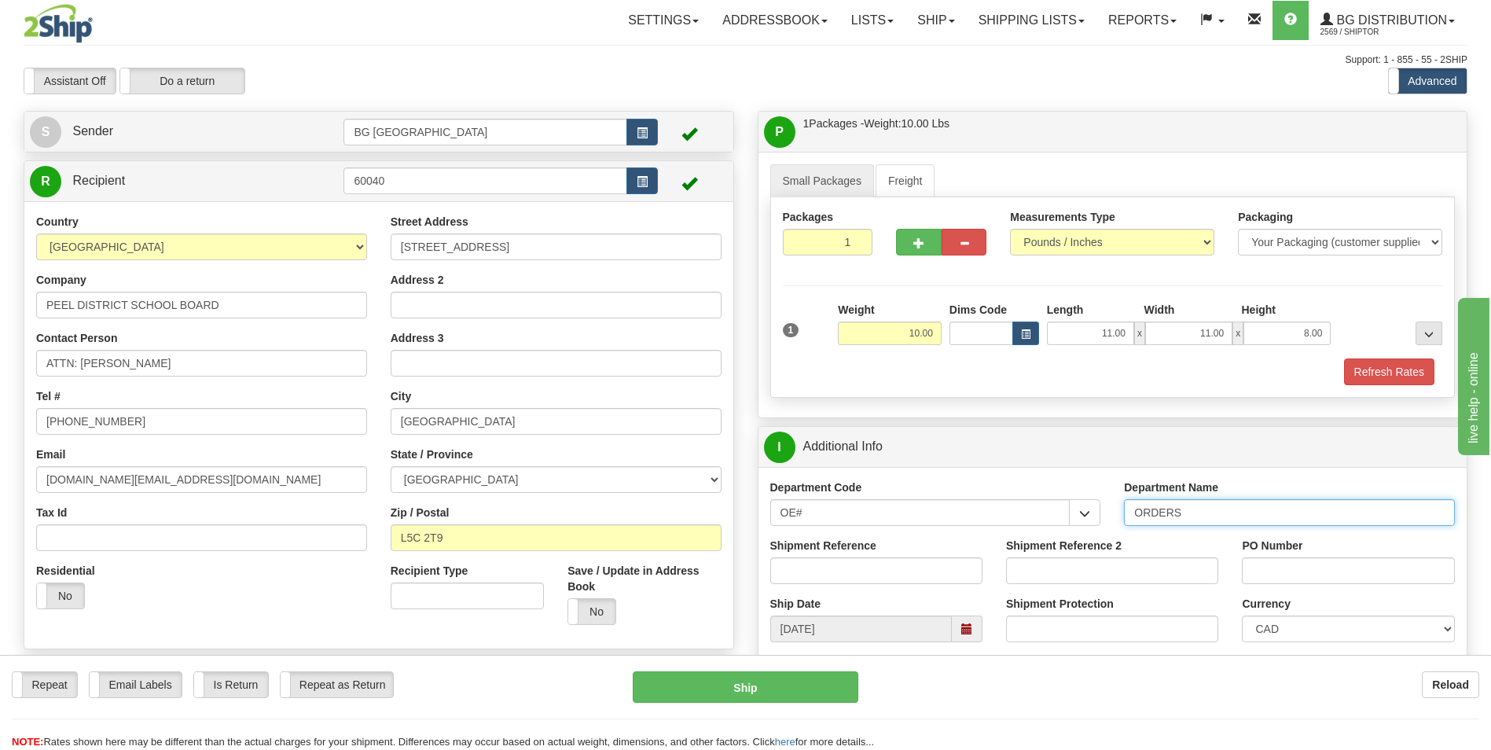
click at [1197, 517] on input "ORDERS" at bounding box center [1289, 512] width 331 height 27
type input "70176544-00"
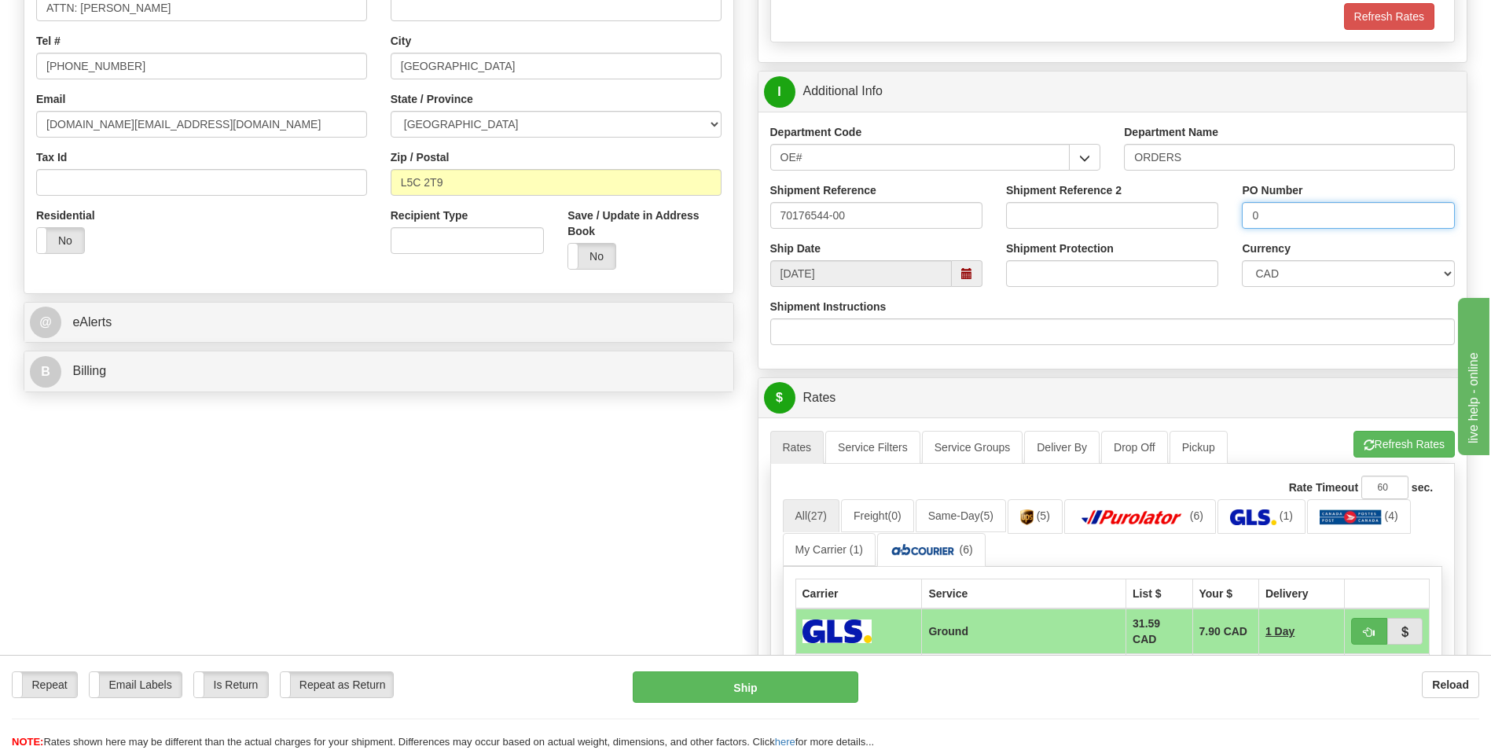
scroll to position [393, 0]
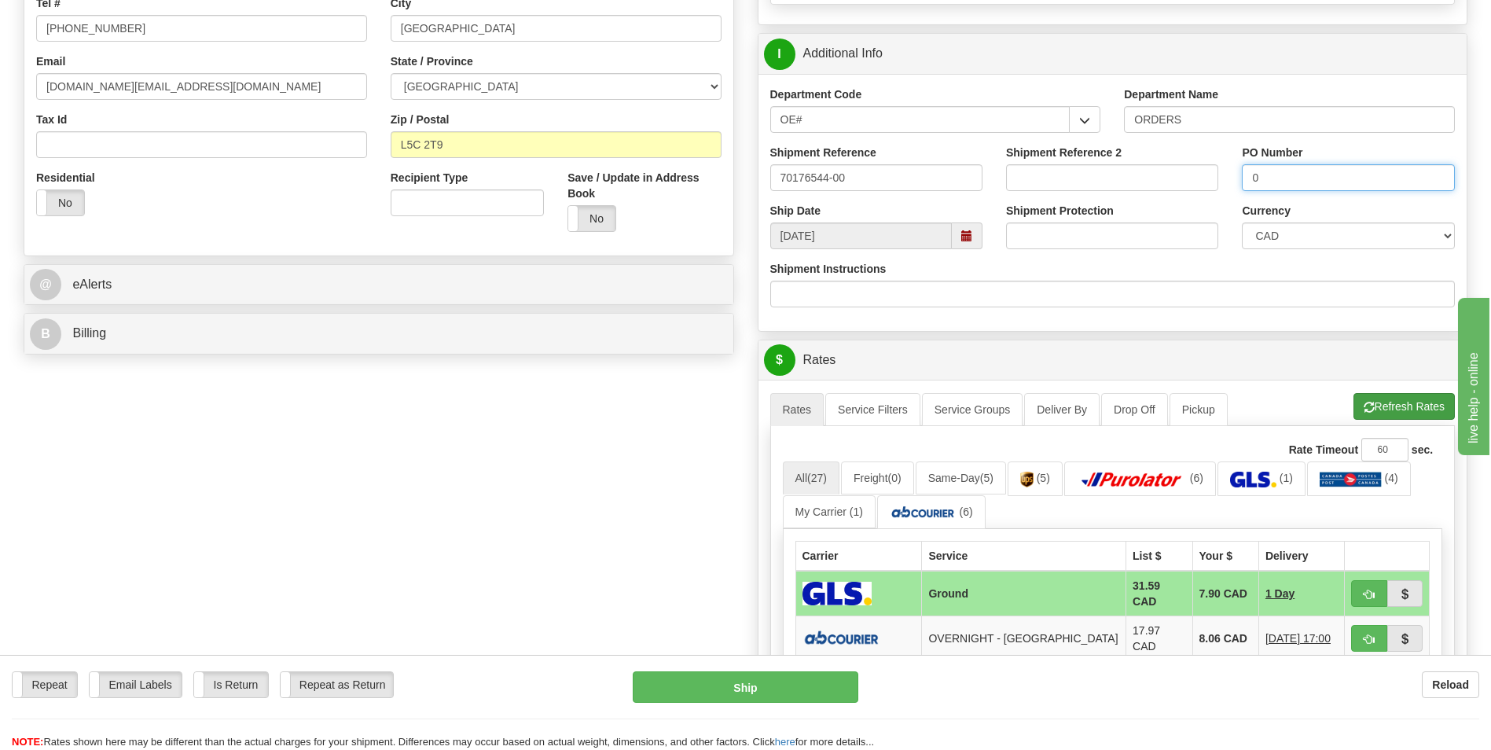
type input "0"
click at [1386, 414] on button "Refresh Rates" at bounding box center [1404, 406] width 101 height 27
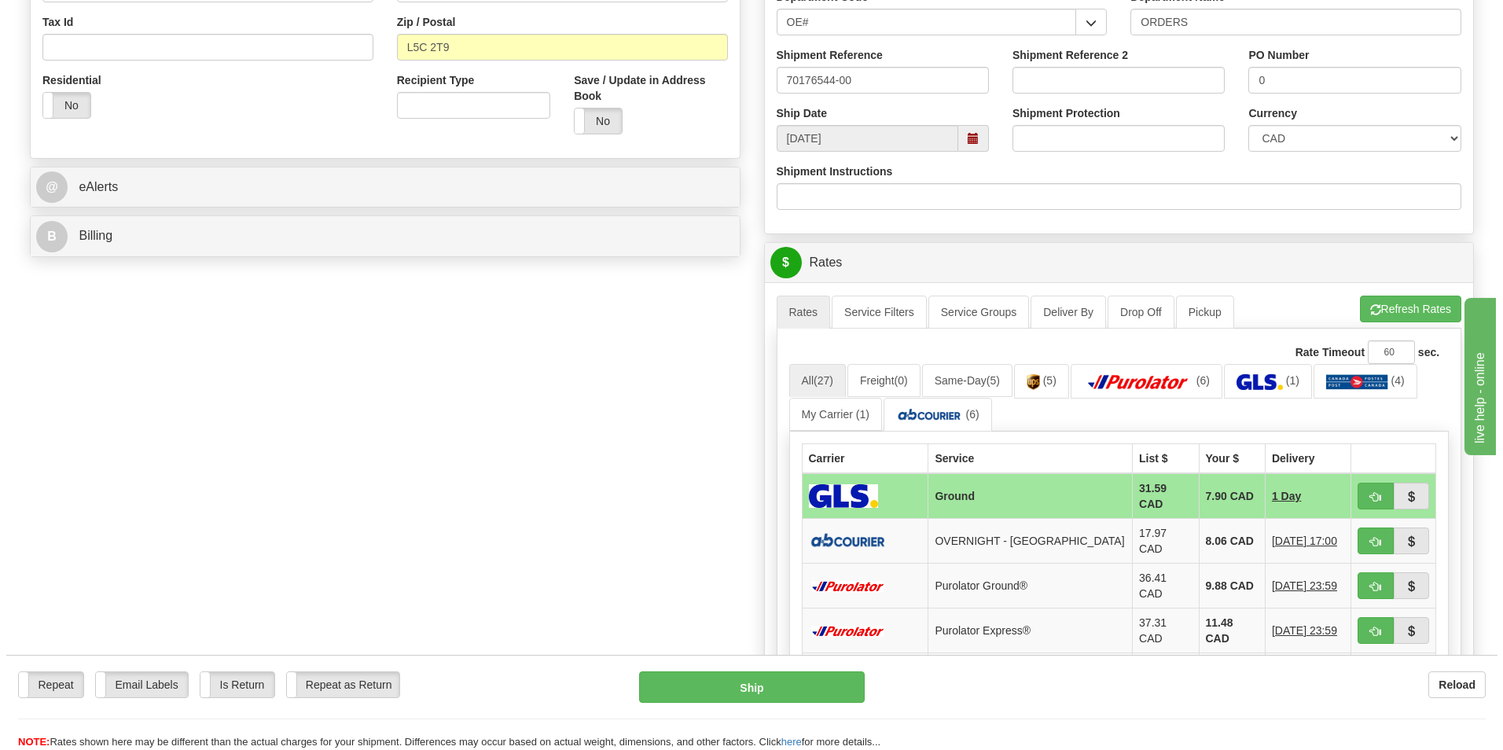
scroll to position [550, 0]
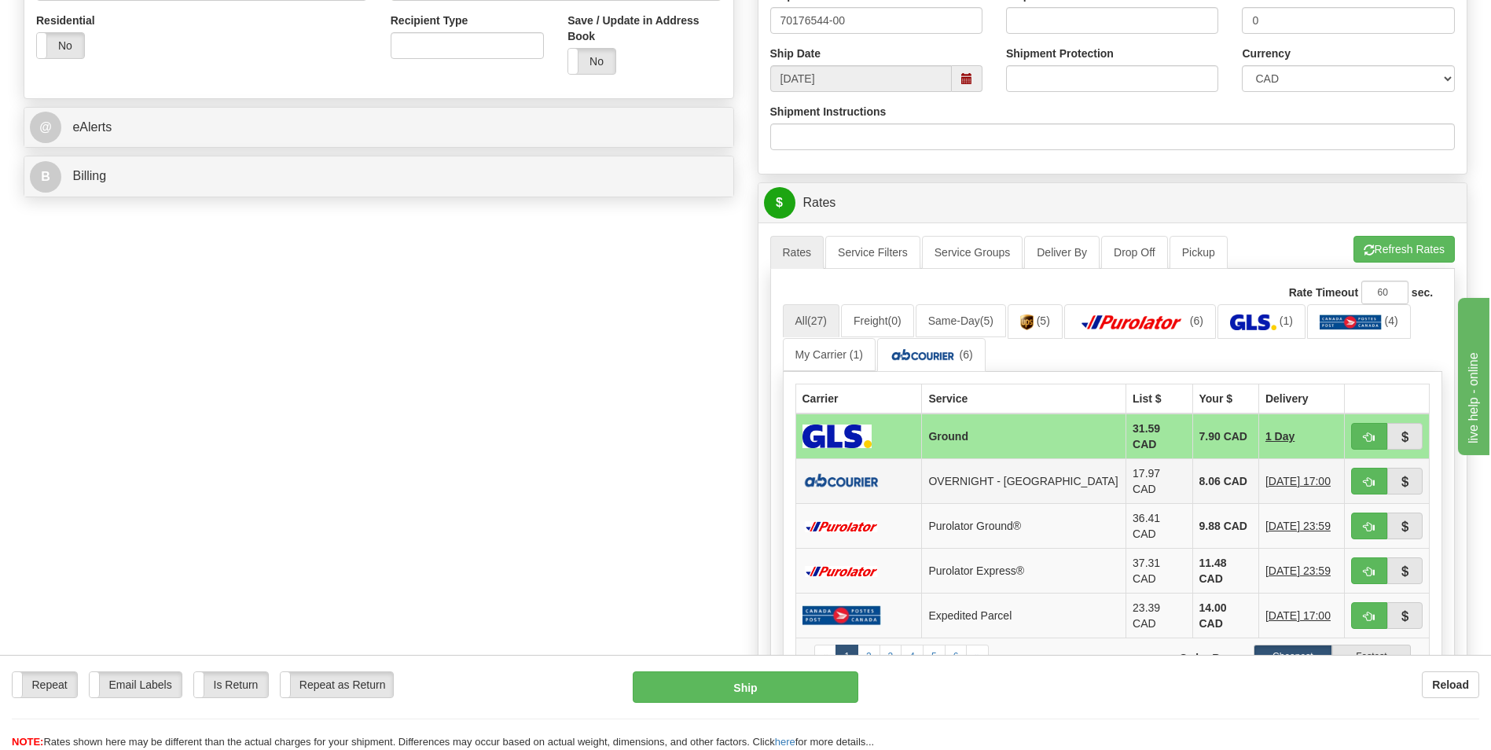
click at [1193, 477] on td "8.06 CAD" at bounding box center [1226, 481] width 66 height 45
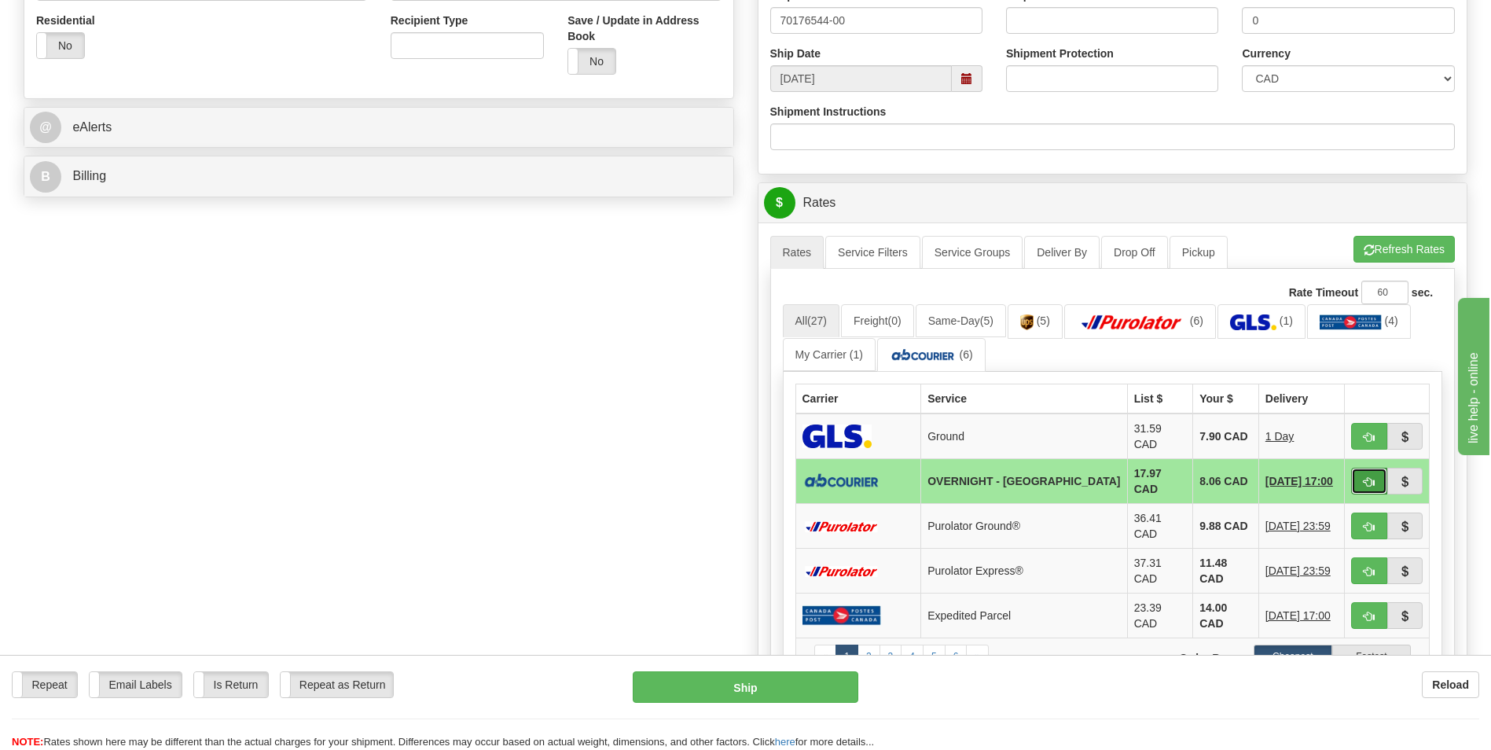
click at [1362, 484] on button "button" at bounding box center [1369, 481] width 36 height 27
type input "4"
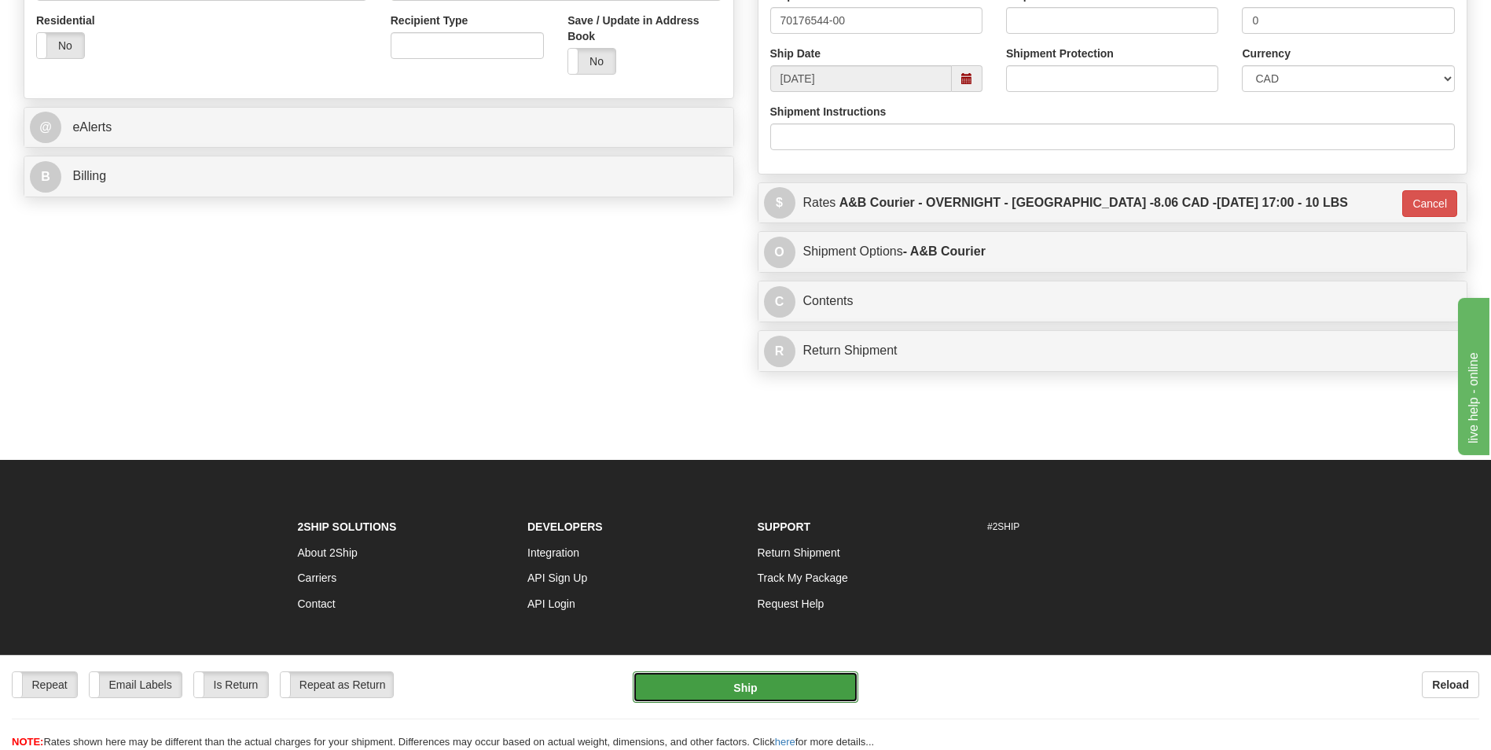
click at [830, 678] on button "Ship" at bounding box center [745, 686] width 225 height 31
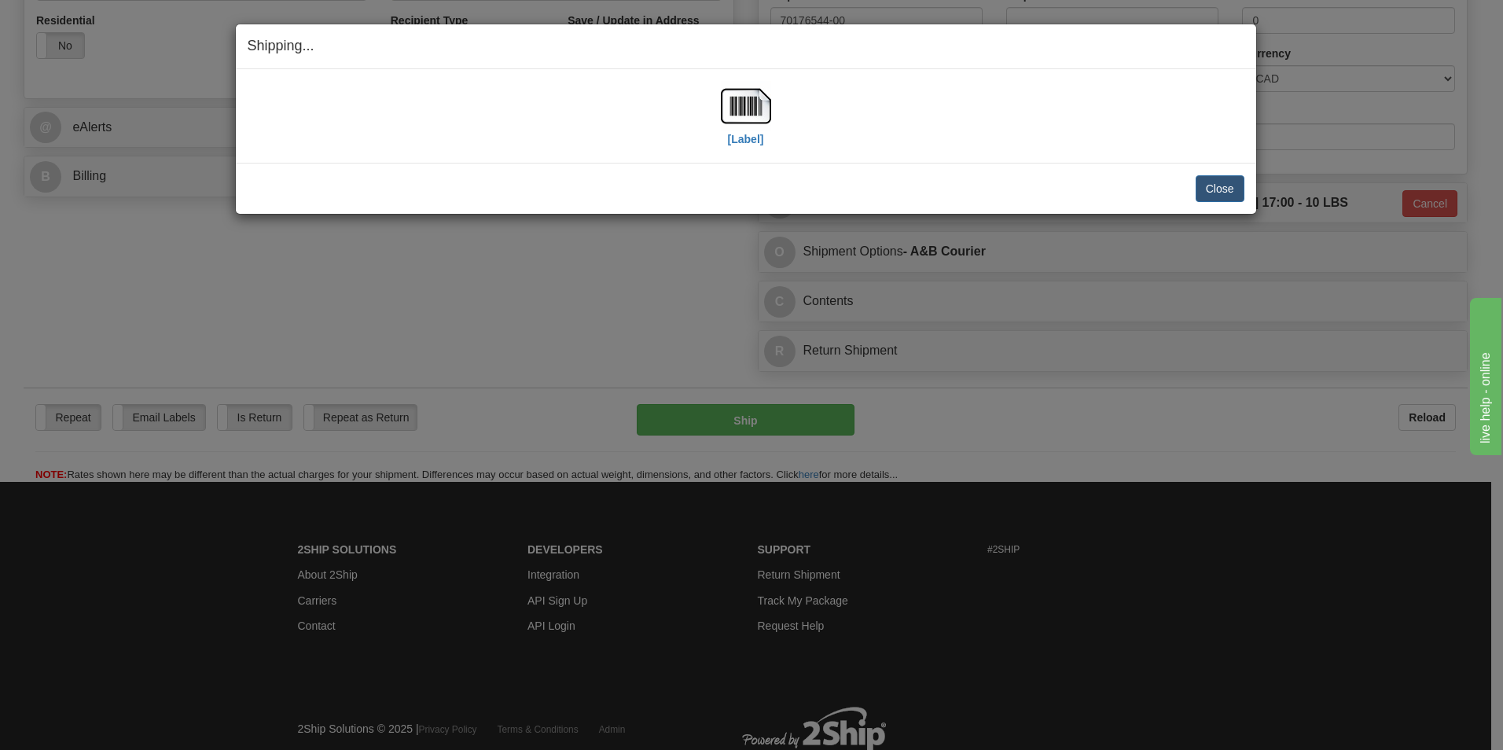
click at [771, 111] on div "[Label]" at bounding box center [746, 116] width 997 height 70
click at [754, 111] on img at bounding box center [746, 106] width 50 height 50
click at [1219, 193] on button "Close" at bounding box center [1220, 188] width 49 height 27
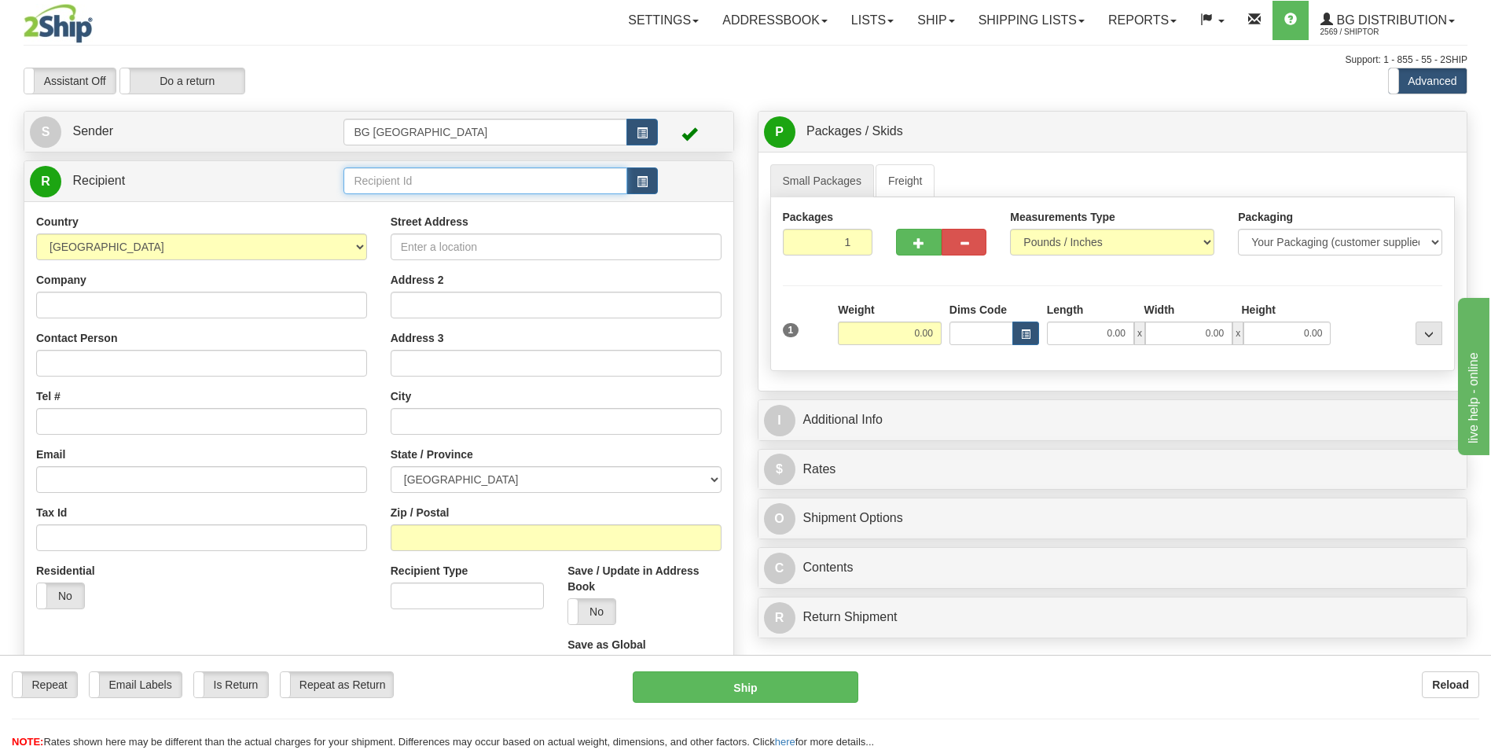
click at [387, 185] on input "text" at bounding box center [485, 180] width 283 height 27
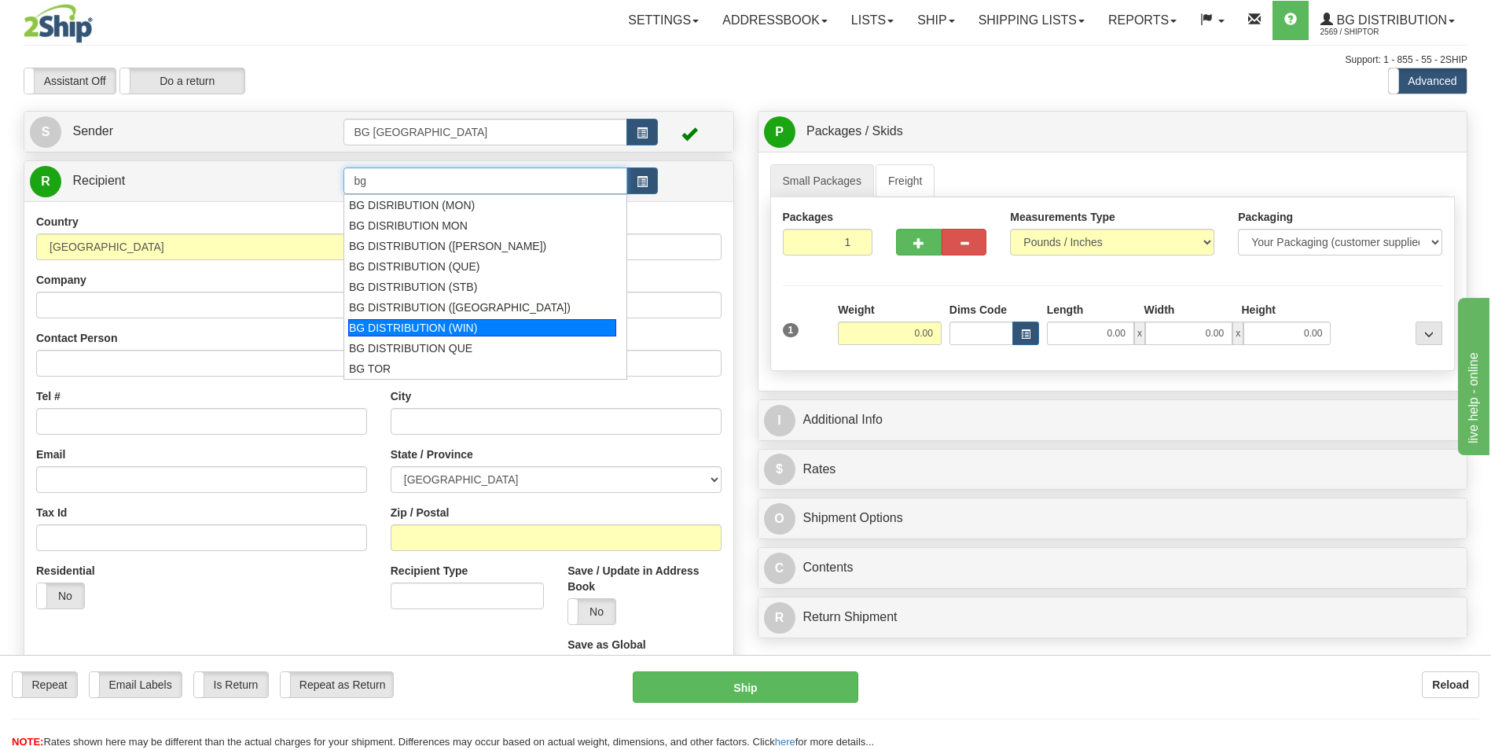
click at [482, 334] on div "BG DISTRIBUTION (WIN)" at bounding box center [482, 327] width 268 height 17
type input "BG DISTRIBUTION (WIN)"
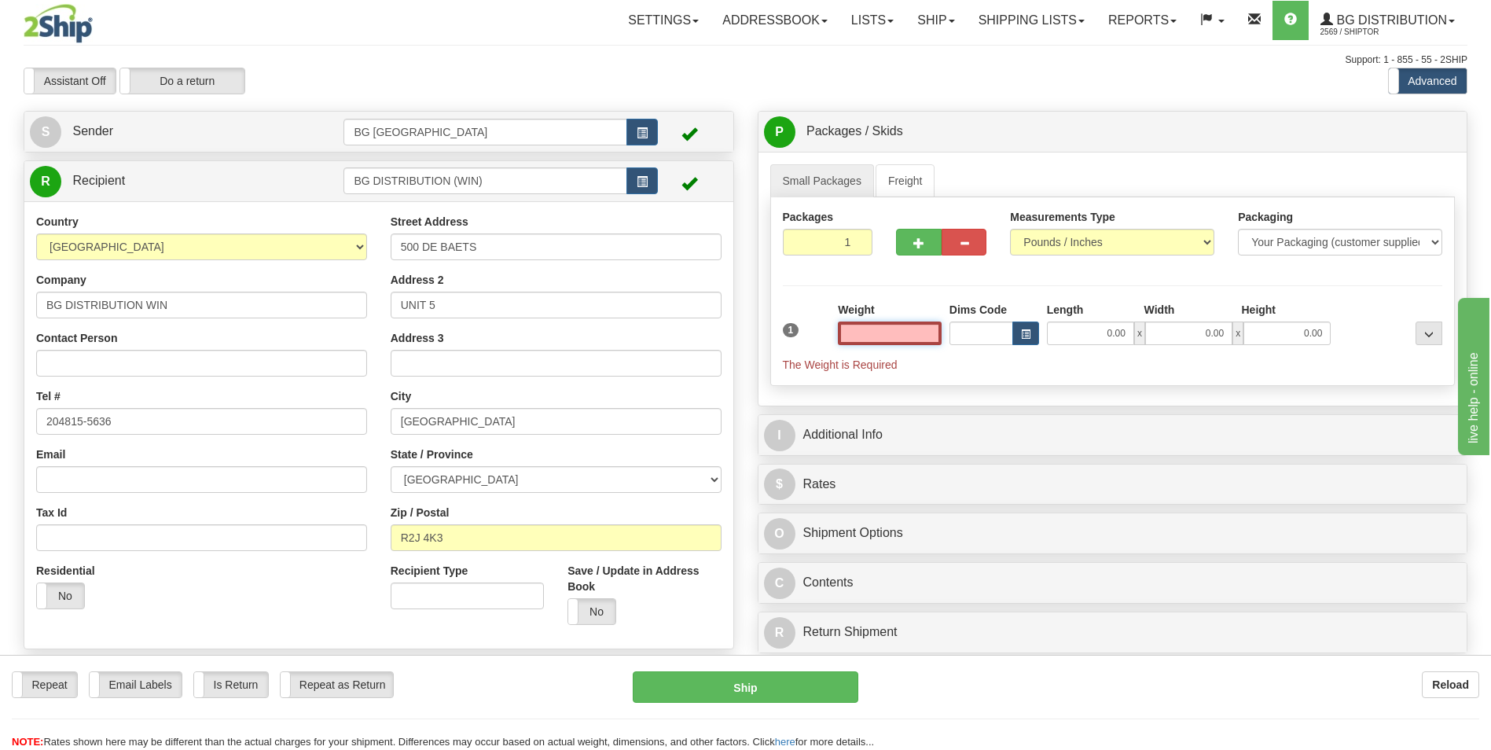
click at [893, 340] on input "text" at bounding box center [890, 334] width 104 height 24
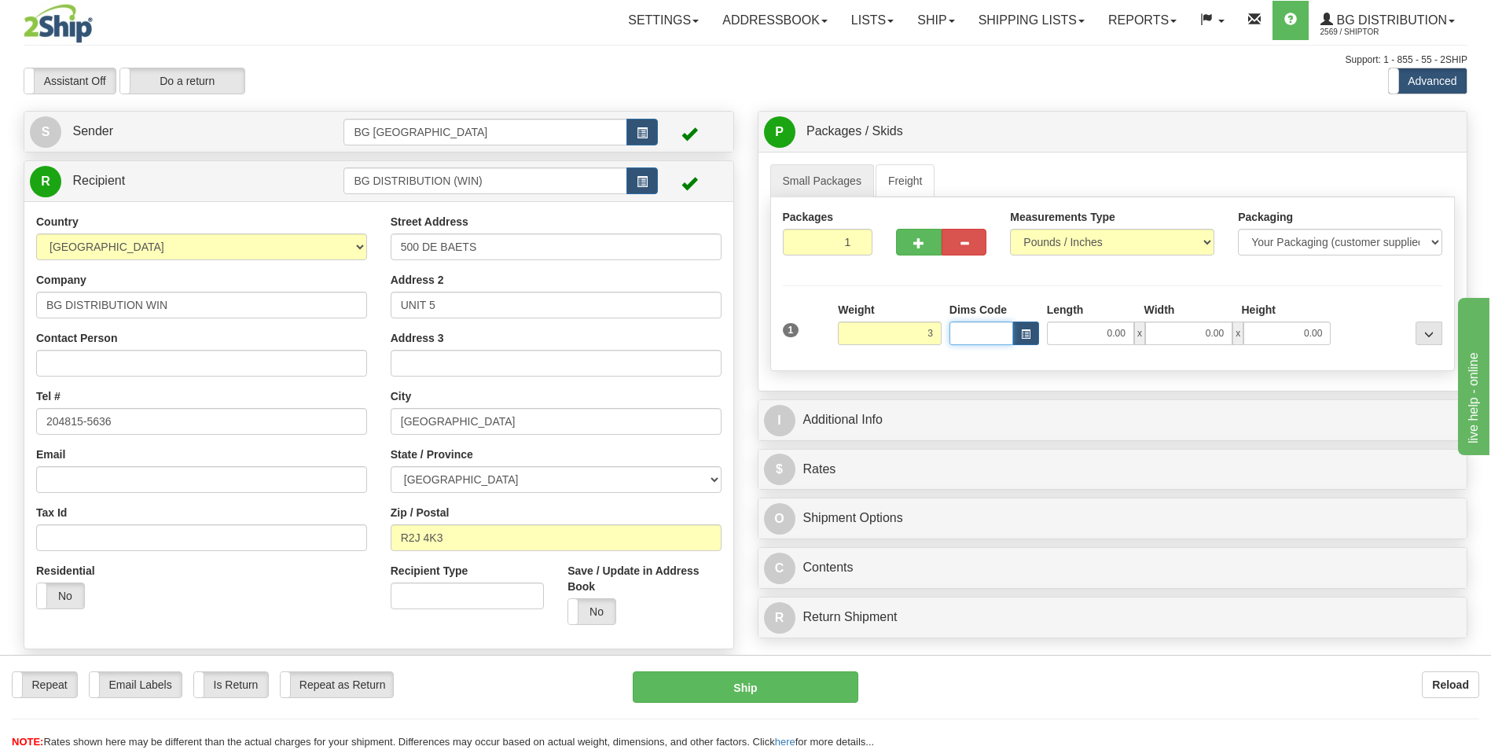
type input "3.00"
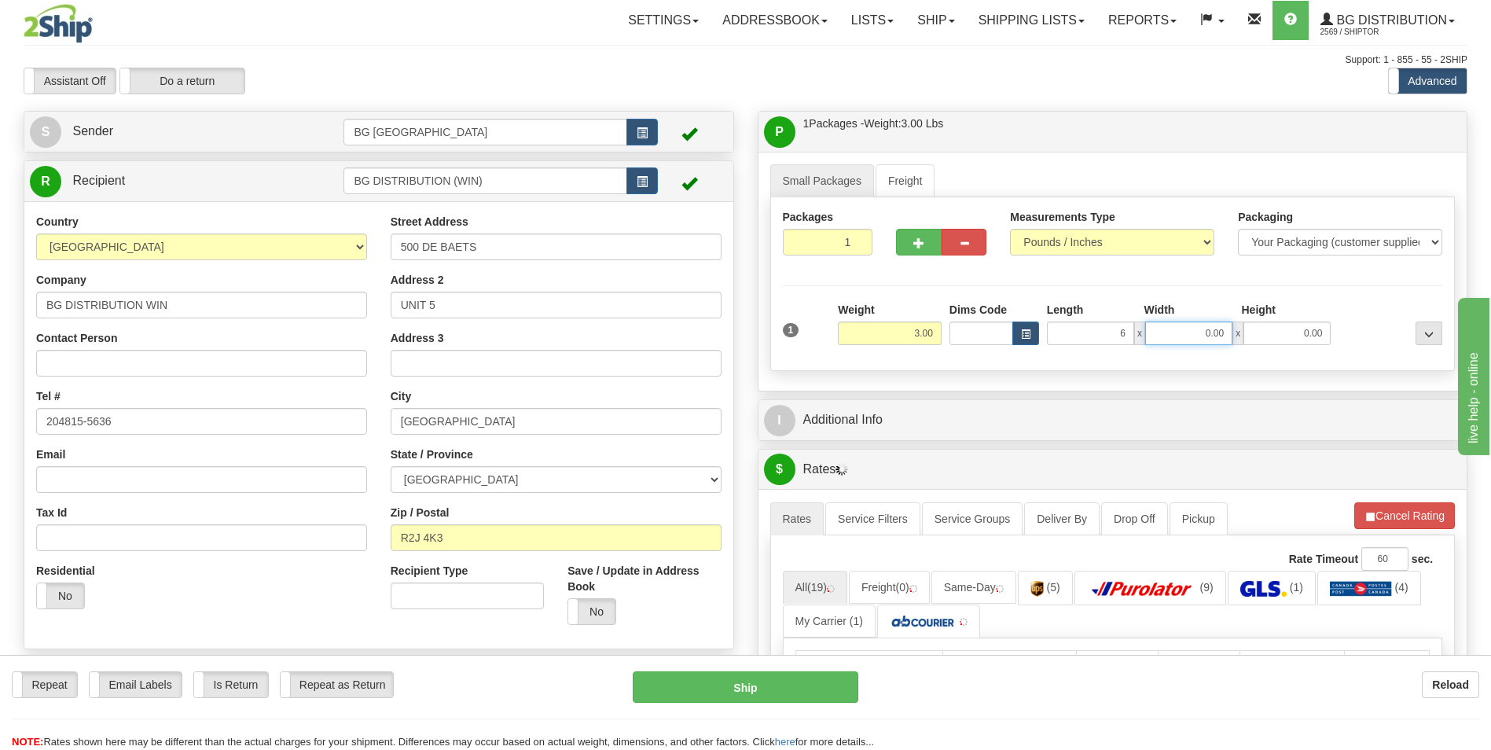
type input "6.00"
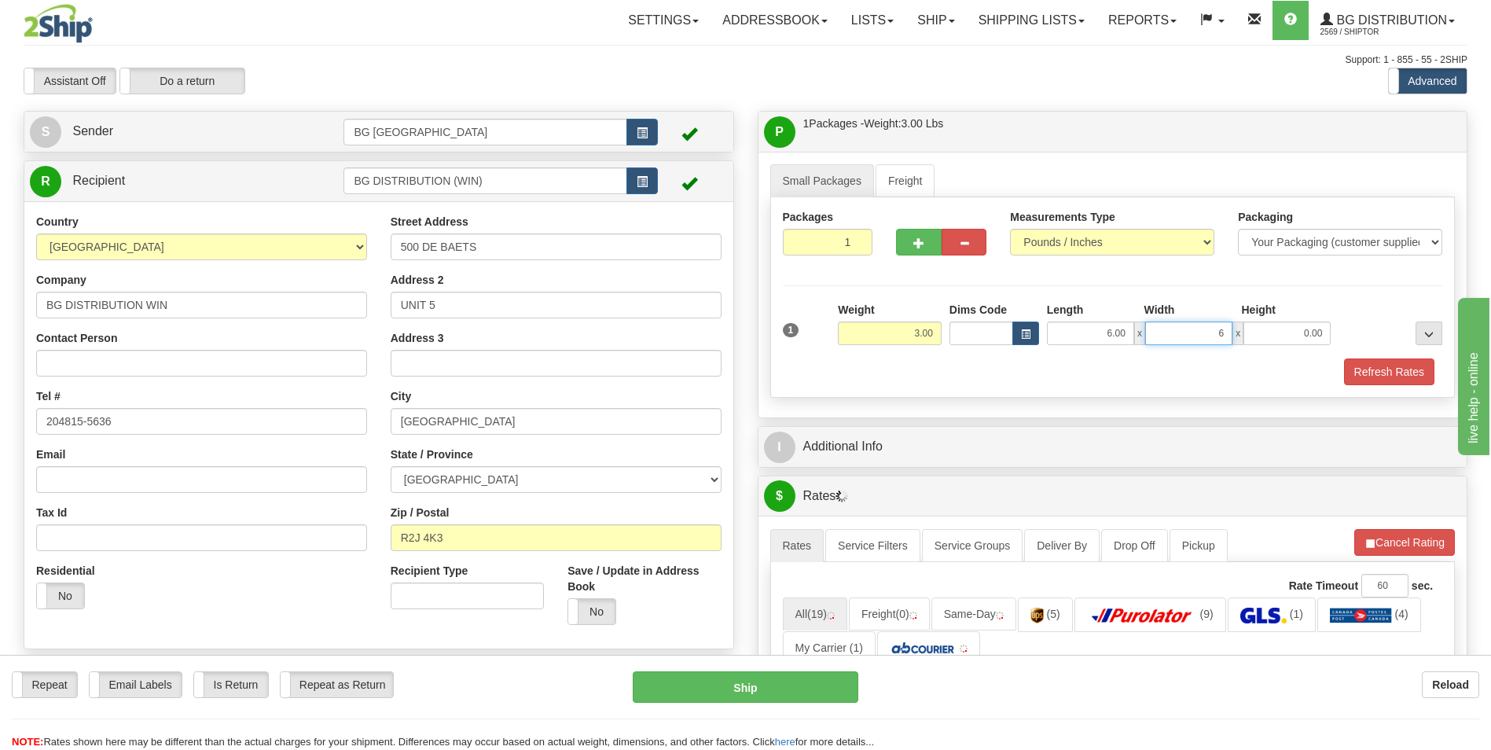
type input "6.00"
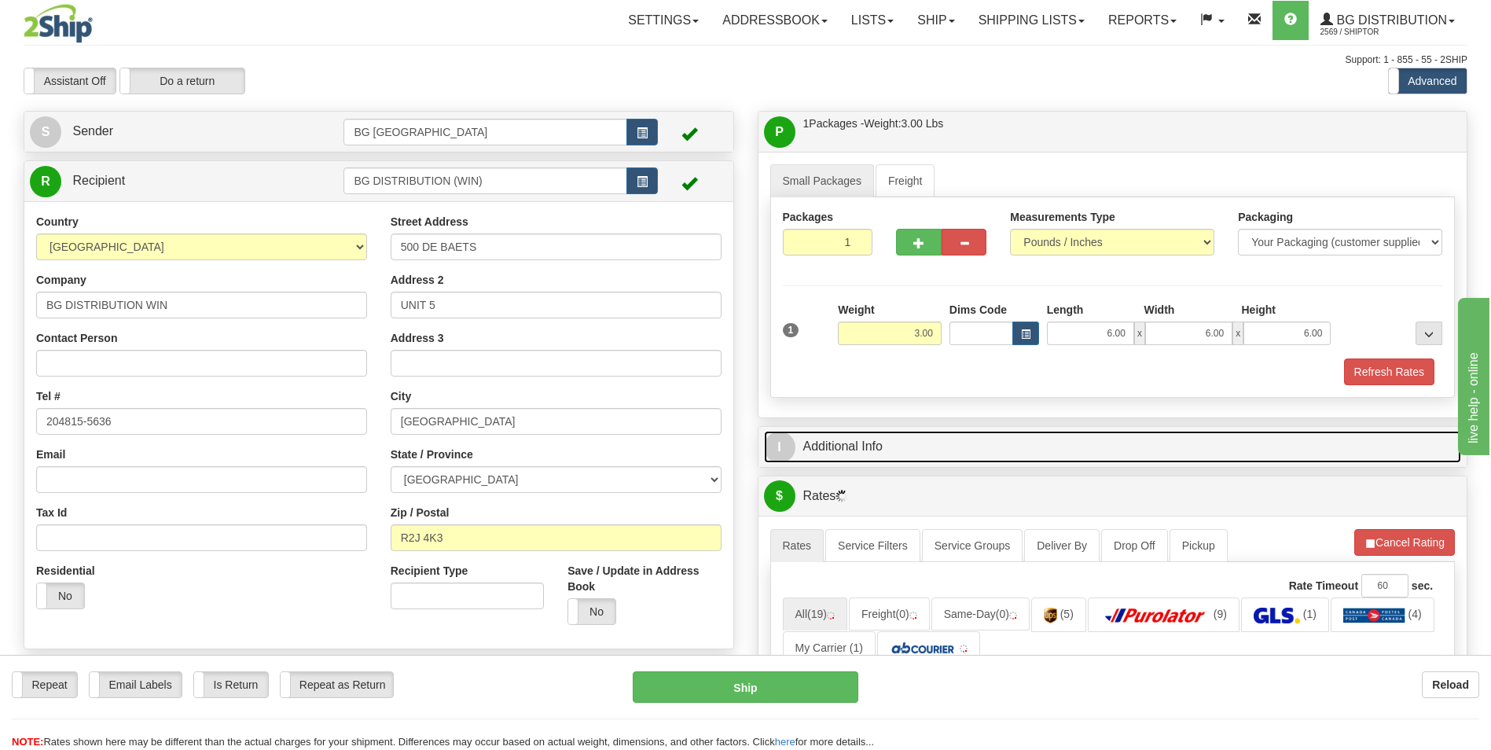
click at [967, 446] on link "I Additional Info" at bounding box center [1113, 447] width 698 height 32
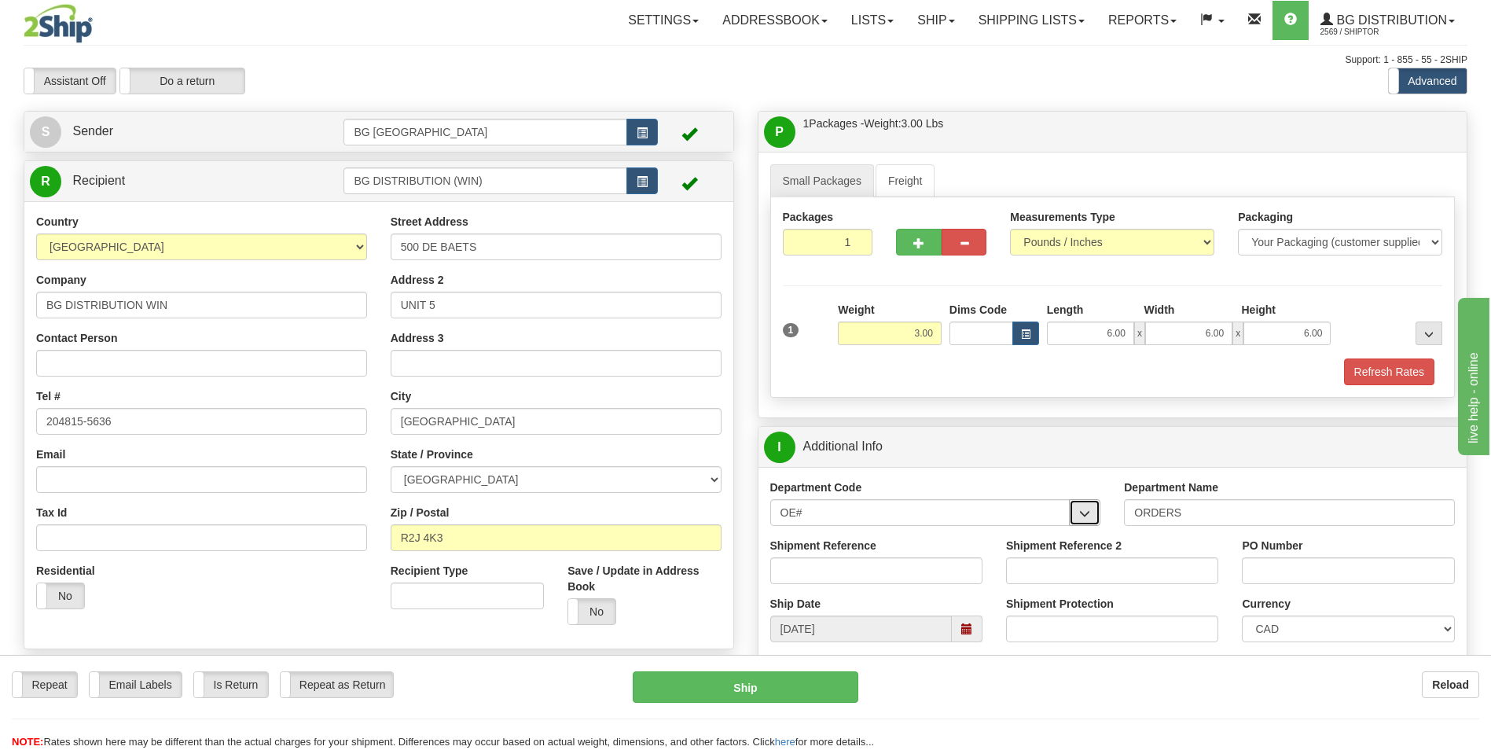
click at [1079, 509] on span "button" at bounding box center [1084, 514] width 11 height 10
drag, startPoint x: 916, startPoint y: 513, endPoint x: 596, endPoint y: 503, distance: 320.2
click at [596, 111] on div "Create a label for the return Create Pickup Without Label S Sender" at bounding box center [746, 111] width 1468 height 0
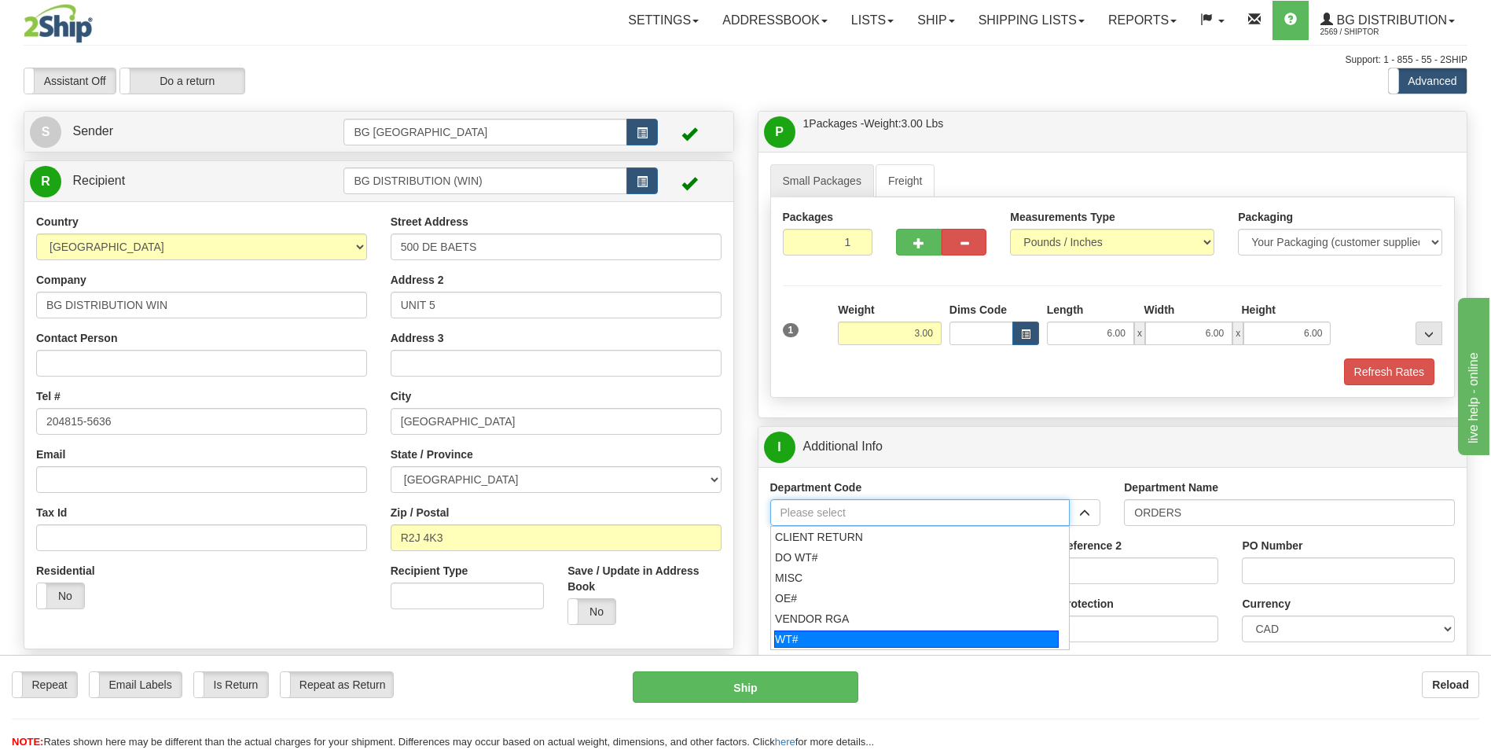
click at [885, 639] on div "WT#" at bounding box center [916, 639] width 285 height 17
type input "WT#"
type input "WAREHOUSE TRANSFERS"
type input "WT#"
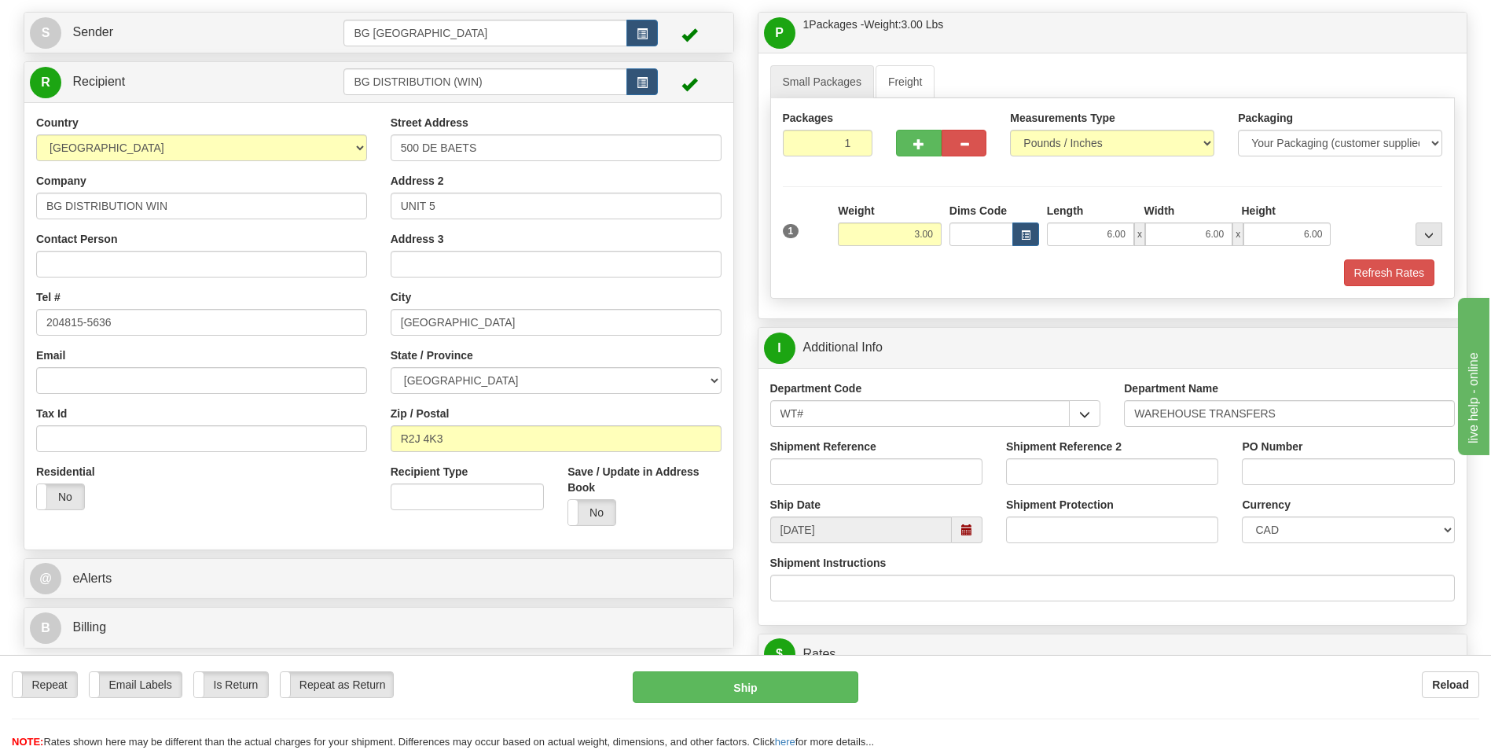
scroll to position [236, 0]
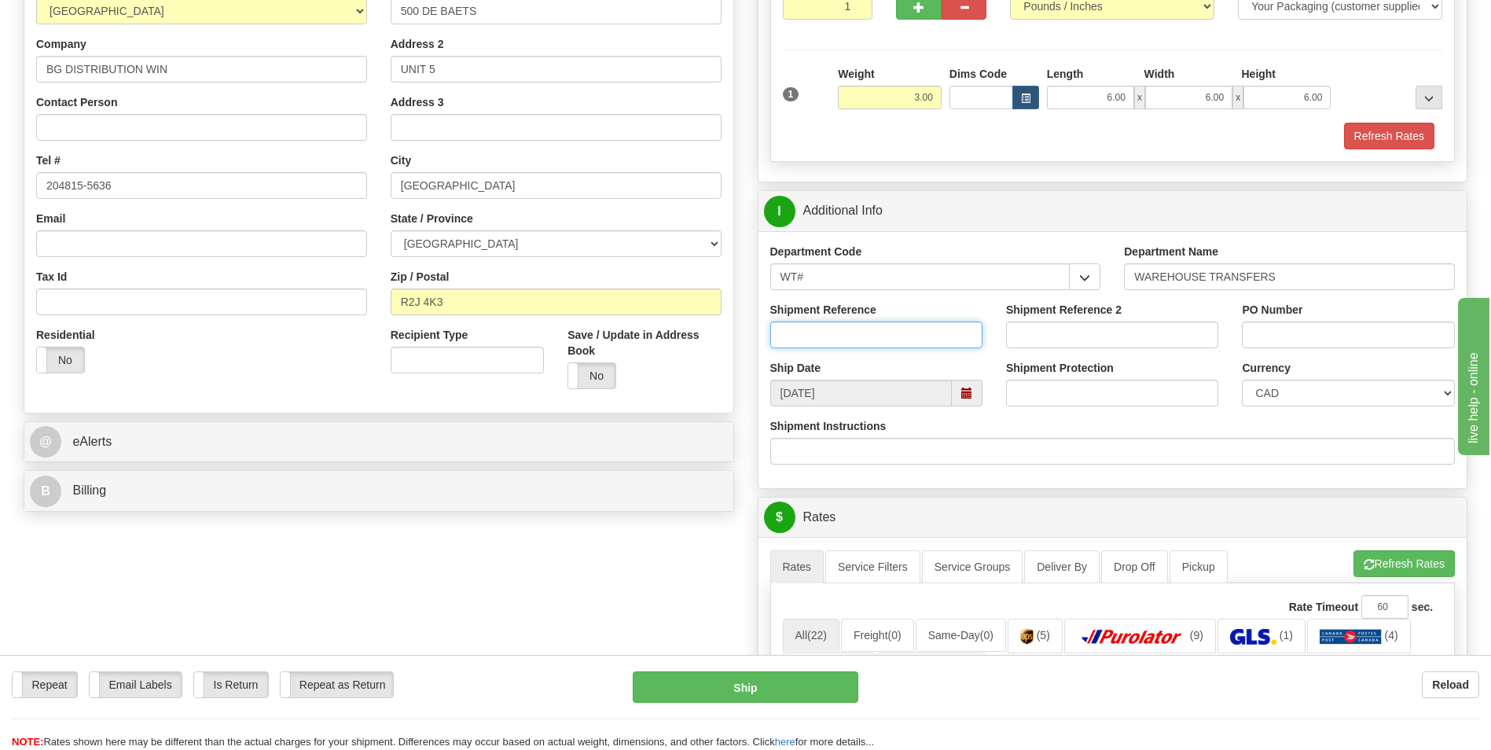
click at [800, 333] on input "Shipment Reference" at bounding box center [876, 335] width 212 height 27
type input "fvdvwdv"
click at [1350, 346] on input "PO Number" at bounding box center [1348, 335] width 212 height 27
click at [1347, 339] on input "PO Number" at bounding box center [1348, 335] width 212 height 27
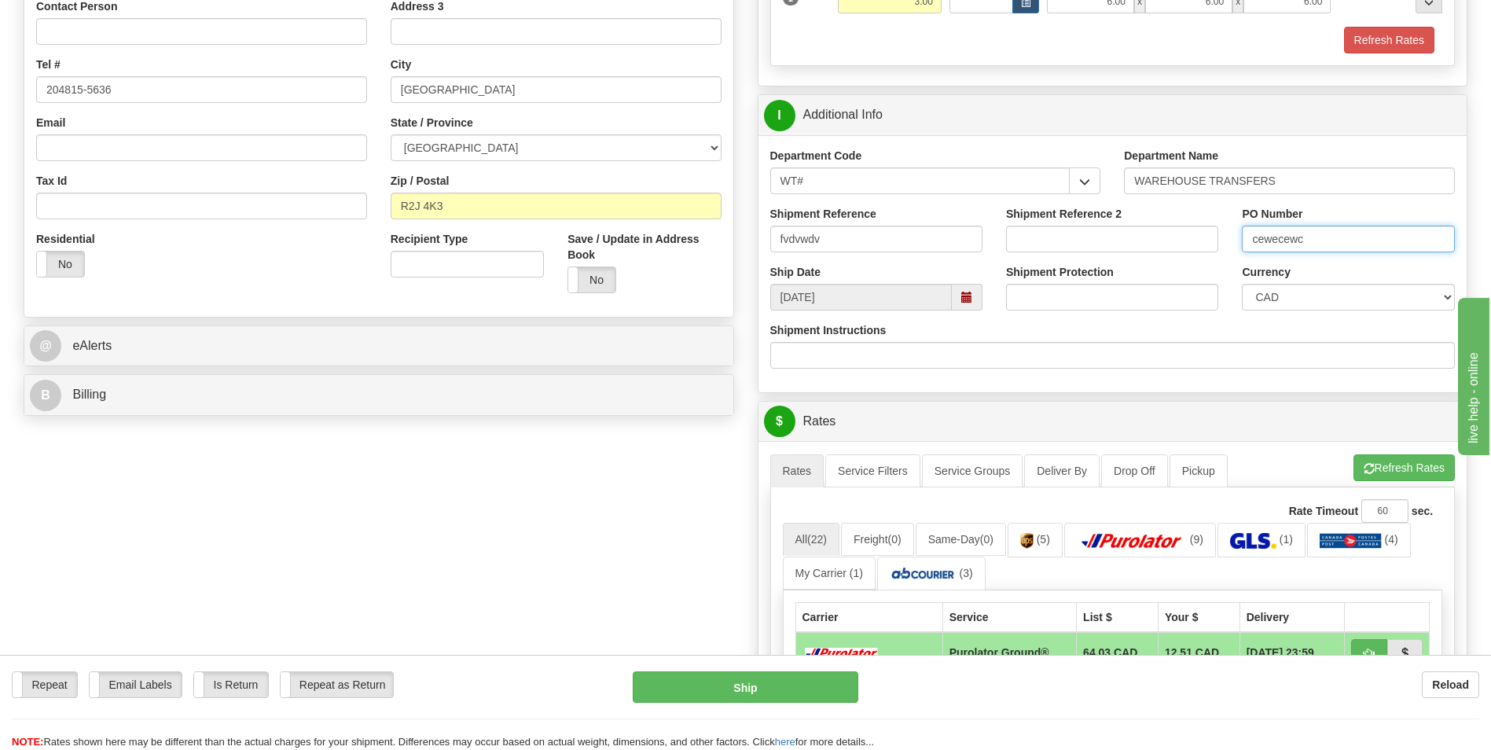
scroll to position [550, 0]
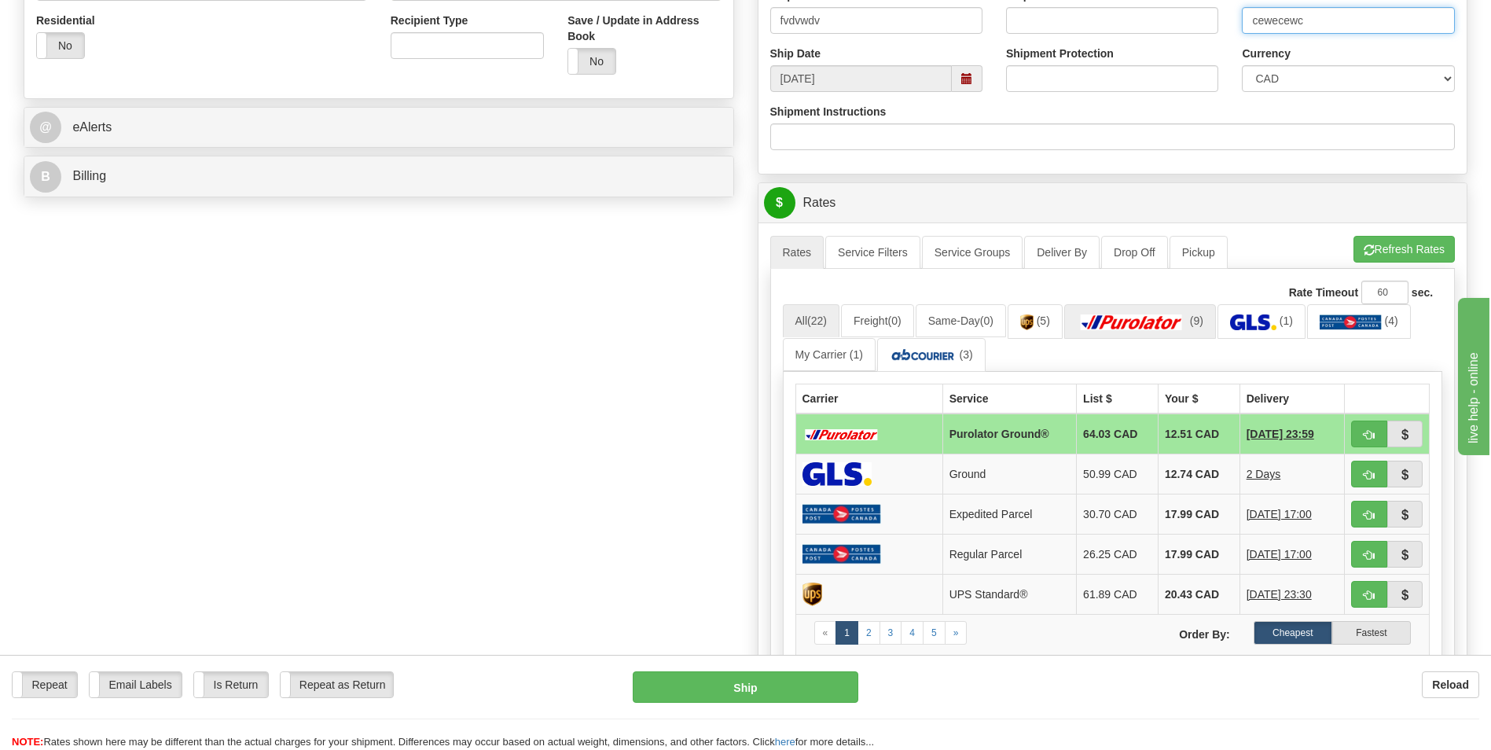
type input "cewecewc"
click at [1146, 325] on img at bounding box center [1132, 322] width 110 height 16
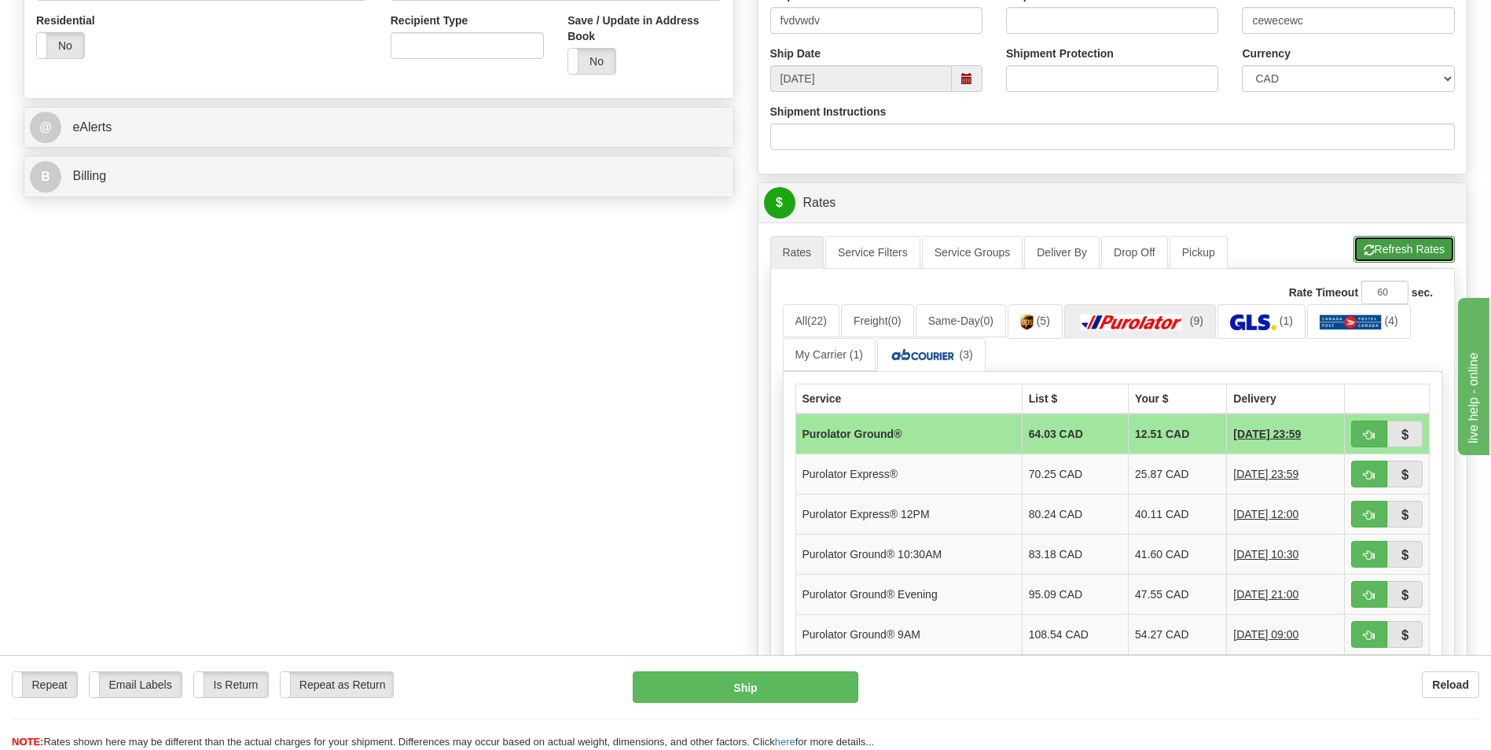
click at [1364, 251] on span "button" at bounding box center [1369, 250] width 11 height 10
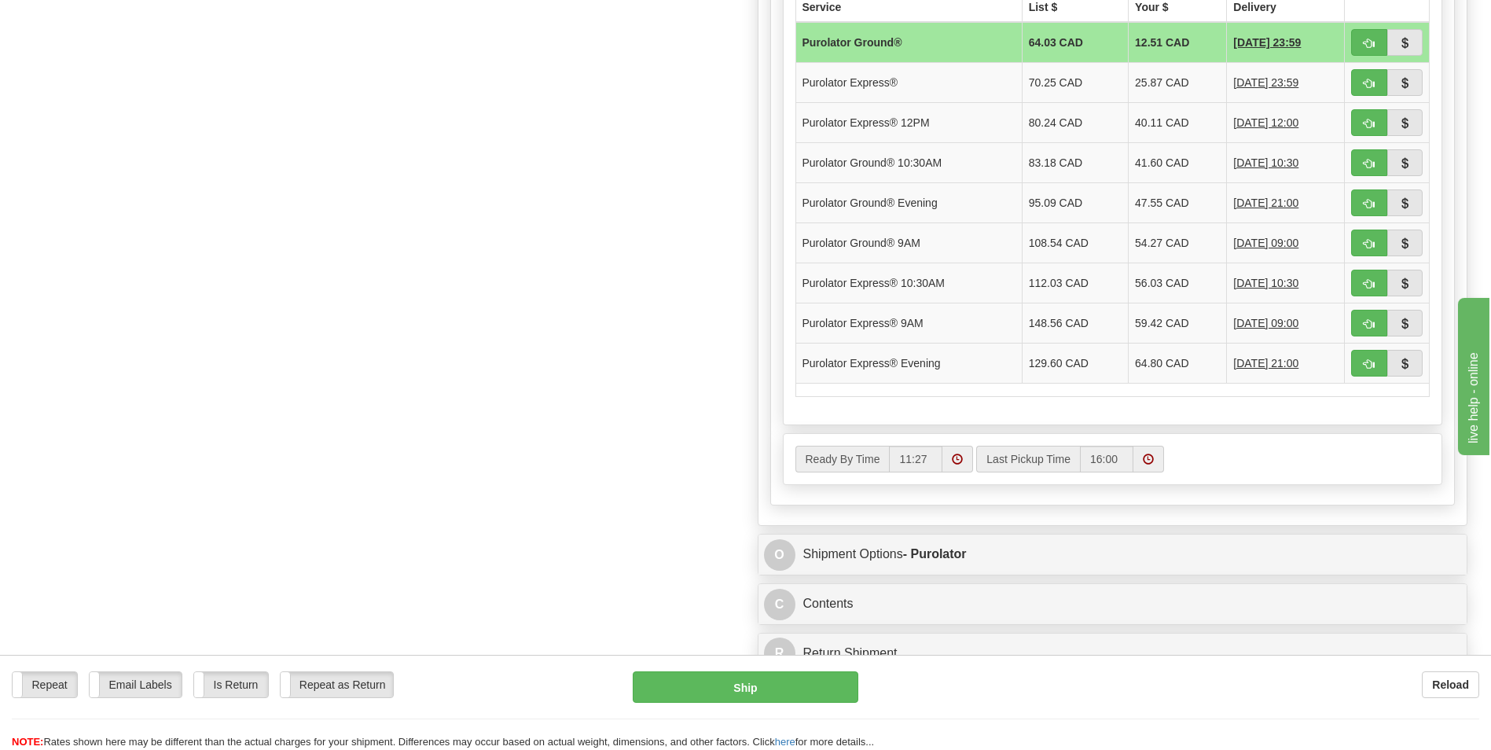
scroll to position [943, 0]
drag, startPoint x: 1176, startPoint y: 118, endPoint x: 1104, endPoint y: 120, distance: 72.3
click at [1104, 120] on tr "Purolator Express® 12PM 80.24 CAD 40.11 CAD 08/20/2025 12:00" at bounding box center [1113, 121] width 634 height 40
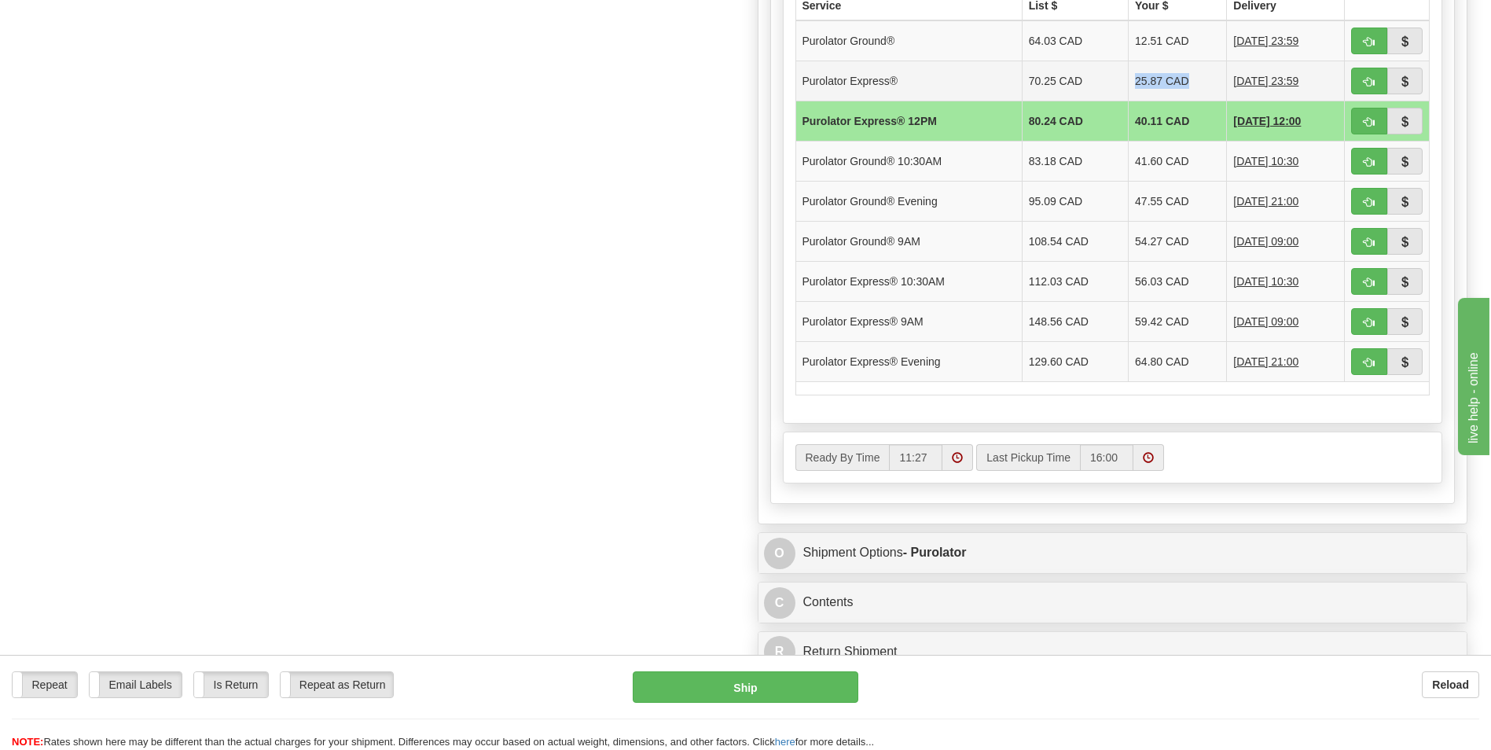
drag, startPoint x: 1177, startPoint y: 75, endPoint x: 1113, endPoint y: 75, distance: 63.7
click at [1129, 75] on td "25.87 CAD" at bounding box center [1178, 81] width 98 height 40
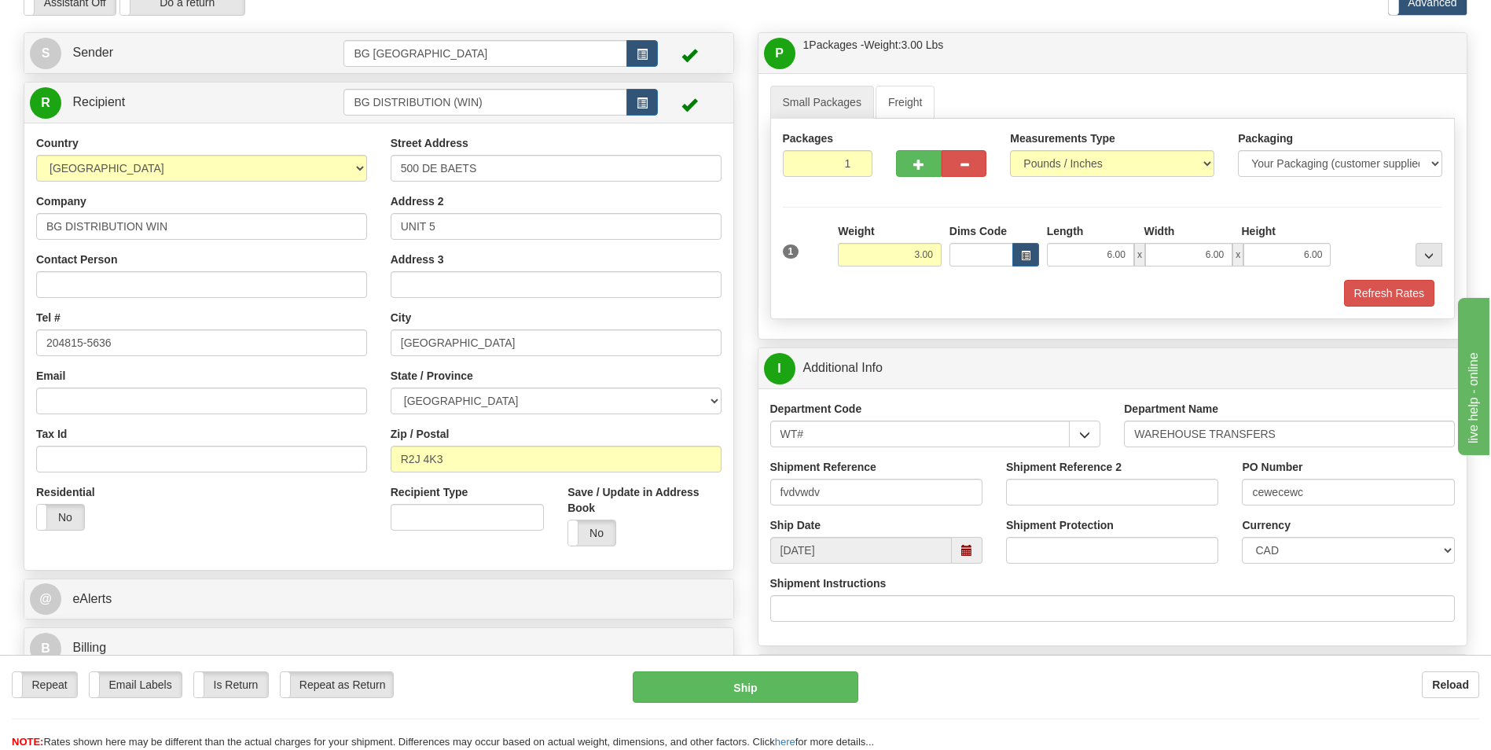
scroll to position [0, 0]
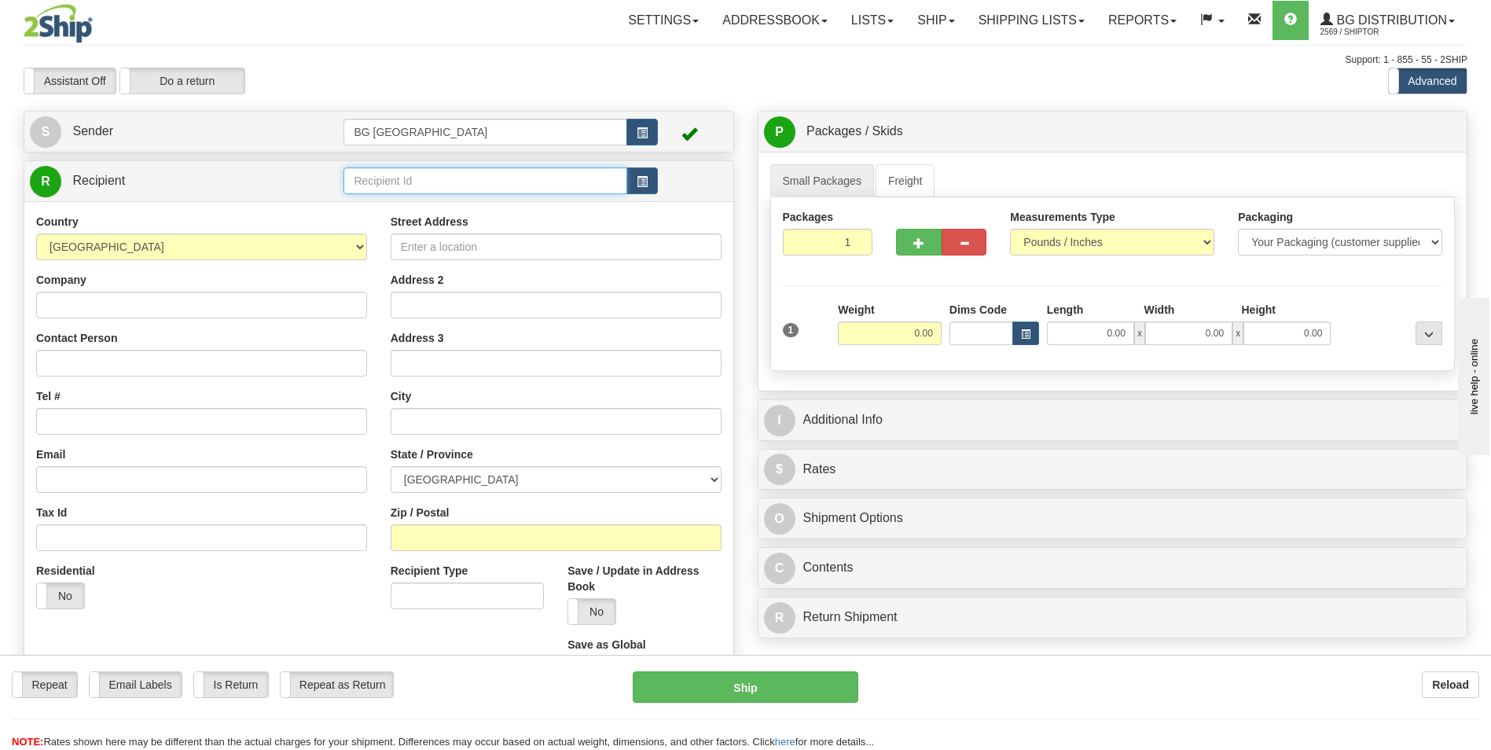
click at [464, 192] on input "text" at bounding box center [485, 180] width 283 height 27
click at [348, 188] on input "text" at bounding box center [485, 180] width 283 height 27
click at [367, 205] on div "60035" at bounding box center [482, 205] width 268 height 17
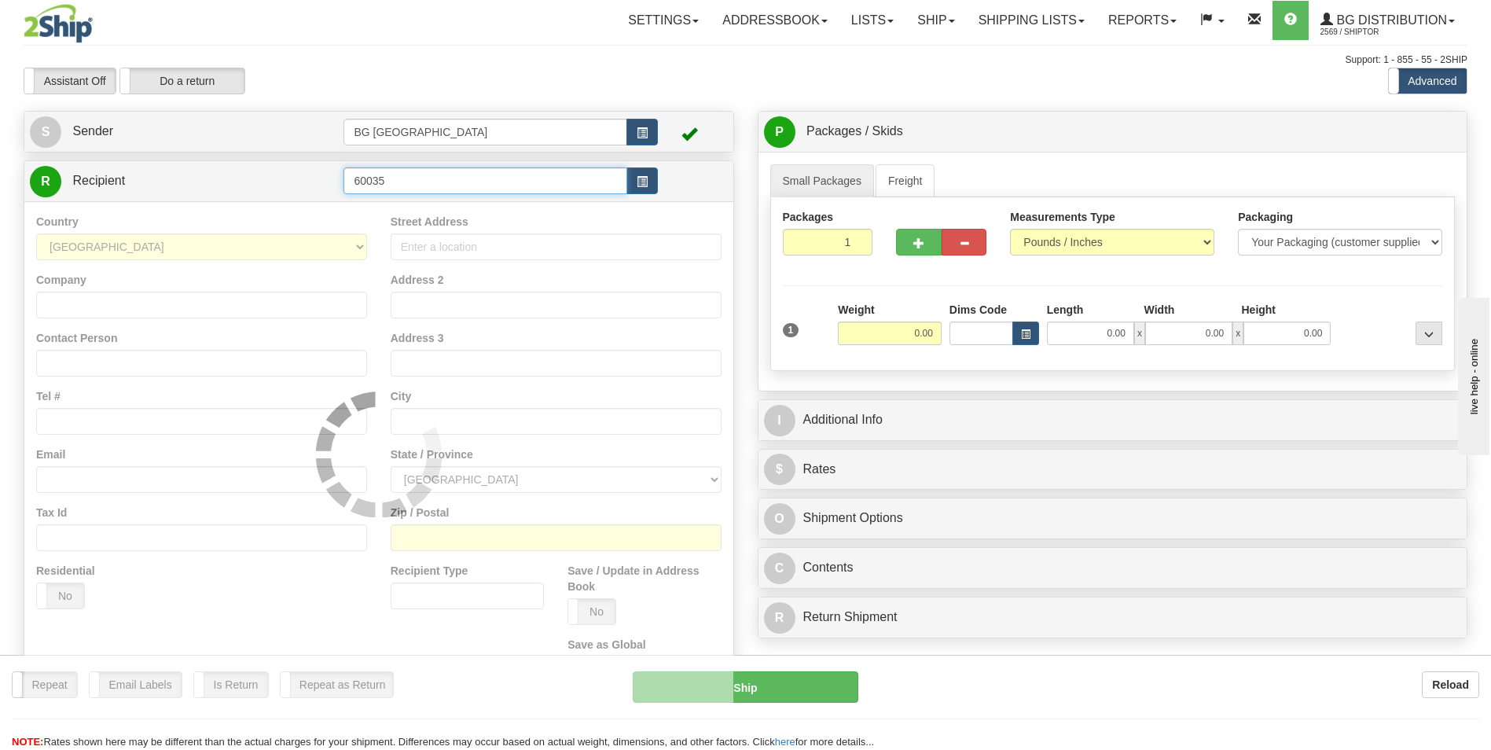
type input "60035"
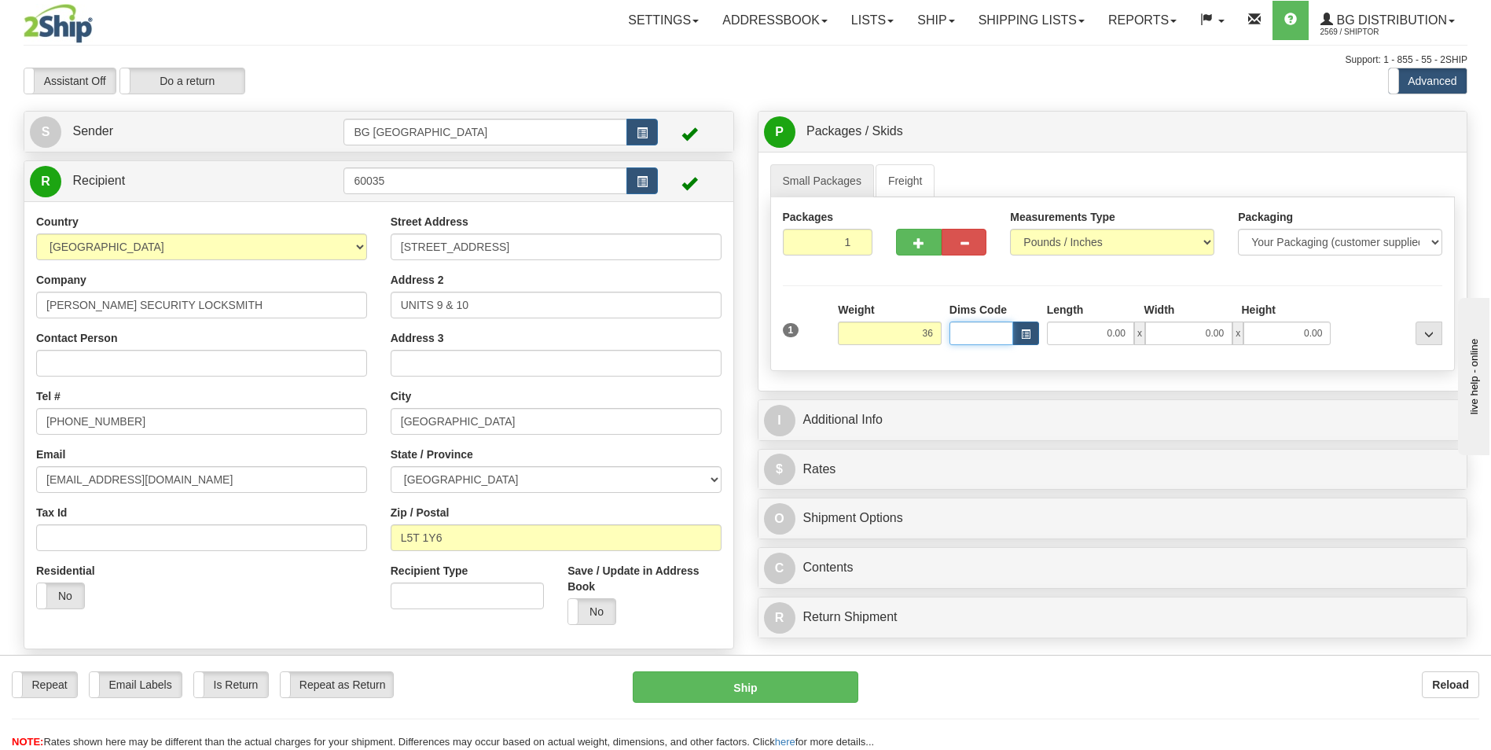
type input "36.00"
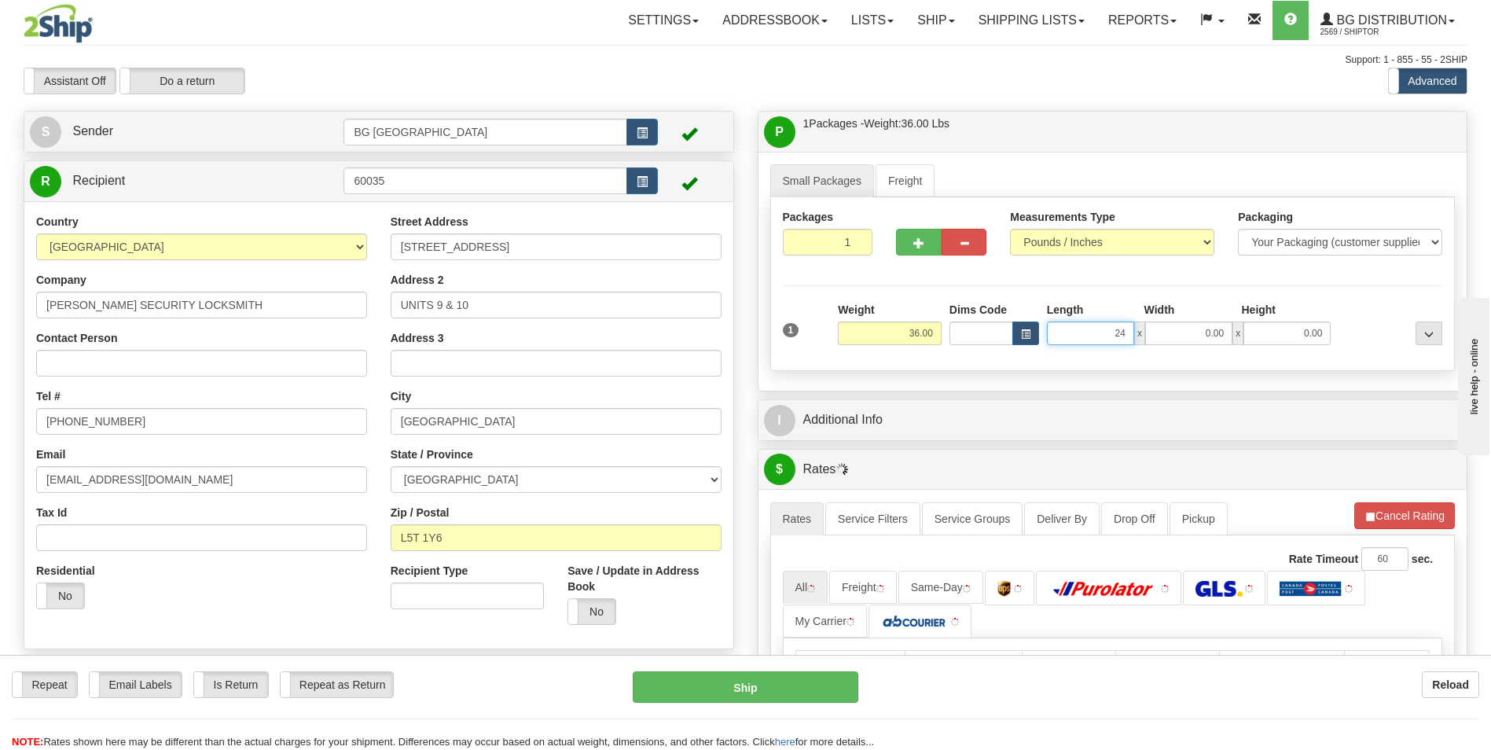
type input "24.00"
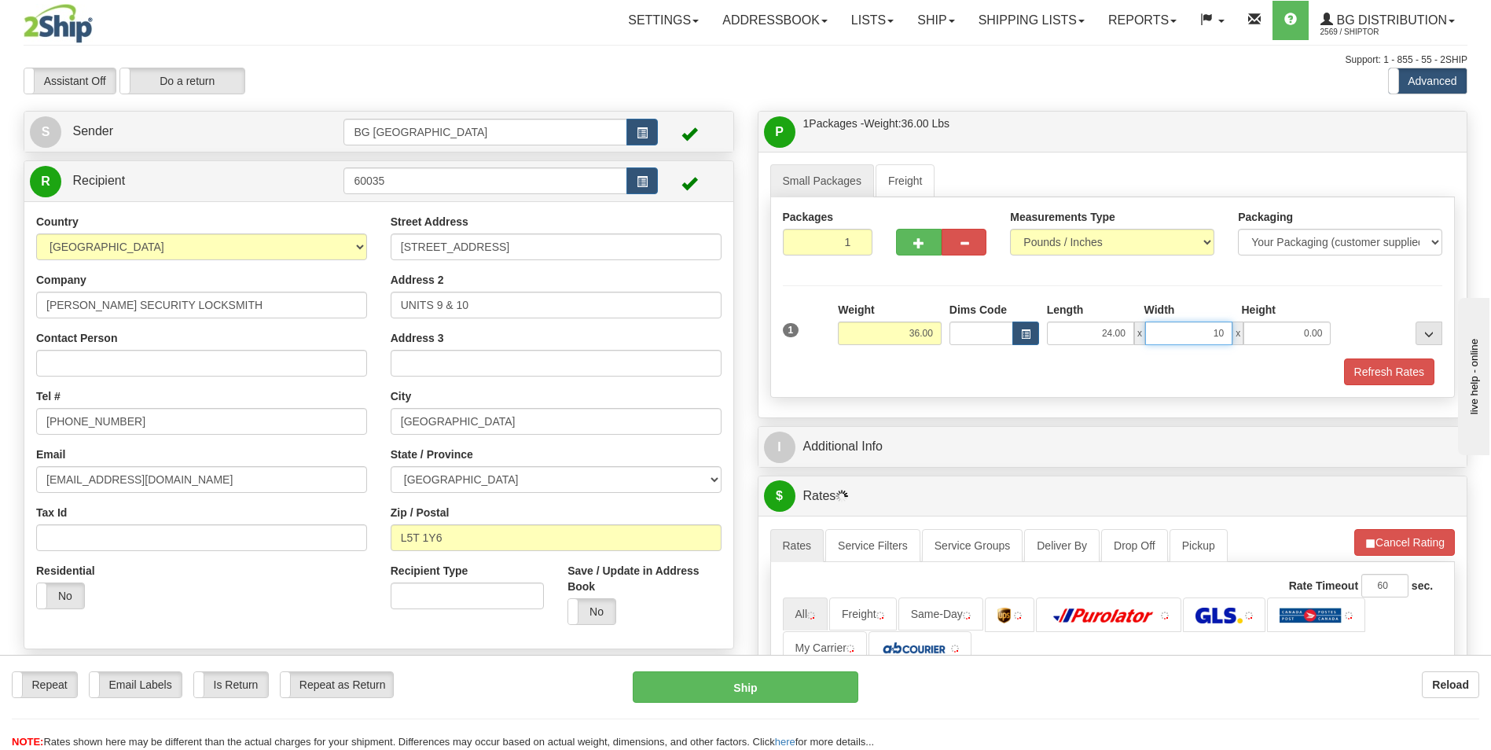
type input "10.00"
type input "9.00"
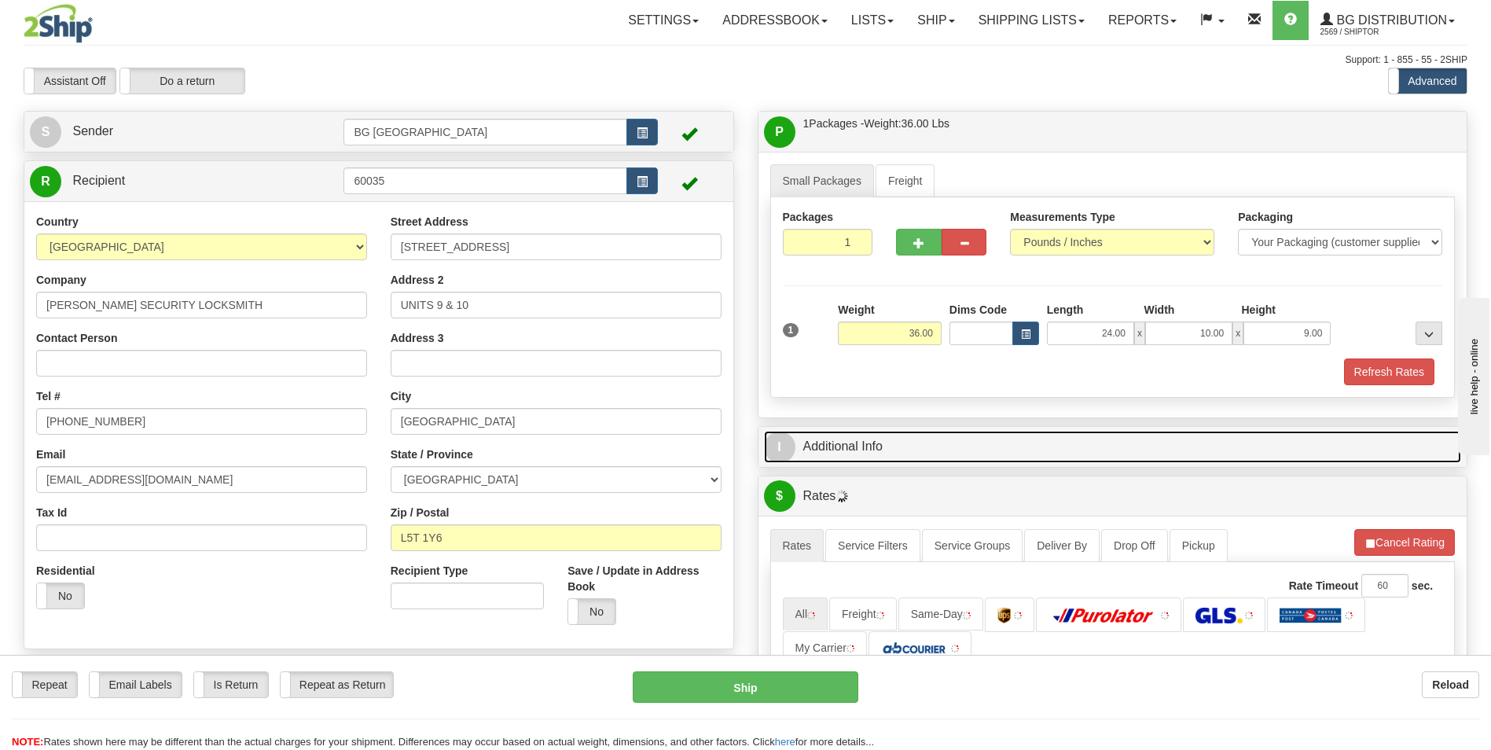
click at [844, 452] on link "I Additional Info" at bounding box center [1113, 447] width 698 height 32
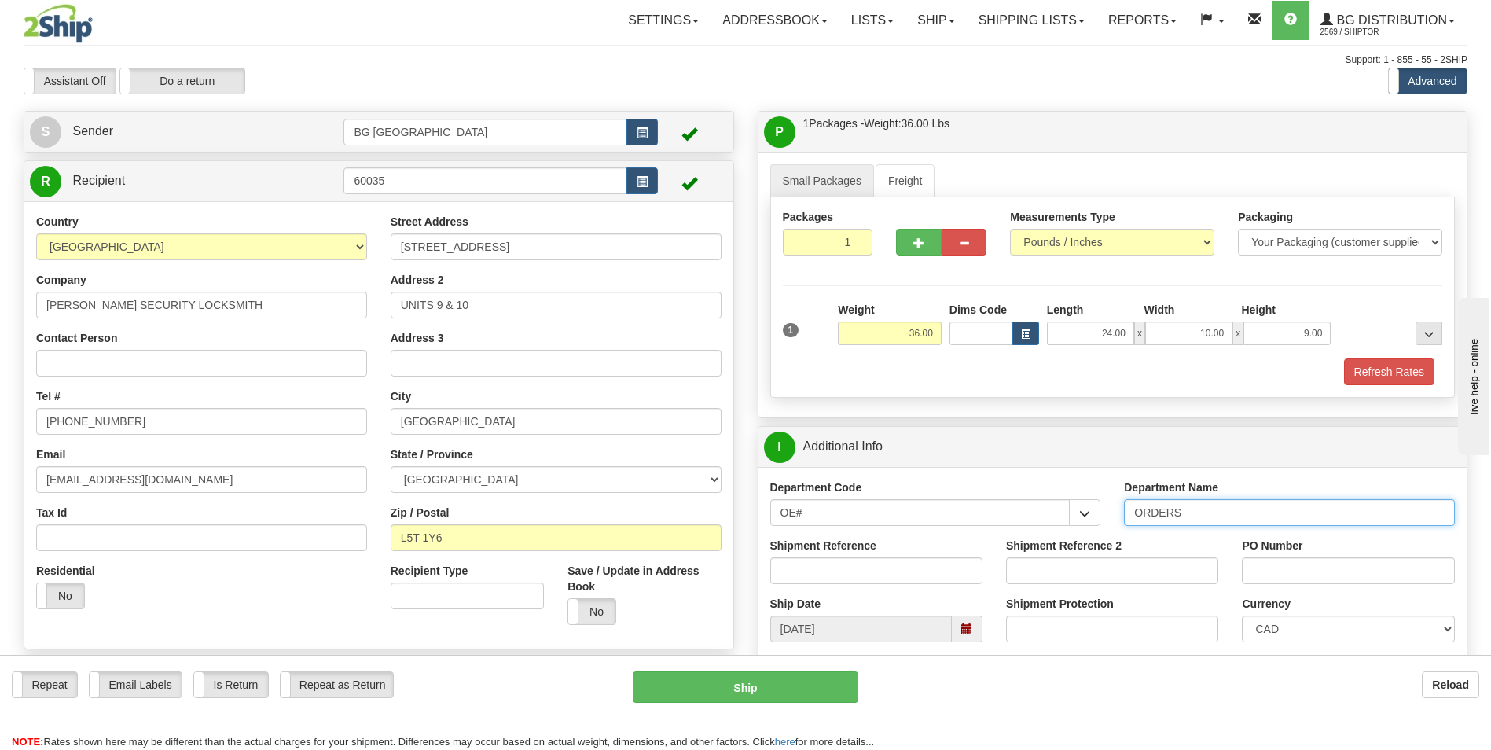
click at [1212, 513] on input "ORDERS" at bounding box center [1289, 512] width 331 height 27
type input "70180380-01"
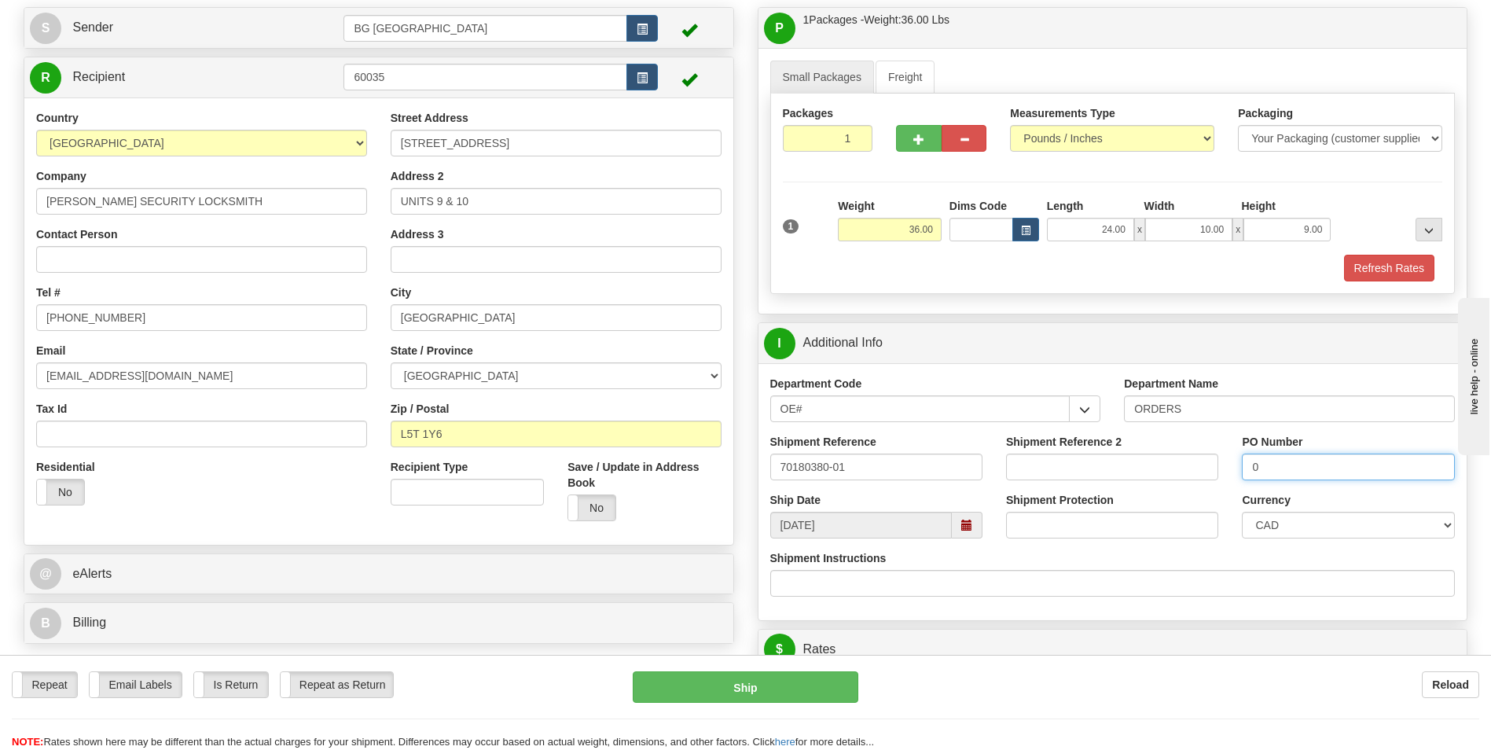
scroll to position [314, 0]
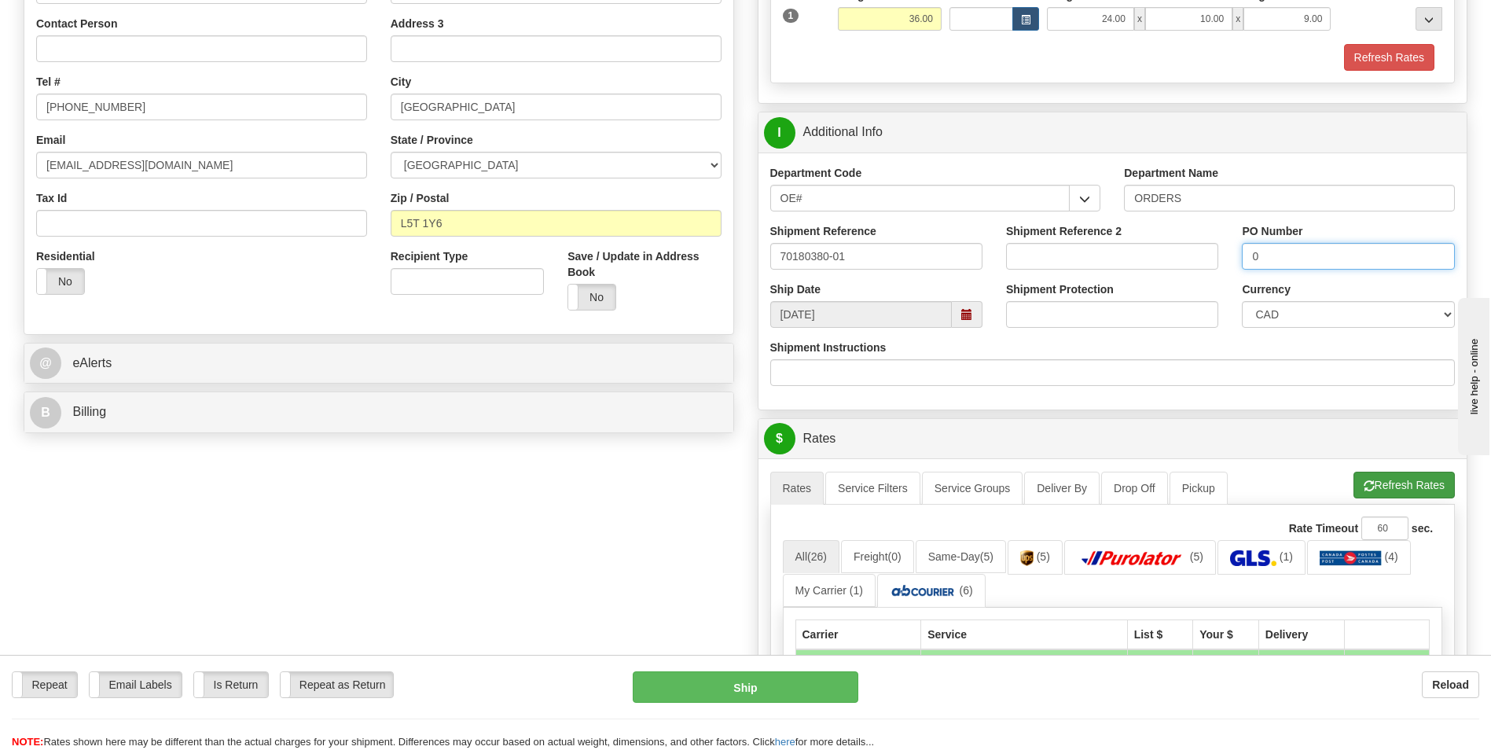
type input "0"
click at [1359, 488] on button "Refresh Rates" at bounding box center [1404, 485] width 101 height 27
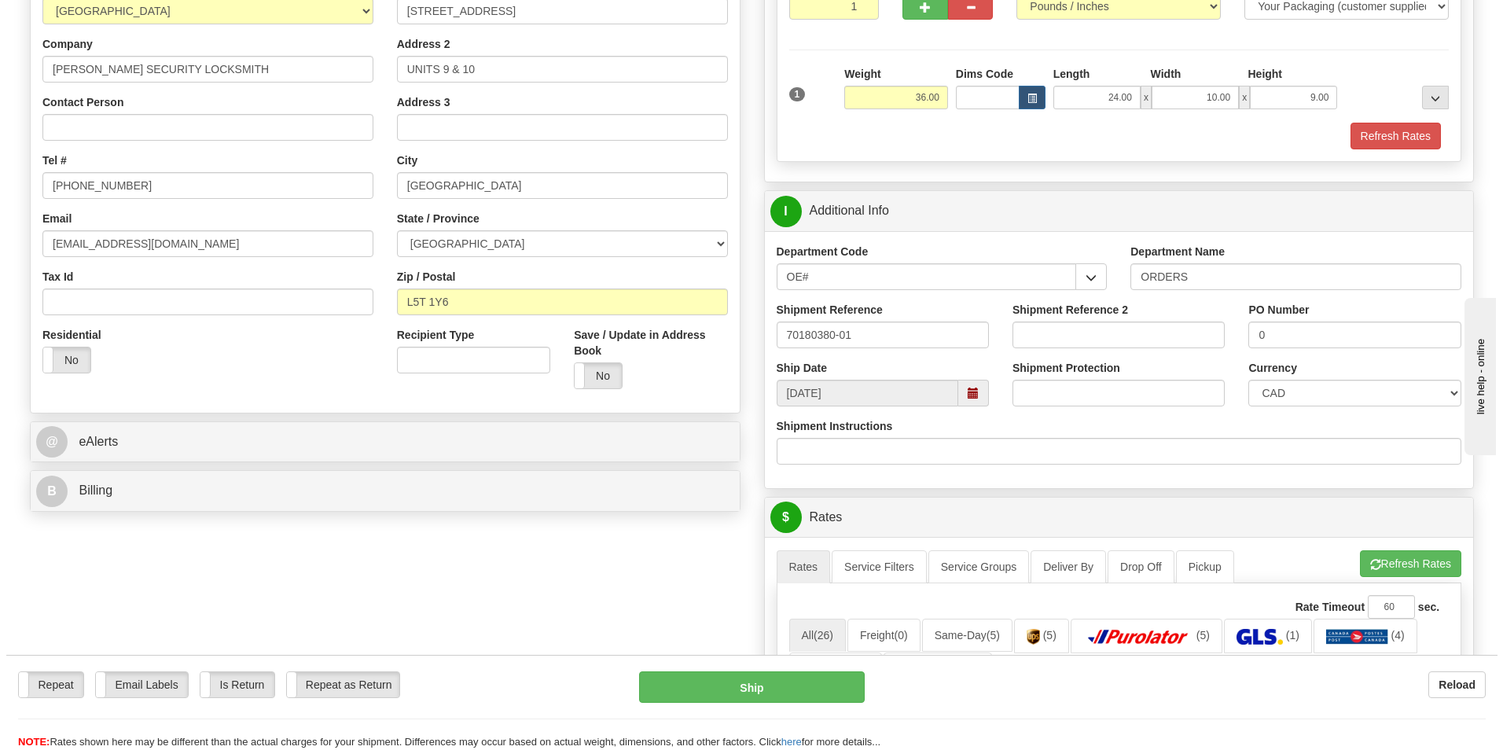
scroll to position [472, 0]
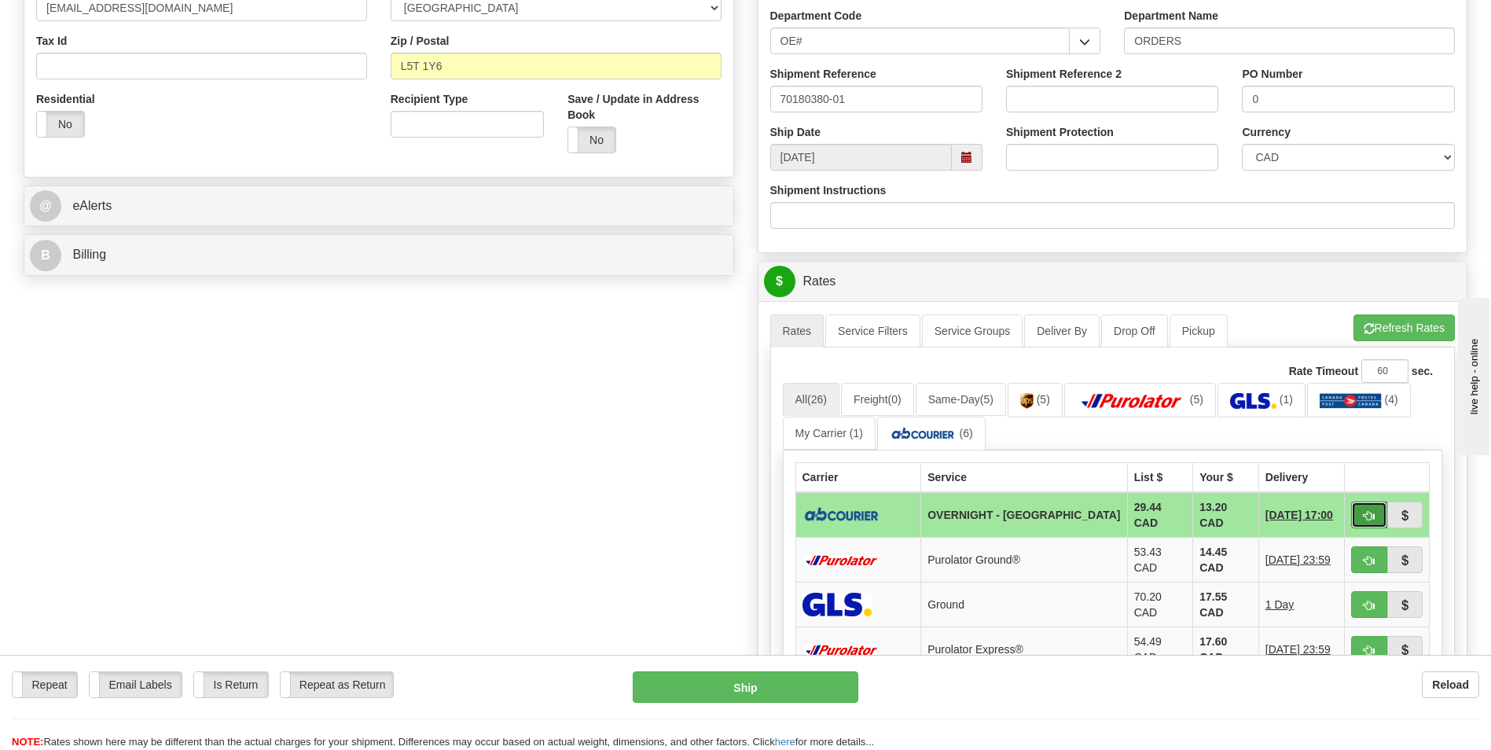
click at [1363, 515] on button "button" at bounding box center [1369, 515] width 36 height 27
type input "4"
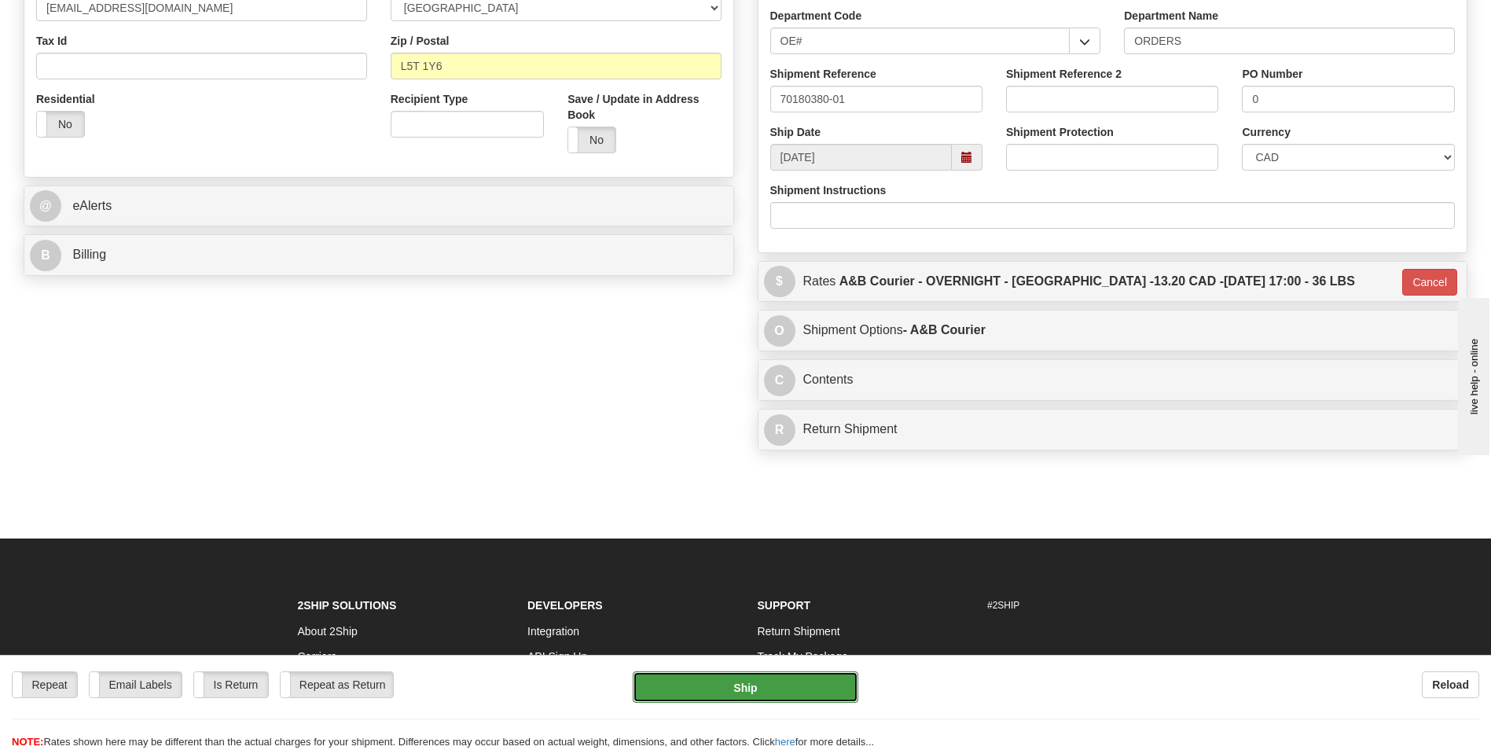
click at [826, 682] on button "Ship" at bounding box center [745, 686] width 225 height 31
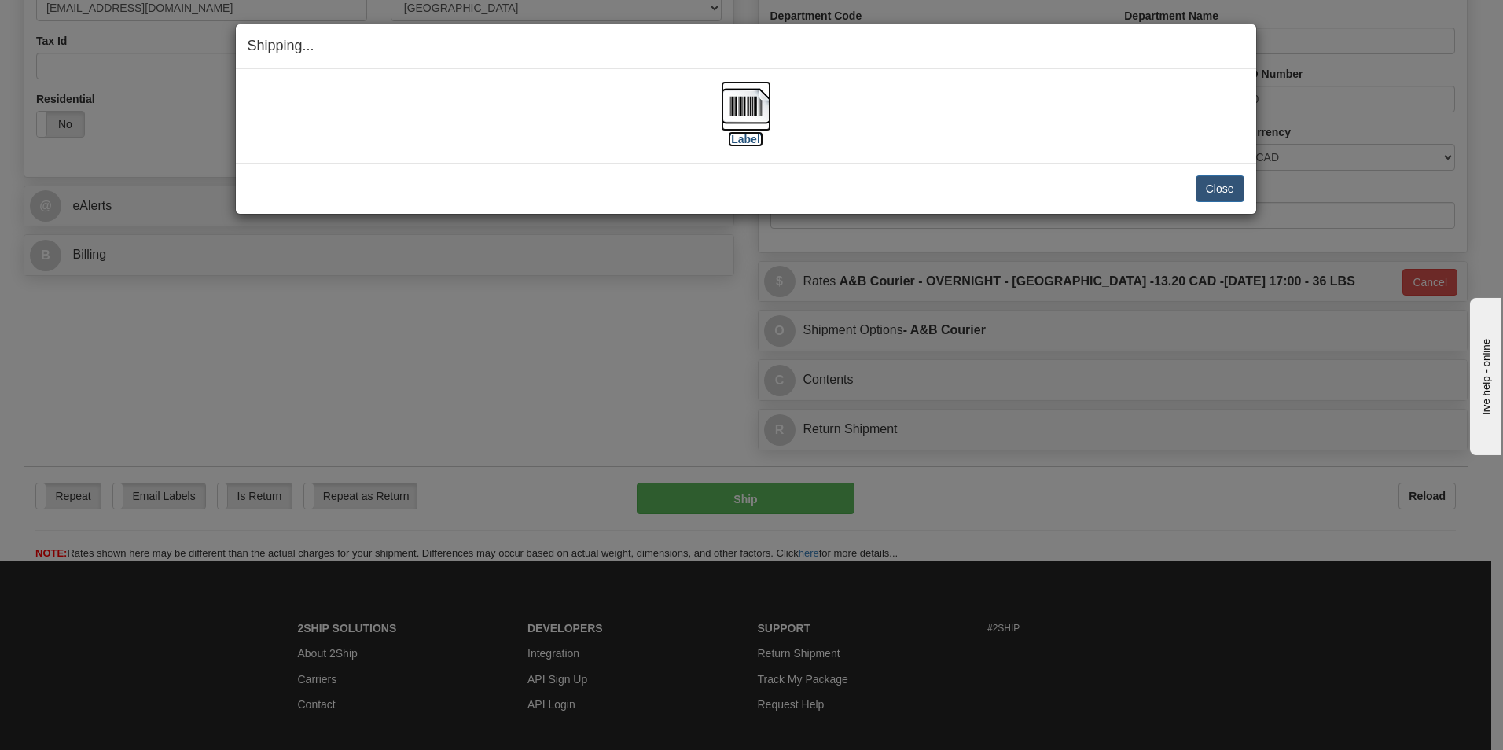
click at [742, 112] on img at bounding box center [746, 106] width 50 height 50
click at [1237, 189] on button "Close" at bounding box center [1220, 188] width 49 height 27
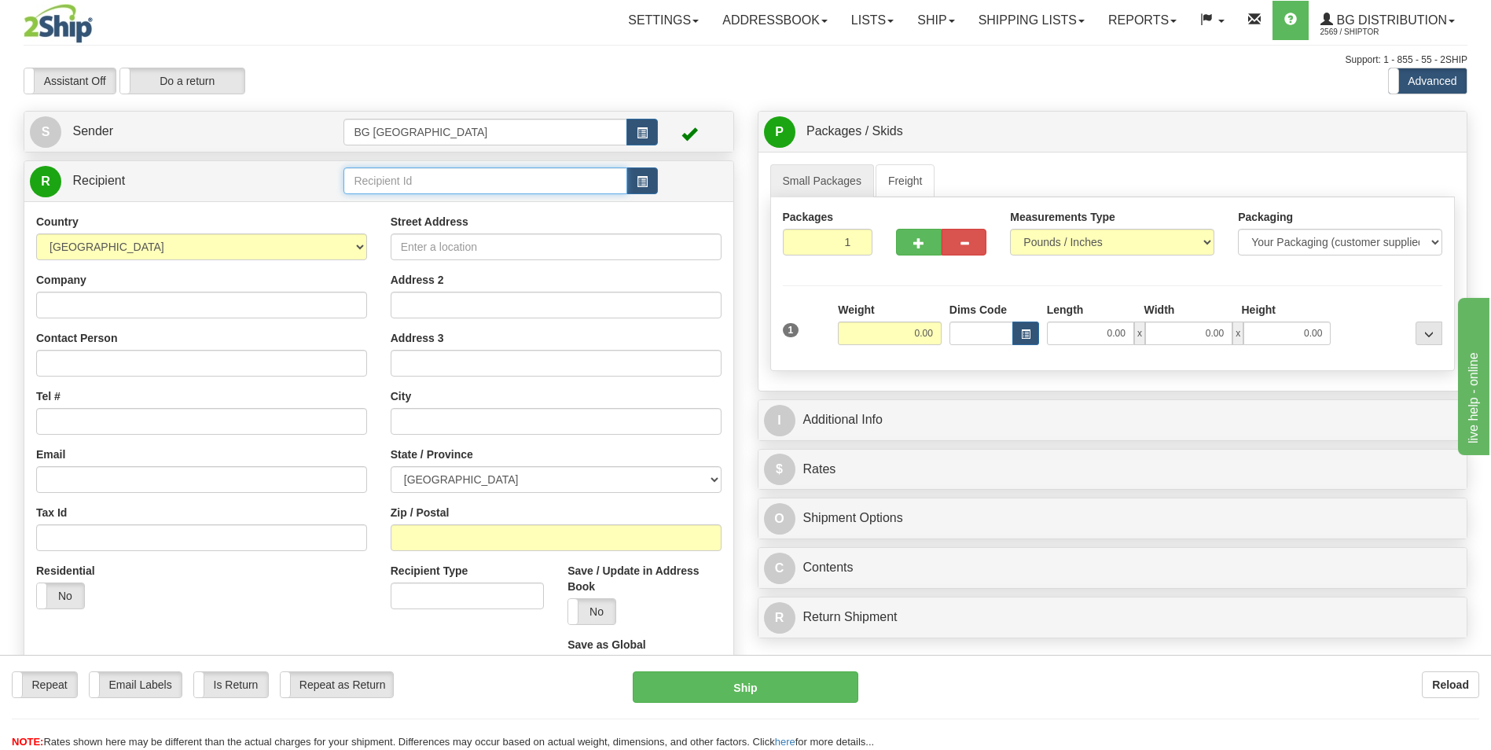
click at [374, 173] on input "text" at bounding box center [485, 180] width 283 height 27
click at [370, 206] on div "60545" at bounding box center [482, 205] width 268 height 17
type input "60545"
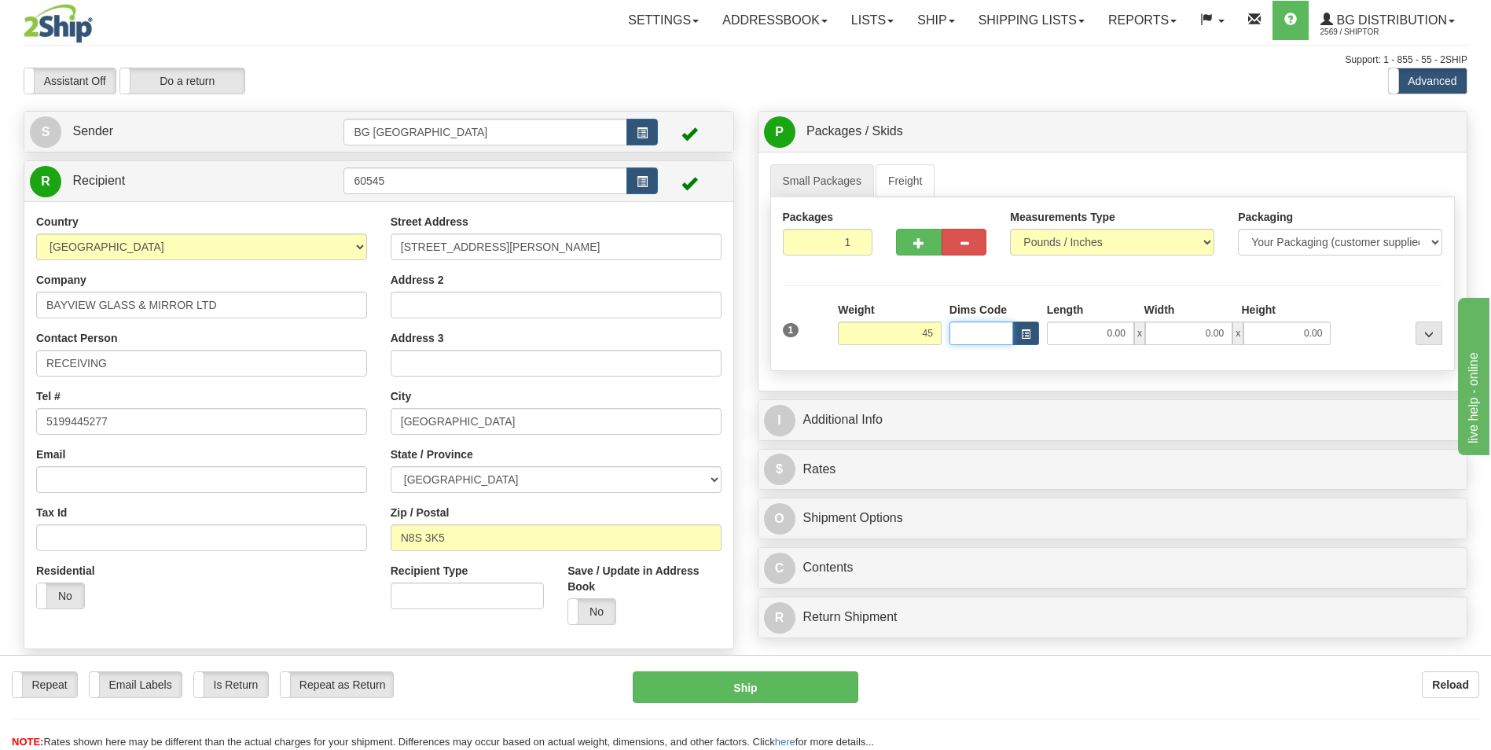
type input "45.00"
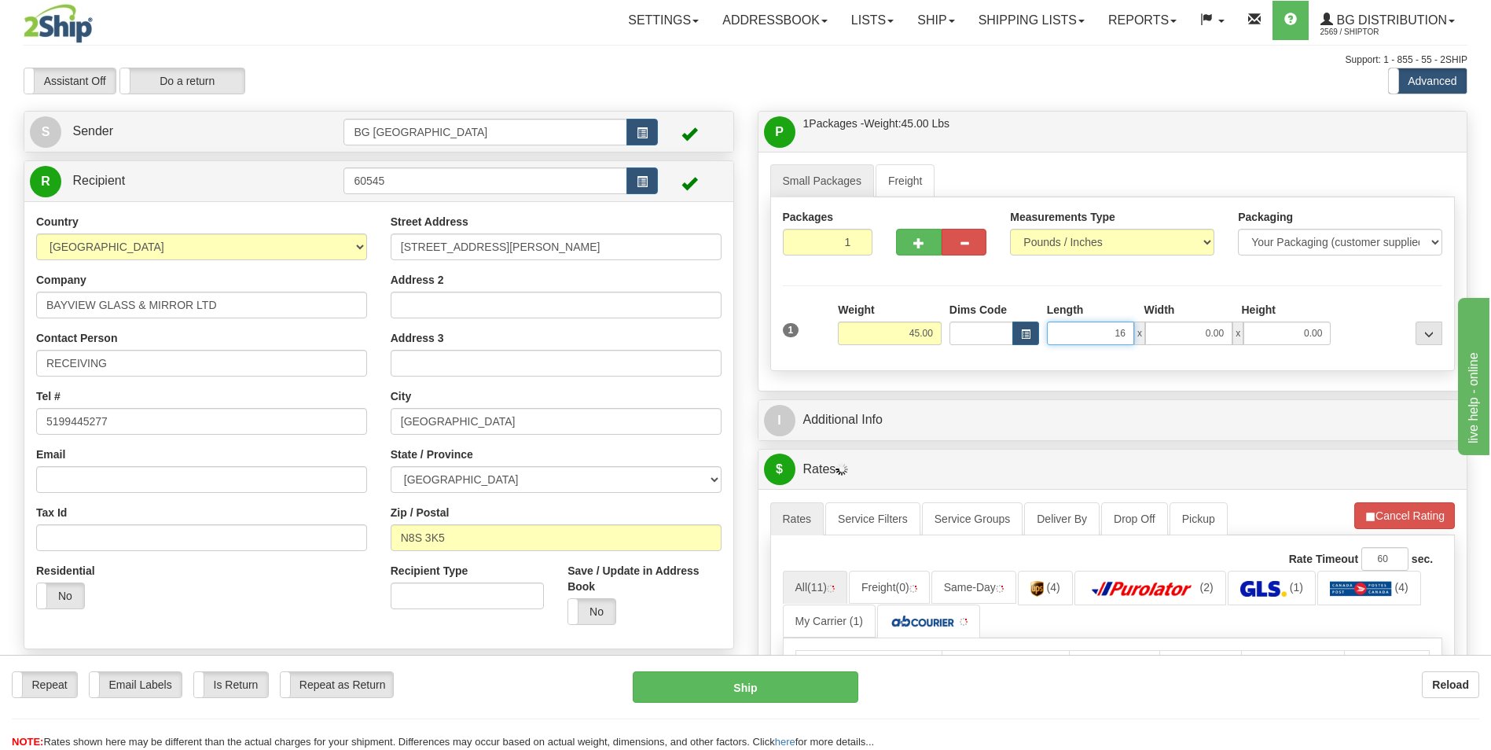
type input "16.00"
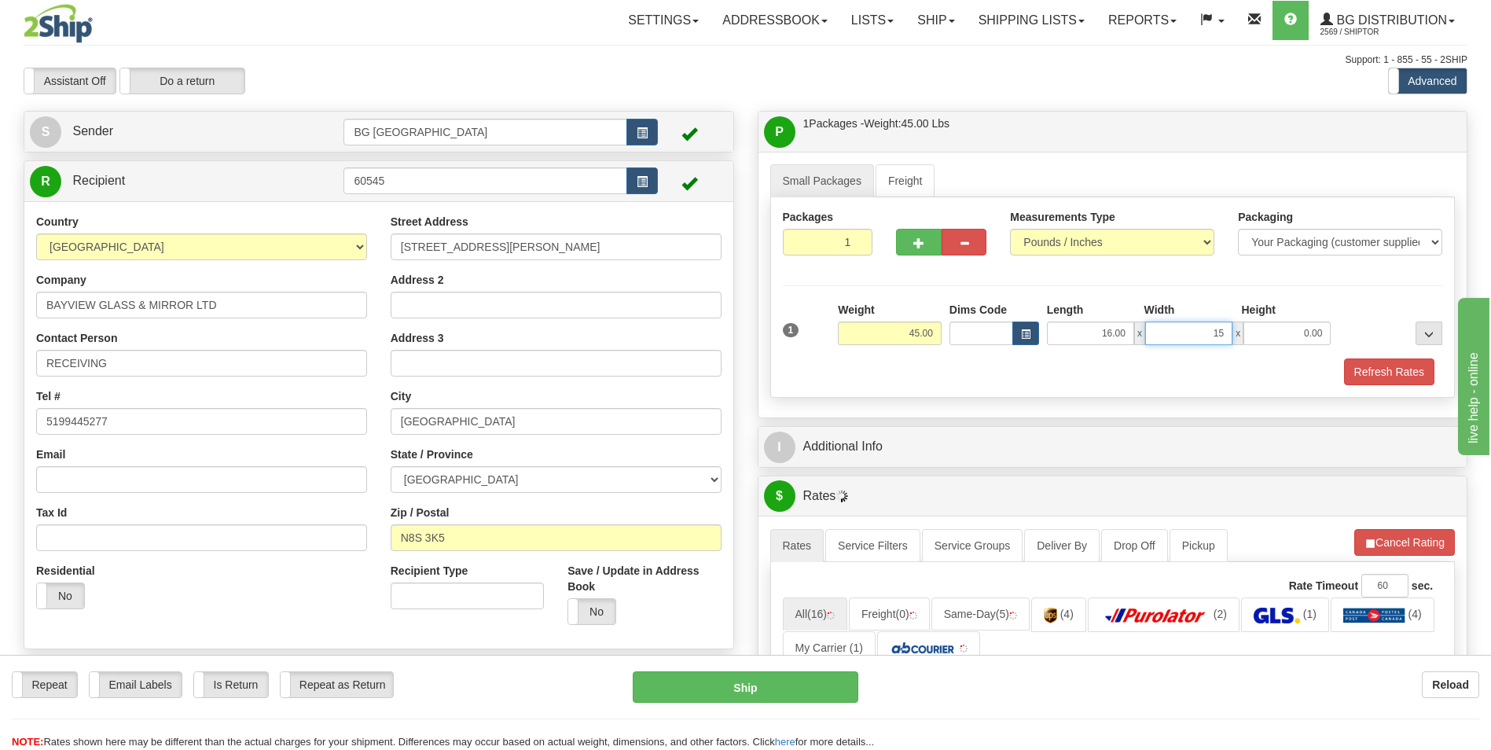
type input "15.00"
type input "8.00"
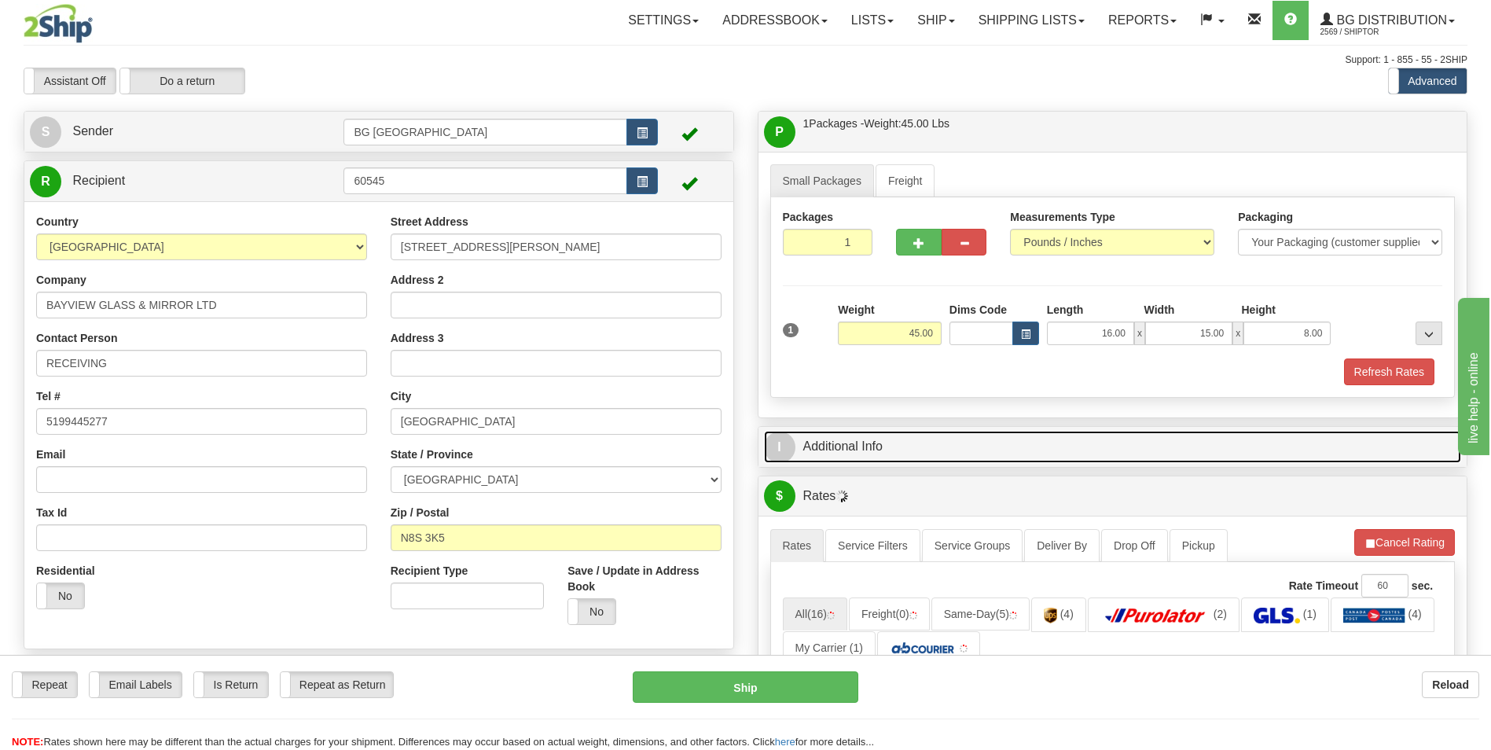
click at [866, 456] on link "I Additional Info" at bounding box center [1113, 447] width 698 height 32
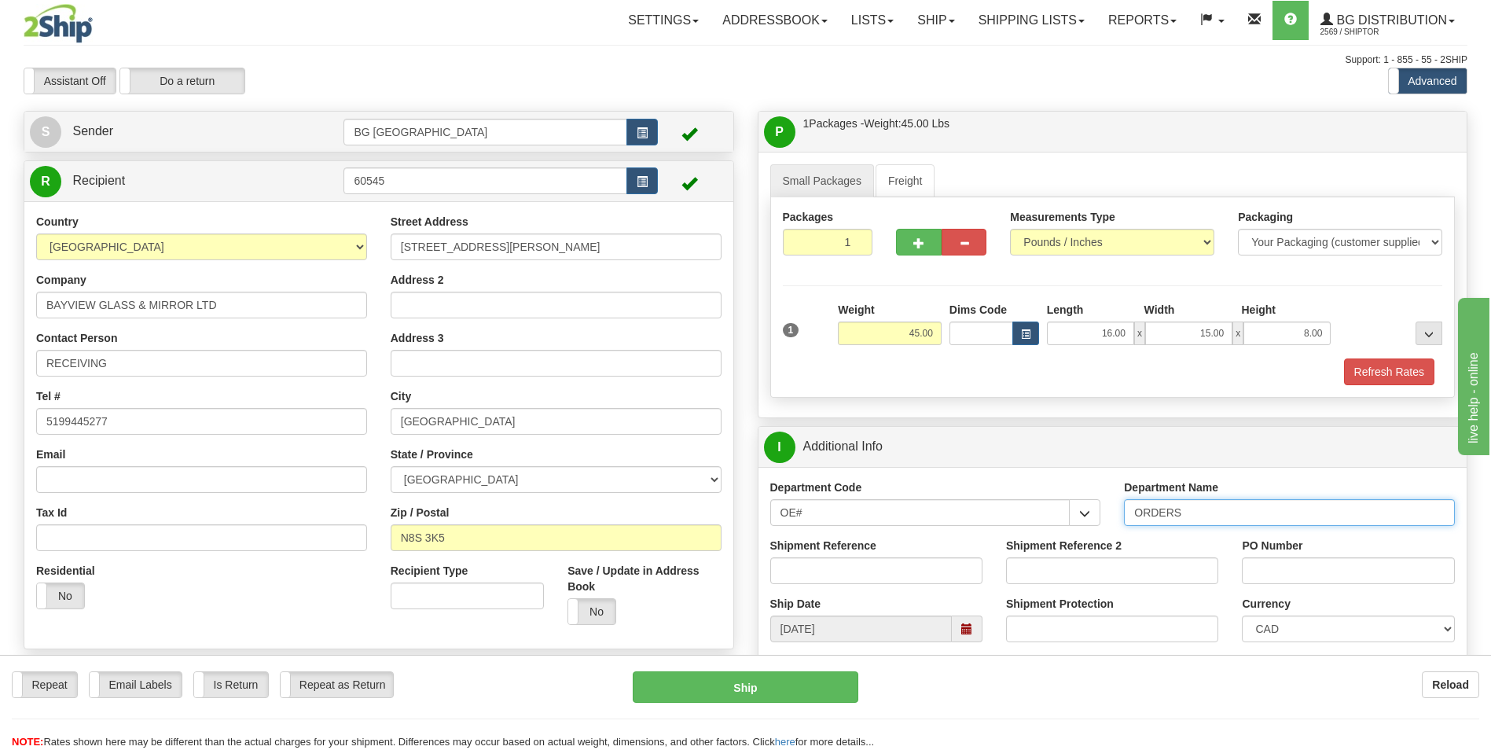
click at [1257, 514] on input "ORDERS" at bounding box center [1289, 512] width 331 height 27
type input "70182687-00"
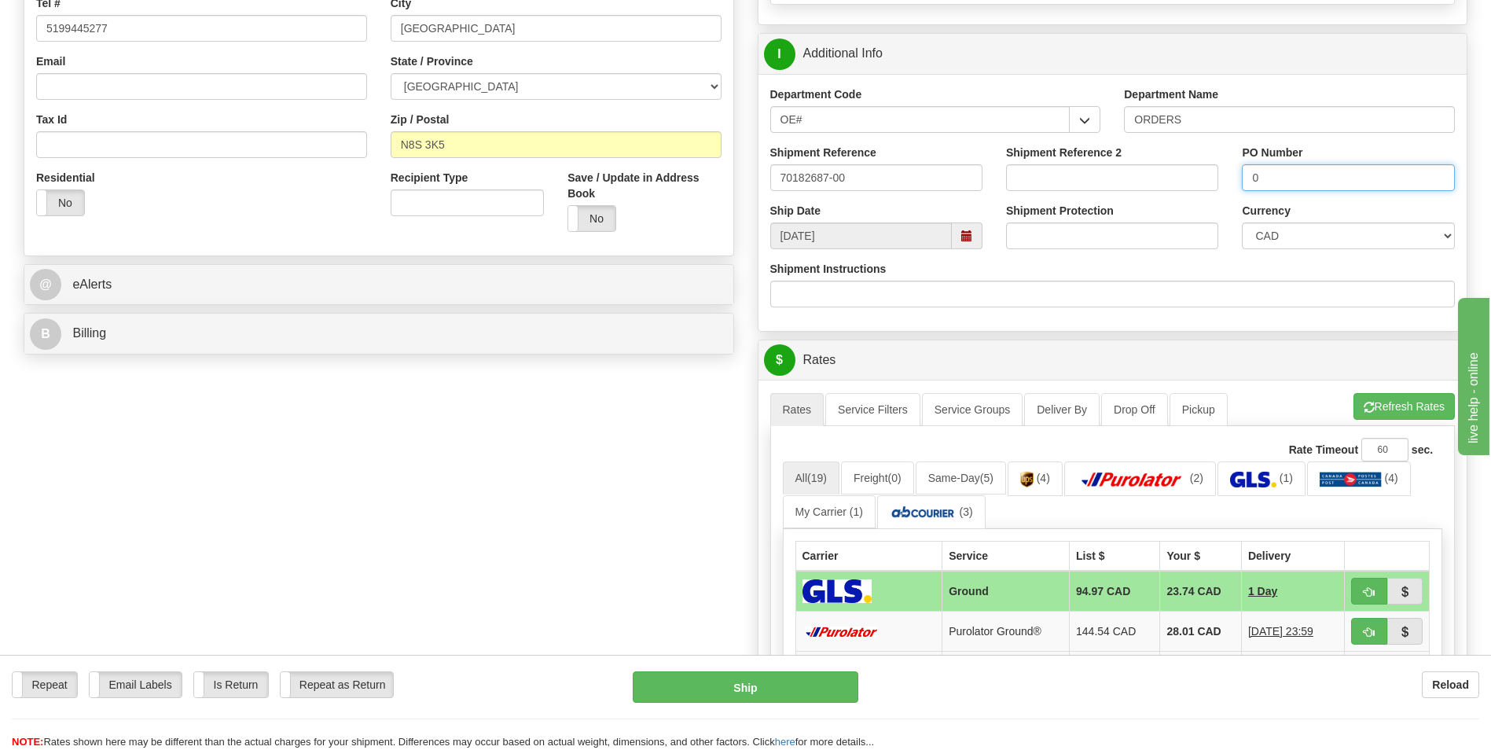
type input "0"
click at [1379, 401] on button "Refresh Rates" at bounding box center [1404, 406] width 101 height 27
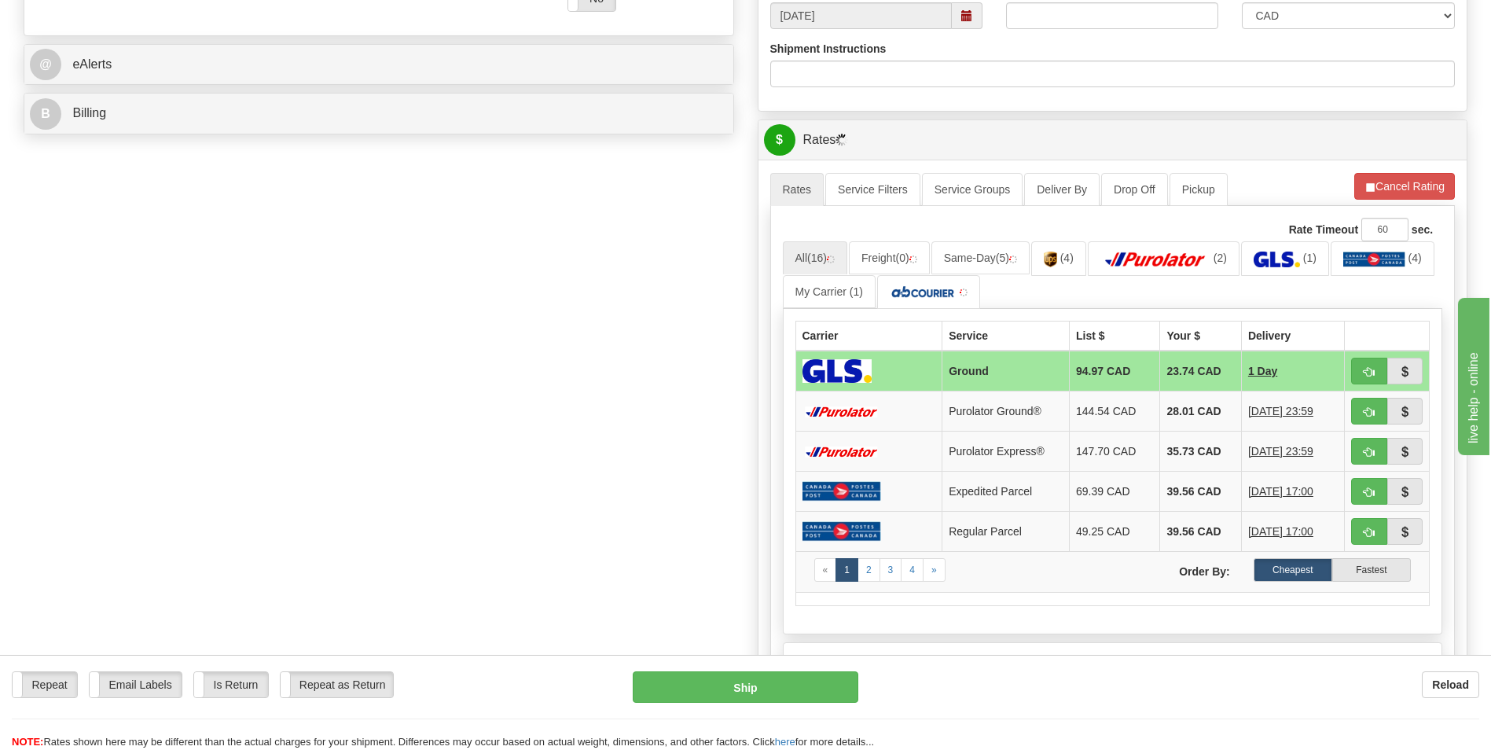
scroll to position [629, 0]
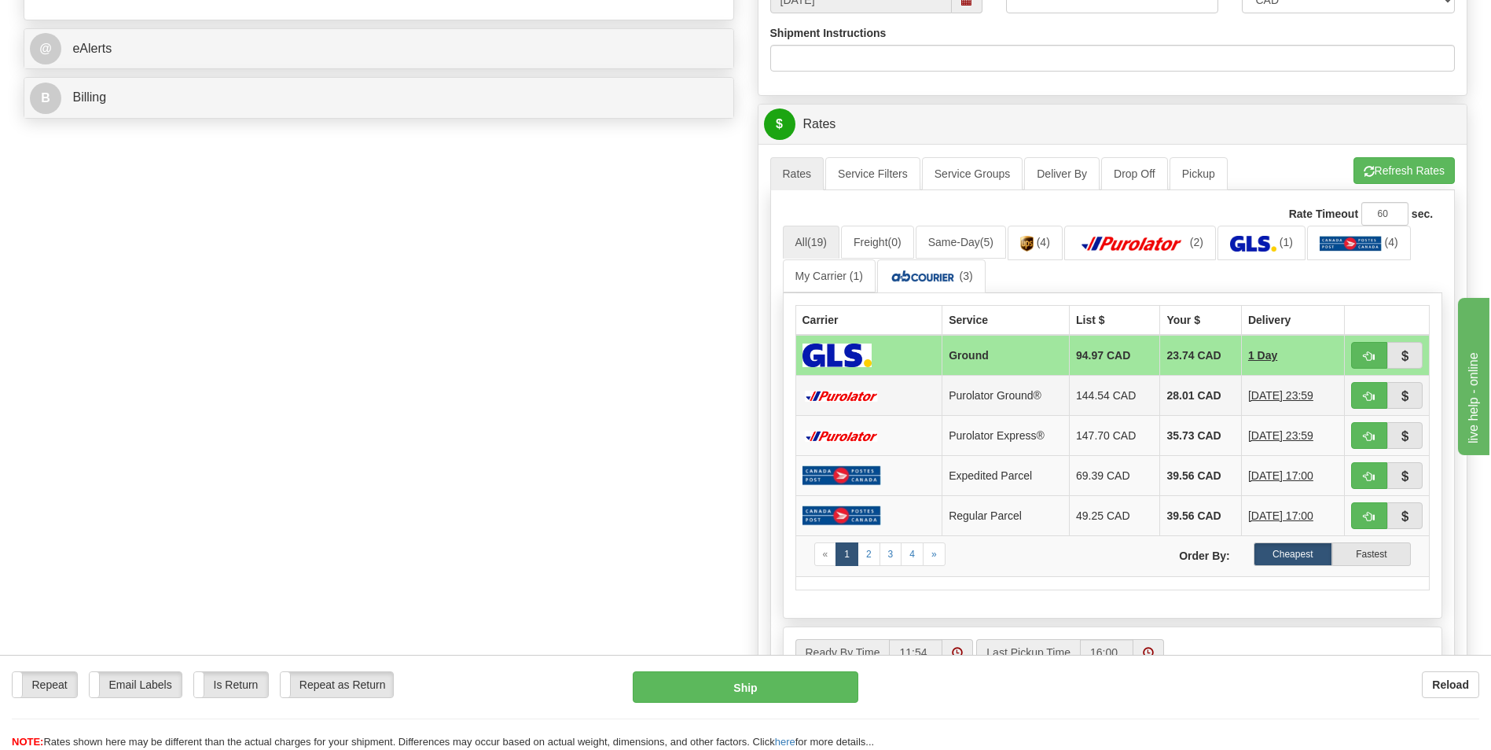
click at [1185, 398] on td "28.01 CAD" at bounding box center [1200, 396] width 81 height 40
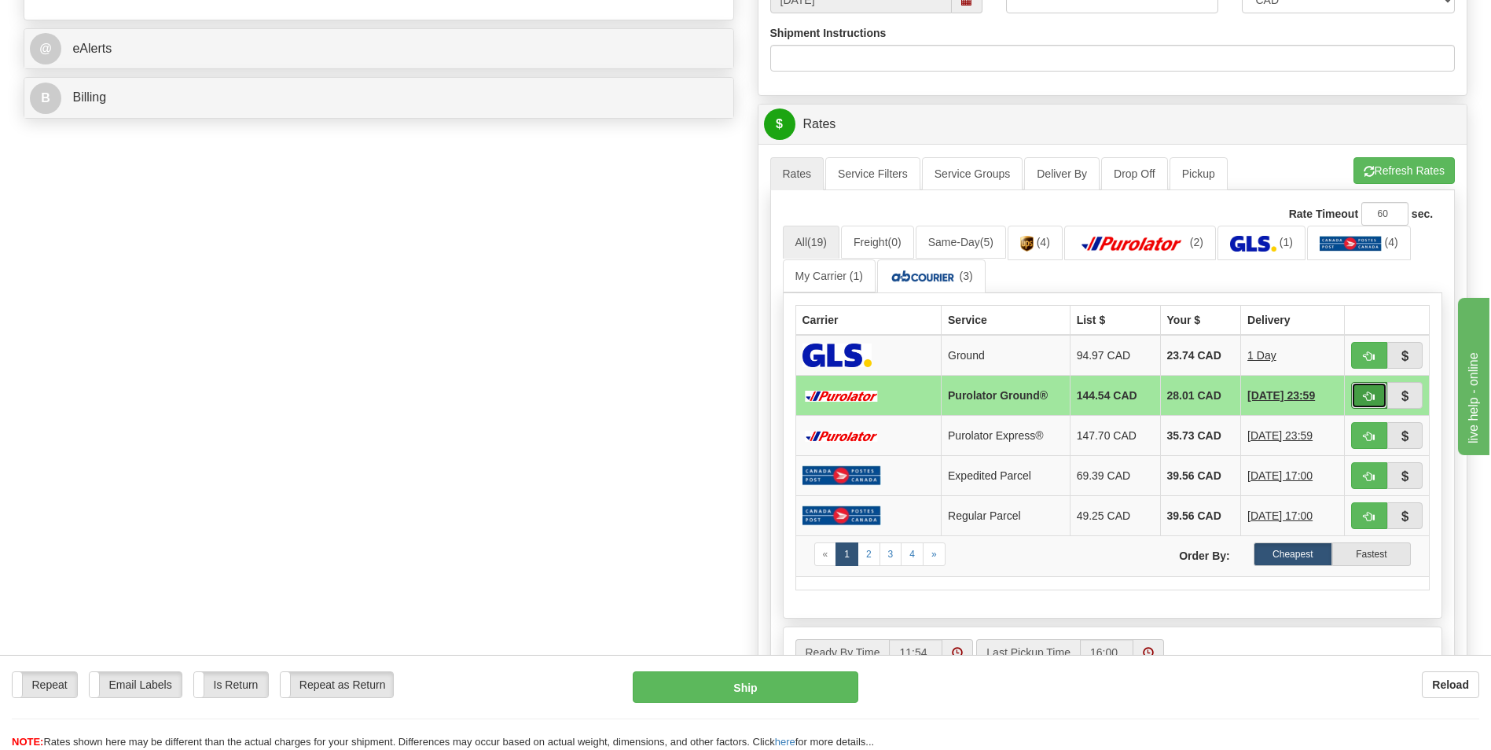
click at [1383, 395] on button "button" at bounding box center [1369, 395] width 36 height 27
type input "260"
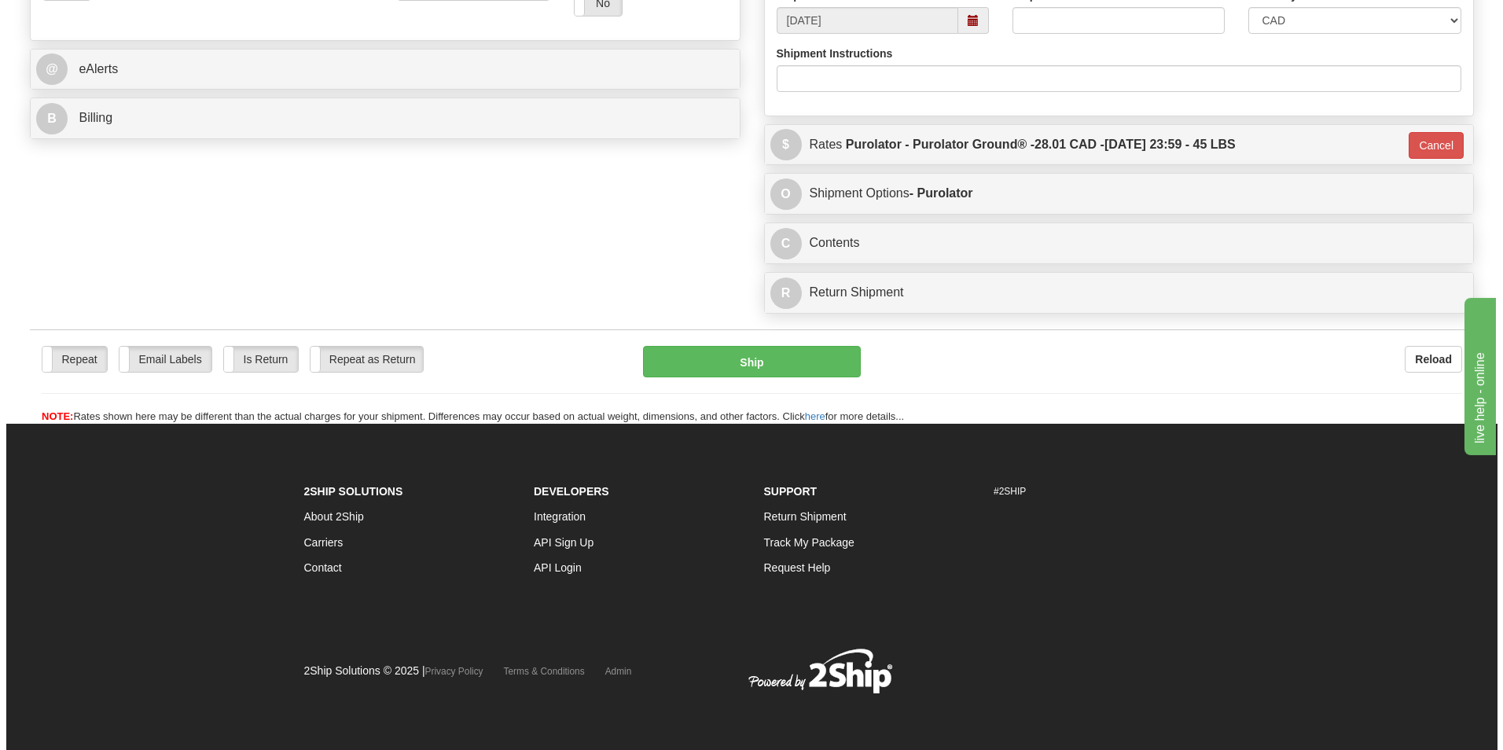
scroll to position [609, 0]
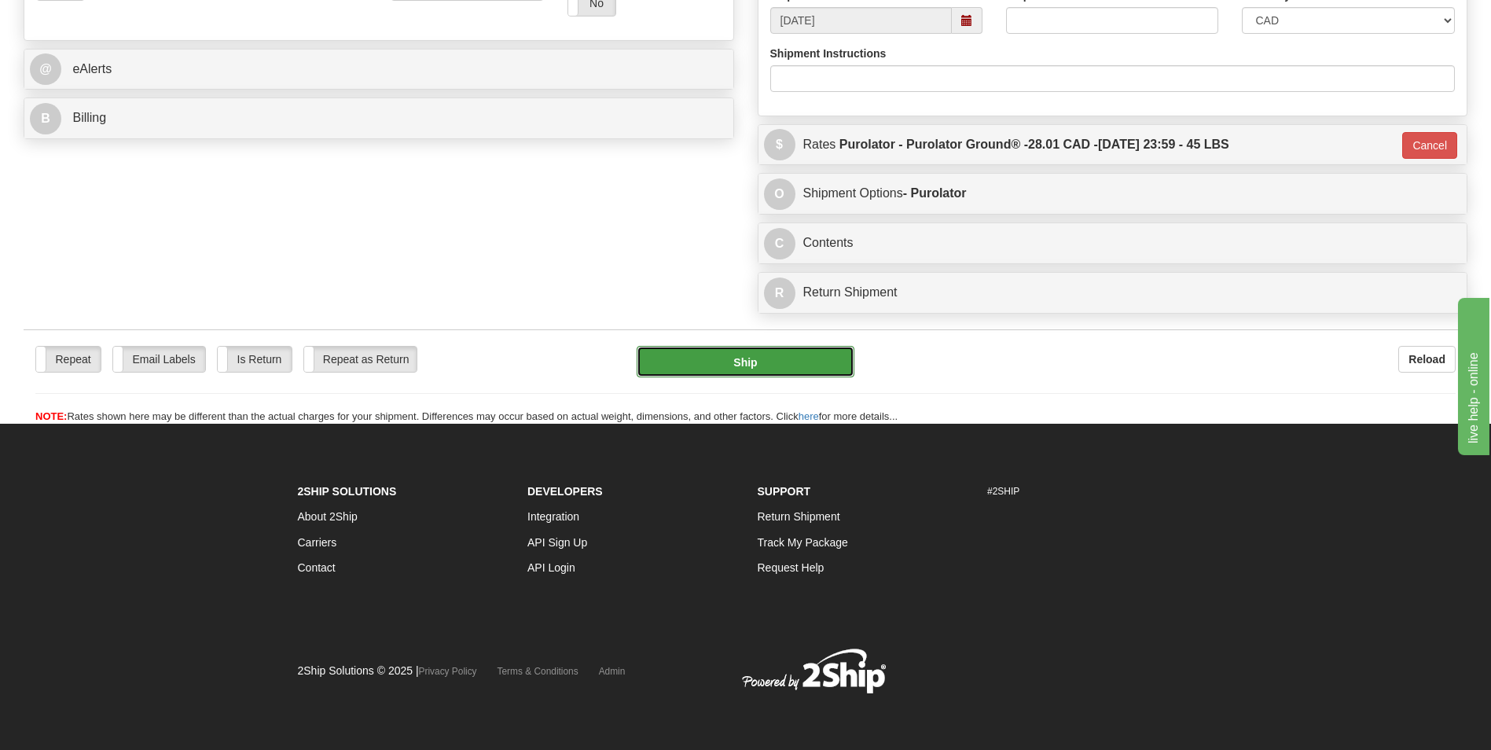
click at [749, 370] on button "Ship" at bounding box center [745, 361] width 217 height 31
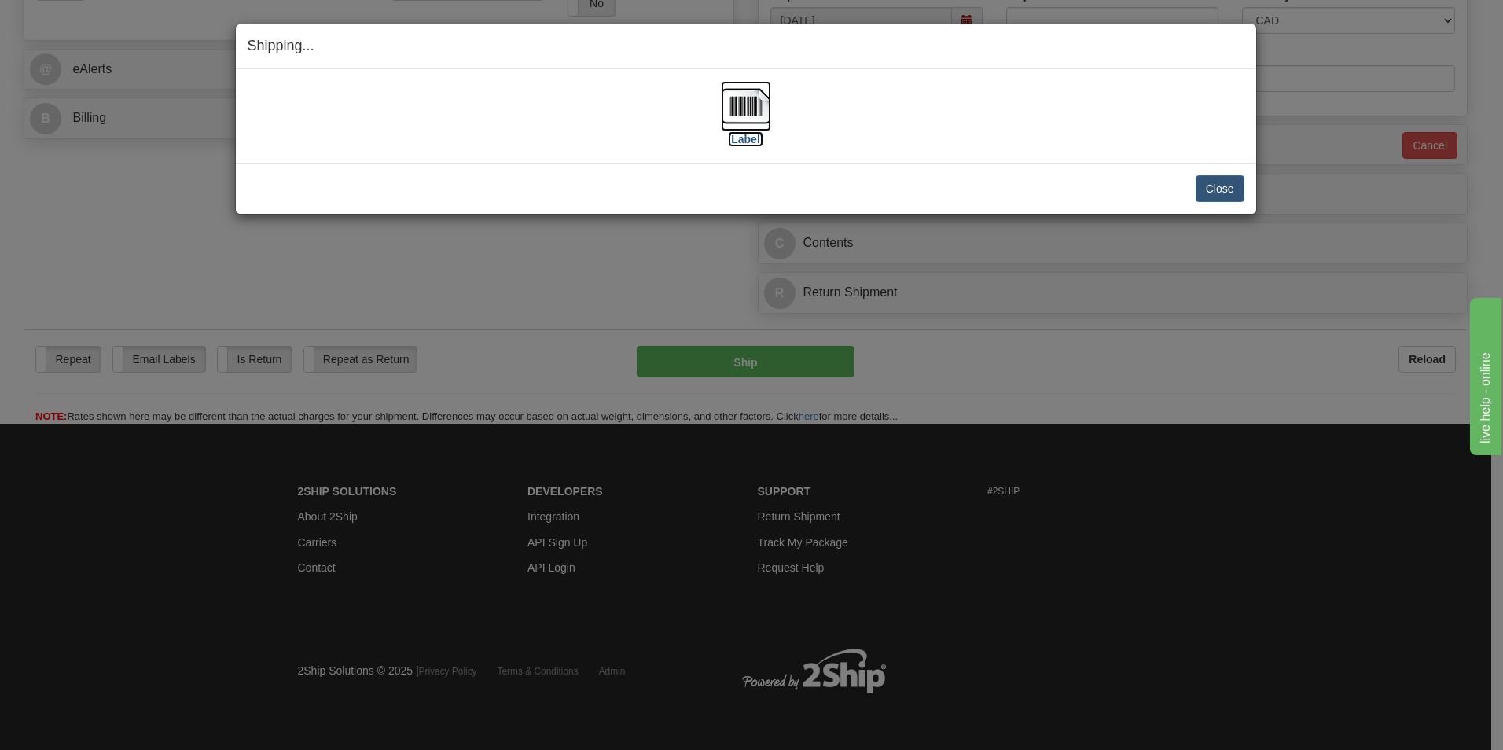
click at [770, 110] on img at bounding box center [746, 106] width 50 height 50
click at [1215, 186] on button "Close" at bounding box center [1220, 188] width 49 height 27
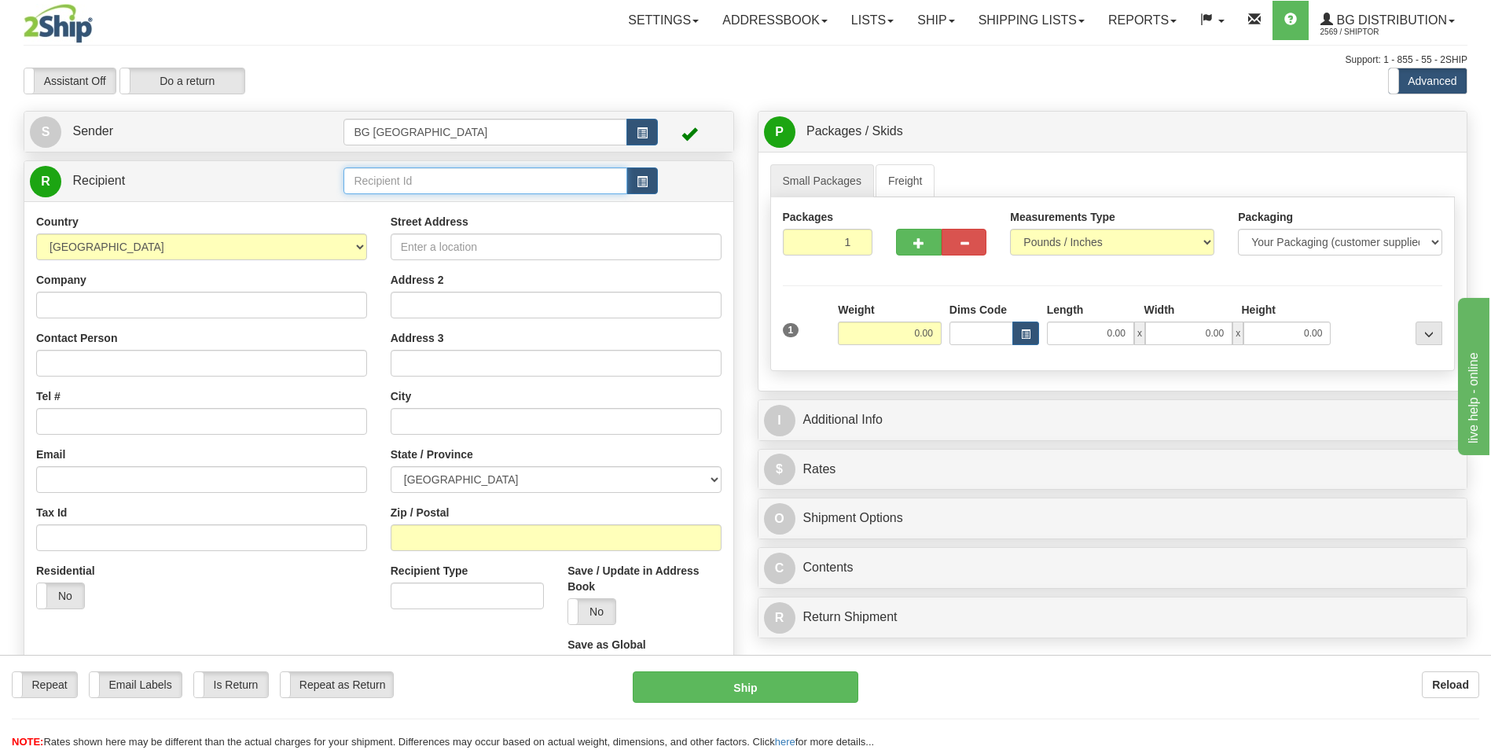
click at [376, 193] on input "text" at bounding box center [485, 180] width 283 height 27
click at [375, 202] on div "60125" at bounding box center [482, 205] width 268 height 17
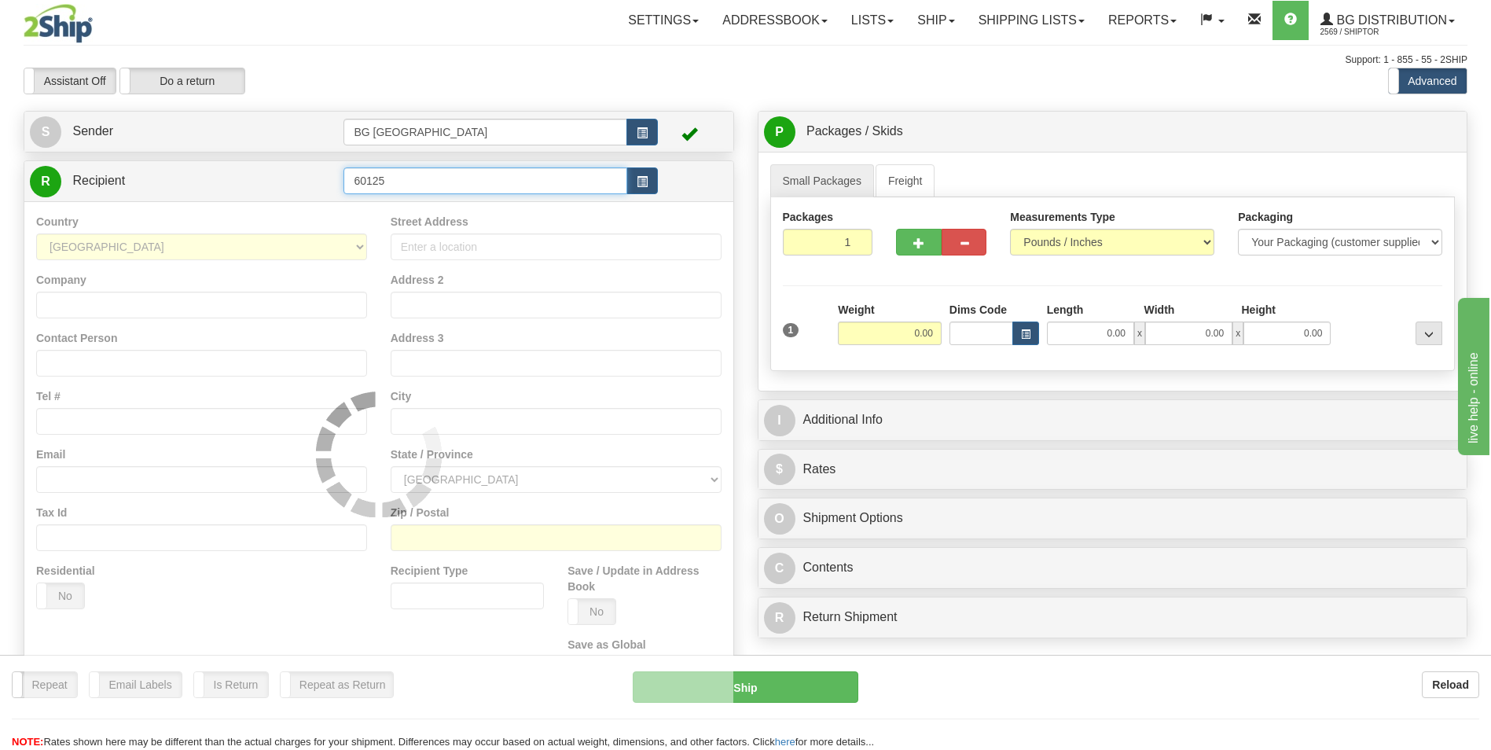
type input "60125"
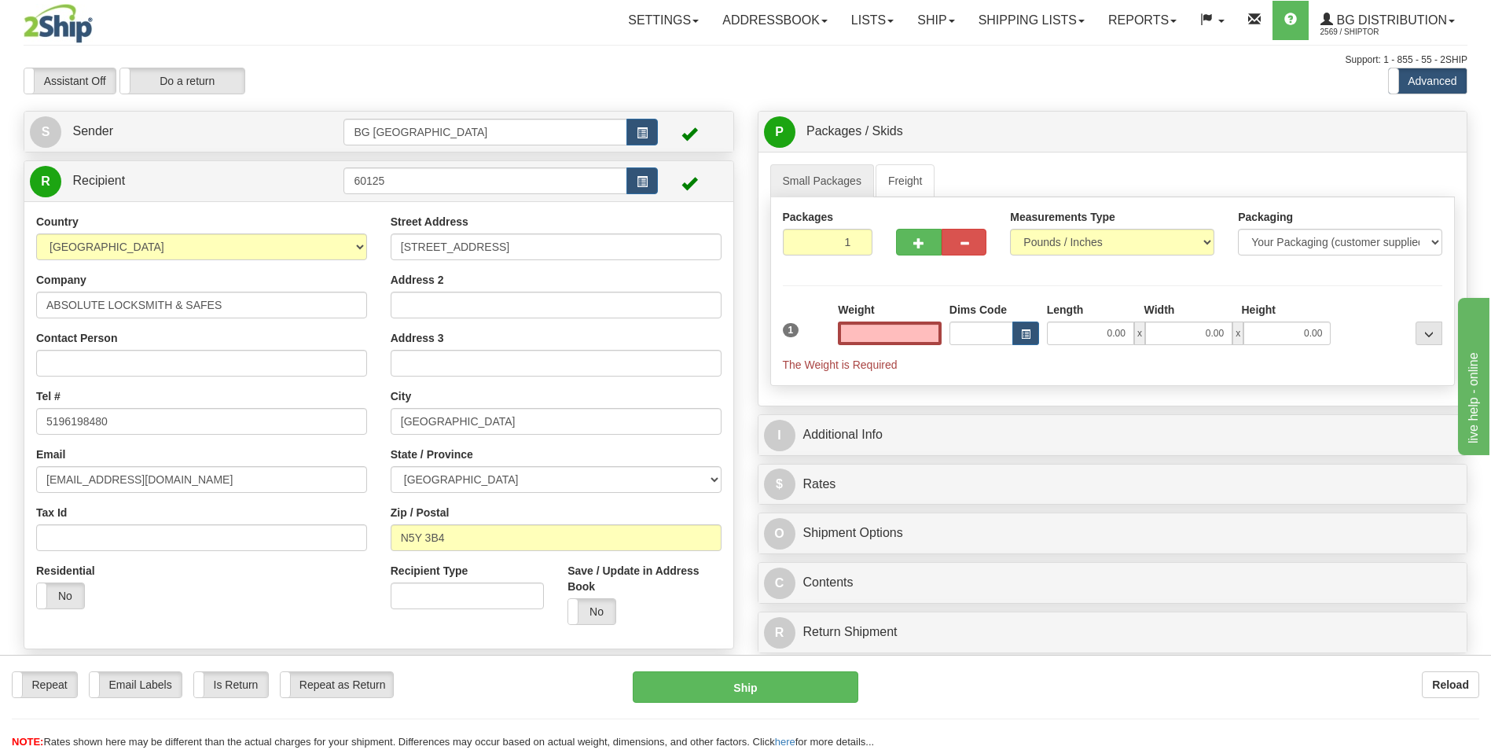
type input "0.00"
click at [898, 327] on input "0.00" at bounding box center [890, 334] width 104 height 24
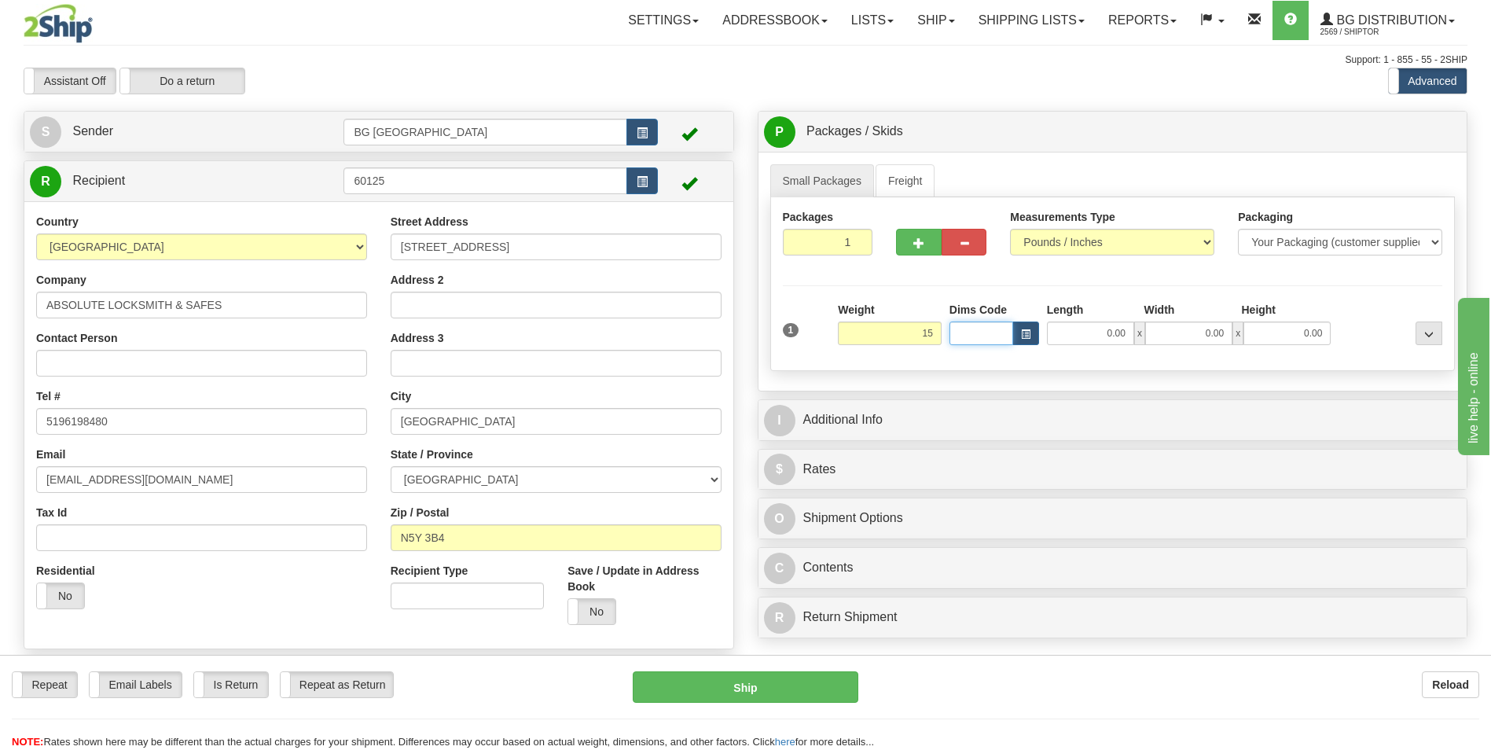
type input "15.00"
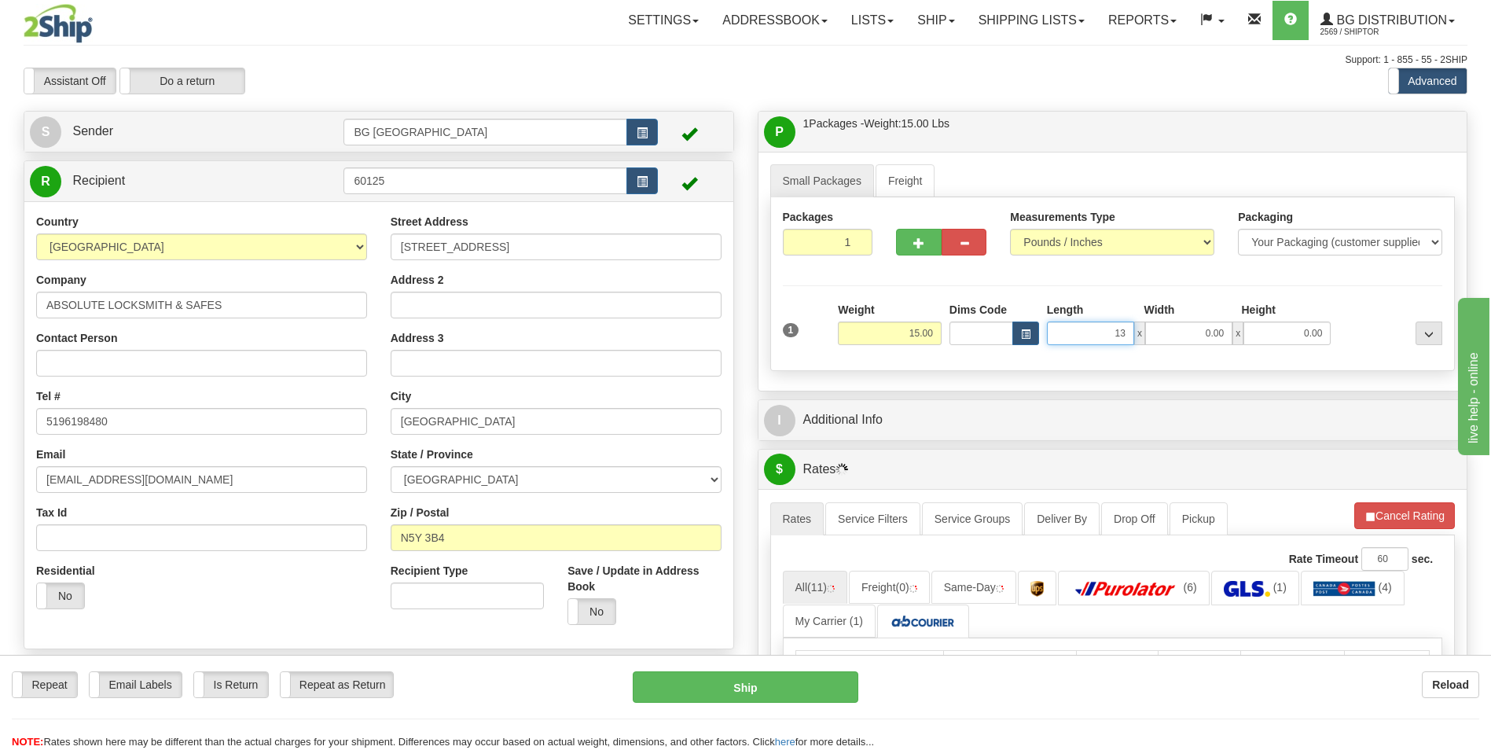
type input "13.00"
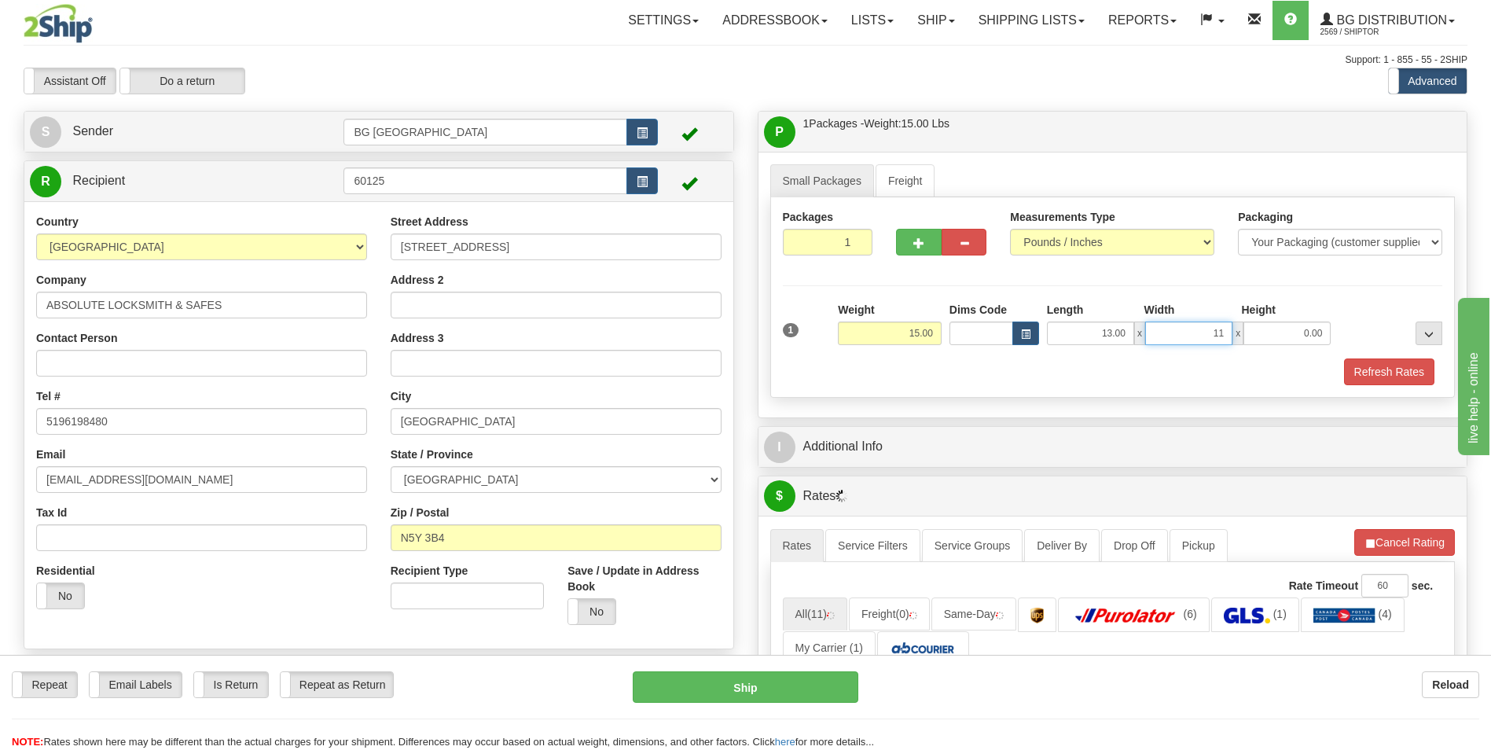
type input "11.00"
type input "6.00"
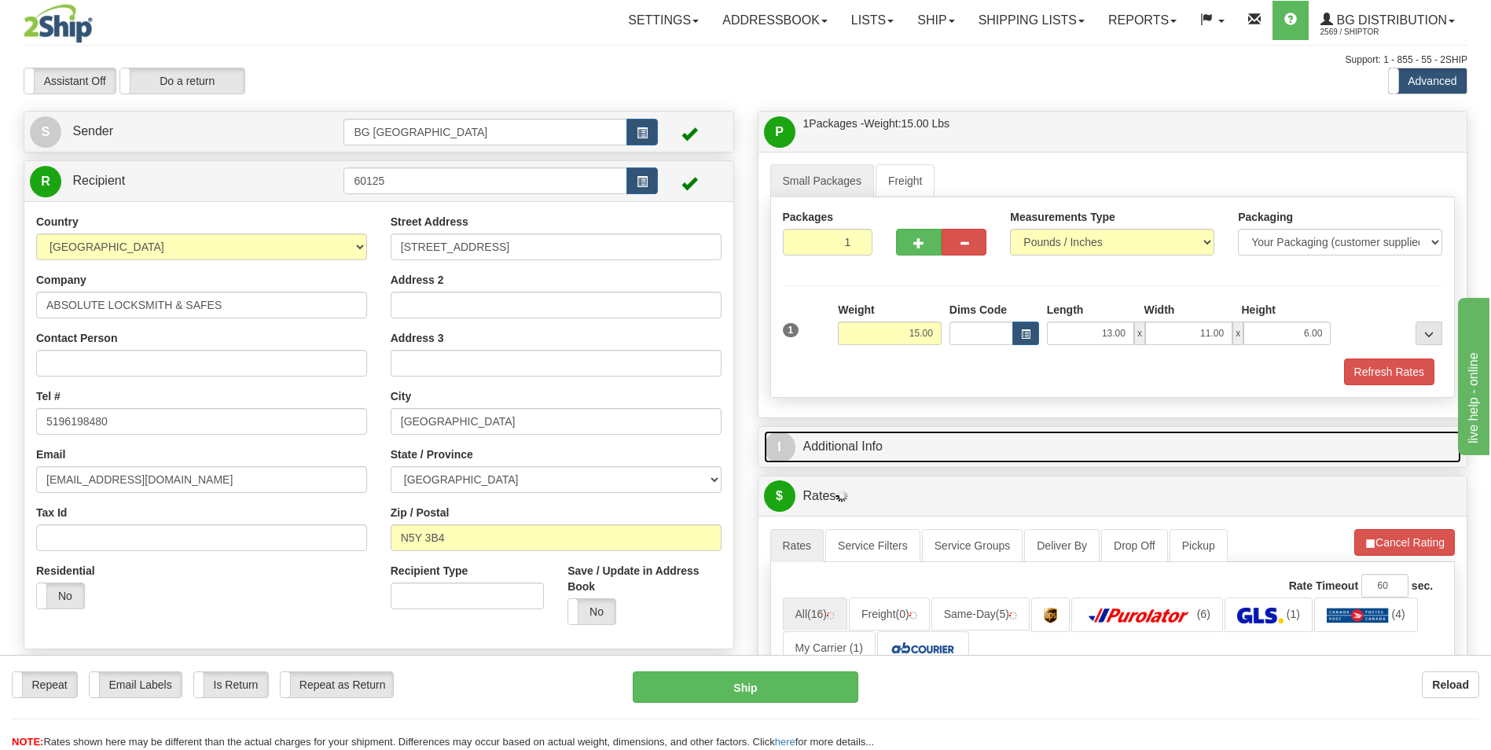
click at [833, 433] on link "I Additional Info" at bounding box center [1113, 447] width 698 height 32
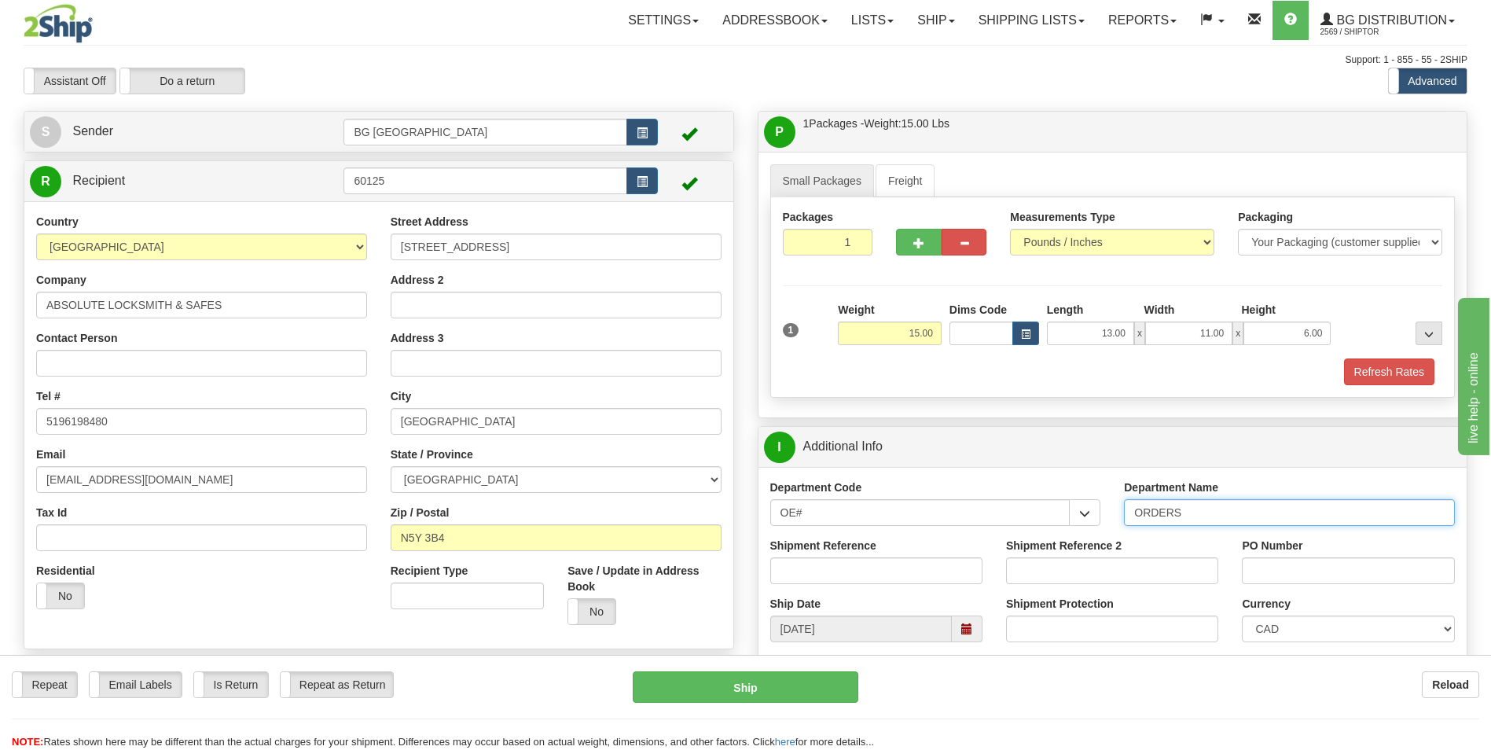
click at [1207, 513] on input "ORDERS" at bounding box center [1289, 512] width 331 height 27
type input "70182725-00"
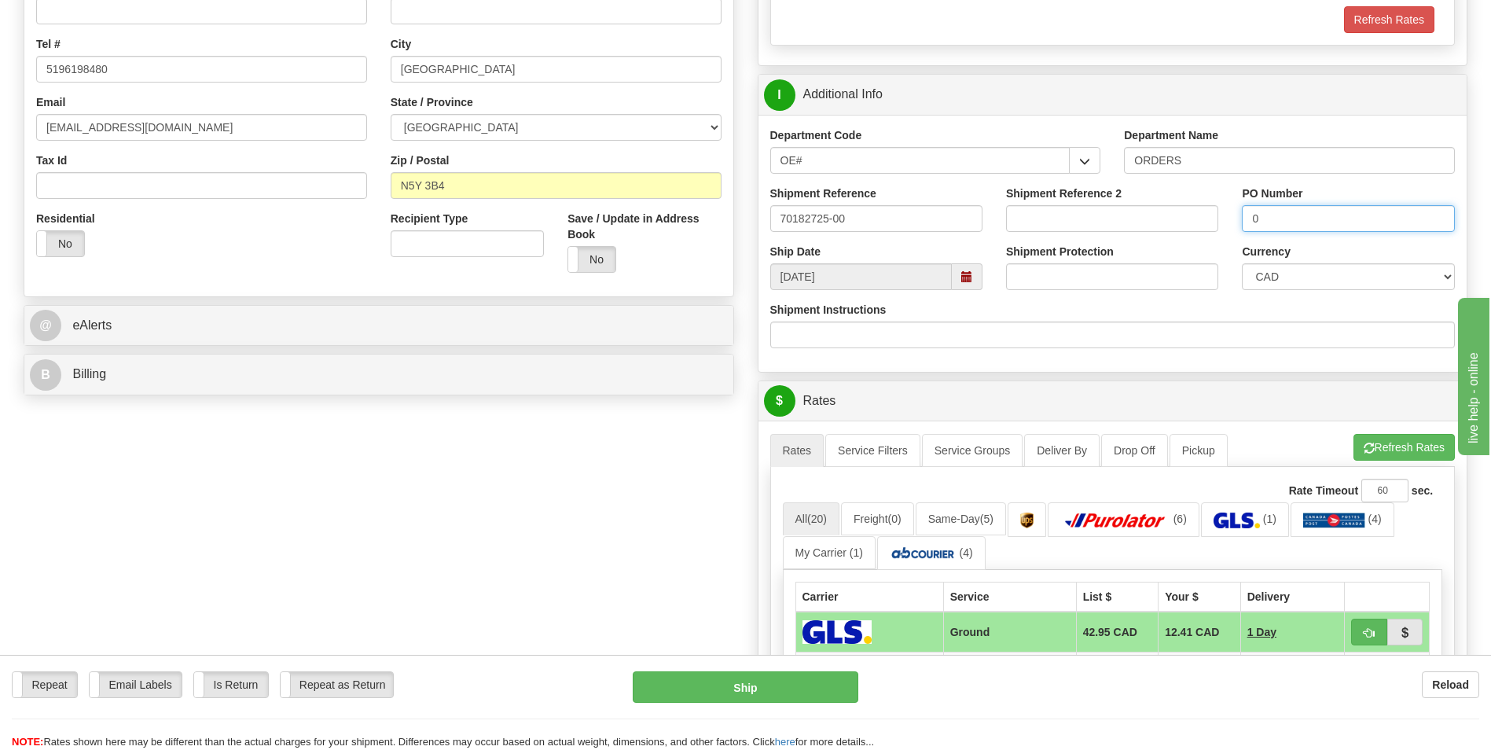
scroll to position [393, 0]
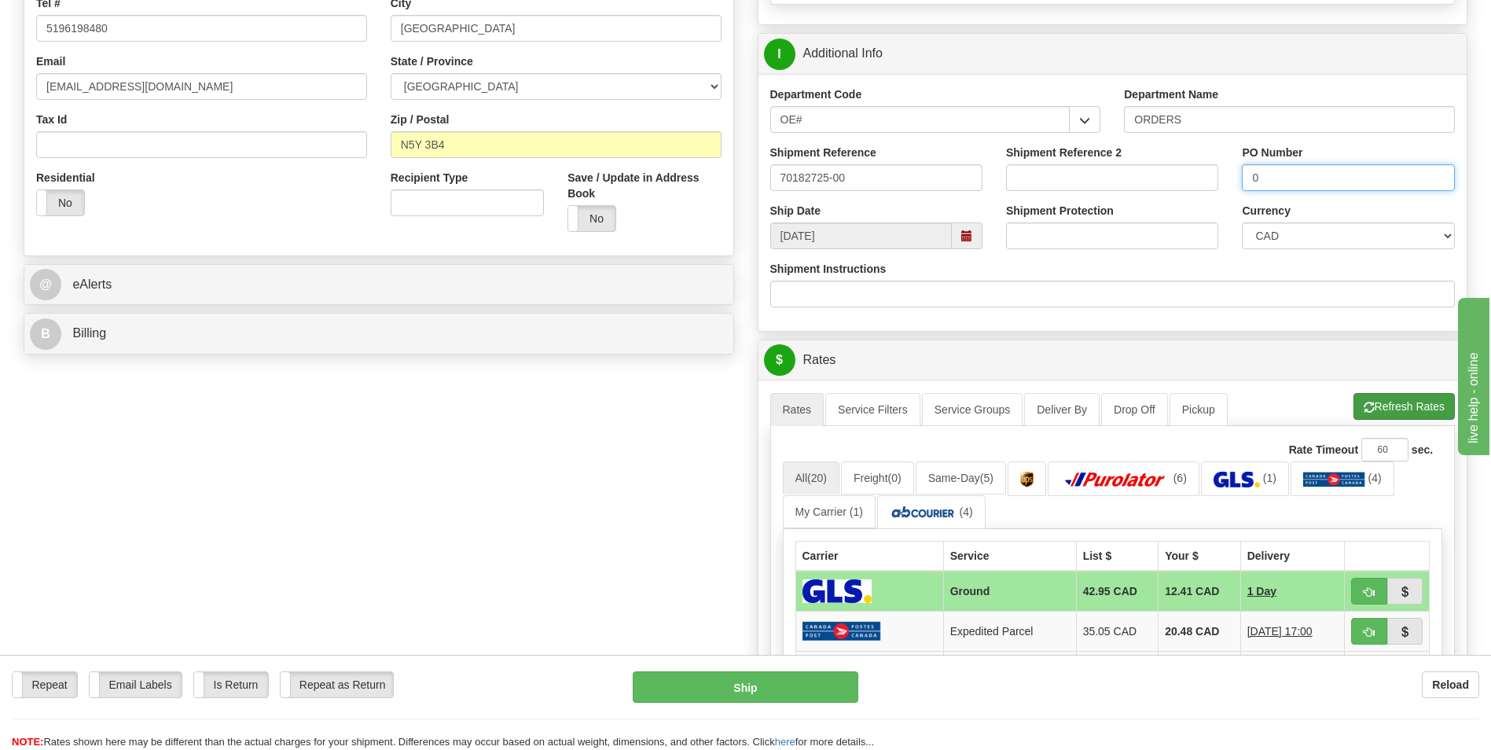
type input "0"
click at [1392, 407] on button "Refresh Rates" at bounding box center [1404, 406] width 101 height 27
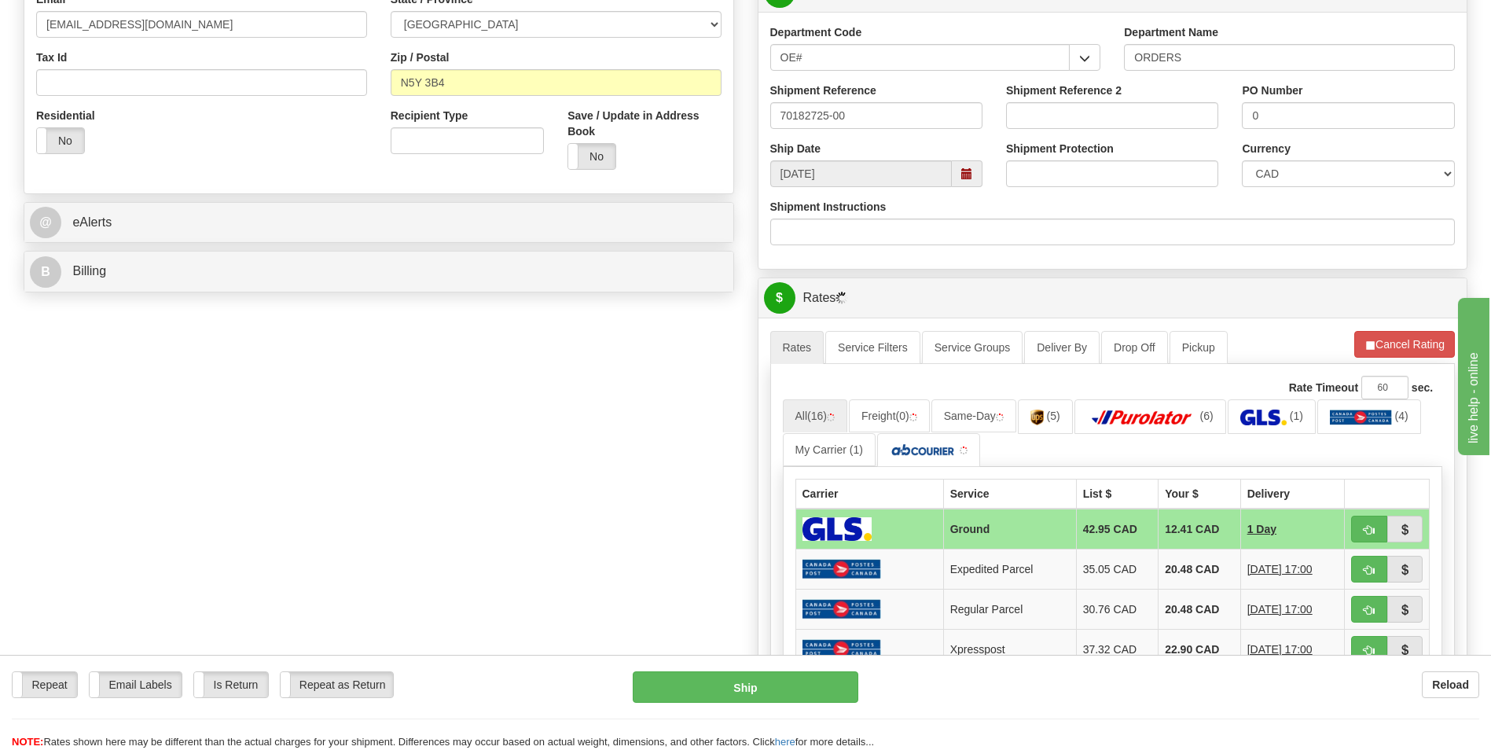
scroll to position [708, 0]
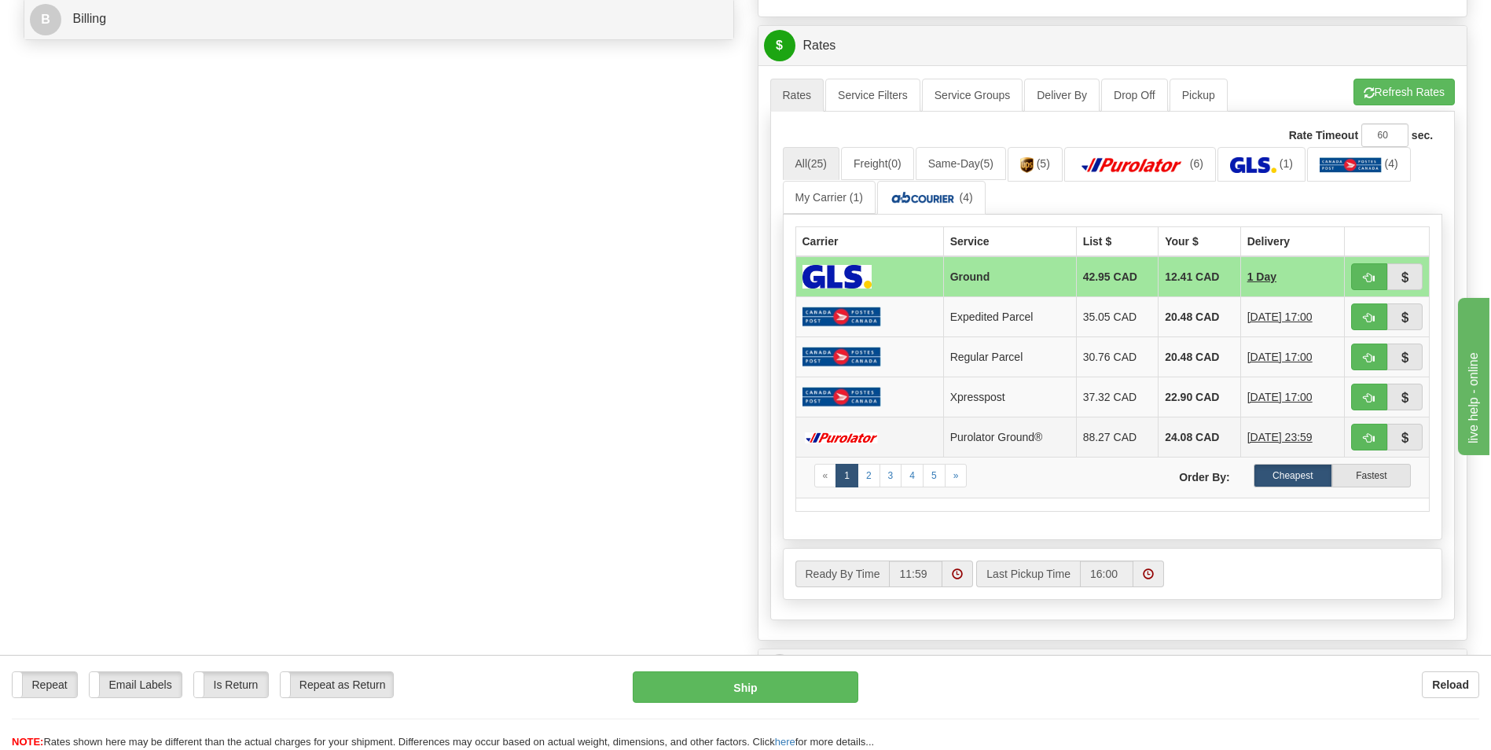
click at [1179, 436] on td "24.08 CAD" at bounding box center [1200, 437] width 83 height 40
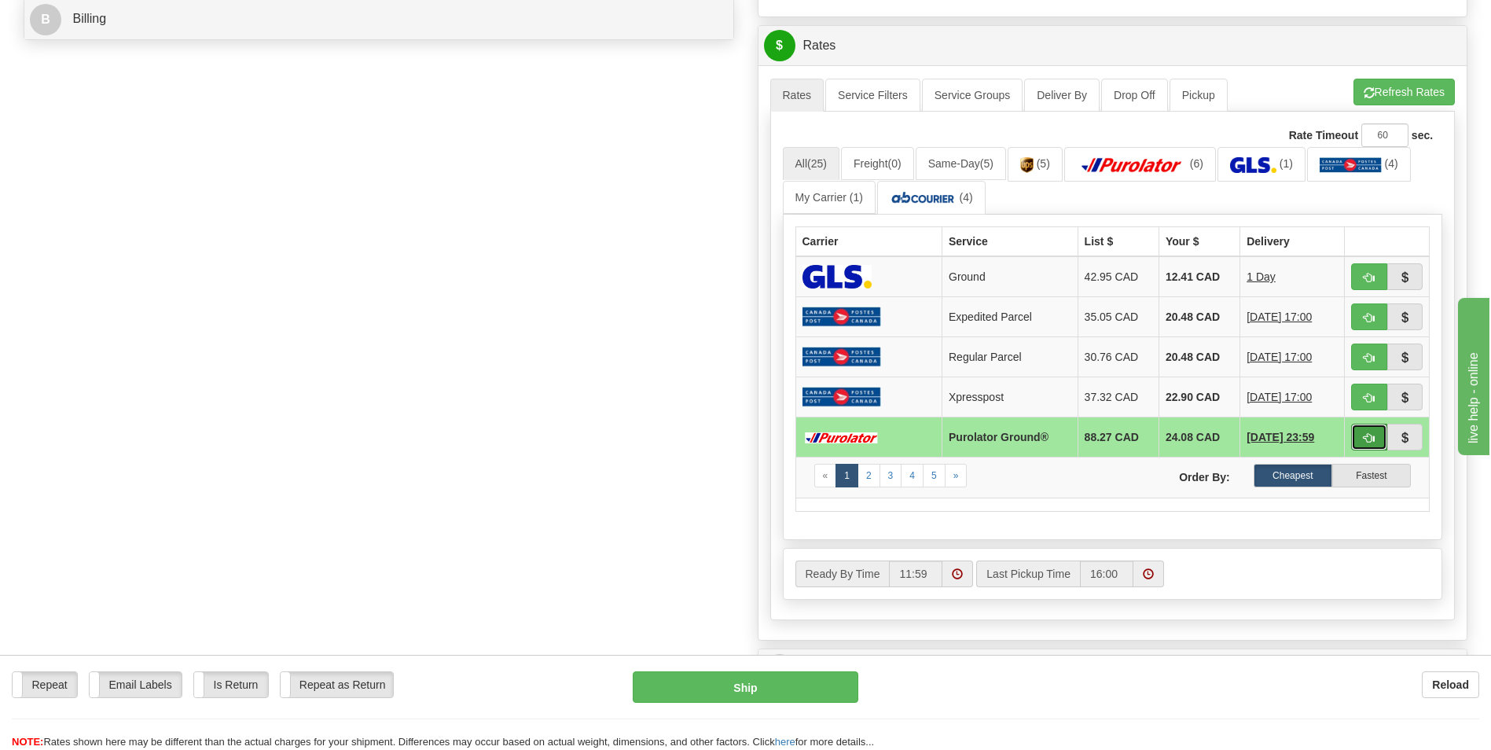
click at [1364, 442] on span "button" at bounding box center [1369, 438] width 11 height 10
type input "260"
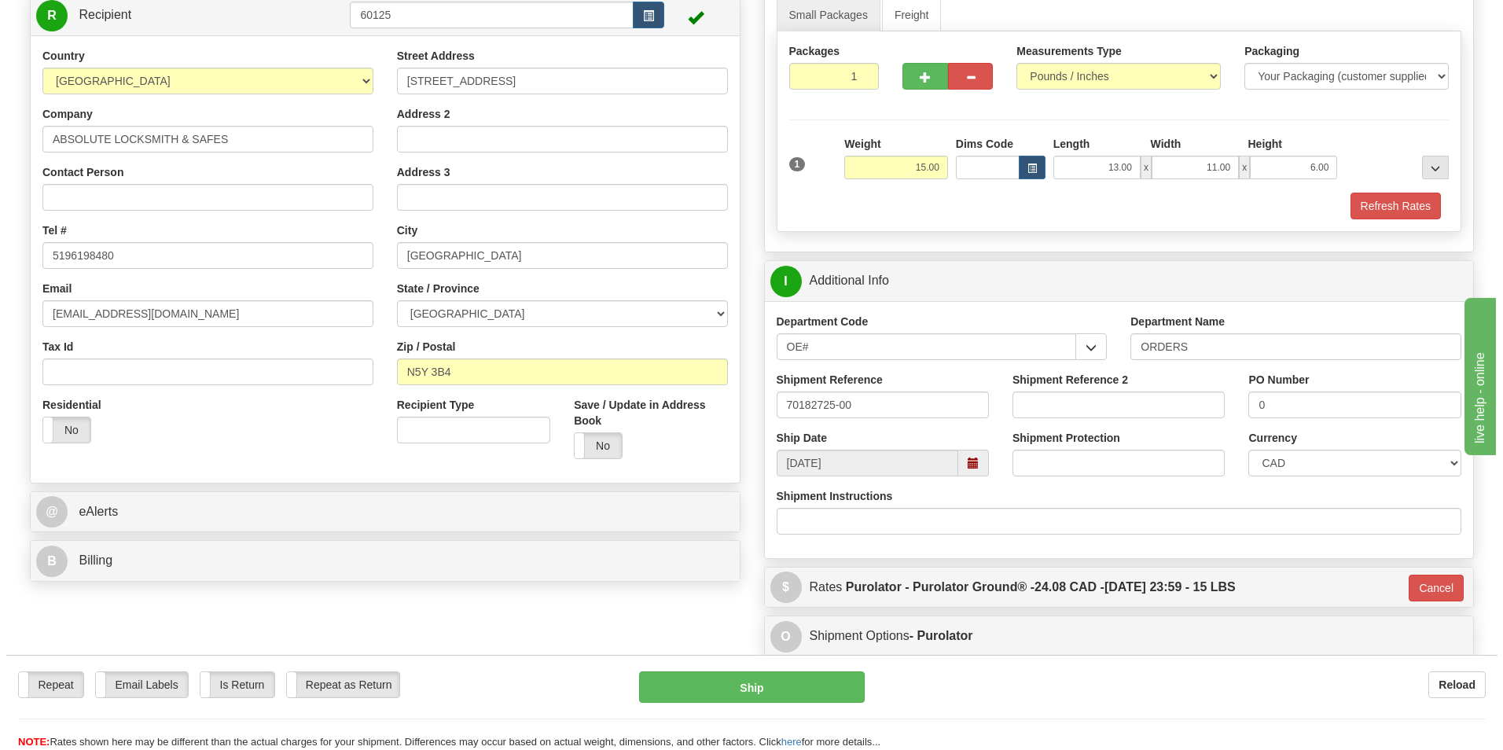
scroll to position [137, 0]
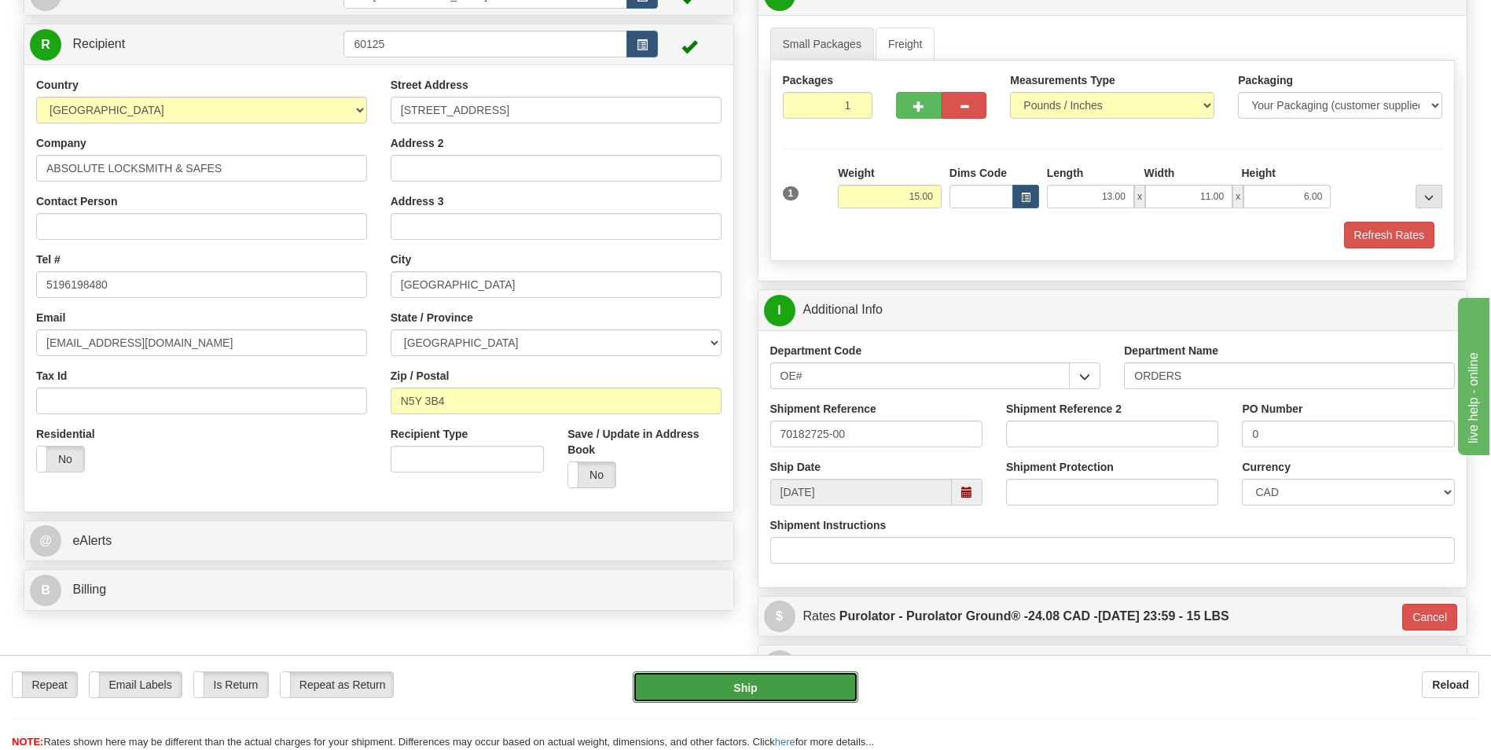
click at [770, 675] on button "Ship" at bounding box center [745, 686] width 225 height 31
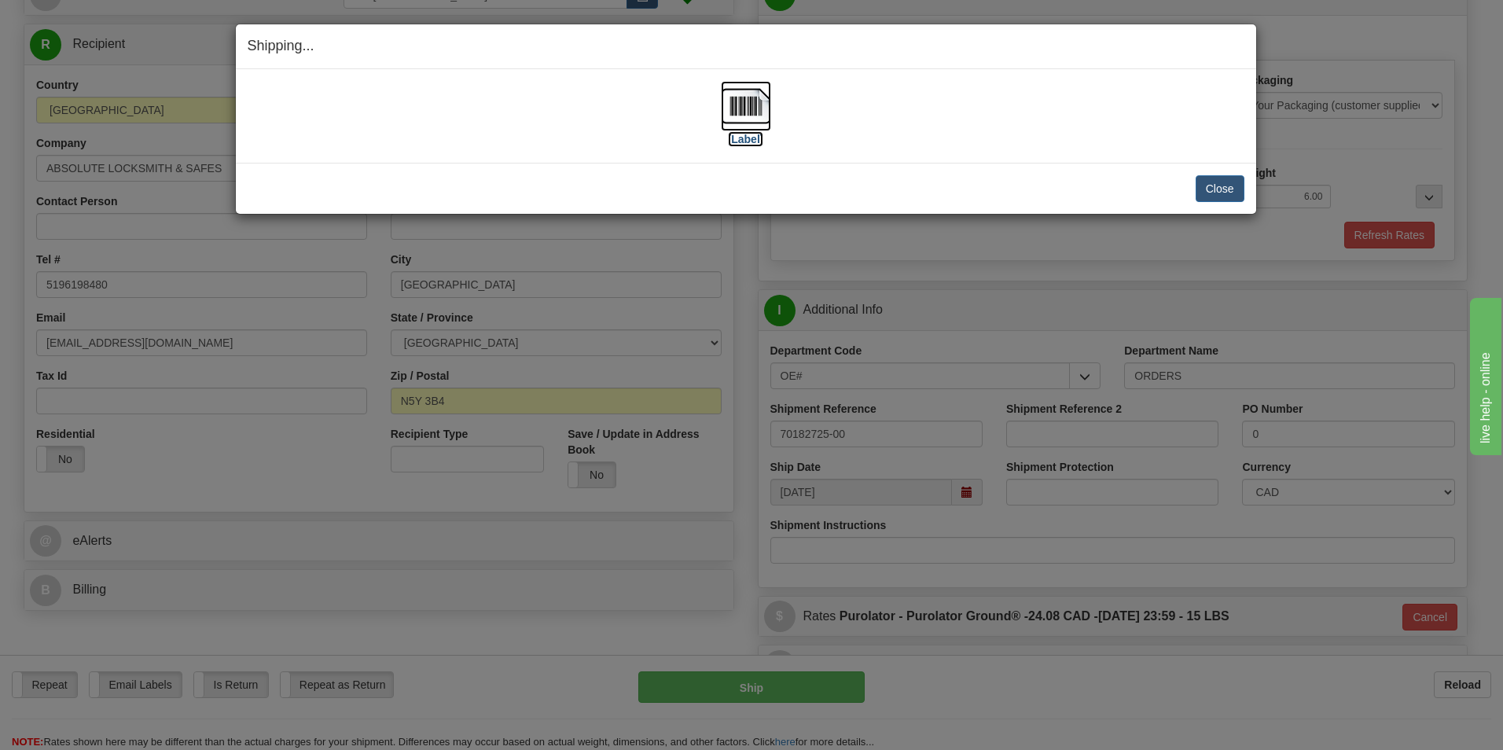
click at [753, 105] on img at bounding box center [746, 106] width 50 height 50
